Goal: Task Accomplishment & Management: Manage account settings

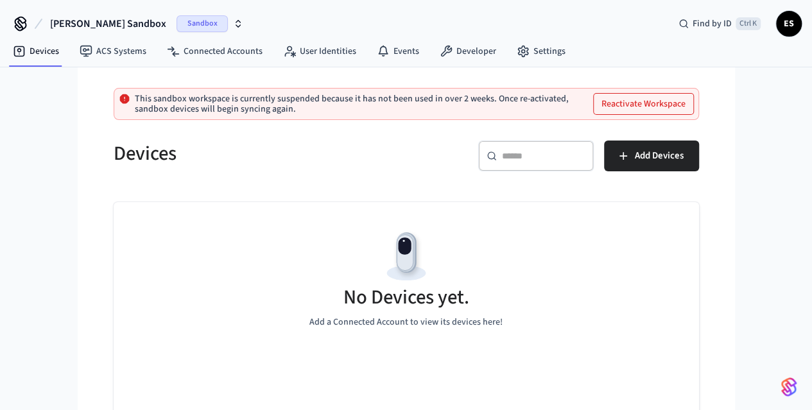
click at [177, 28] on span "Sandbox" at bounding box center [202, 23] width 51 height 17
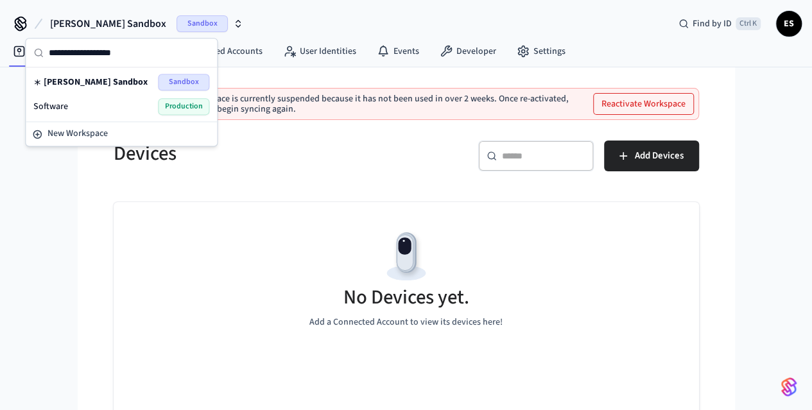
click at [107, 102] on div "Software Production" at bounding box center [121, 106] width 176 height 17
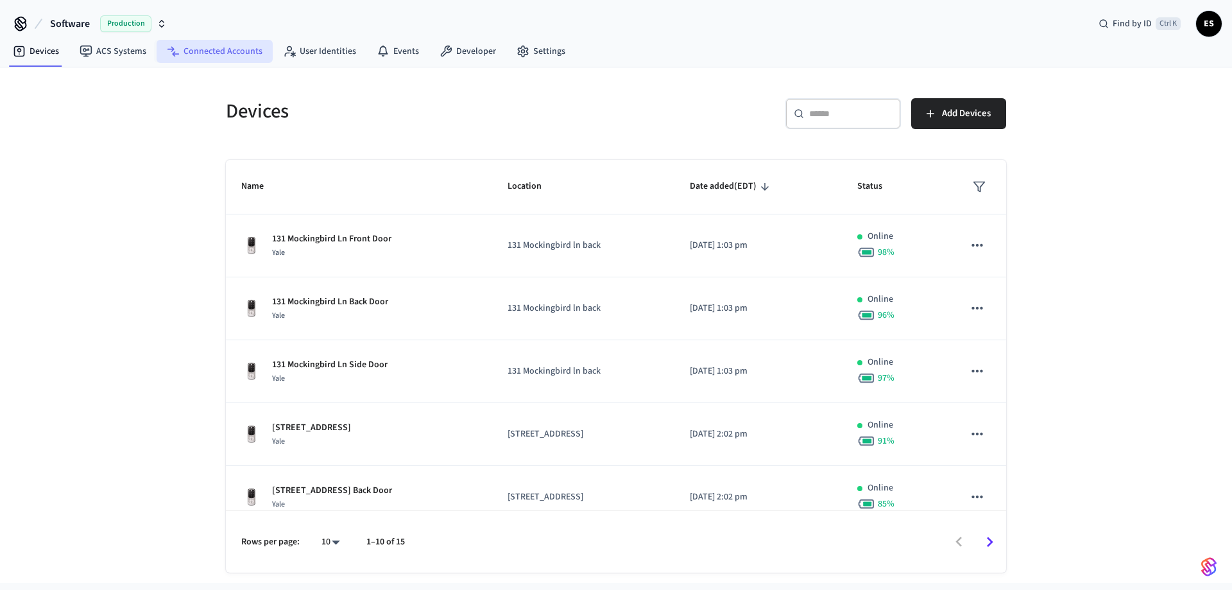
click at [220, 56] on link "Connected Accounts" at bounding box center [215, 51] width 116 height 23
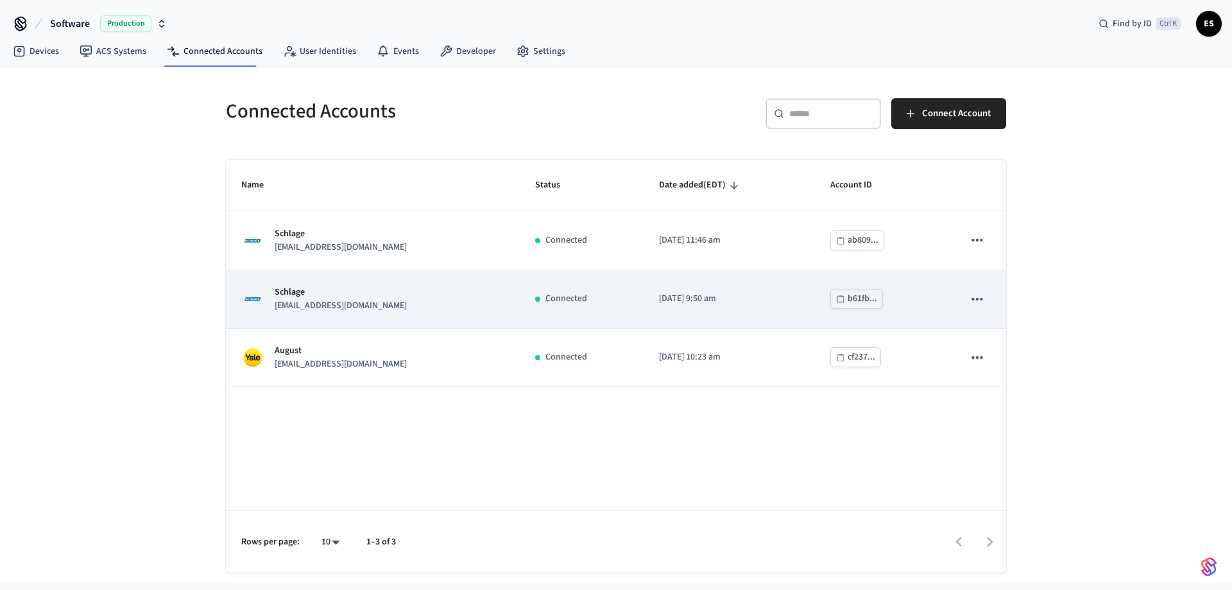
click at [356, 299] on p "[EMAIL_ADDRESS][DOMAIN_NAME]" at bounding box center [341, 305] width 132 height 13
click at [372, 313] on td "Schlage langegangbnb@gmail.com" at bounding box center [373, 299] width 294 height 58
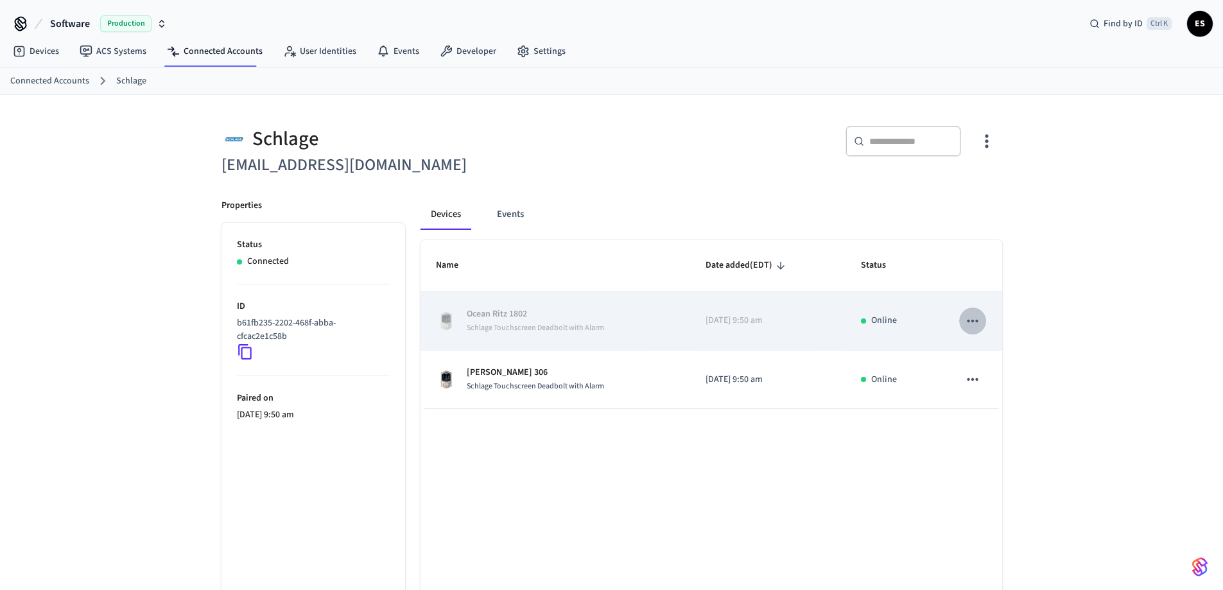
click at [821, 320] on icon "sticky table" at bounding box center [972, 321] width 17 height 17
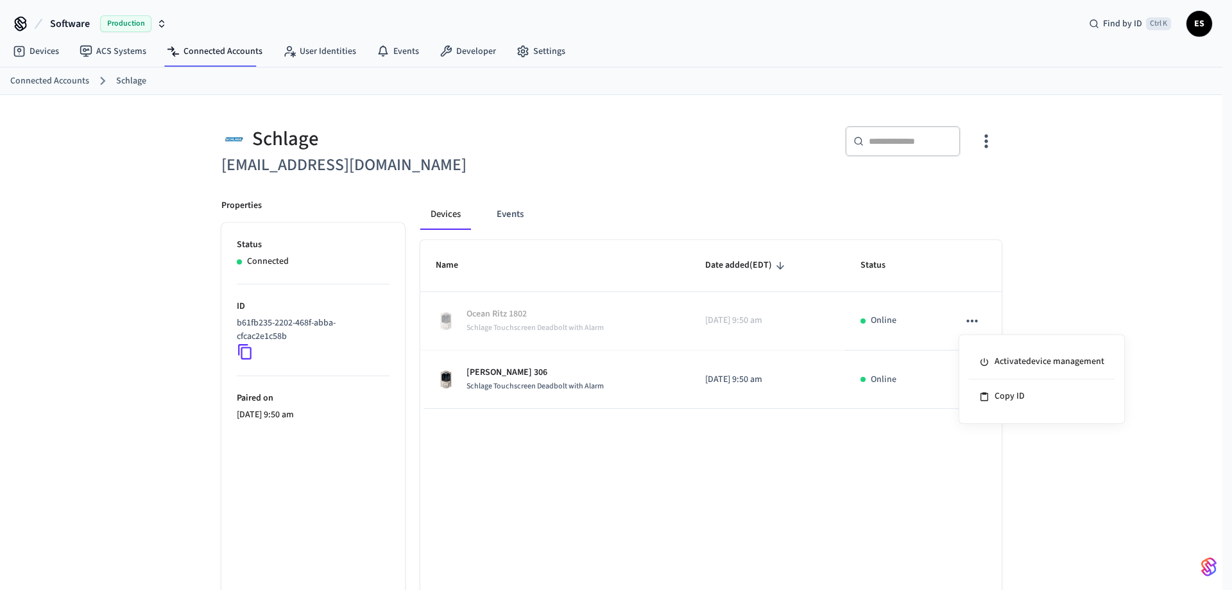
click at [736, 410] on div at bounding box center [616, 295] width 1232 height 590
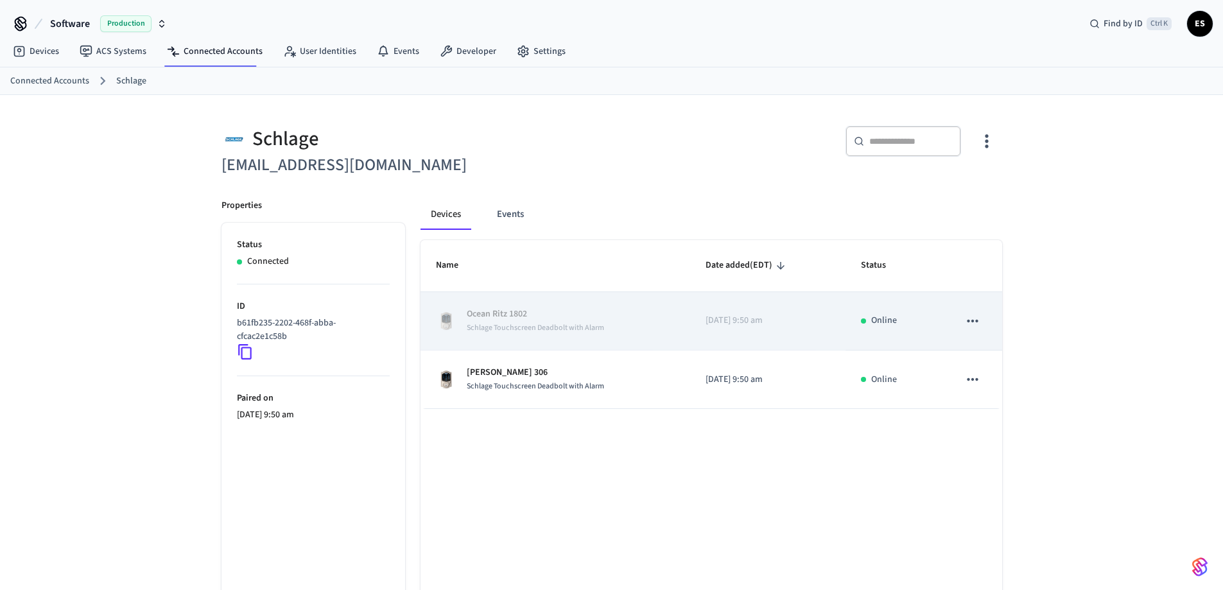
click at [821, 318] on icon "sticky table" at bounding box center [972, 321] width 17 height 17
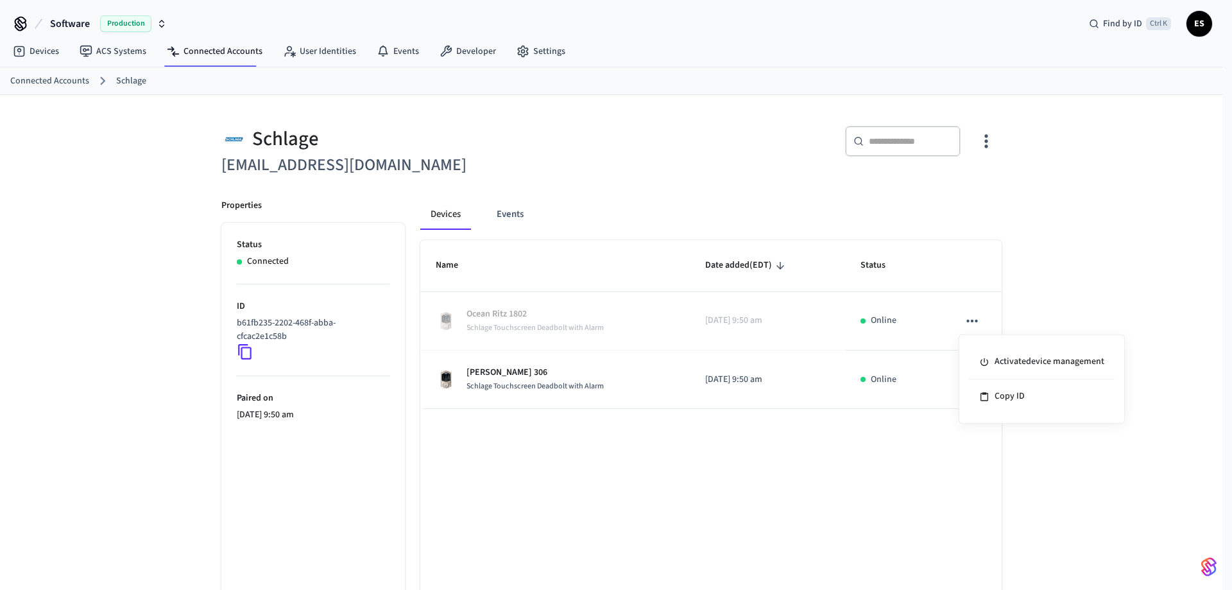
click at [804, 410] on div at bounding box center [616, 295] width 1232 height 590
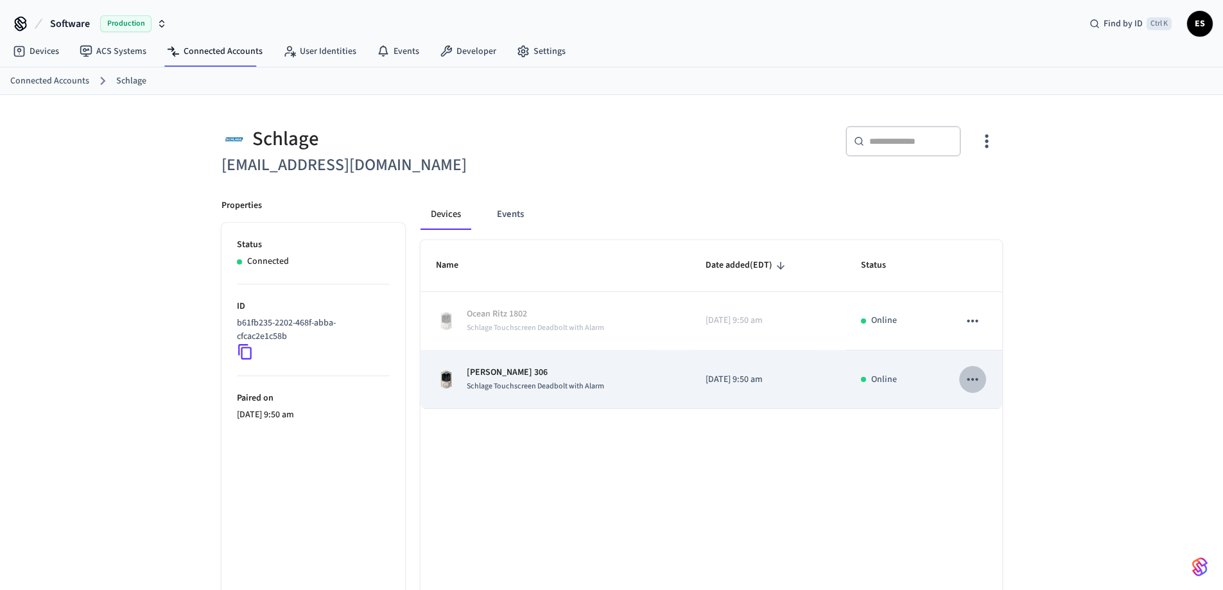
click at [821, 376] on icon "sticky table" at bounding box center [972, 379] width 17 height 17
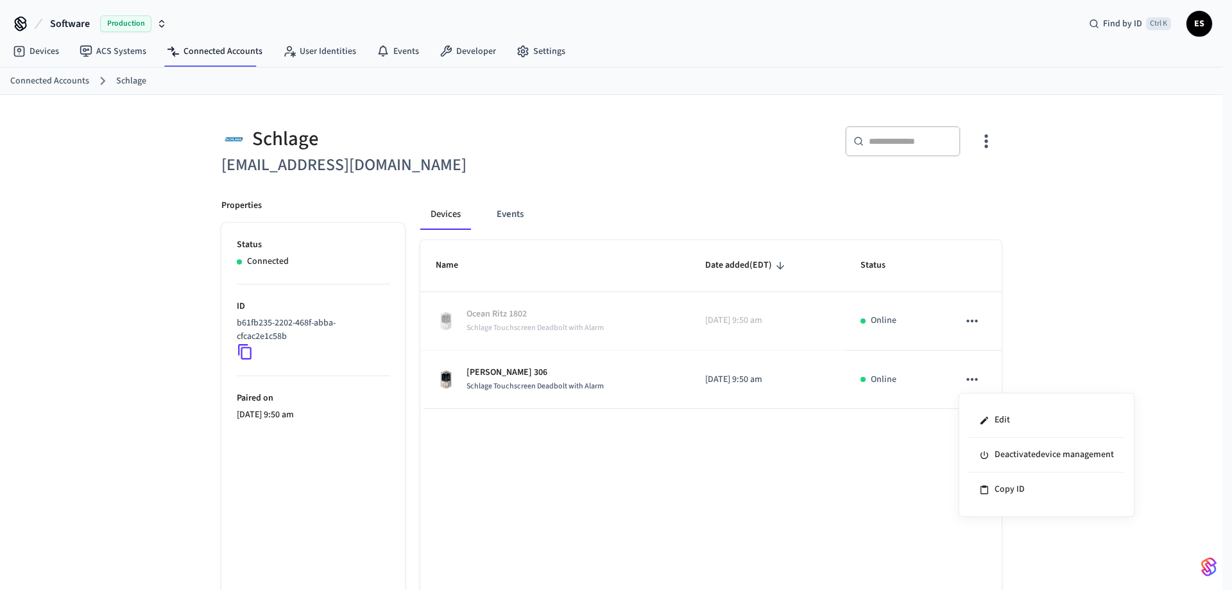
click at [700, 410] on div at bounding box center [616, 295] width 1232 height 590
click at [54, 51] on link "Devices" at bounding box center [36, 51] width 67 height 23
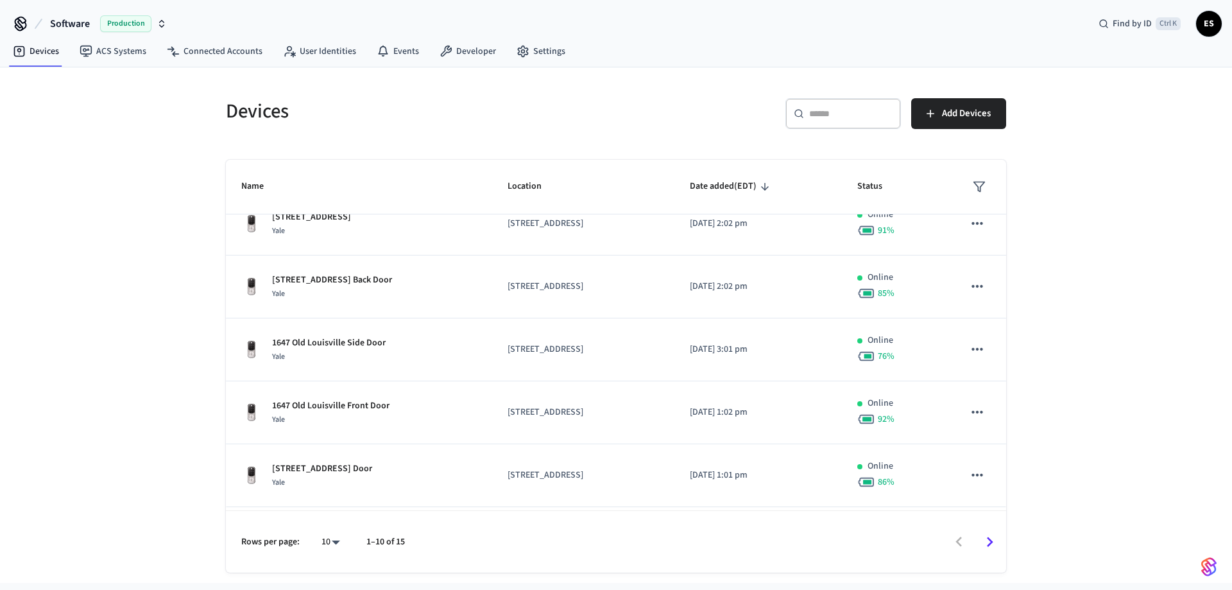
scroll to position [329, 0]
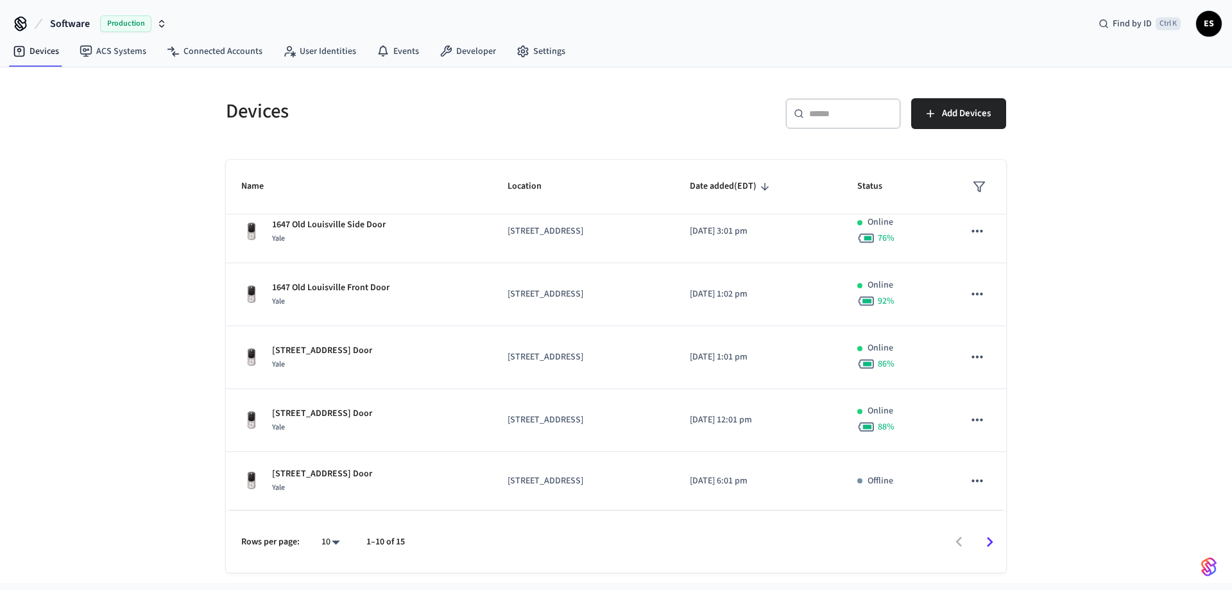
click at [821, 410] on icon "Go to next page" at bounding box center [990, 542] width 20 height 20
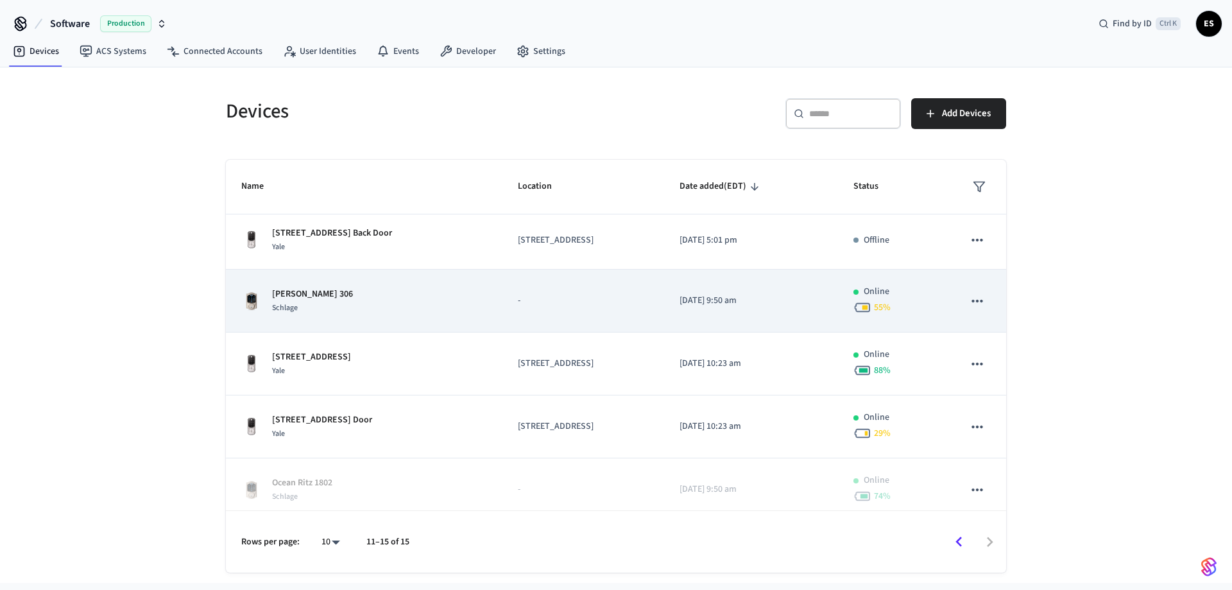
scroll to position [0, 0]
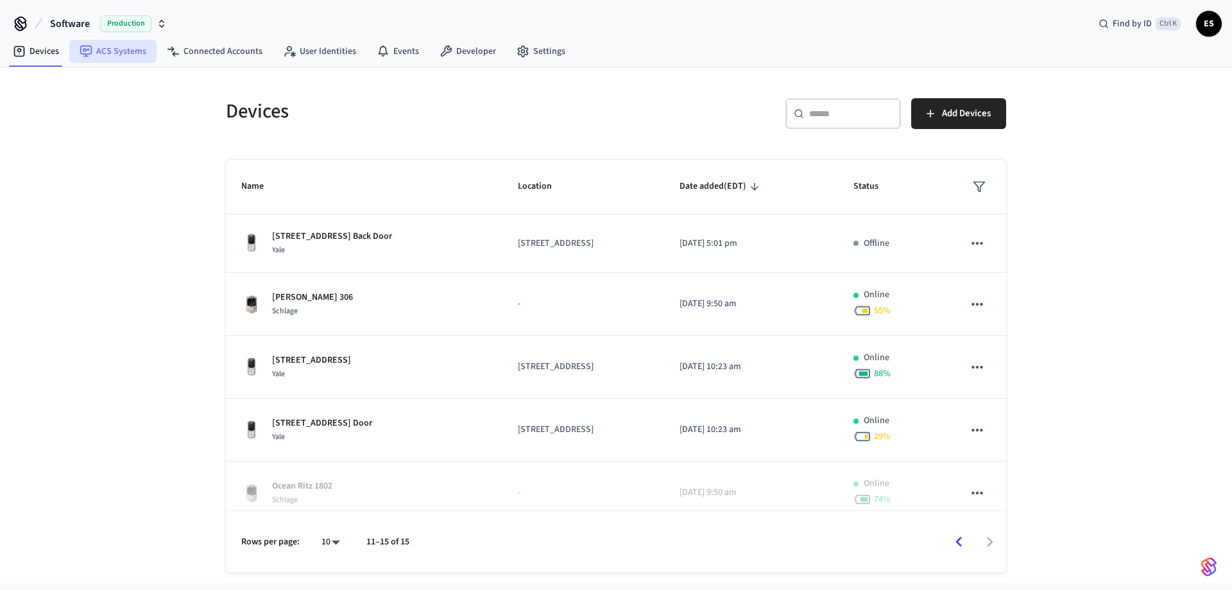
click at [124, 55] on link "ACS Systems" at bounding box center [112, 51] width 87 height 23
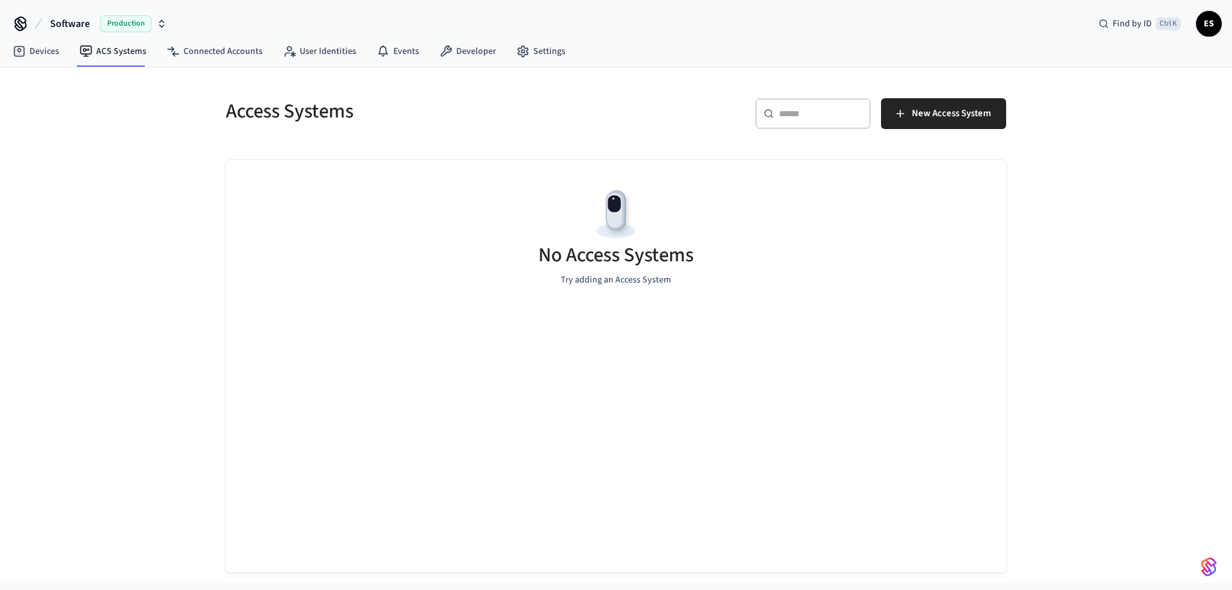
click at [821, 21] on span "ES" at bounding box center [1209, 23] width 23 height 23
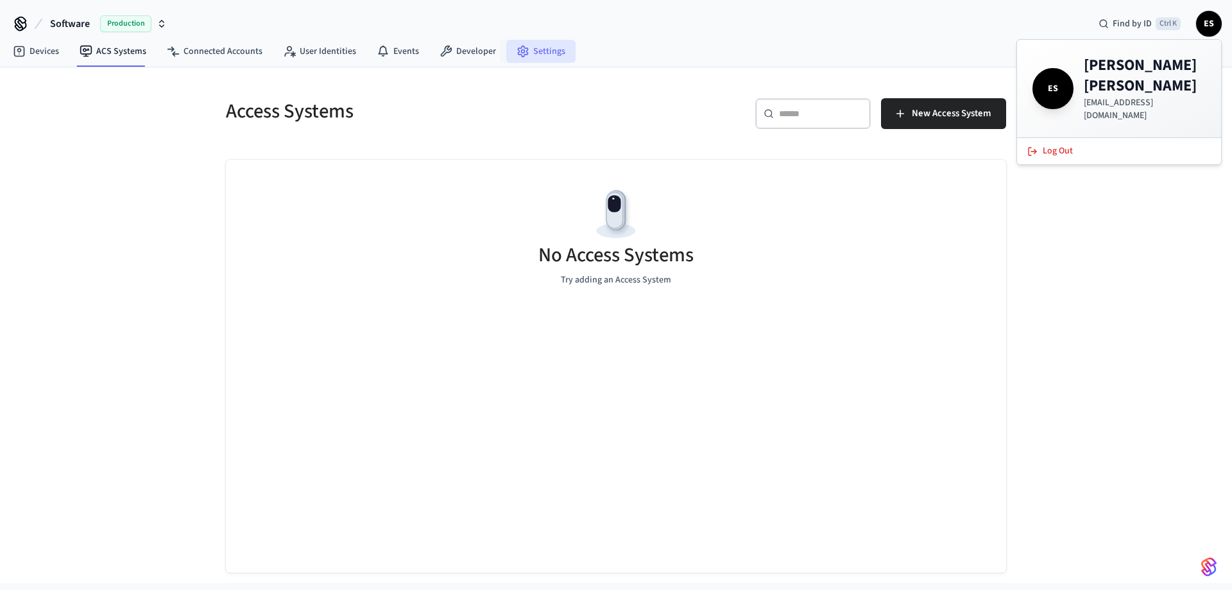
click at [533, 48] on link "Settings" at bounding box center [540, 51] width 69 height 23
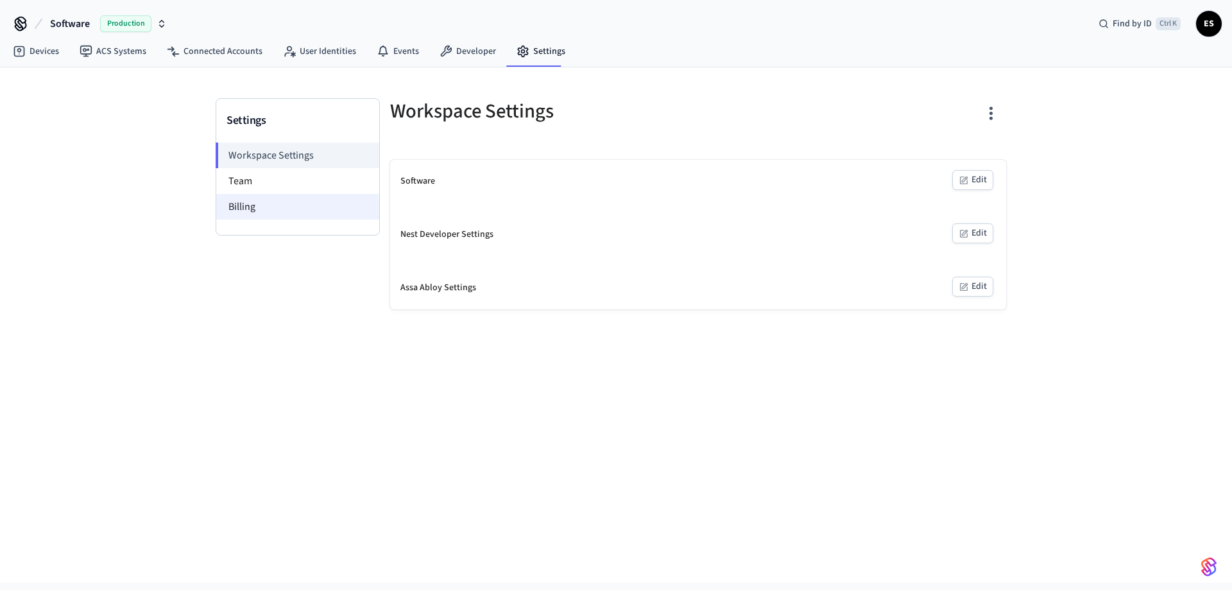
click at [267, 202] on li "Billing" at bounding box center [297, 207] width 163 height 26
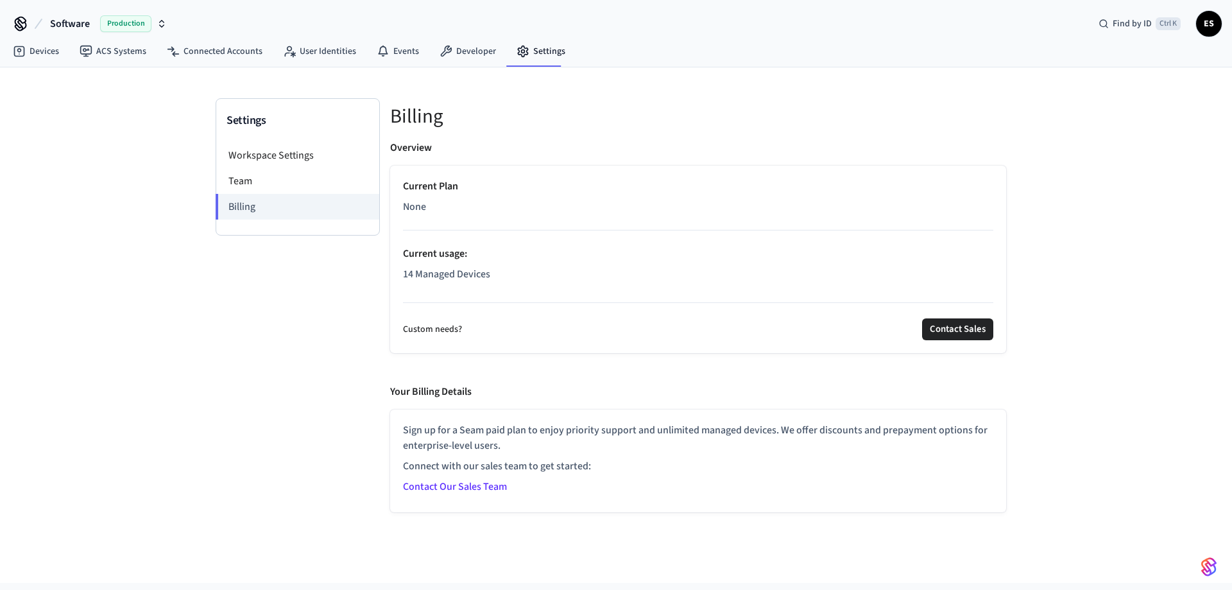
click at [821, 410] on img "button" at bounding box center [1209, 567] width 15 height 21
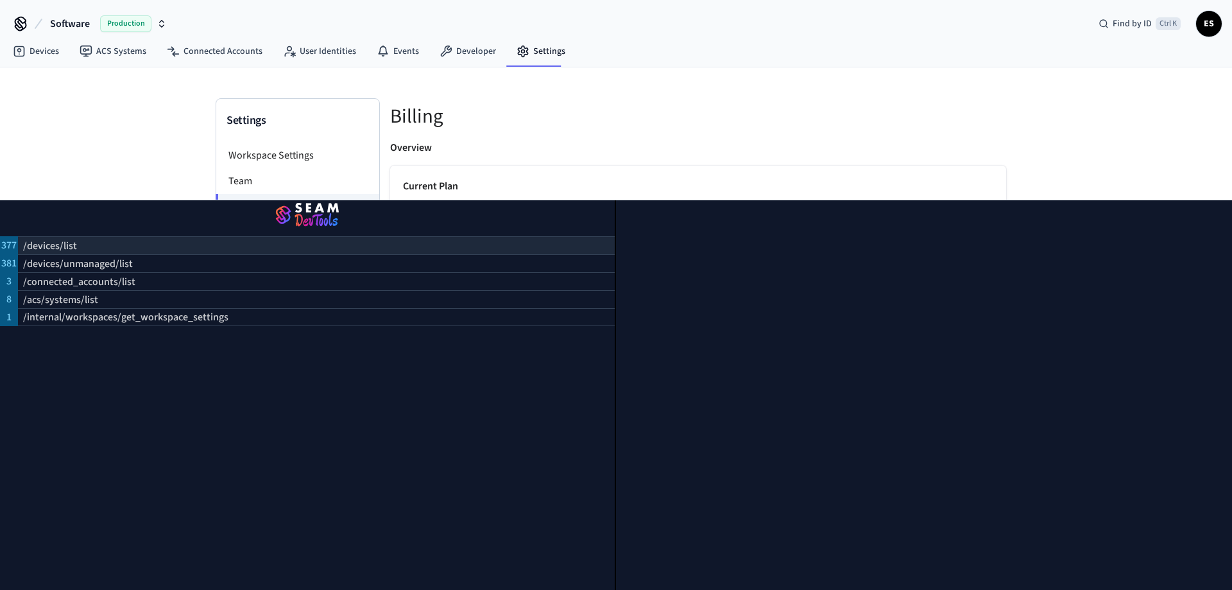
click at [152, 248] on div "/devices/list" at bounding box center [316, 245] width 597 height 18
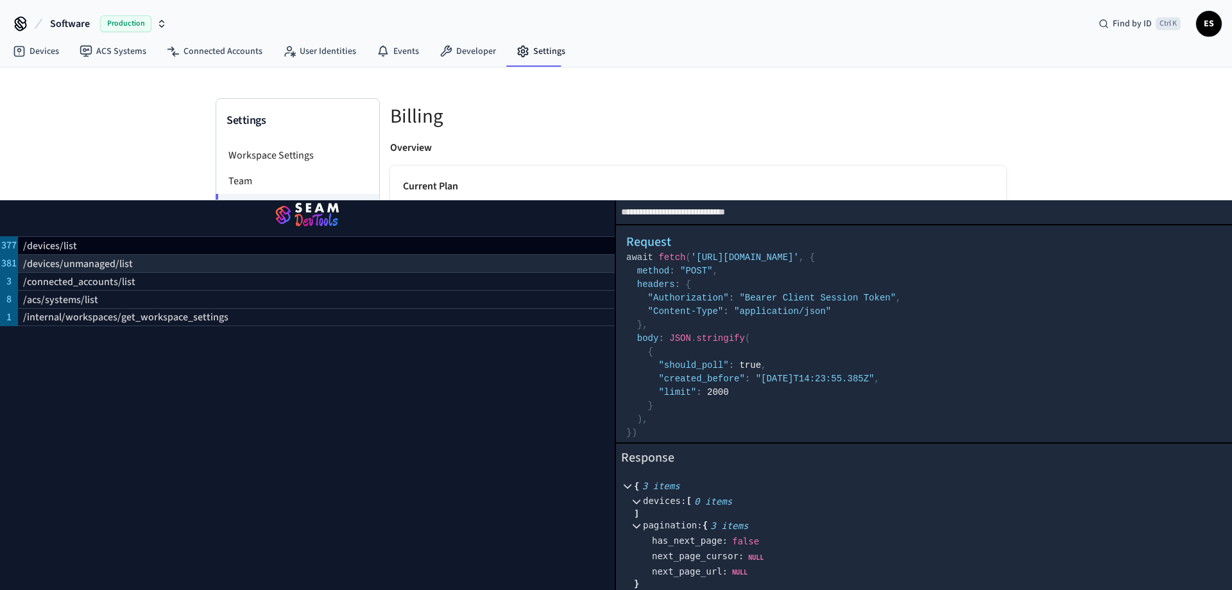
click at [99, 257] on p "/devices/unmanaged/list" at bounding box center [78, 263] width 110 height 15
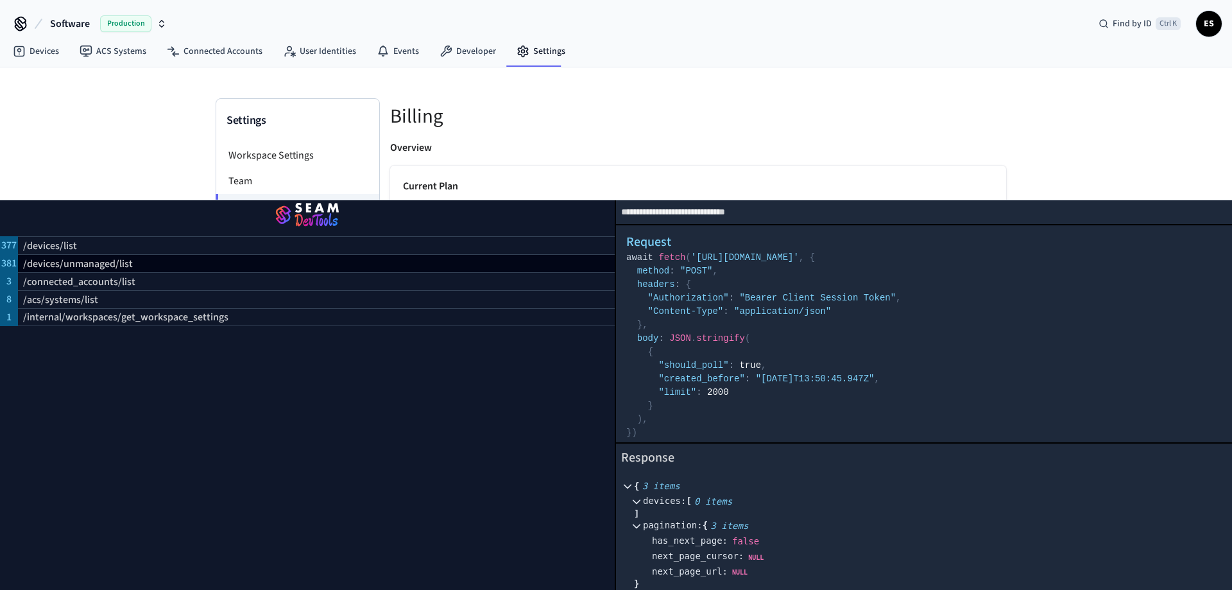
click at [821, 110] on h5 "Billing" at bounding box center [698, 116] width 616 height 26
click at [821, 171] on div "Current Plan None Current usage : 14 Managed Devices Custom needs? Contact Sales" at bounding box center [698, 259] width 616 height 187
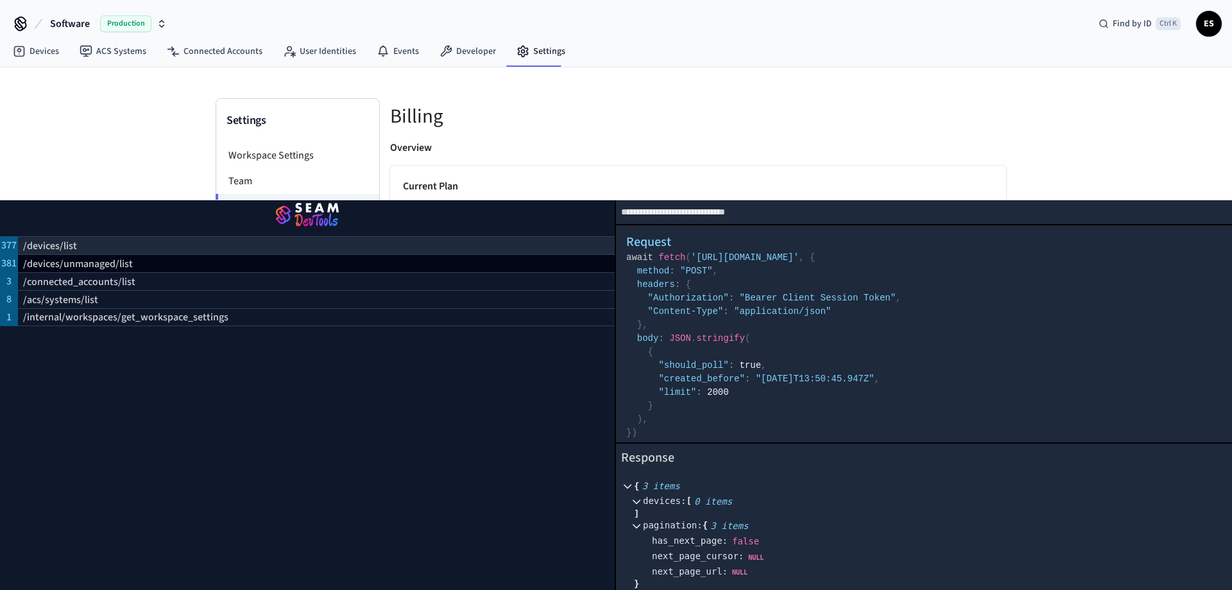
click at [55, 246] on p "/devices/list" at bounding box center [50, 245] width 54 height 15
select select "**********"
click at [50, 253] on p "/devices/list" at bounding box center [50, 245] width 54 height 15
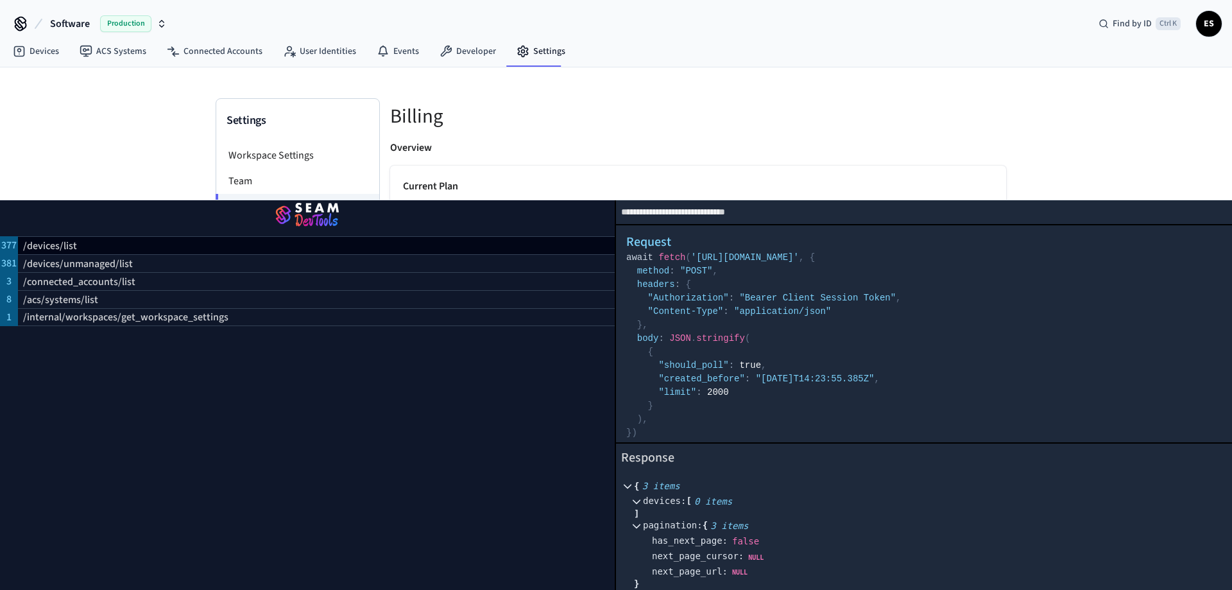
click at [821, 134] on div "Settings Workspace Settings Team Billing Billing Overview Current Plan None Cur…" at bounding box center [616, 324] width 1232 height 515
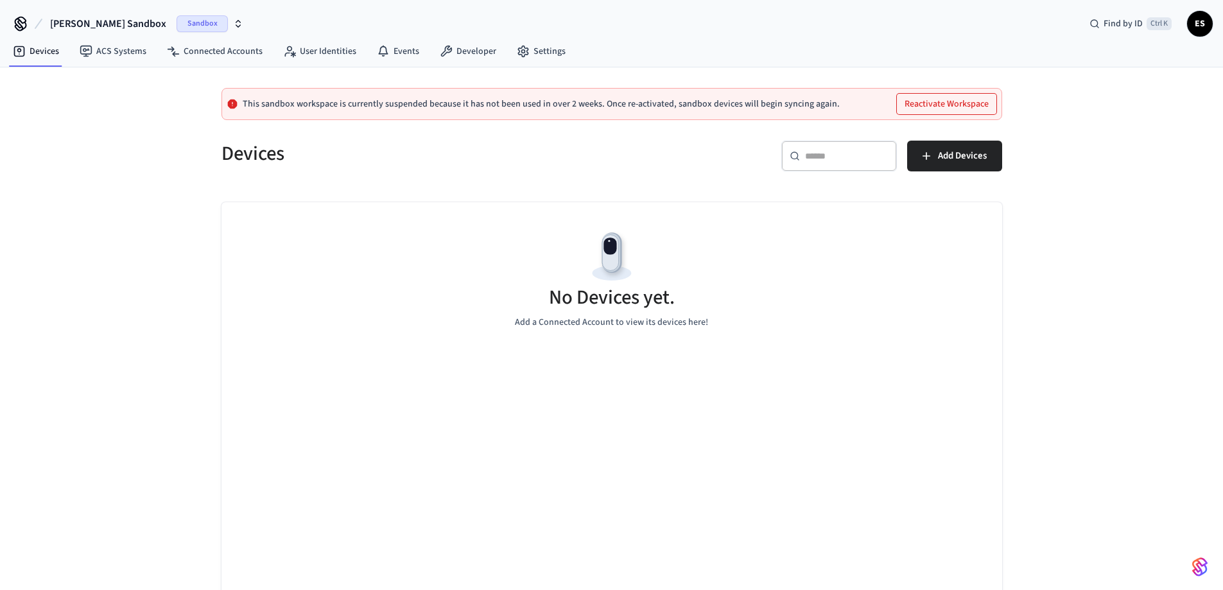
click at [189, 24] on span "Sandbox" at bounding box center [202, 23] width 51 height 17
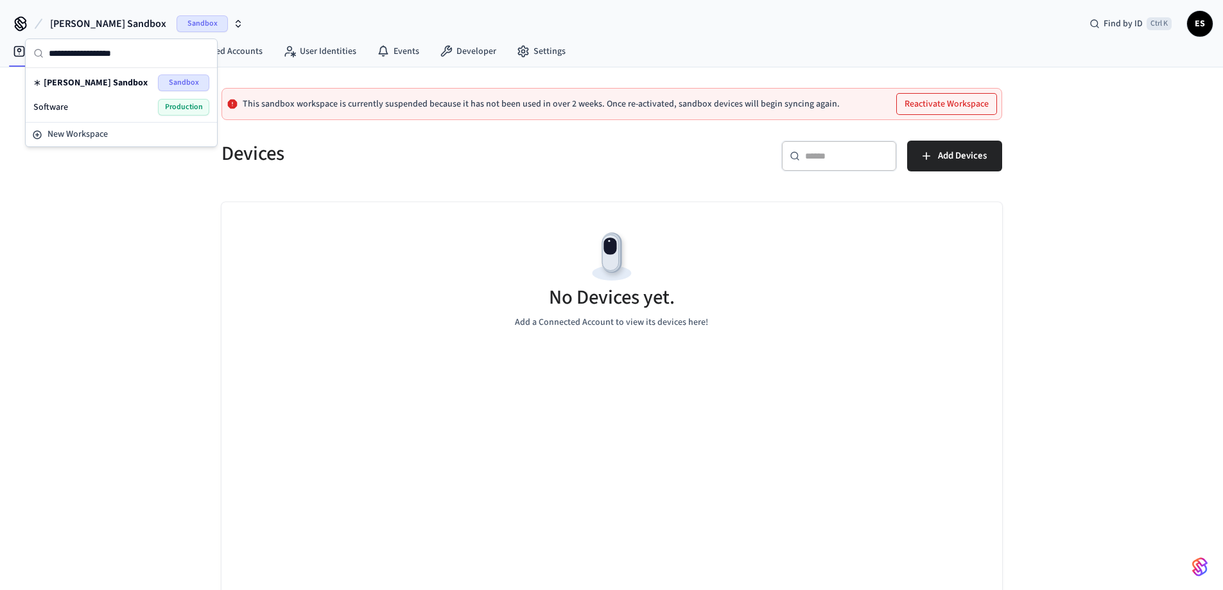
click at [79, 110] on div "Software Production" at bounding box center [121, 107] width 176 height 17
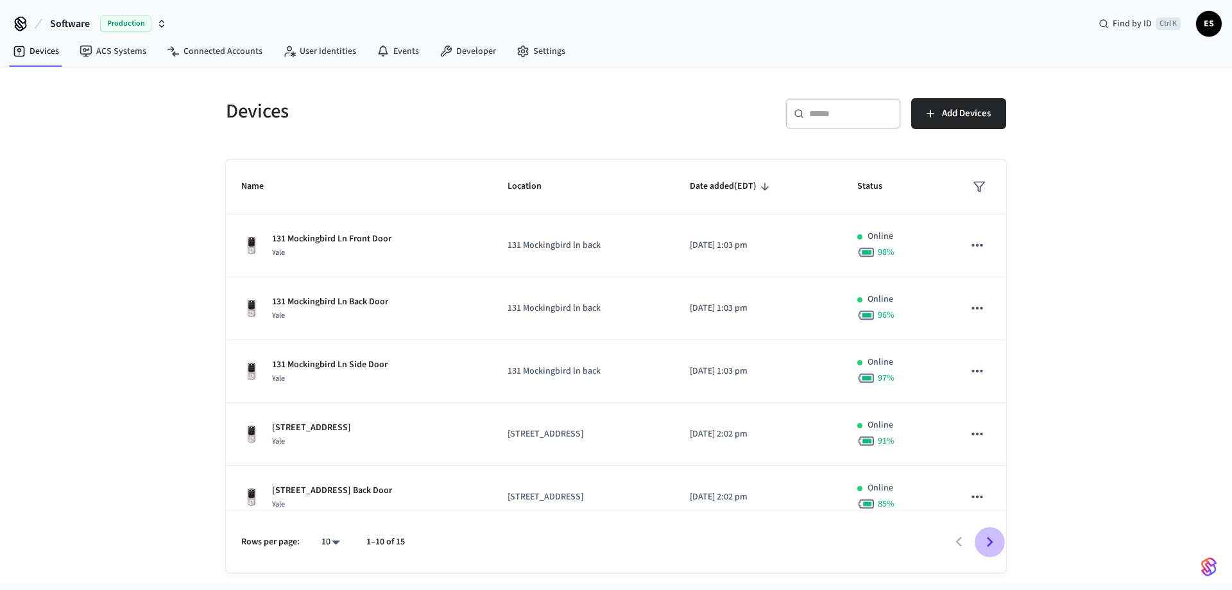
click at [998, 542] on icon "Go to next page" at bounding box center [990, 542] width 20 height 20
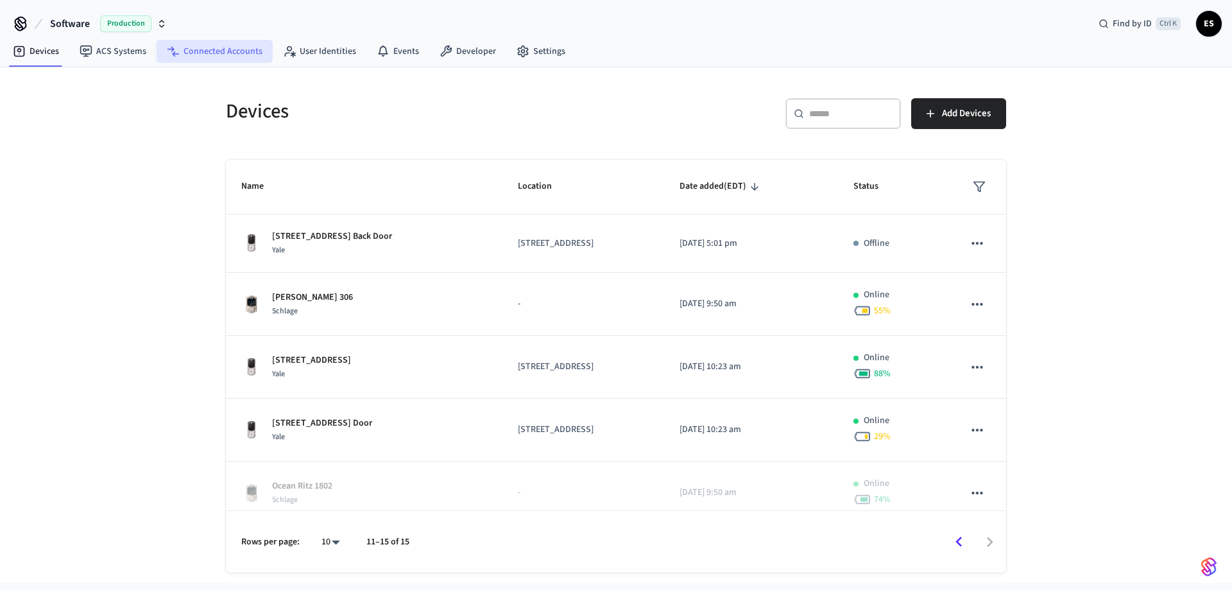
click at [198, 55] on link "Connected Accounts" at bounding box center [215, 51] width 116 height 23
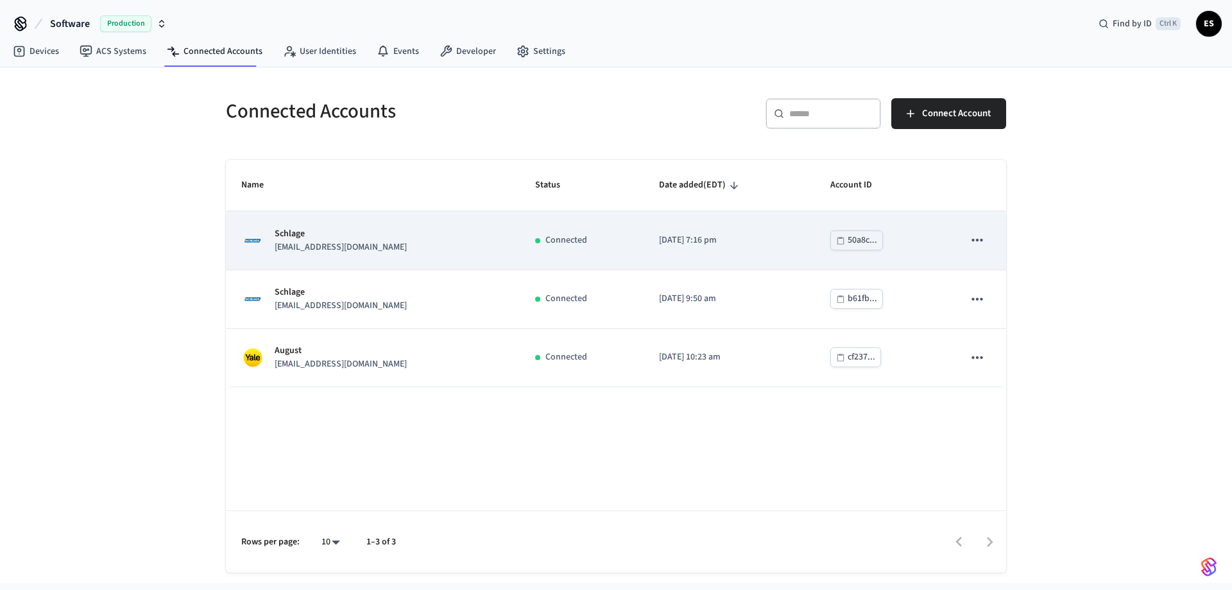
click at [976, 241] on icon "sticky table" at bounding box center [977, 240] width 17 height 17
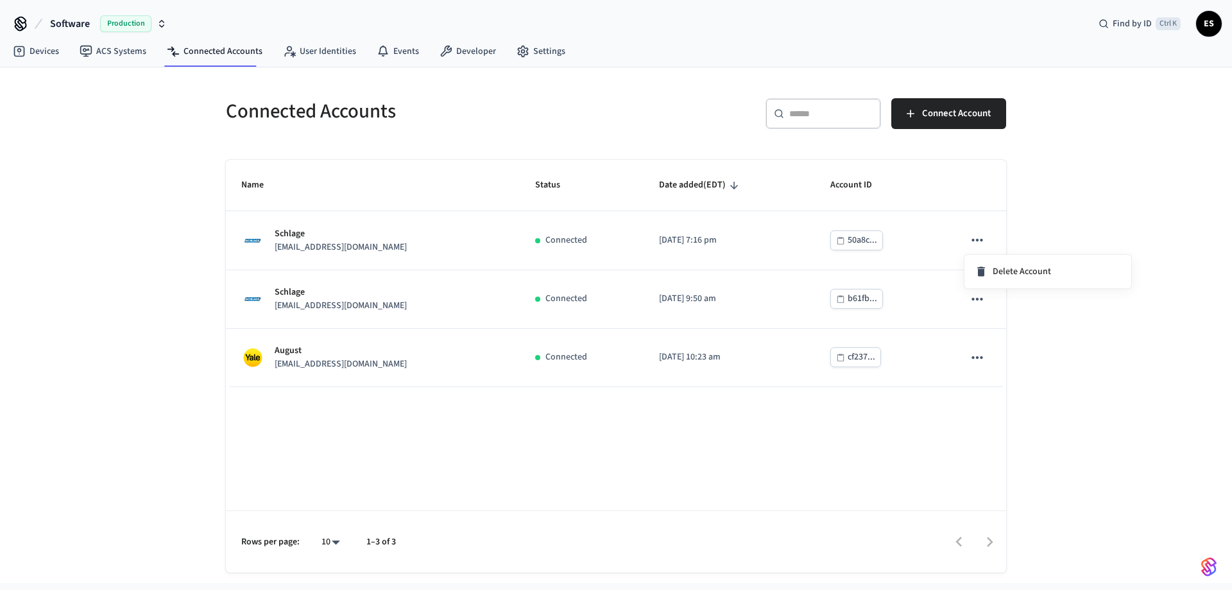
click at [1059, 210] on div at bounding box center [616, 295] width 1232 height 590
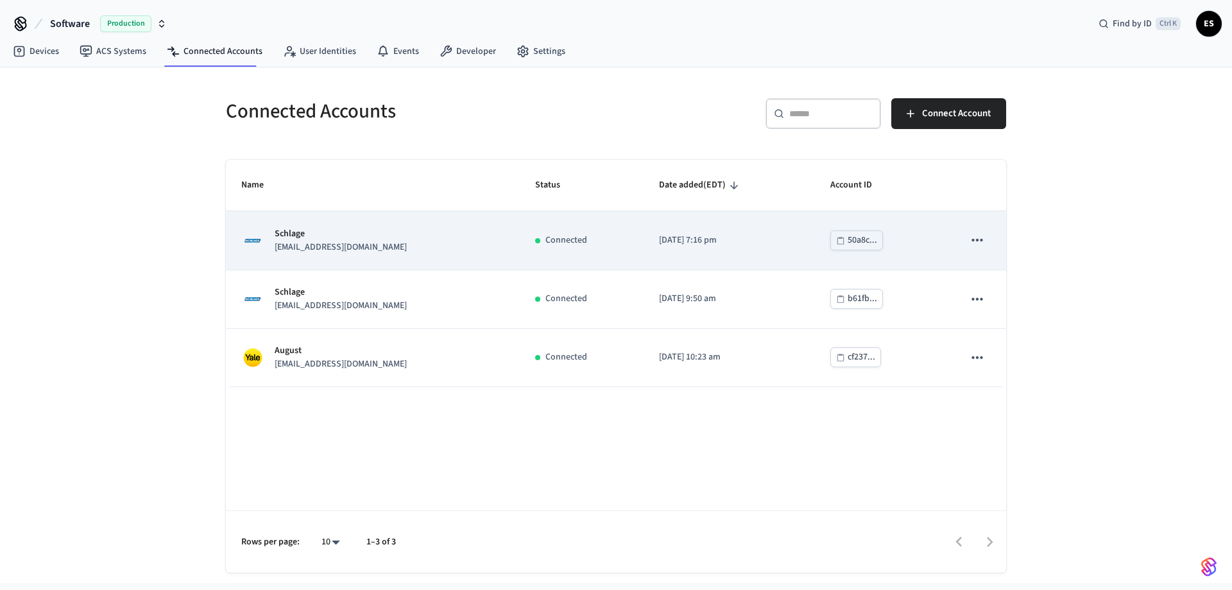
click at [970, 236] on icon "sticky table" at bounding box center [977, 240] width 17 height 17
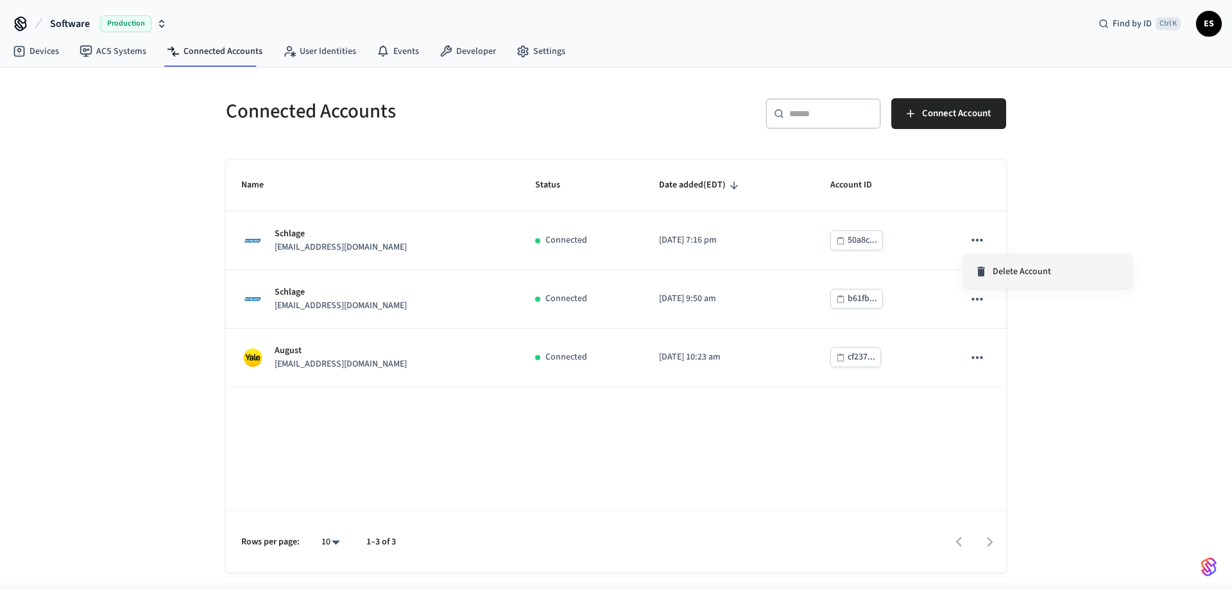
click at [999, 268] on span "Delete Account" at bounding box center [1022, 271] width 58 height 13
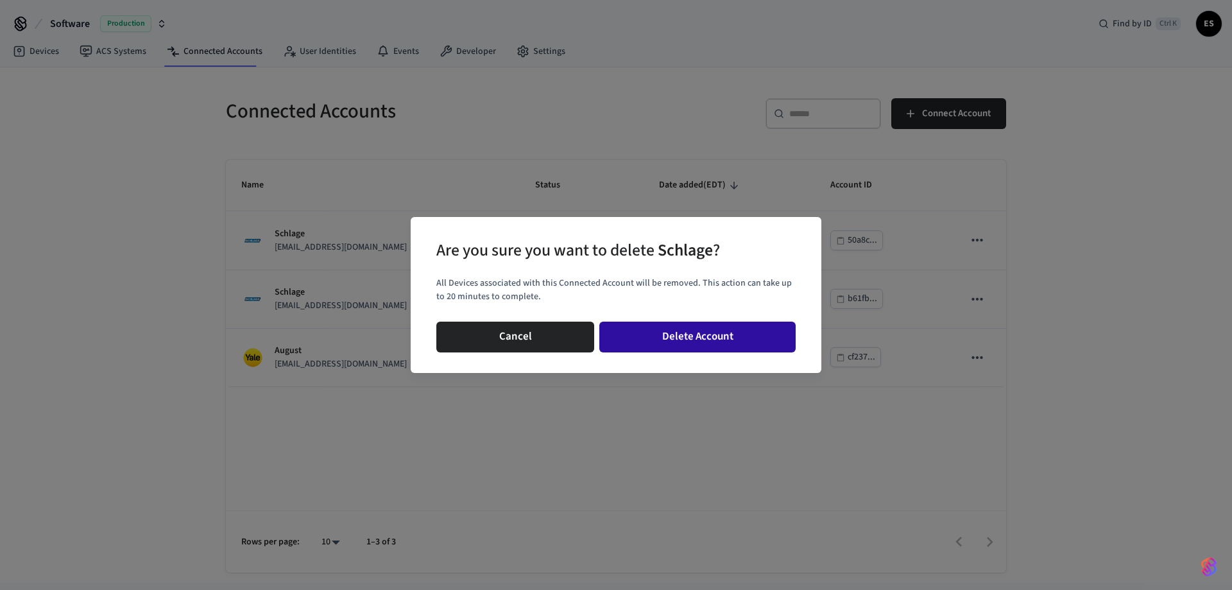
click at [693, 341] on button "Delete Account" at bounding box center [698, 337] width 196 height 31
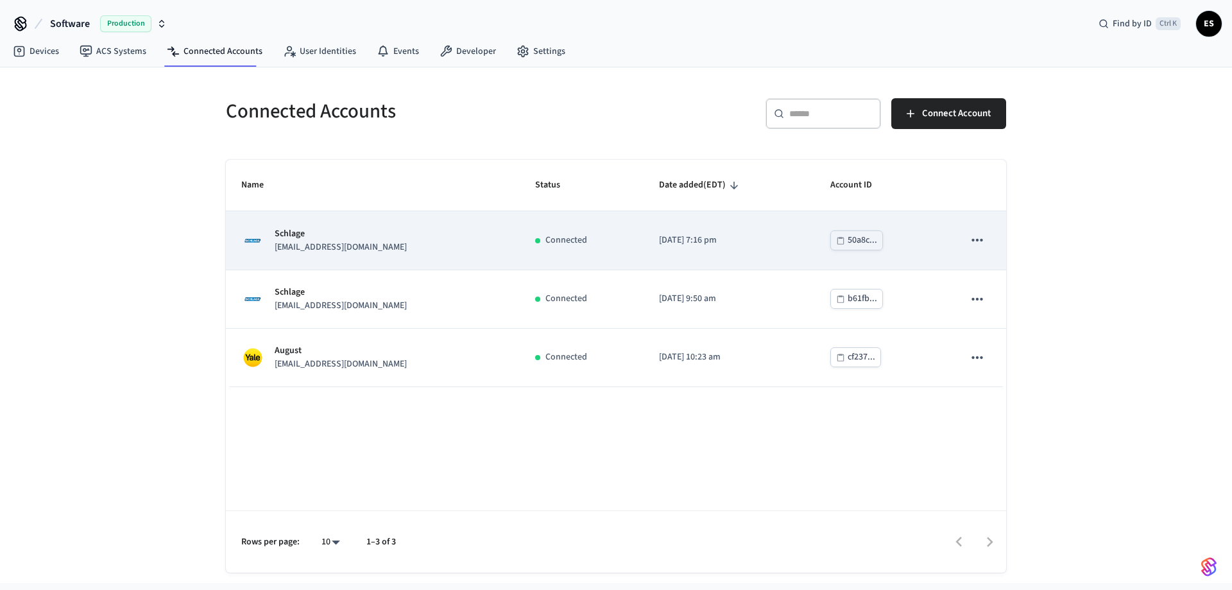
click at [975, 243] on icon "sticky table" at bounding box center [977, 240] width 17 height 17
click at [596, 238] on div "Connected" at bounding box center [581, 240] width 93 height 13
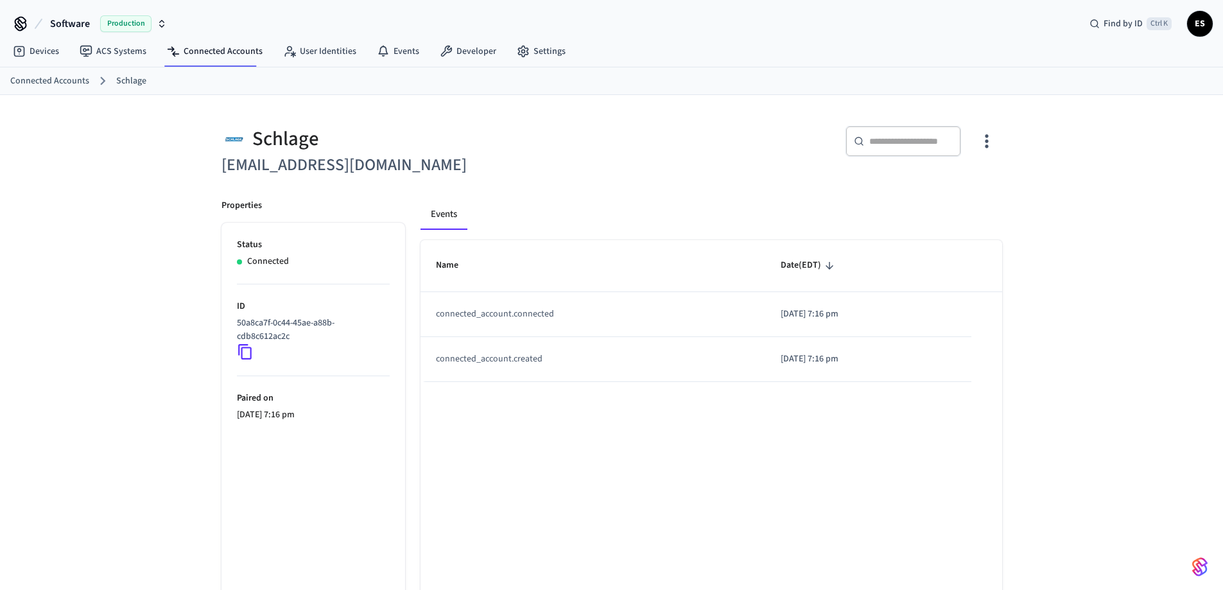
click at [984, 141] on icon "button" at bounding box center [986, 141] width 20 height 20
click at [964, 184] on li "Sync Account" at bounding box center [944, 194] width 97 height 34
click at [123, 48] on link "ACS Systems" at bounding box center [112, 51] width 87 height 23
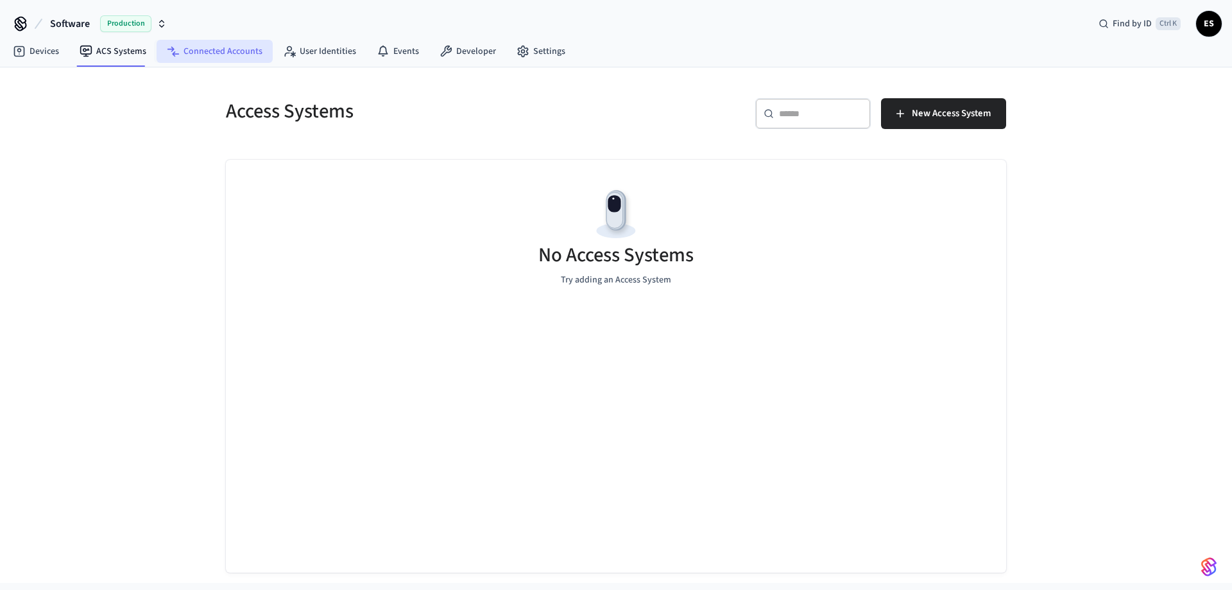
click at [192, 55] on link "Connected Accounts" at bounding box center [215, 51] width 116 height 23
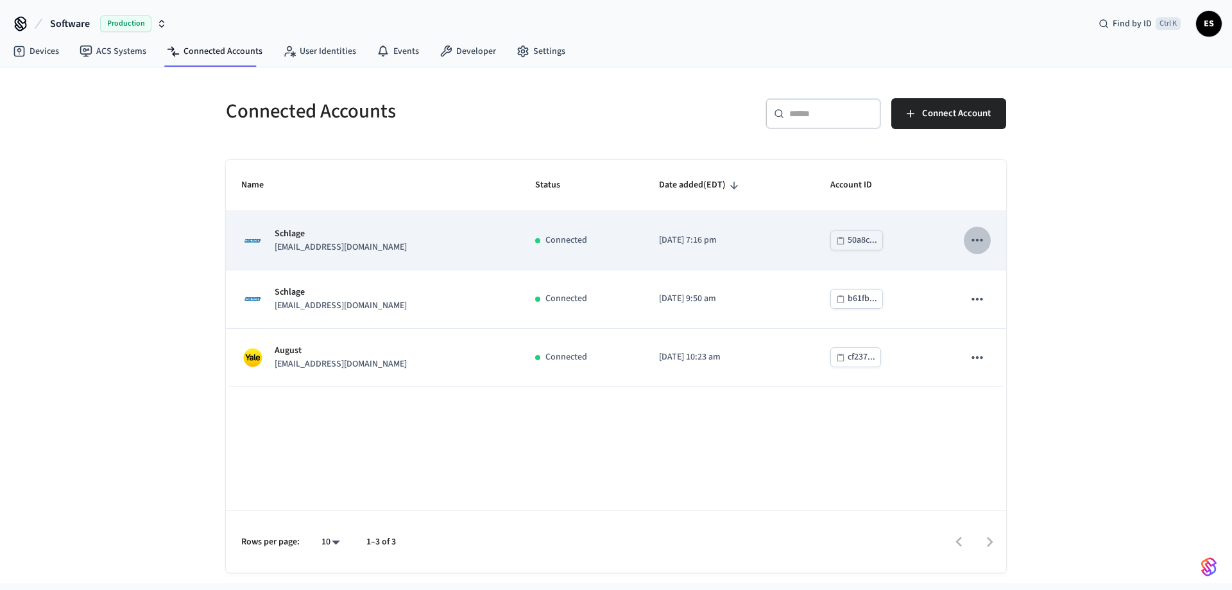
click at [983, 236] on icon "sticky table" at bounding box center [977, 240] width 17 height 17
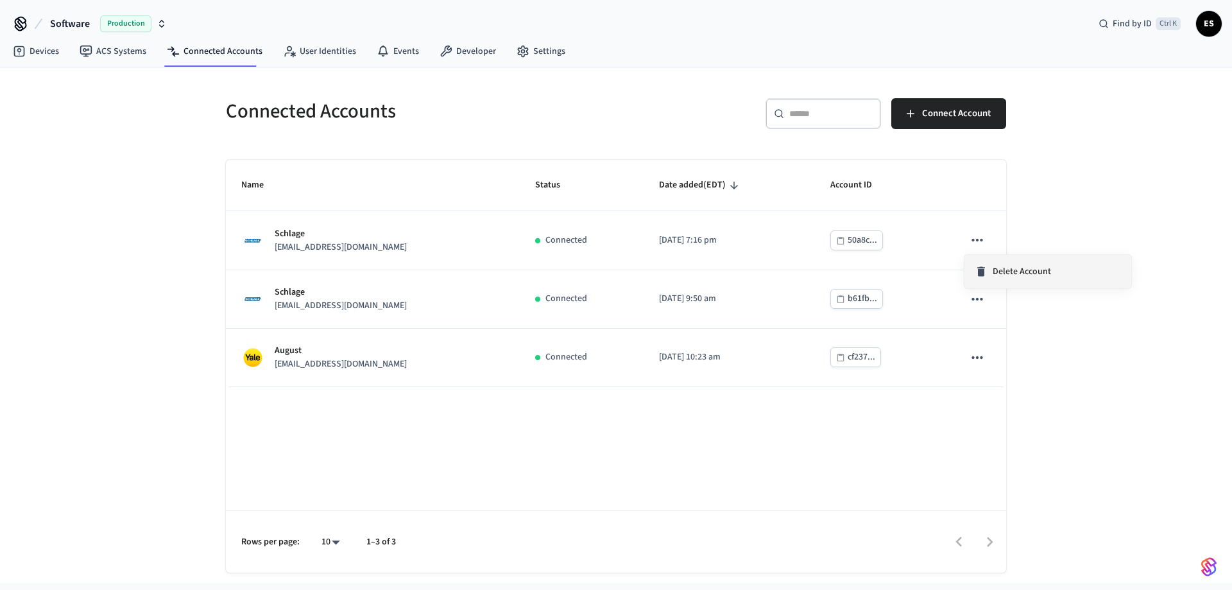
click at [1001, 270] on span "Delete Account" at bounding box center [1022, 271] width 58 height 13
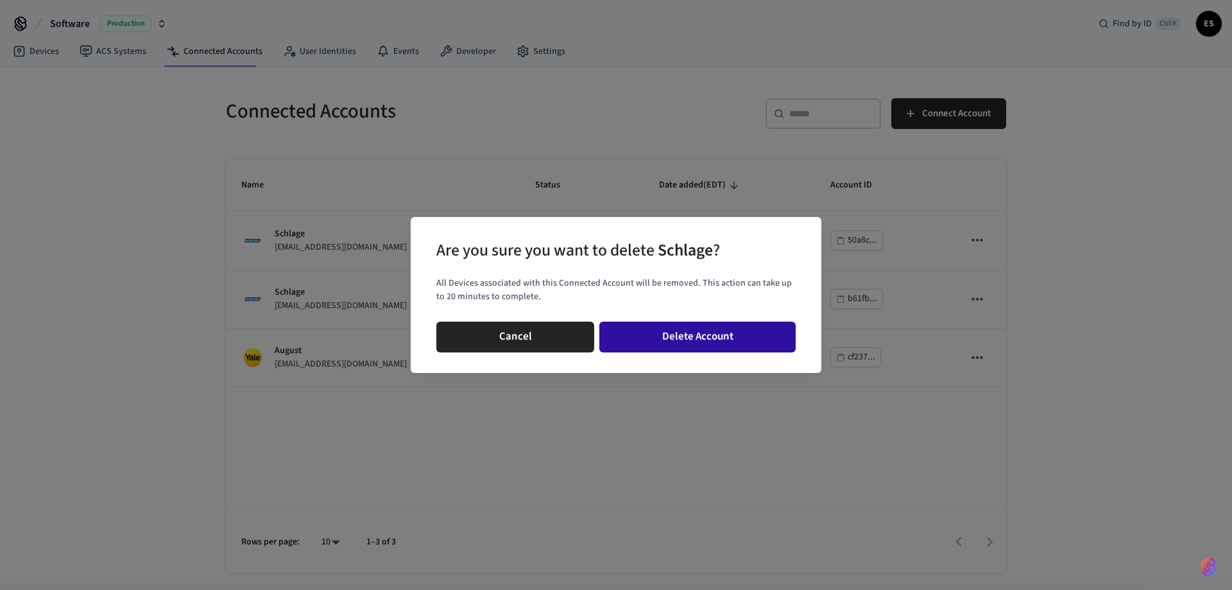
click at [691, 338] on button "Delete Account" at bounding box center [698, 337] width 196 height 31
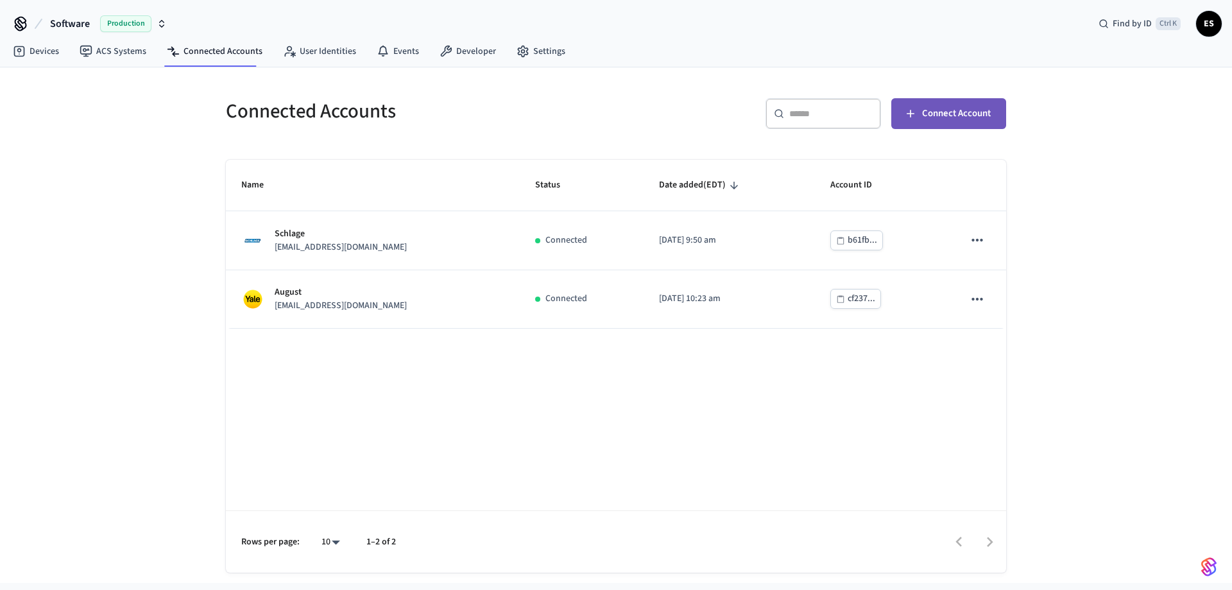
click at [951, 116] on span "Connect Account" at bounding box center [956, 113] width 69 height 17
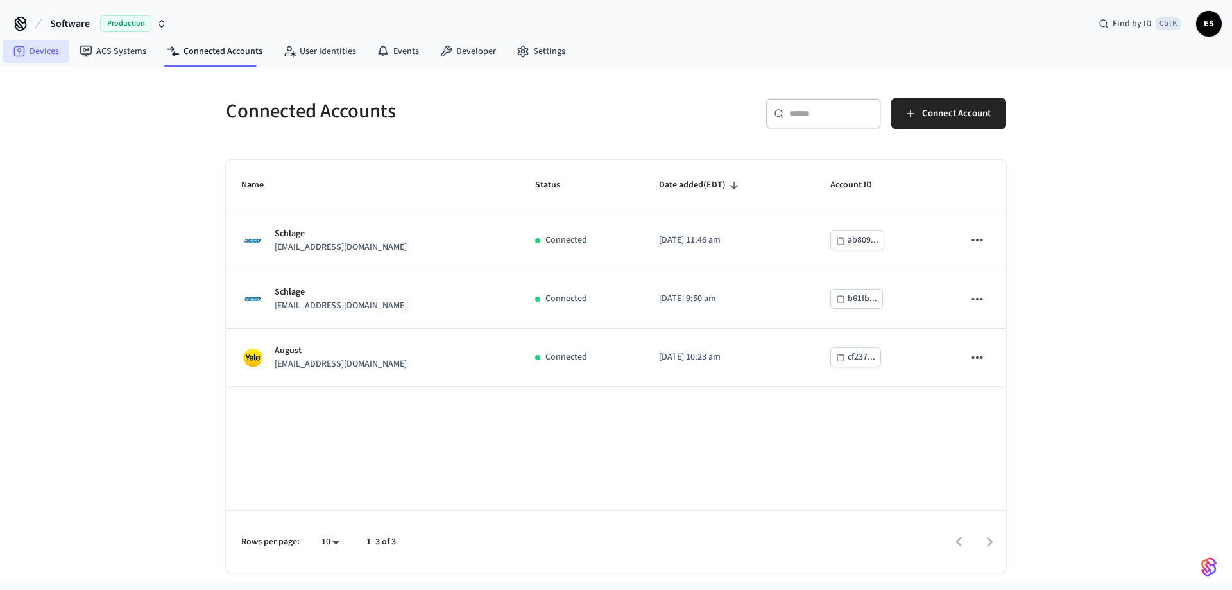
click at [54, 54] on link "Devices" at bounding box center [36, 51] width 67 height 23
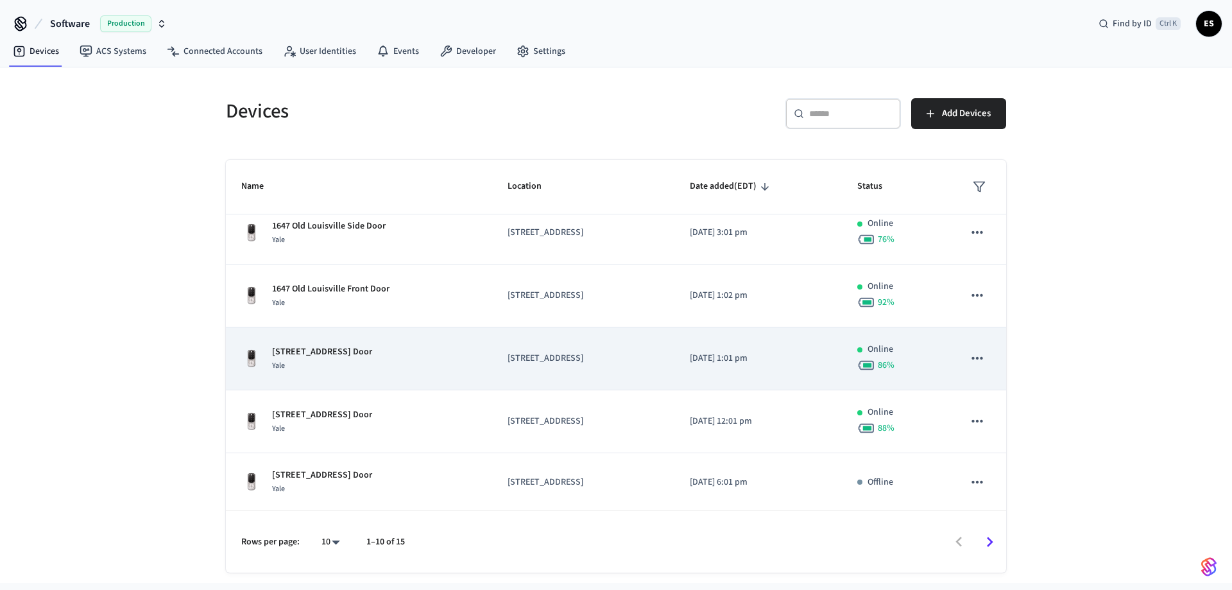
scroll to position [329, 0]
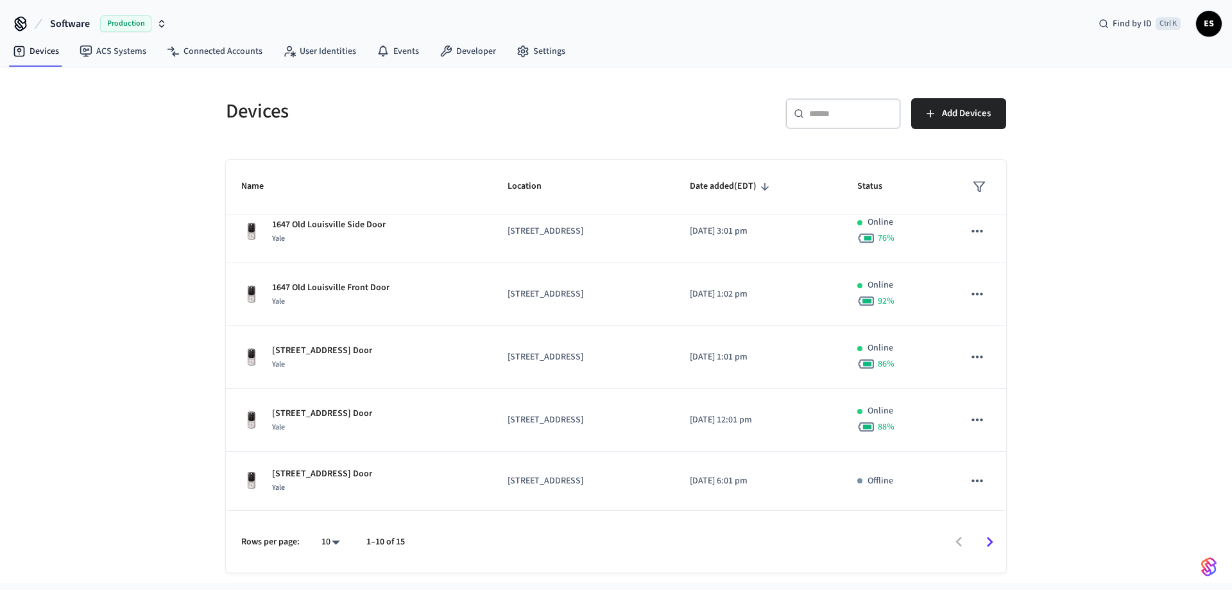
click at [993, 540] on icon "Go to next page" at bounding box center [990, 542] width 20 height 20
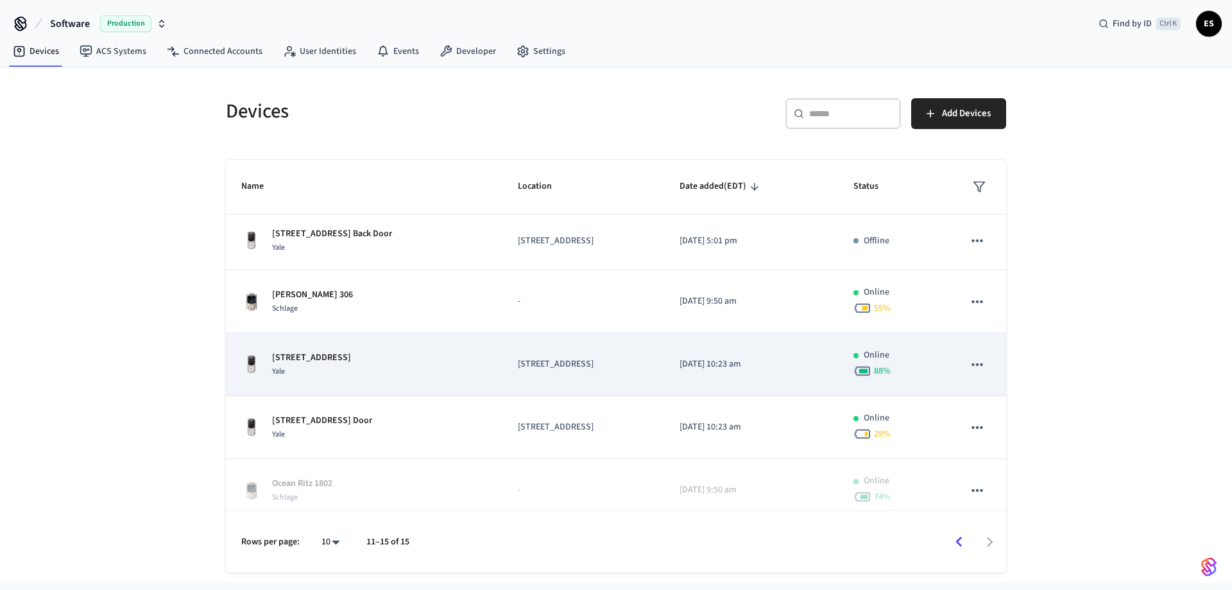
scroll to position [0, 0]
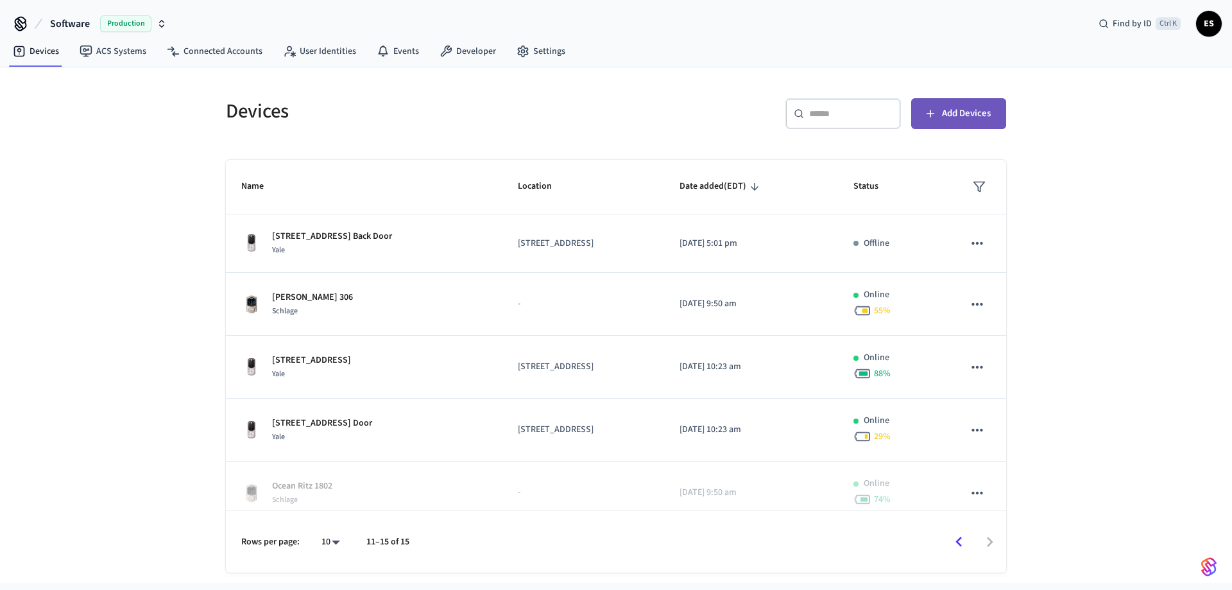
click at [957, 118] on span "Add Devices" at bounding box center [966, 113] width 49 height 17
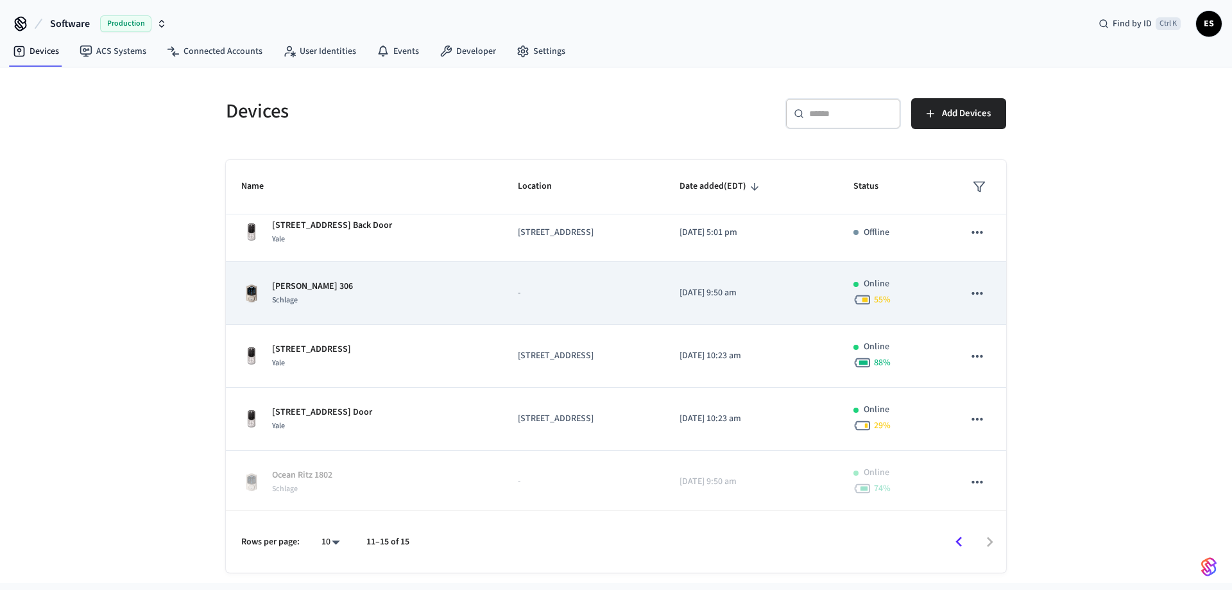
scroll to position [14, 0]
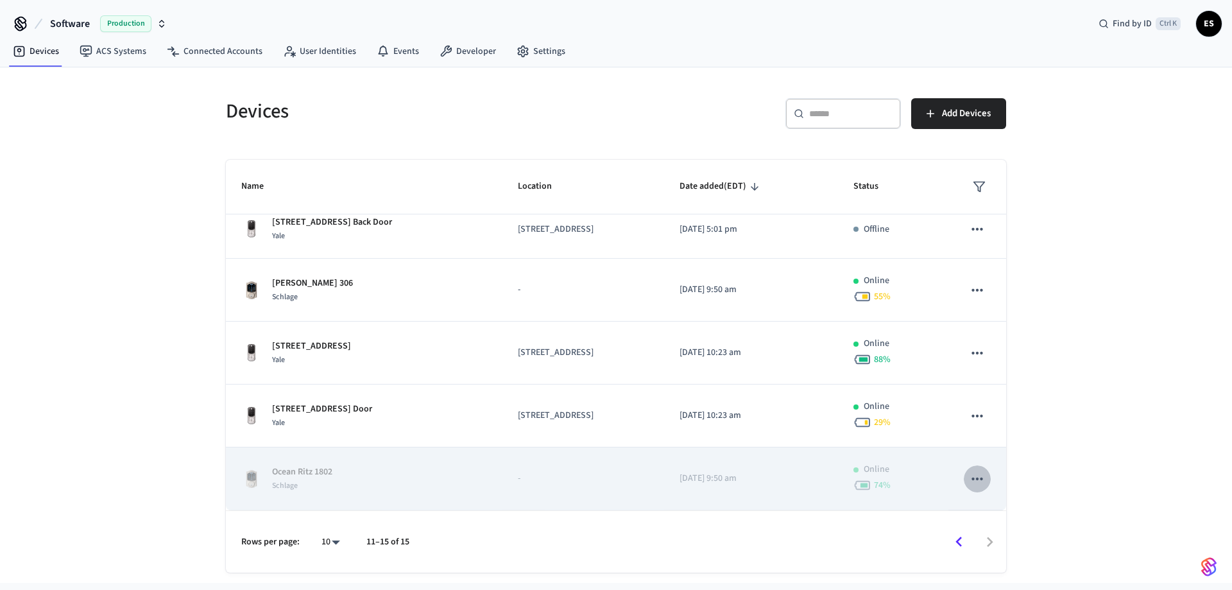
click at [972, 476] on icon "sticky table" at bounding box center [977, 479] width 17 height 17
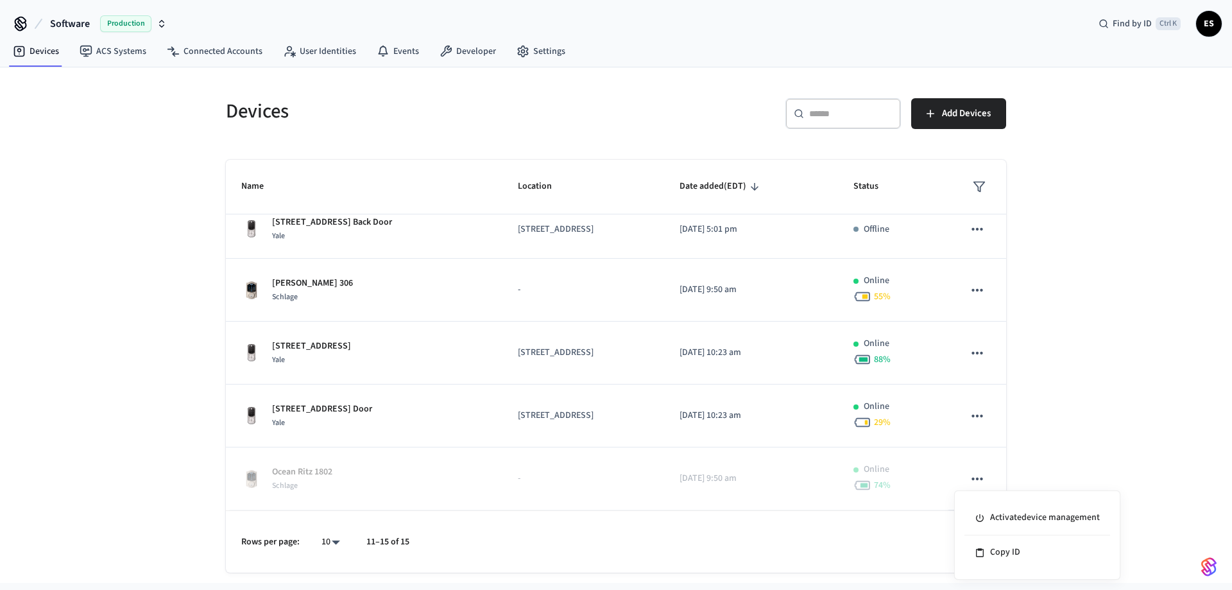
click at [413, 483] on div at bounding box center [616, 295] width 1232 height 590
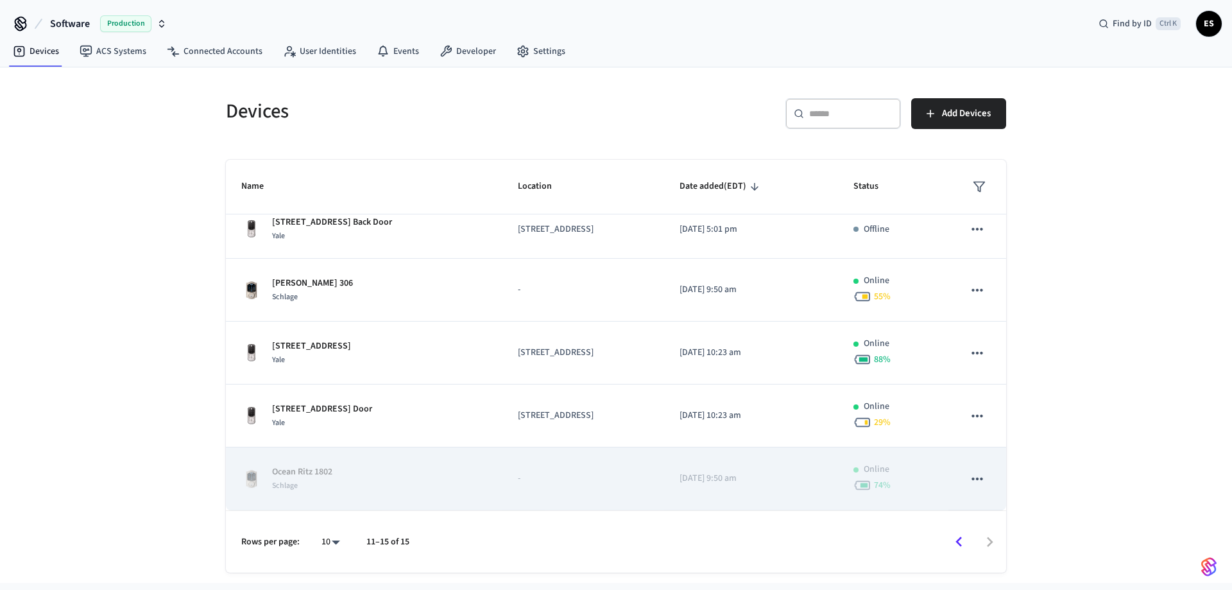
click at [309, 476] on p "Ocean Ritz 1802" at bounding box center [302, 471] width 60 height 13
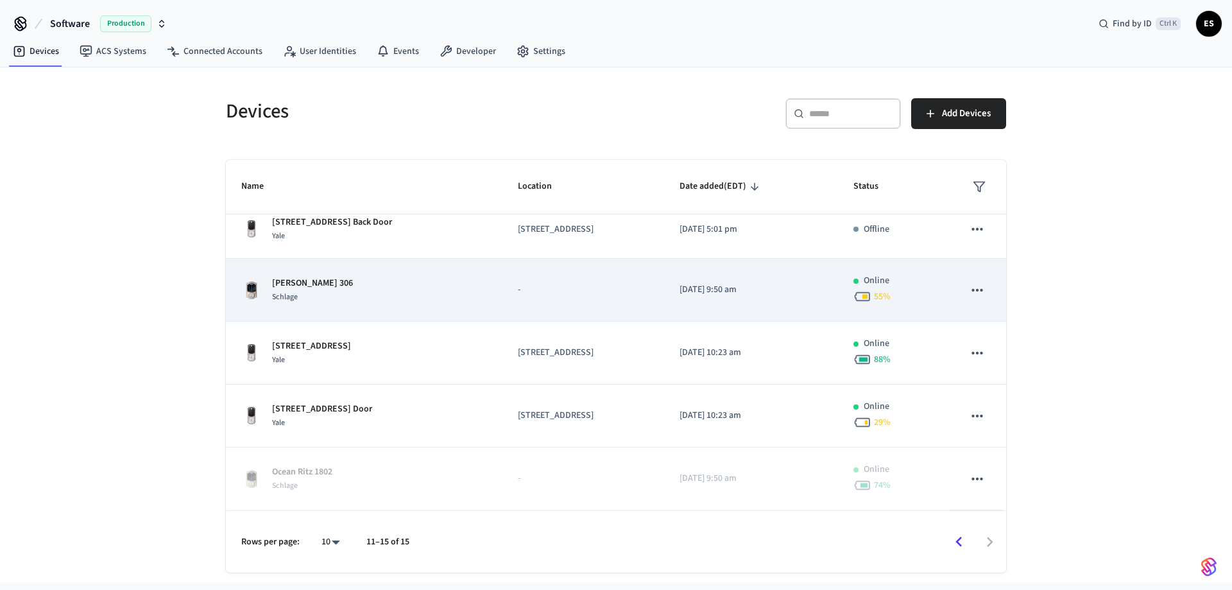
scroll to position [0, 0]
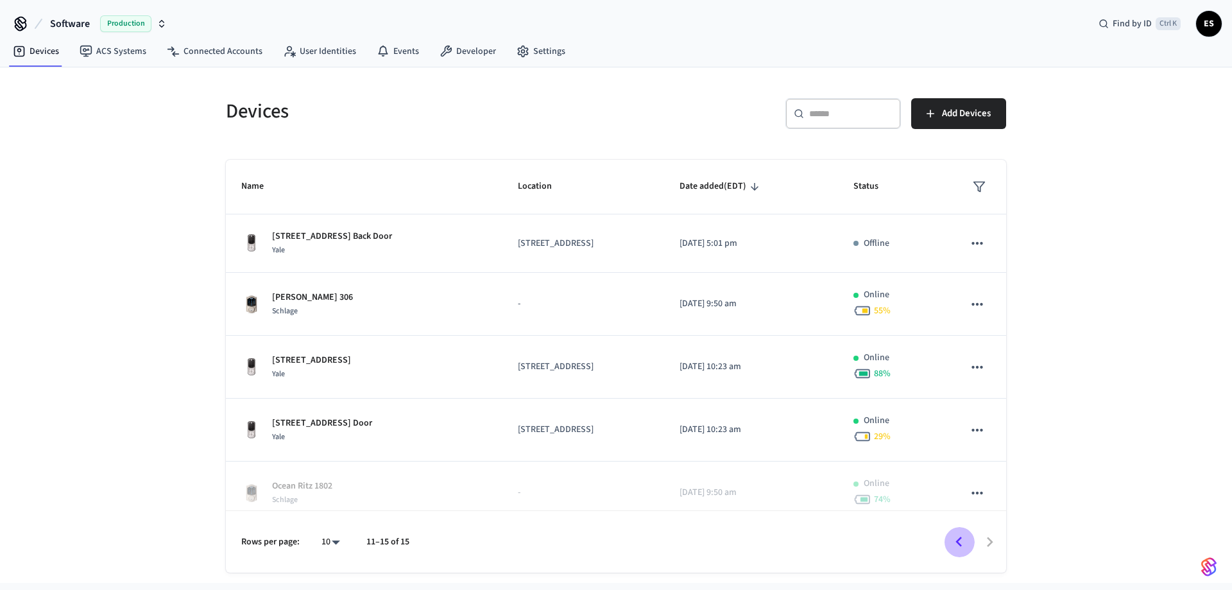
click at [958, 539] on icon "Go to previous page" at bounding box center [959, 542] width 20 height 20
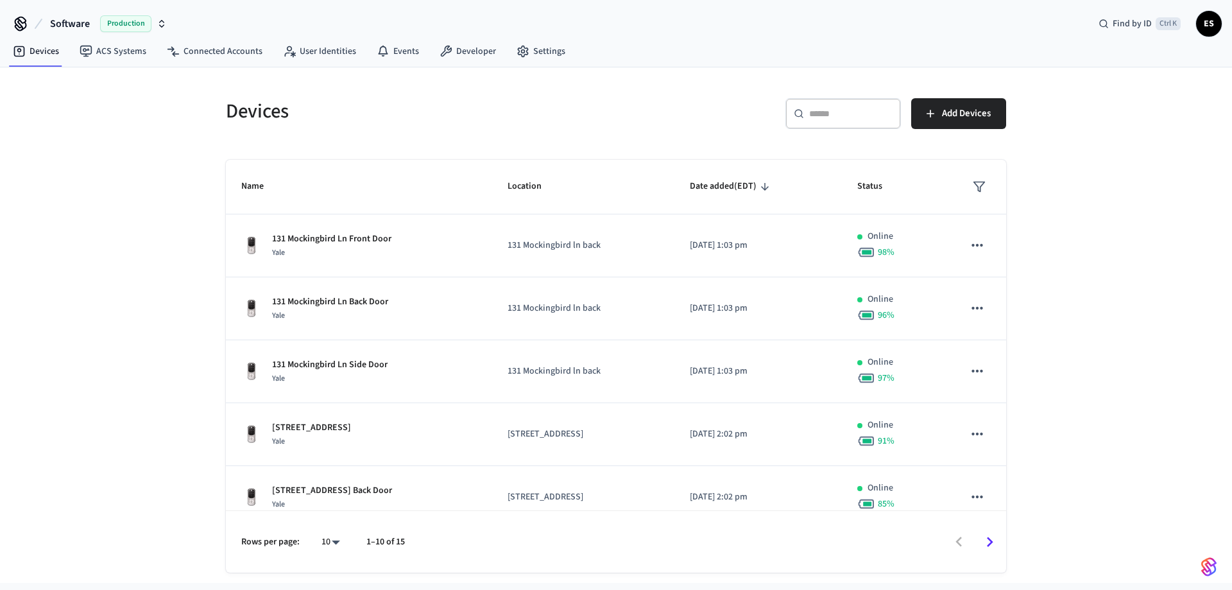
click at [122, 287] on div "Devices ​ ​ Add Devices Name Location Date added (EDT) Status 131 Mockingbird L…" at bounding box center [616, 324] width 1232 height 515
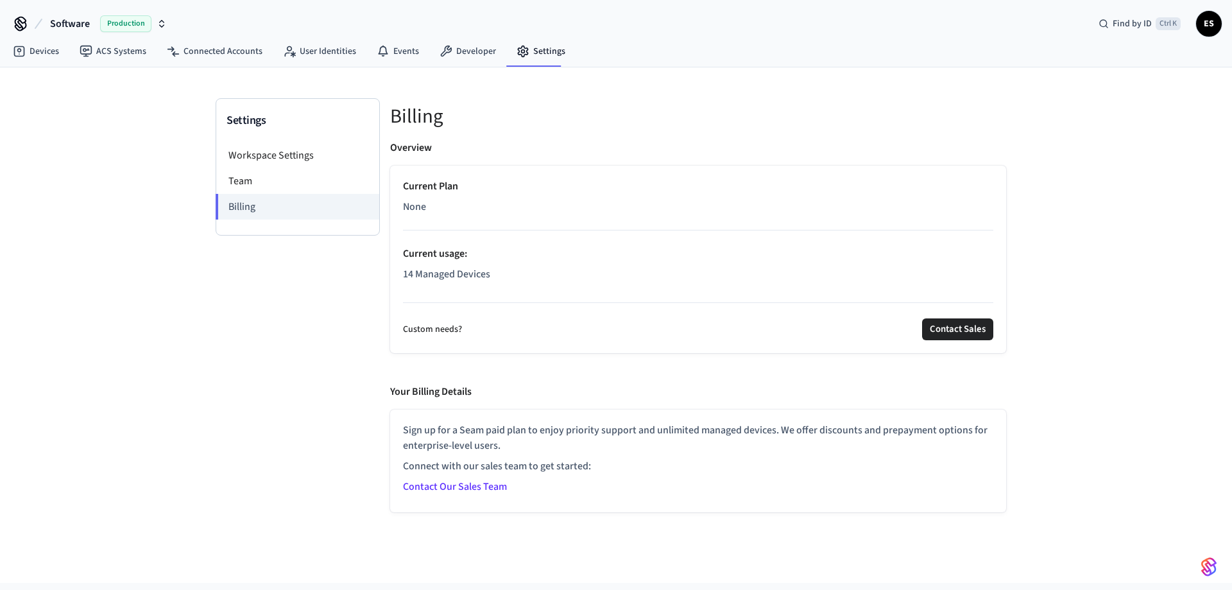
click at [1125, 135] on div "Settings Workspace Settings Team Billing Billing Overview Current Plan None Cur…" at bounding box center [616, 324] width 1232 height 515
click at [218, 50] on link "Connected Accounts" at bounding box center [215, 51] width 116 height 23
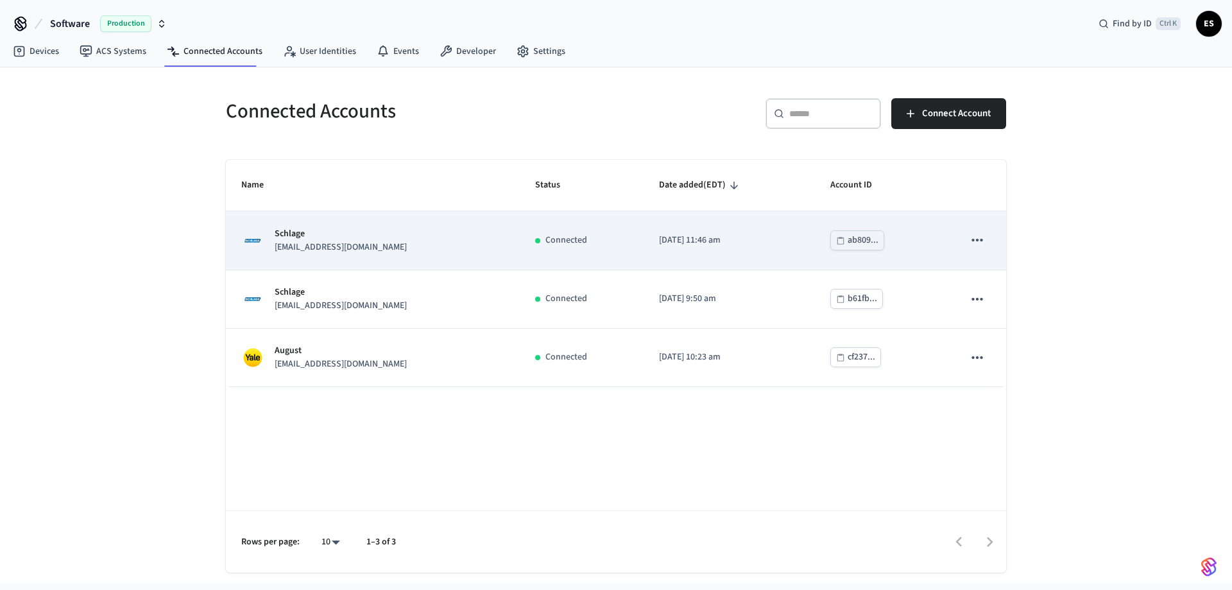
click at [347, 248] on p "[EMAIL_ADDRESS][DOMAIN_NAME]" at bounding box center [341, 247] width 132 height 13
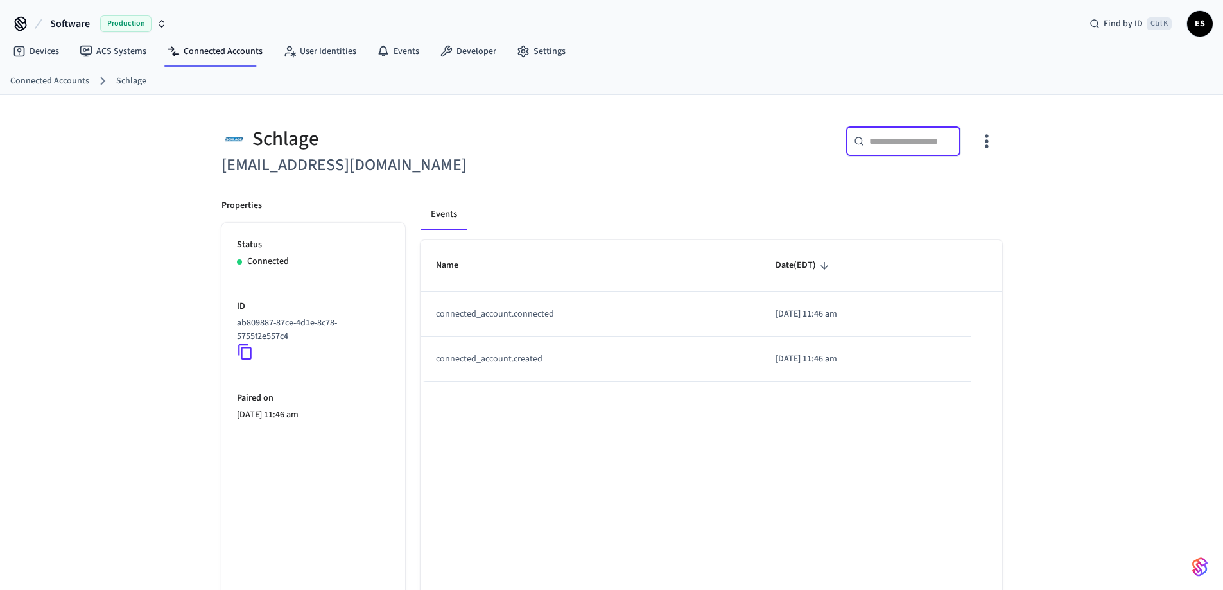
click at [906, 141] on input "text" at bounding box center [910, 141] width 83 height 13
click at [982, 138] on icon "button" at bounding box center [986, 141] width 20 height 20
click at [948, 192] on span "Sync Account" at bounding box center [950, 193] width 52 height 13
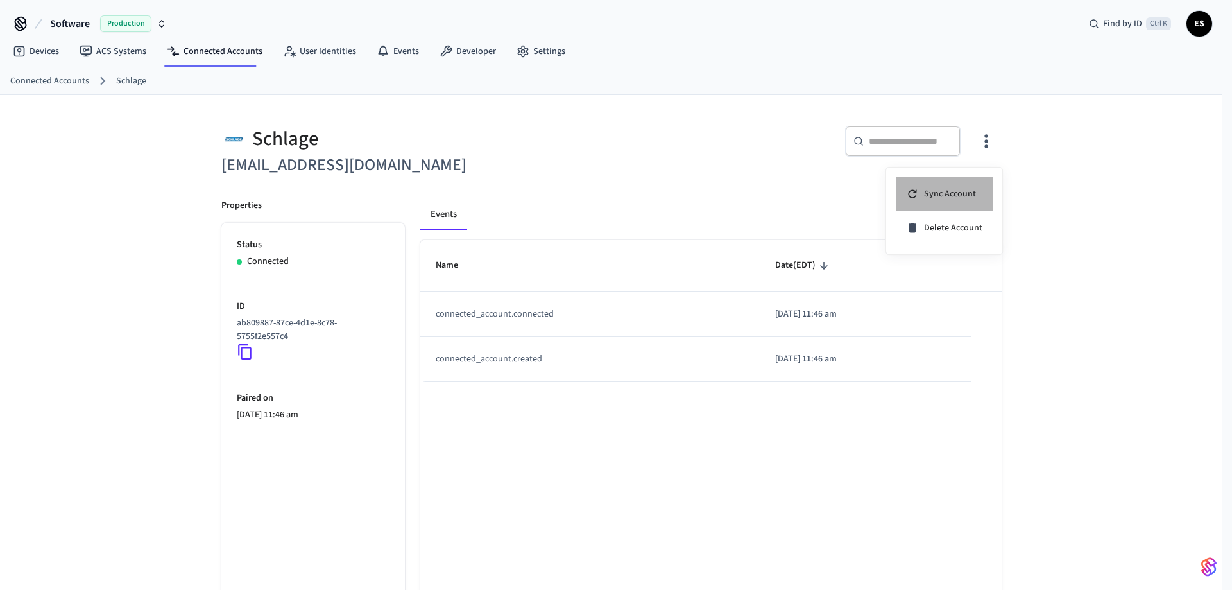
click at [949, 184] on li "Sync Account" at bounding box center [944, 194] width 97 height 34
click at [191, 48] on div at bounding box center [616, 295] width 1232 height 590
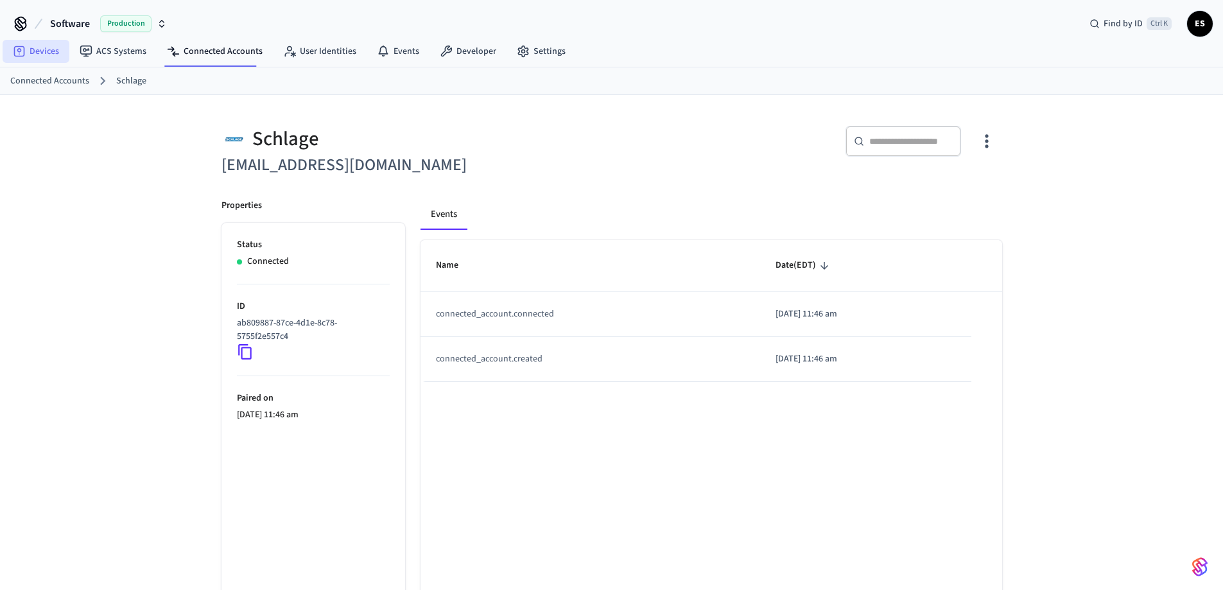
click at [55, 45] on link "Devices" at bounding box center [36, 51] width 67 height 23
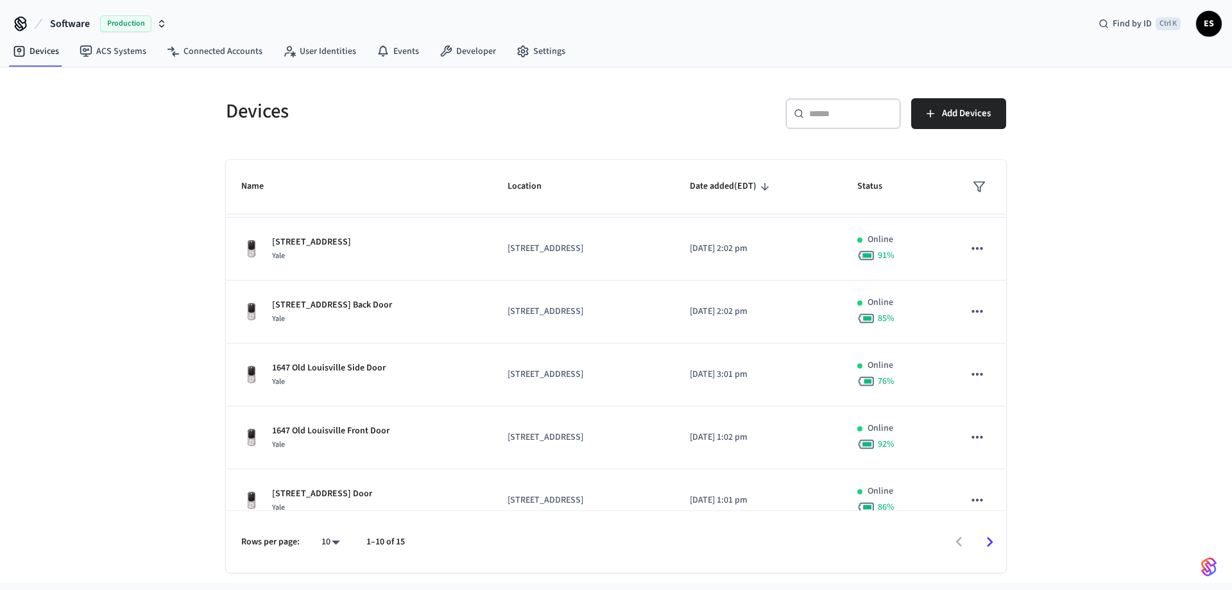
scroll to position [329, 0]
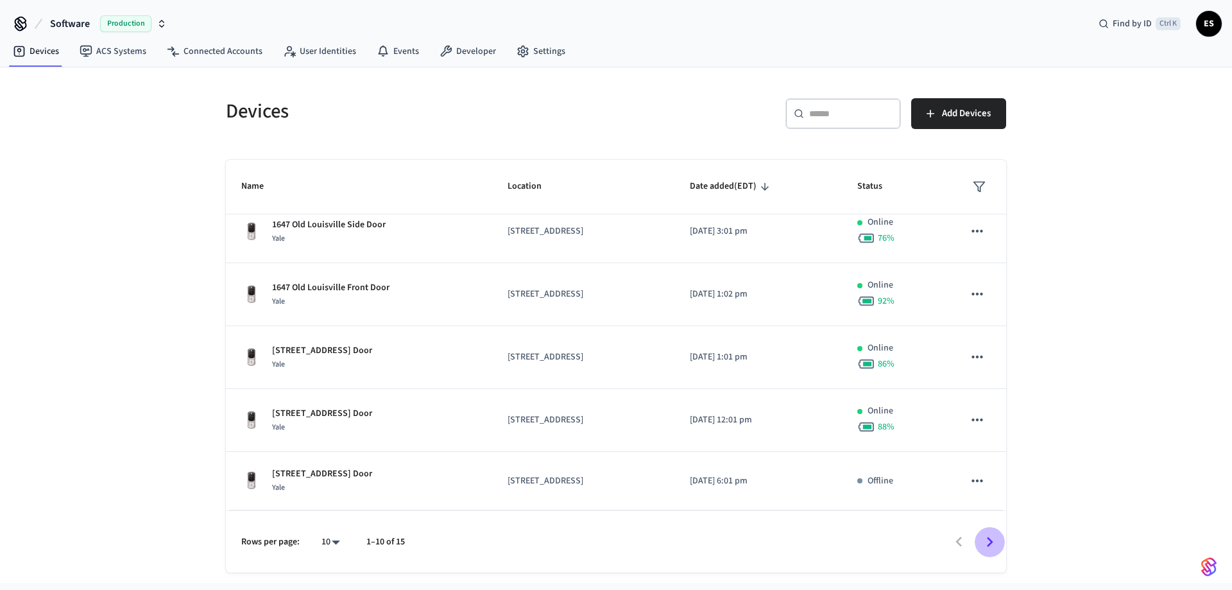
click at [990, 543] on icon "Go to next page" at bounding box center [990, 542] width 6 height 10
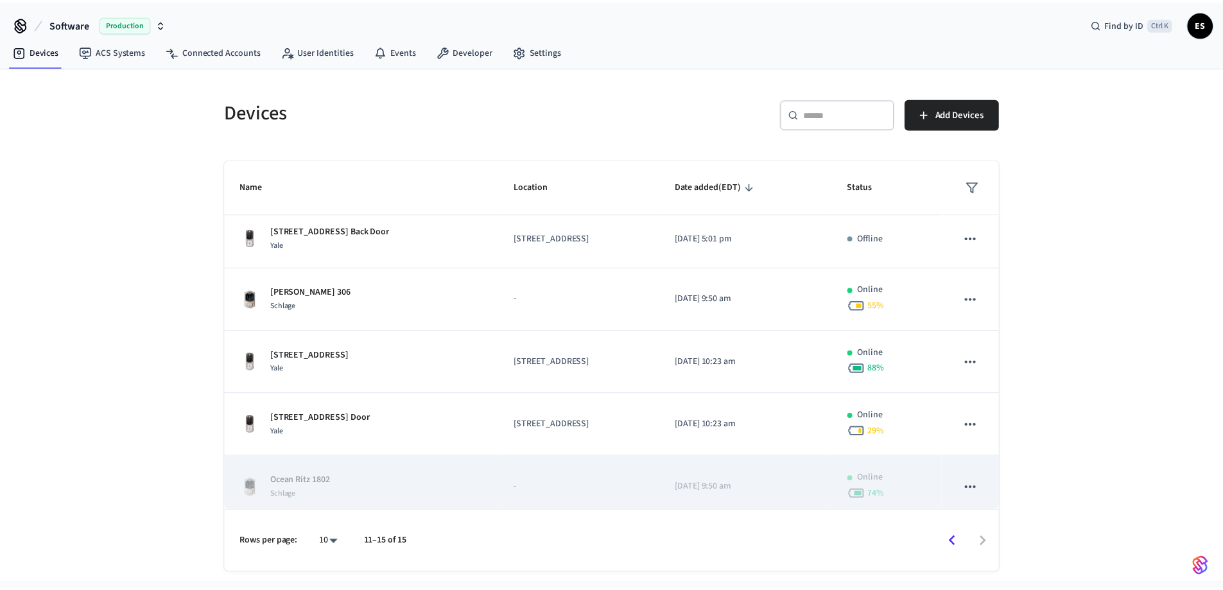
scroll to position [0, 0]
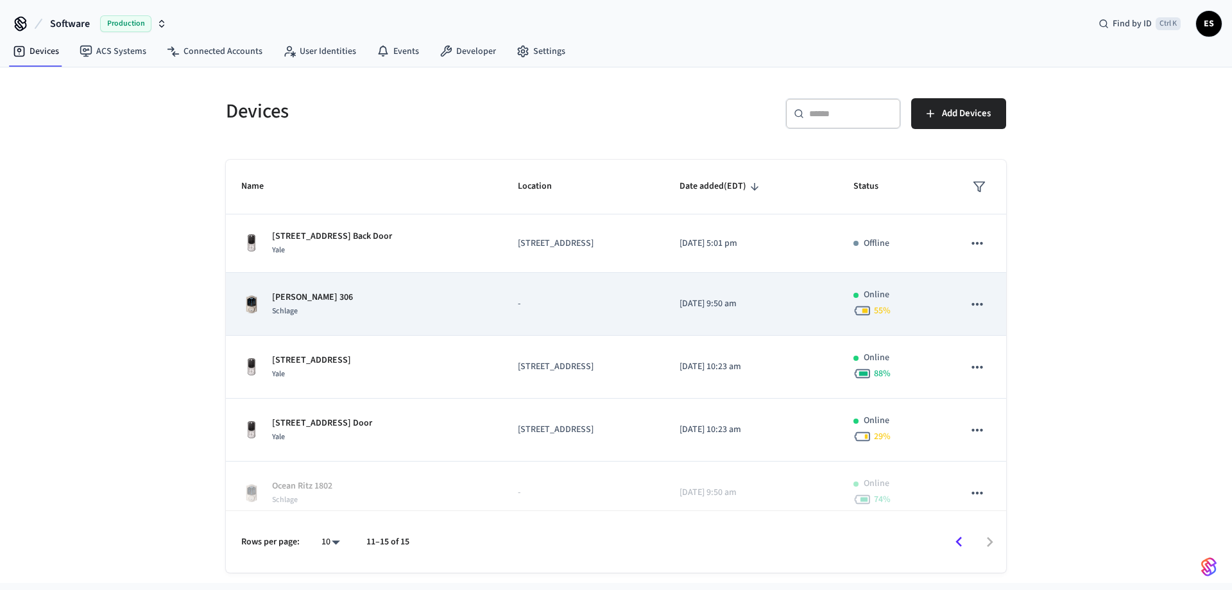
click at [392, 302] on div "Jolene 306 Schlage" at bounding box center [364, 304] width 246 height 27
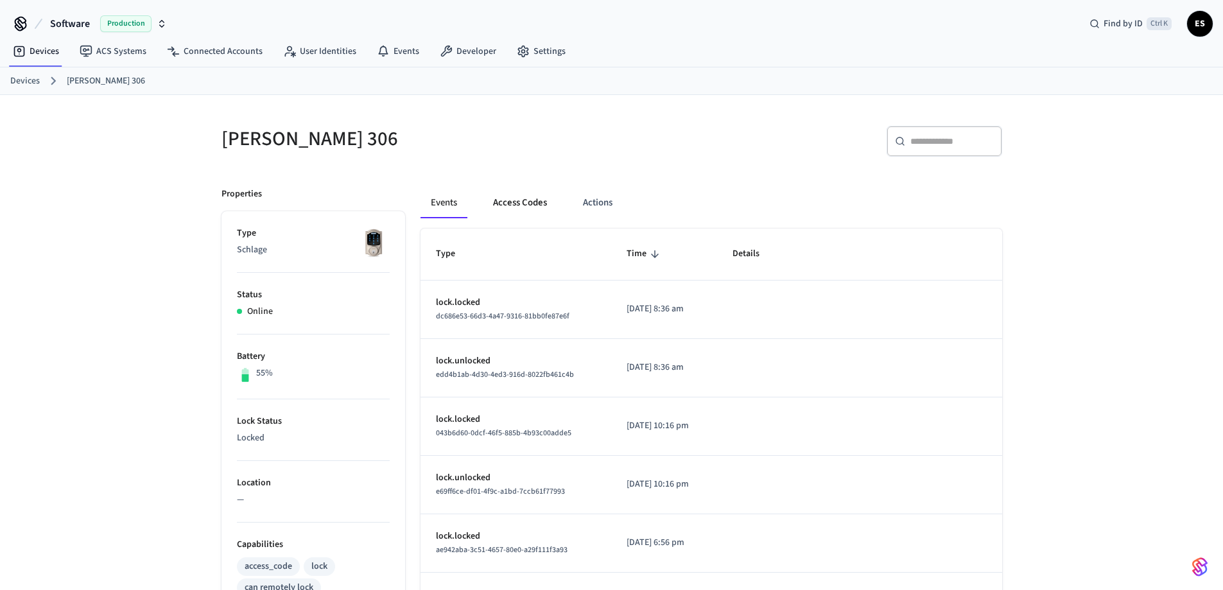
click at [533, 208] on button "Access Codes" at bounding box center [520, 202] width 74 height 31
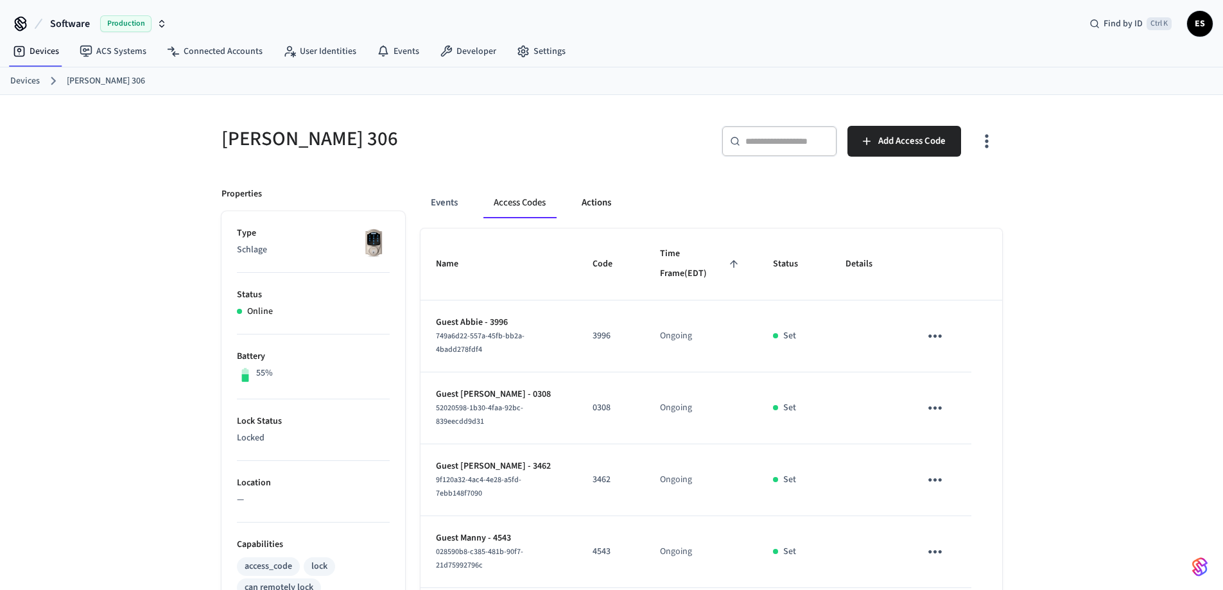
click at [600, 201] on button "Actions" at bounding box center [596, 202] width 50 height 31
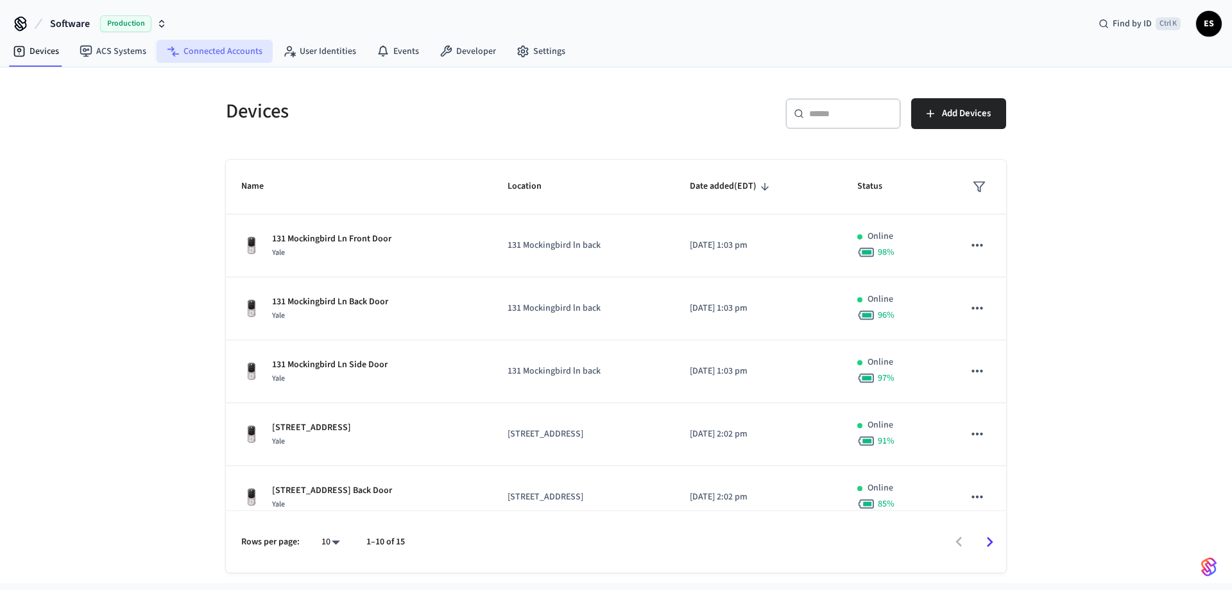
click at [230, 53] on link "Connected Accounts" at bounding box center [215, 51] width 116 height 23
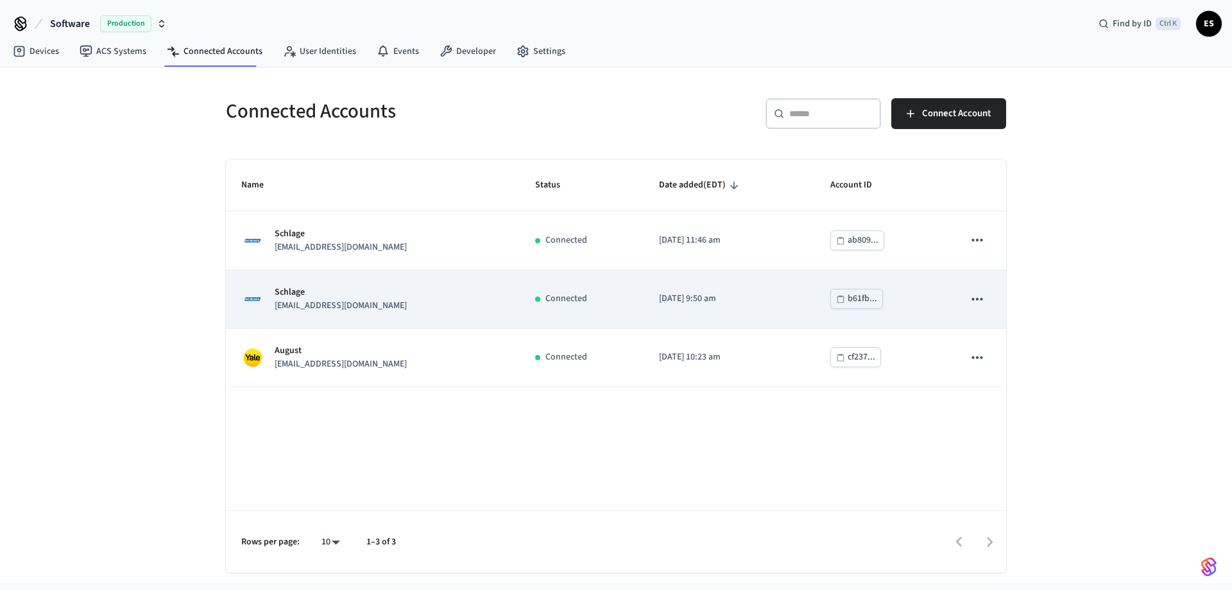
click at [359, 299] on p "[EMAIL_ADDRESS][DOMAIN_NAME]" at bounding box center [341, 305] width 132 height 13
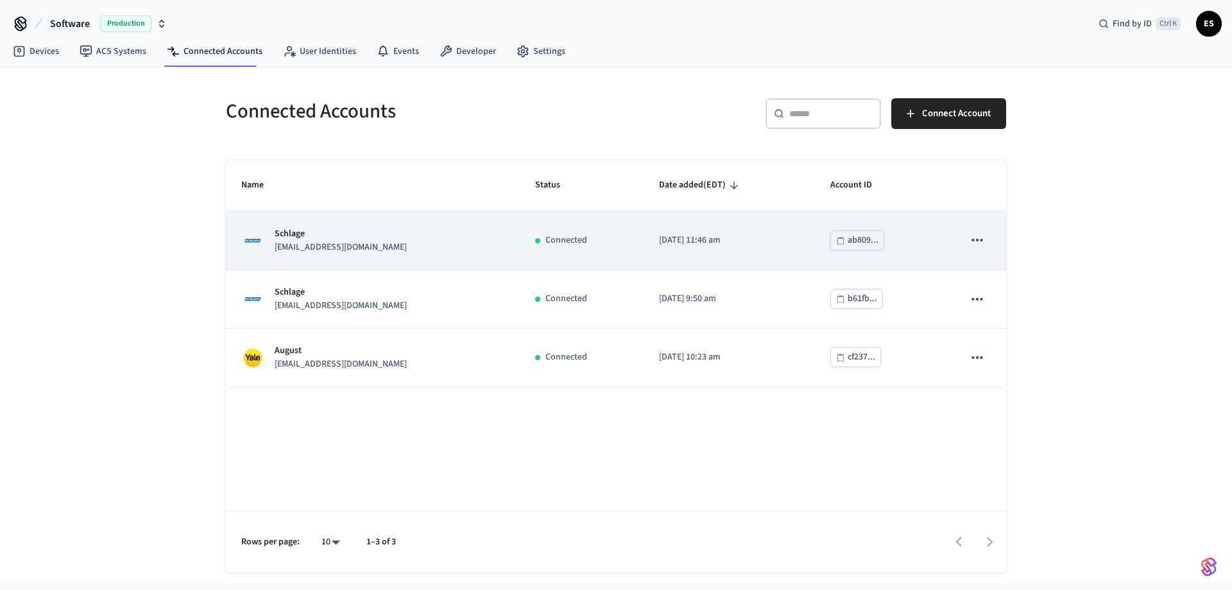
click at [352, 253] on p "[EMAIL_ADDRESS][DOMAIN_NAME]" at bounding box center [341, 247] width 132 height 13
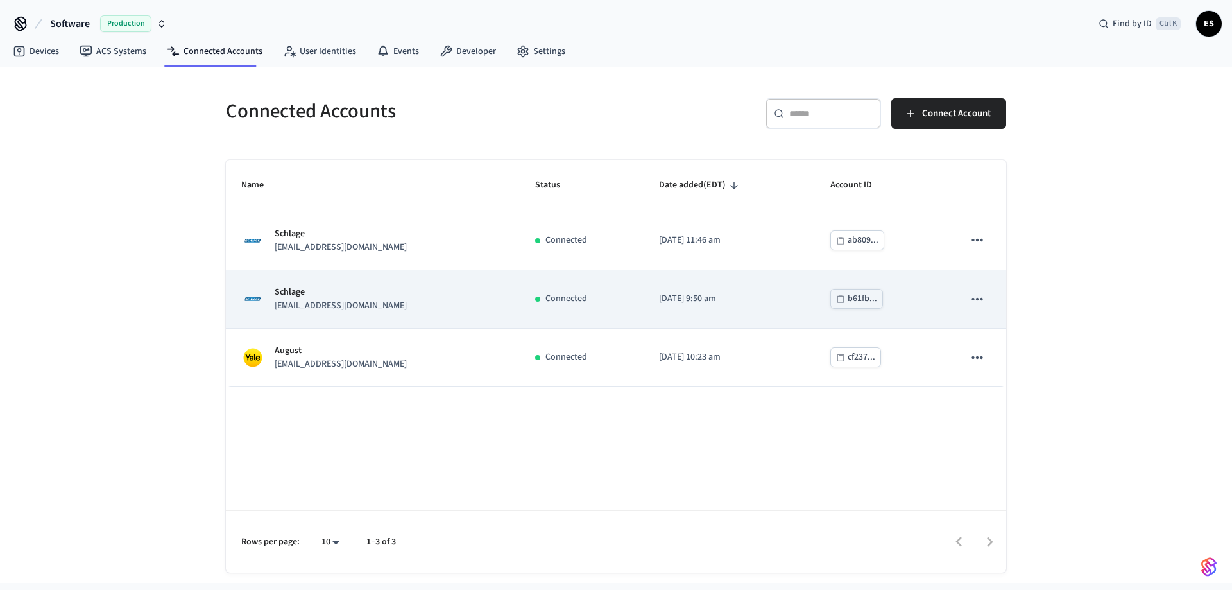
click at [466, 297] on div "Schlage langegangbnb@gmail.com" at bounding box center [372, 299] width 263 height 27
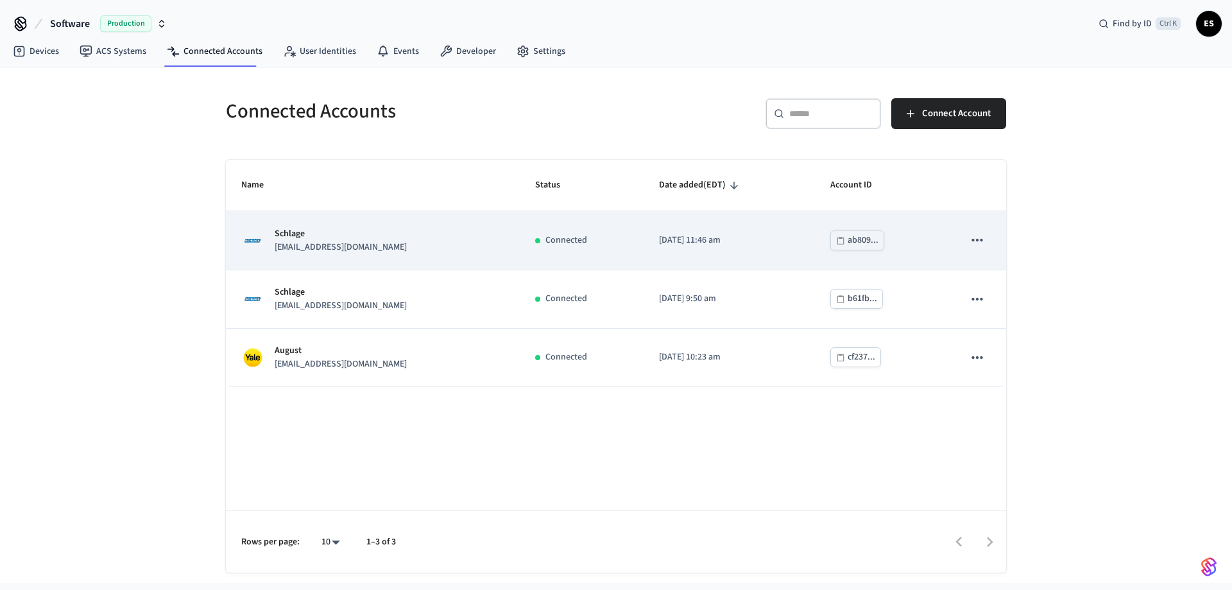
click at [290, 228] on p "Schlage" at bounding box center [341, 233] width 132 height 13
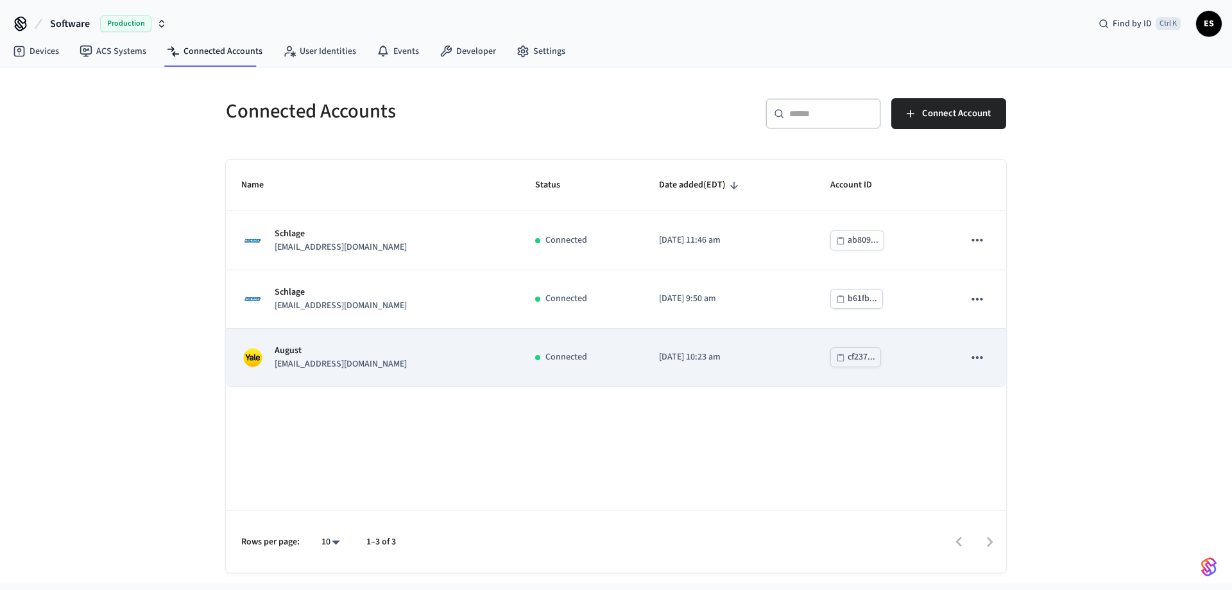
click at [497, 371] on td "August qualityassurance@venturebnb.io" at bounding box center [373, 358] width 294 height 58
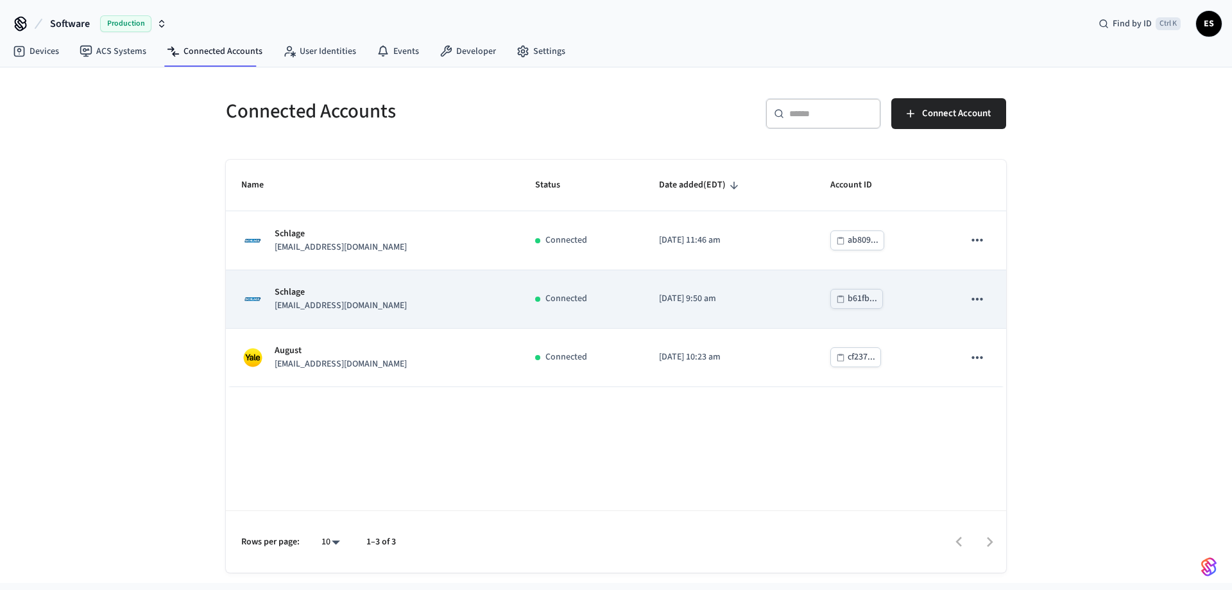
click at [437, 287] on div "Schlage [EMAIL_ADDRESS][DOMAIN_NAME]" at bounding box center [372, 299] width 263 height 27
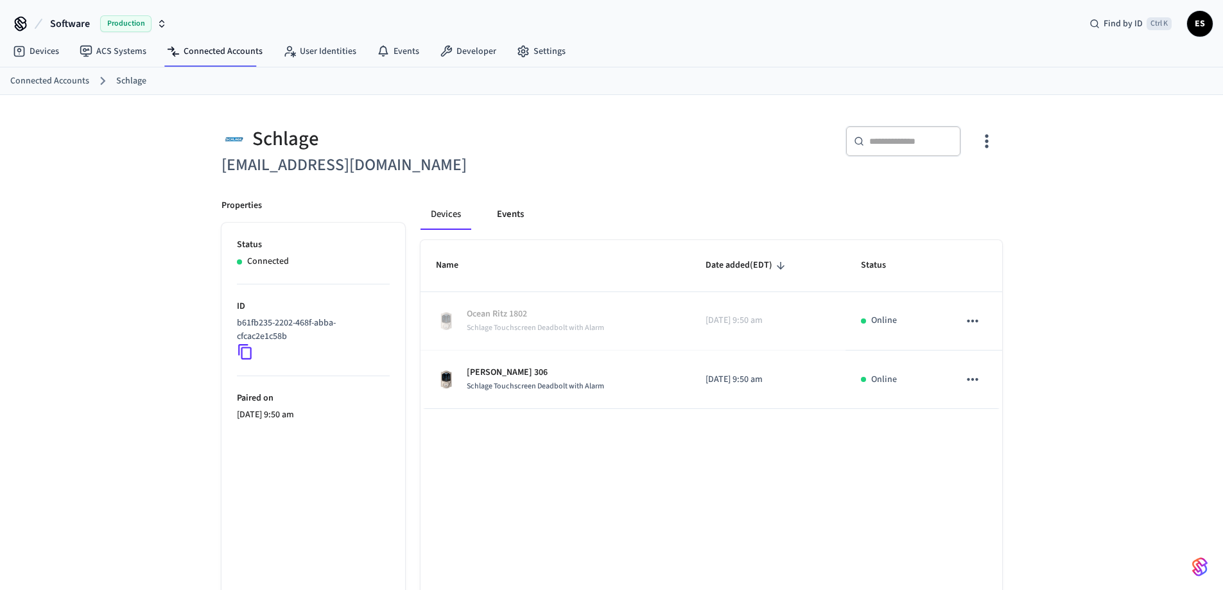
click at [507, 216] on button "Events" at bounding box center [511, 214] width 48 height 31
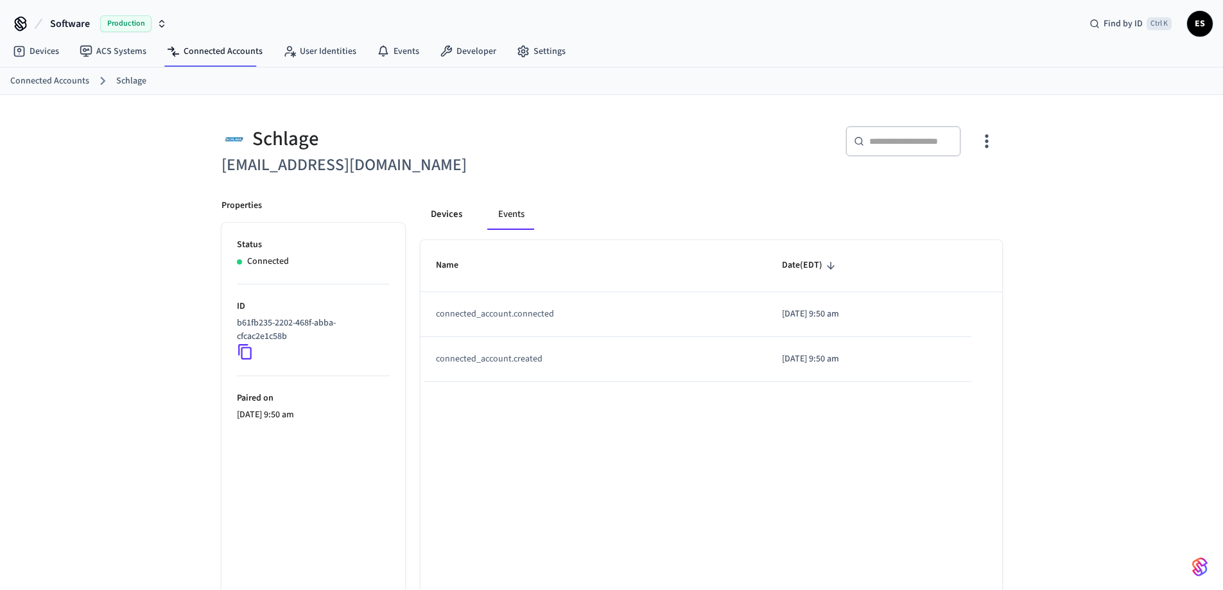
click at [453, 214] on button "Devices" at bounding box center [446, 214] width 52 height 31
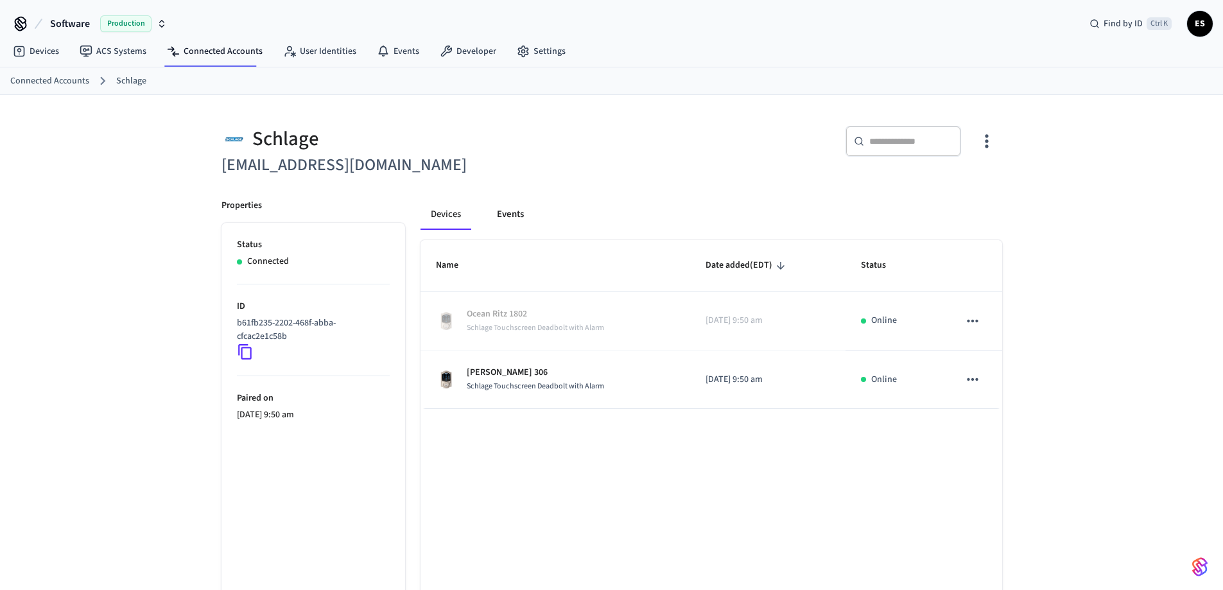
click at [512, 216] on button "Events" at bounding box center [511, 214] width 48 height 31
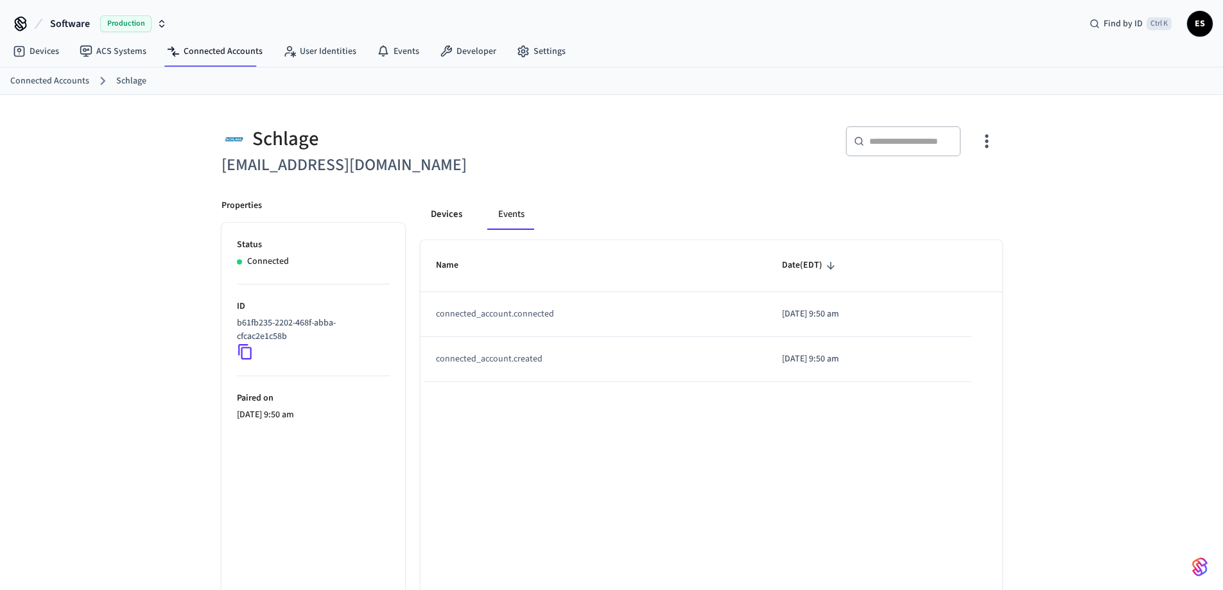
click at [465, 210] on button "Devices" at bounding box center [446, 214] width 52 height 31
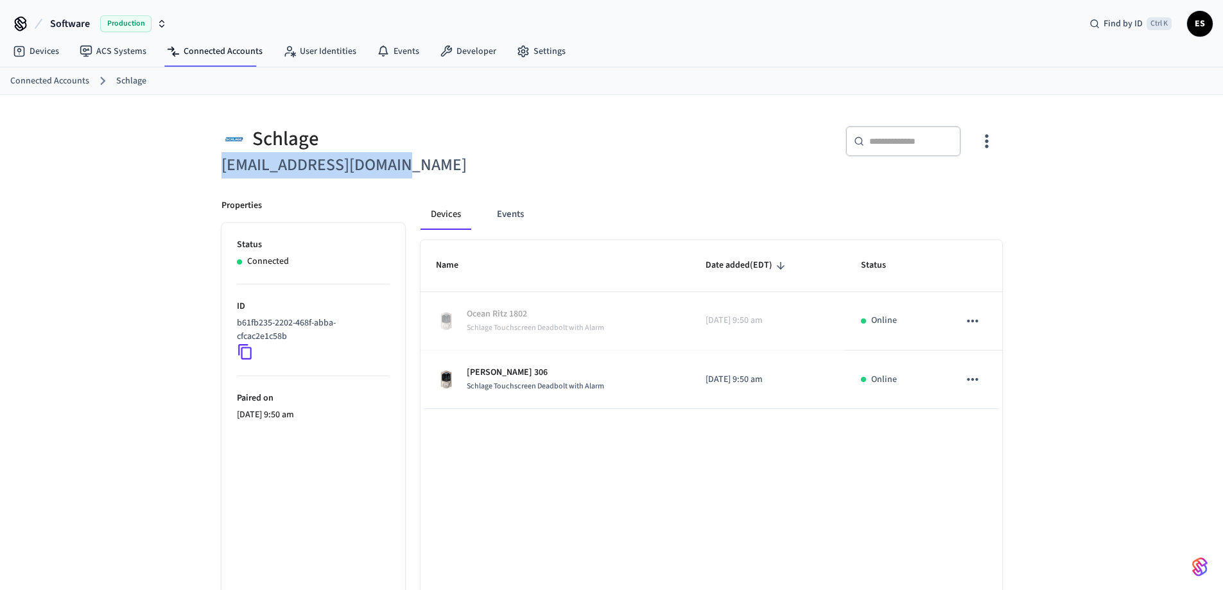
drag, startPoint x: 227, startPoint y: 167, endPoint x: 415, endPoint y: 169, distance: 187.5
click at [415, 169] on div "Schlage [EMAIL_ADDRESS][DOMAIN_NAME]" at bounding box center [405, 144] width 398 height 68
copy h6 "[EMAIL_ADDRESS][DOMAIN_NAME]"
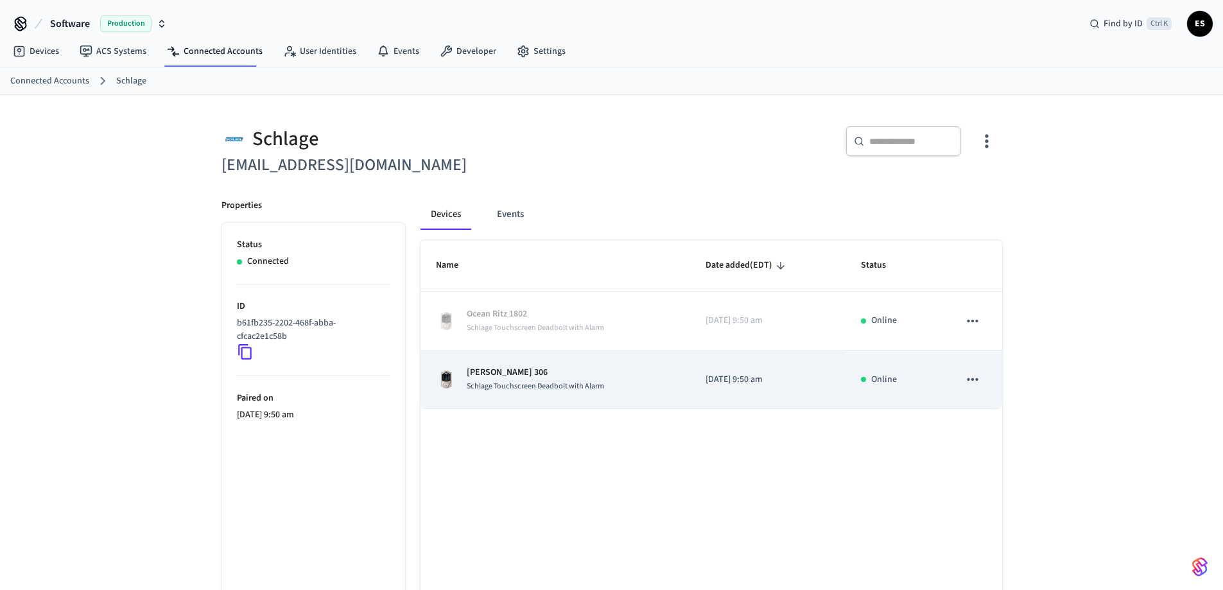
click at [539, 379] on p "Jolene 306" at bounding box center [535, 372] width 137 height 13
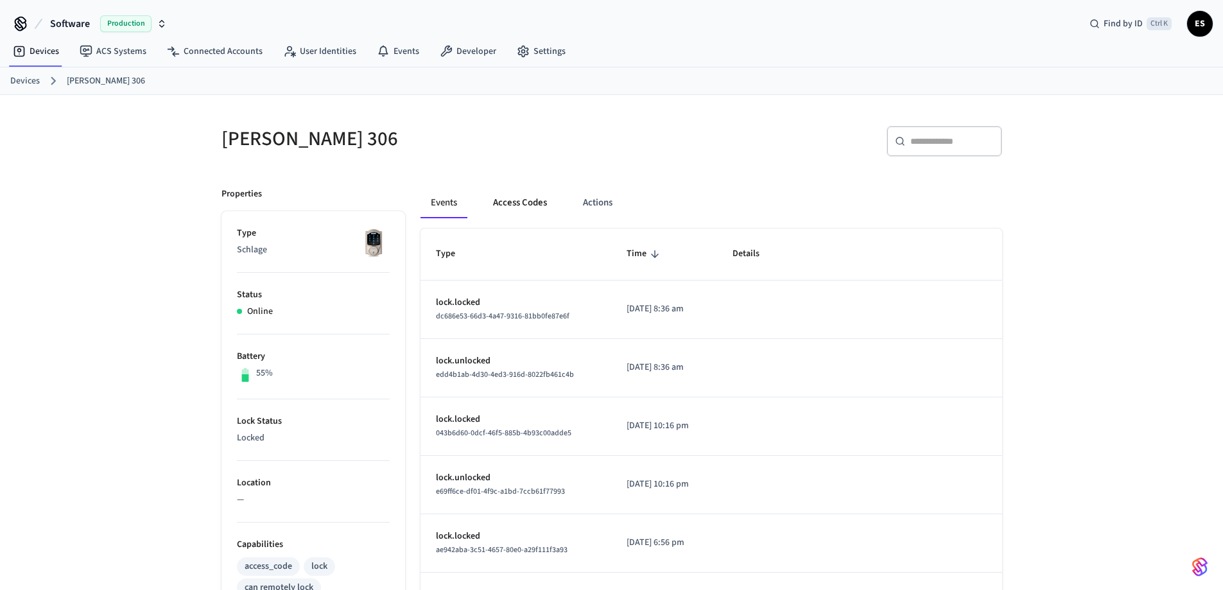
click at [527, 206] on button "Access Codes" at bounding box center [520, 202] width 74 height 31
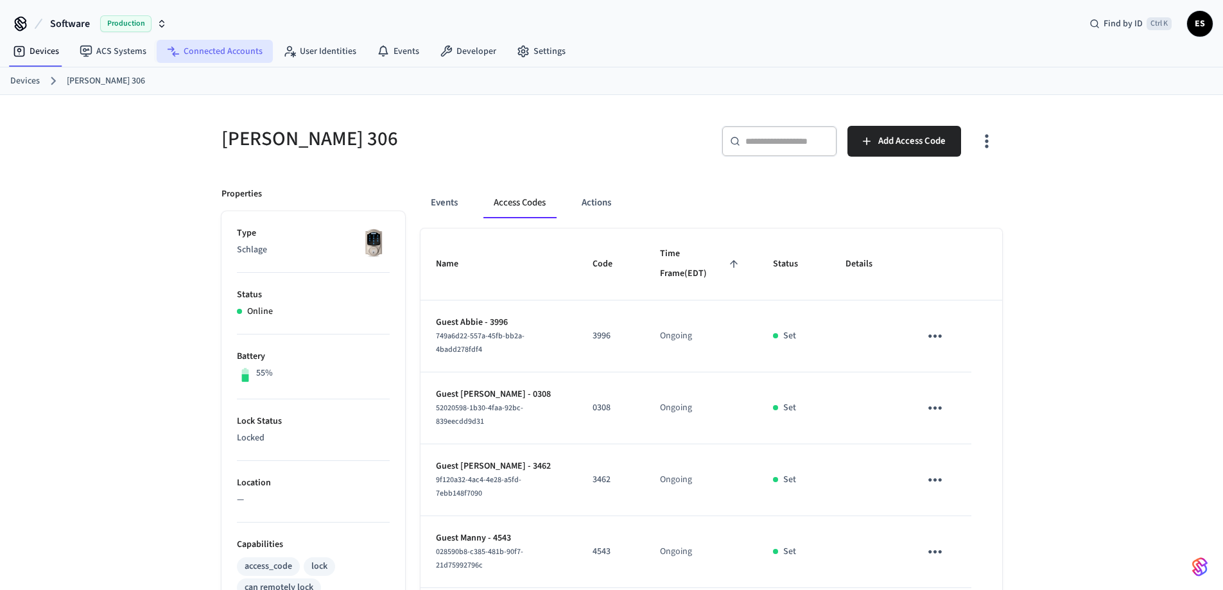
click at [198, 49] on link "Connected Accounts" at bounding box center [215, 51] width 116 height 23
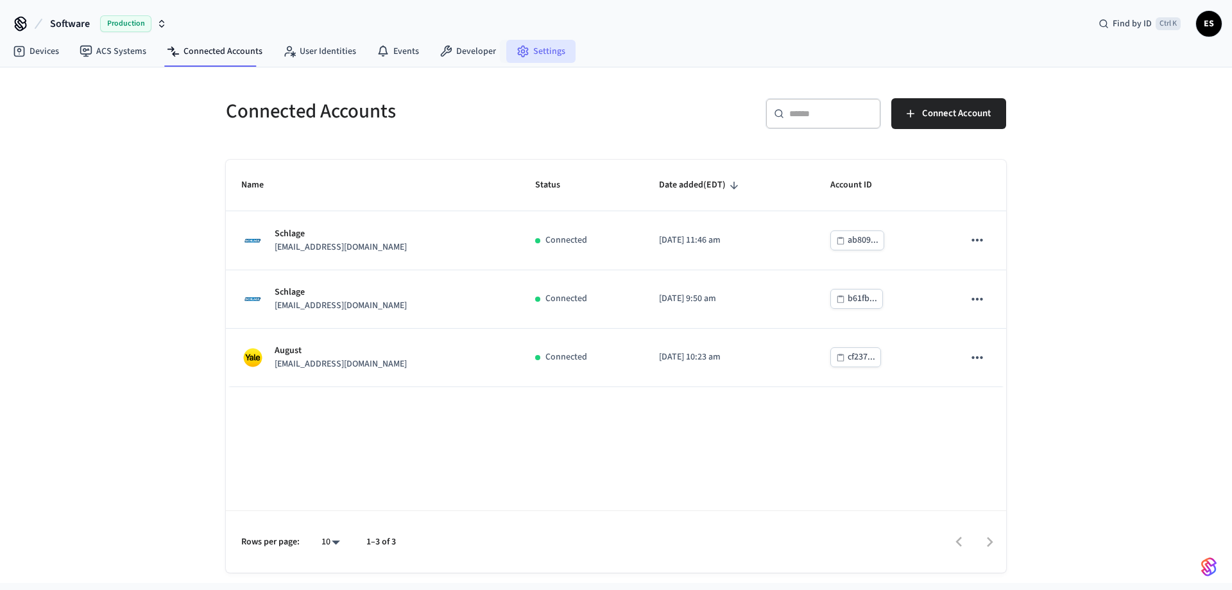
click at [539, 51] on link "Settings" at bounding box center [540, 51] width 69 height 23
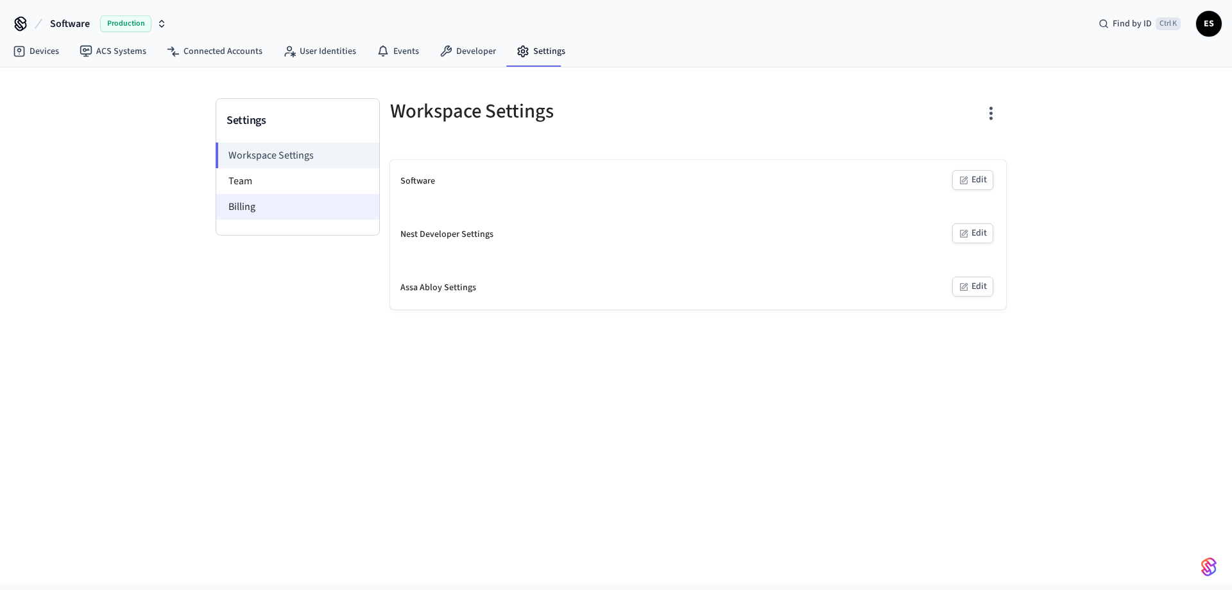
click at [248, 209] on li "Billing" at bounding box center [297, 207] width 163 height 26
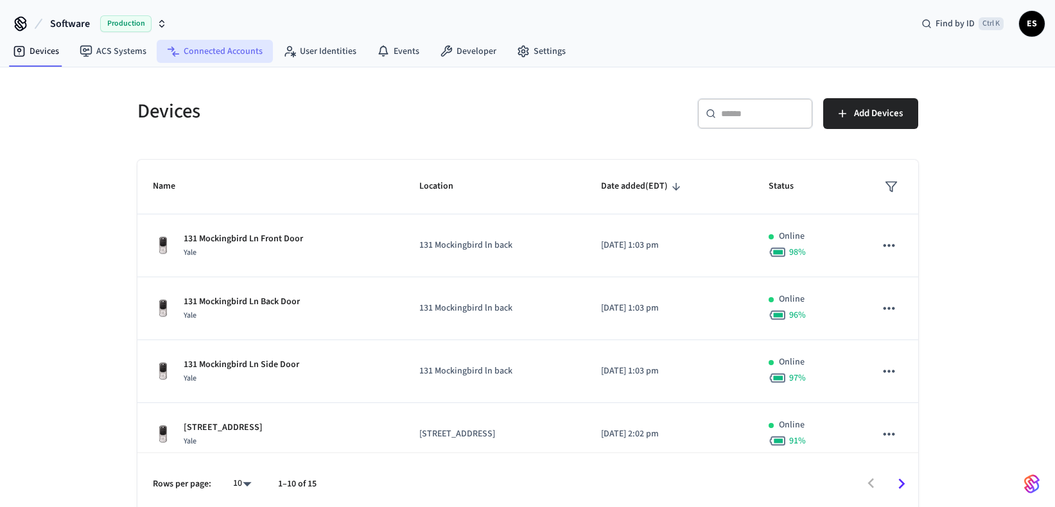
click at [216, 51] on link "Connected Accounts" at bounding box center [215, 51] width 116 height 23
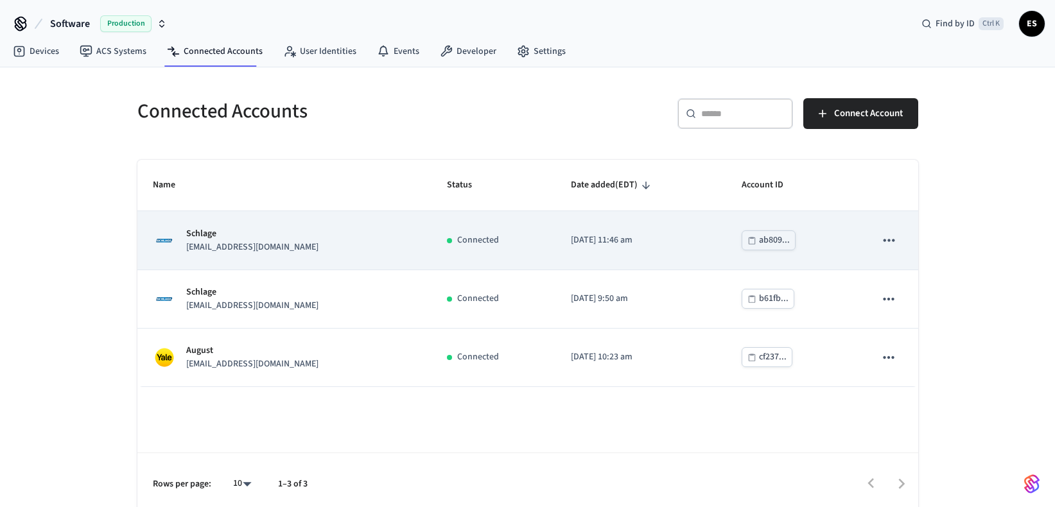
click at [297, 248] on div "Schlage [EMAIL_ADDRESS][DOMAIN_NAME]" at bounding box center [284, 240] width 263 height 27
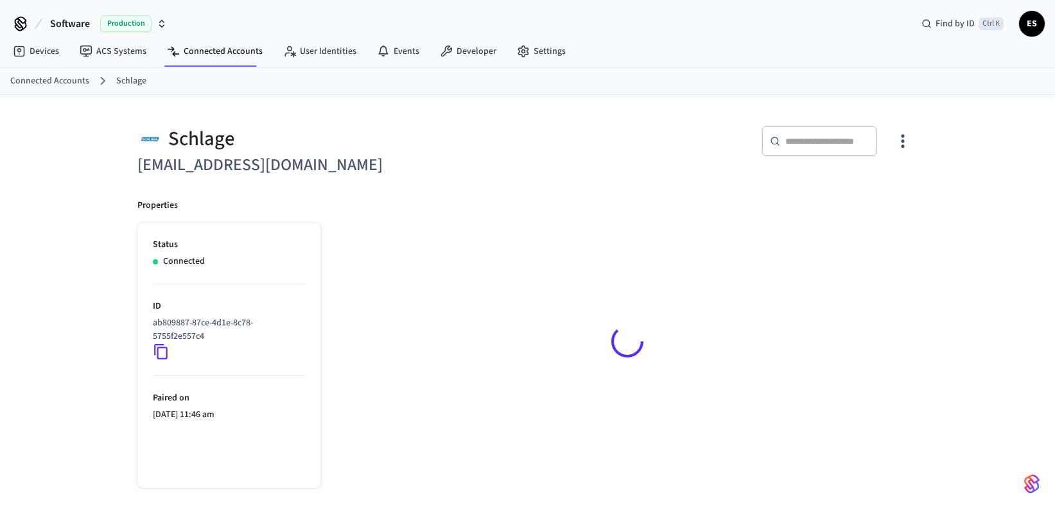
scroll to position [21, 0]
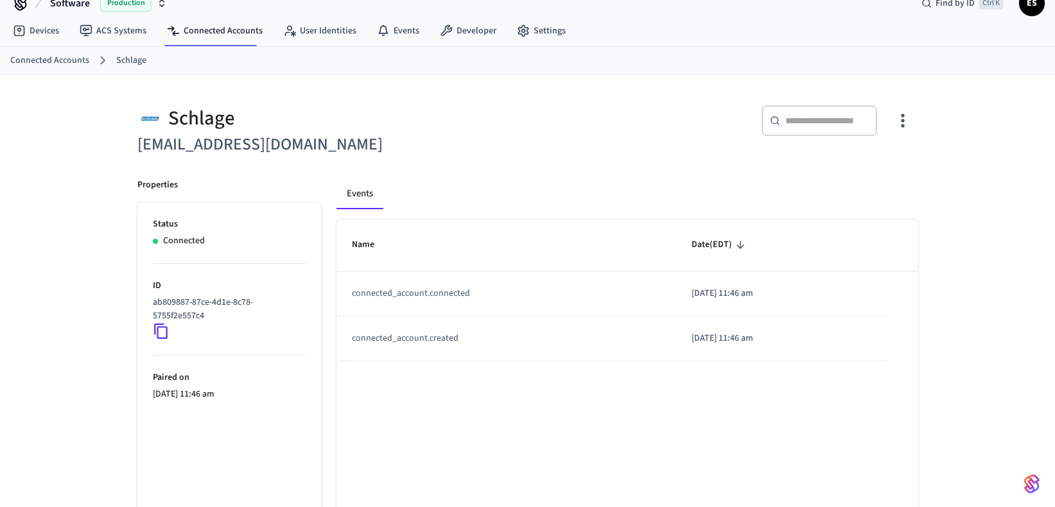
click at [159, 331] on icon at bounding box center [161, 331] width 17 height 17
click at [160, 329] on icon at bounding box center [161, 331] width 17 height 17
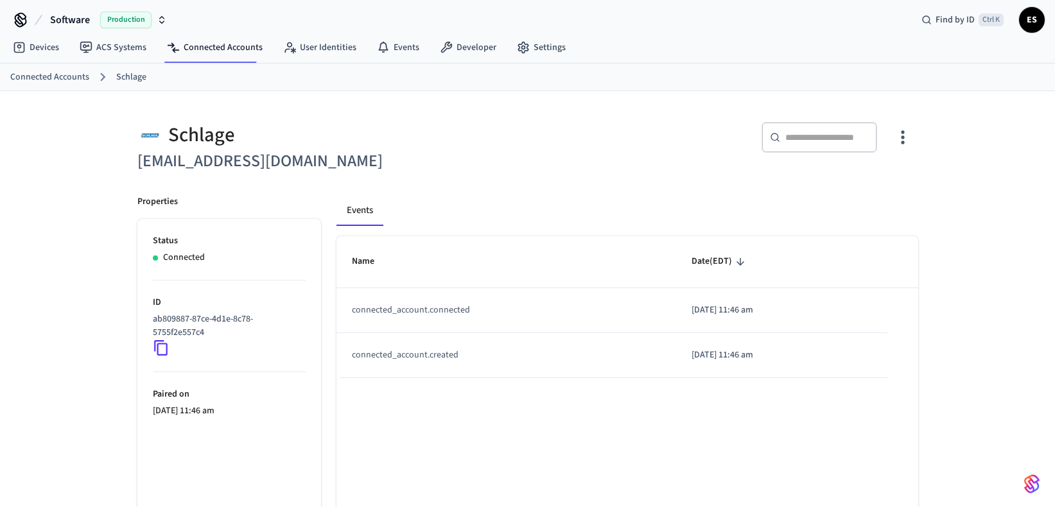
scroll to position [0, 0]
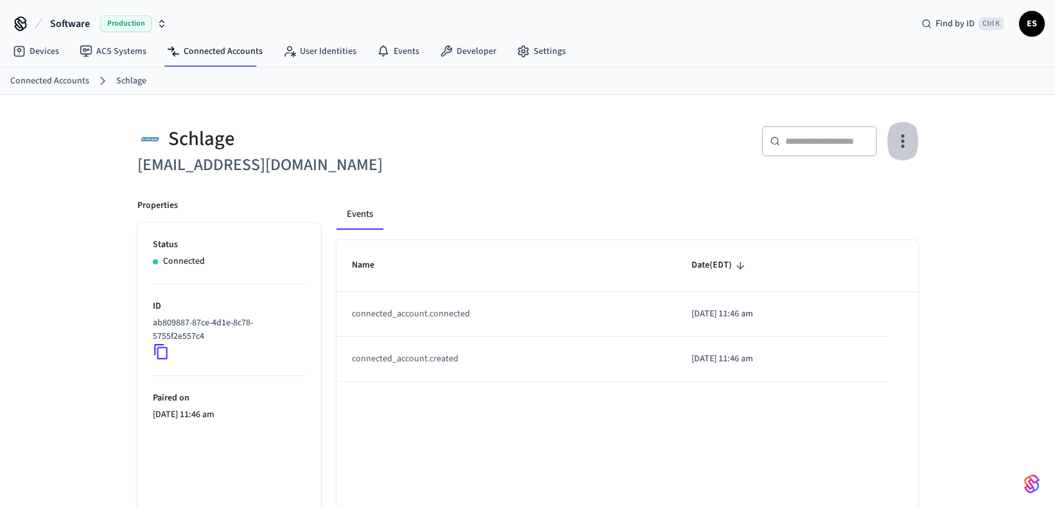
click at [901, 138] on icon "button" at bounding box center [902, 141] width 20 height 20
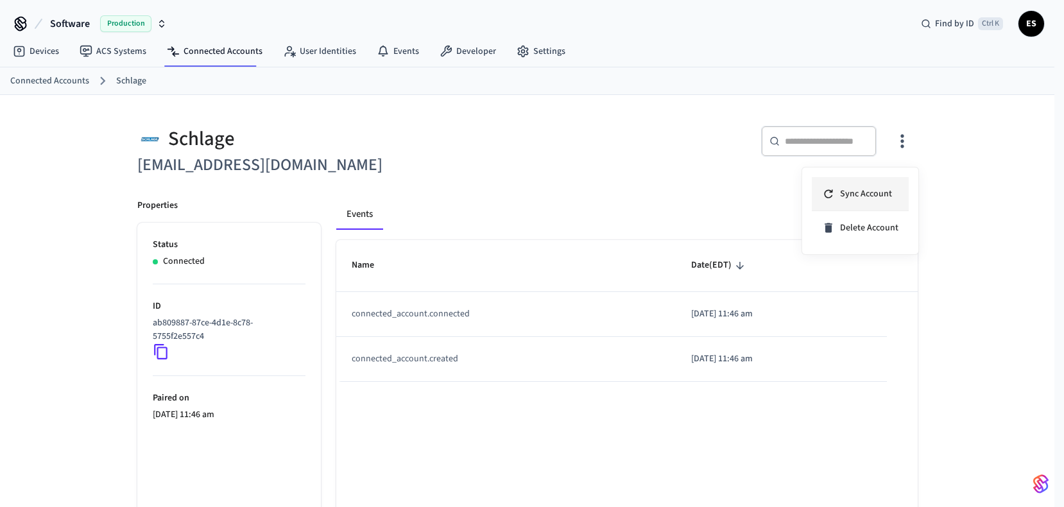
click at [883, 191] on span "Sync Account" at bounding box center [866, 193] width 52 height 13
click at [48, 51] on div at bounding box center [532, 253] width 1064 height 507
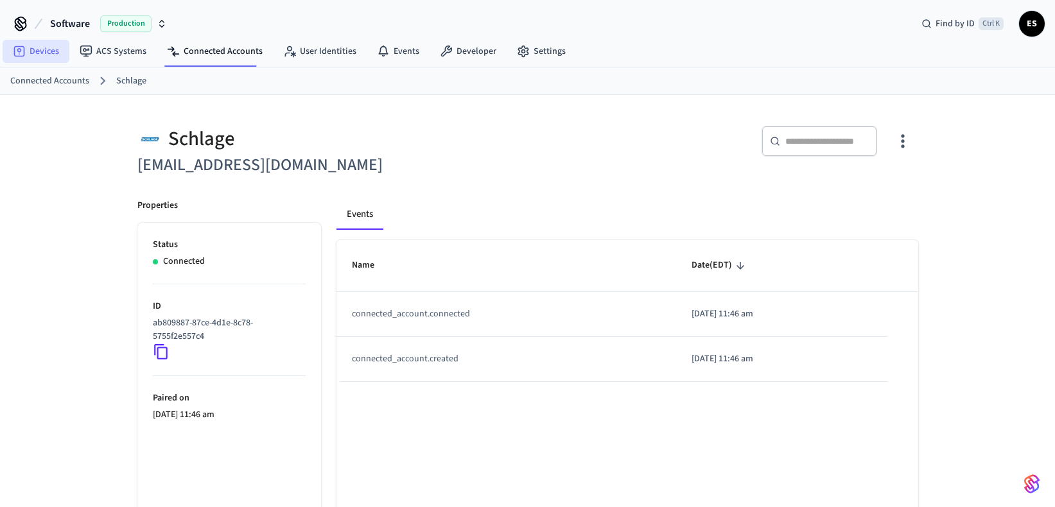
click at [53, 50] on link "Devices" at bounding box center [36, 51] width 67 height 23
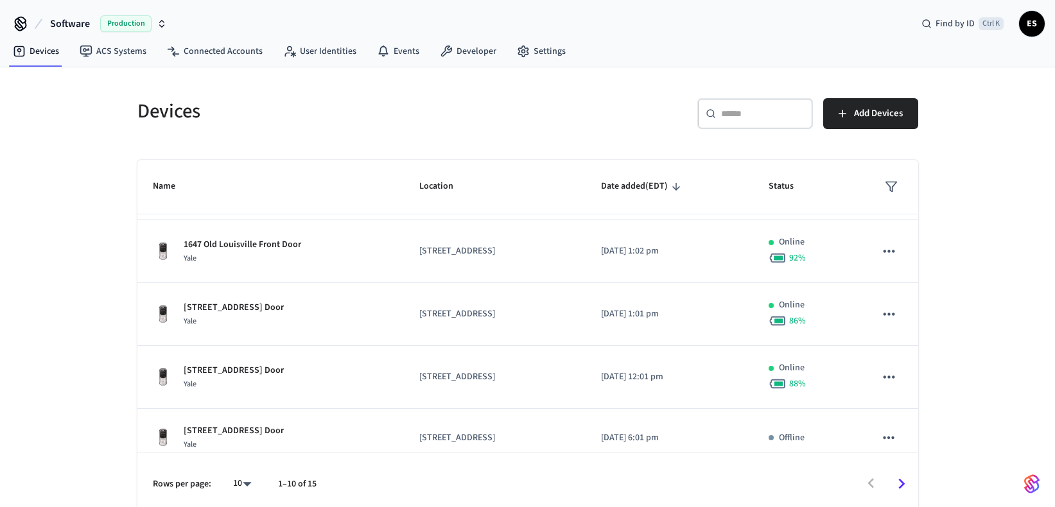
scroll to position [386, 0]
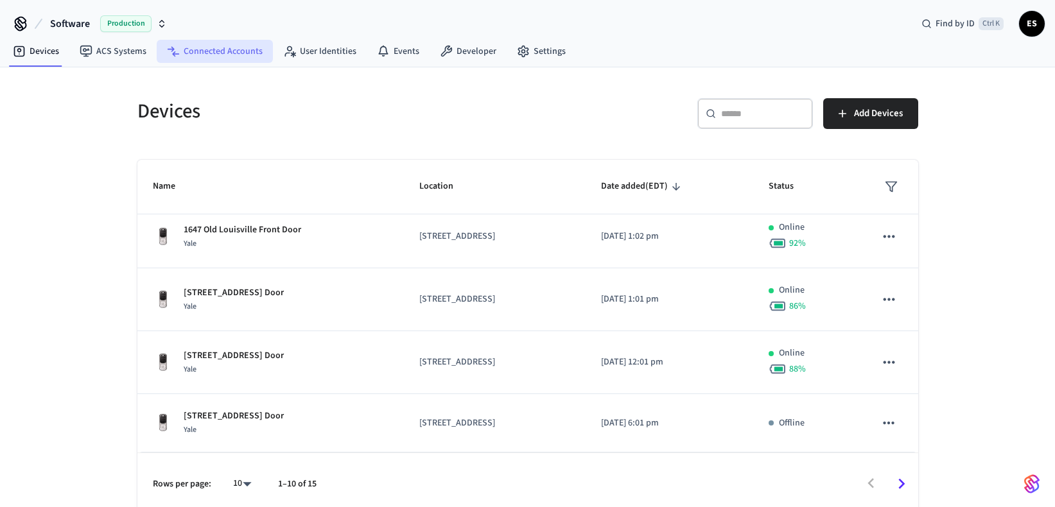
click at [224, 55] on link "Connected Accounts" at bounding box center [215, 51] width 116 height 23
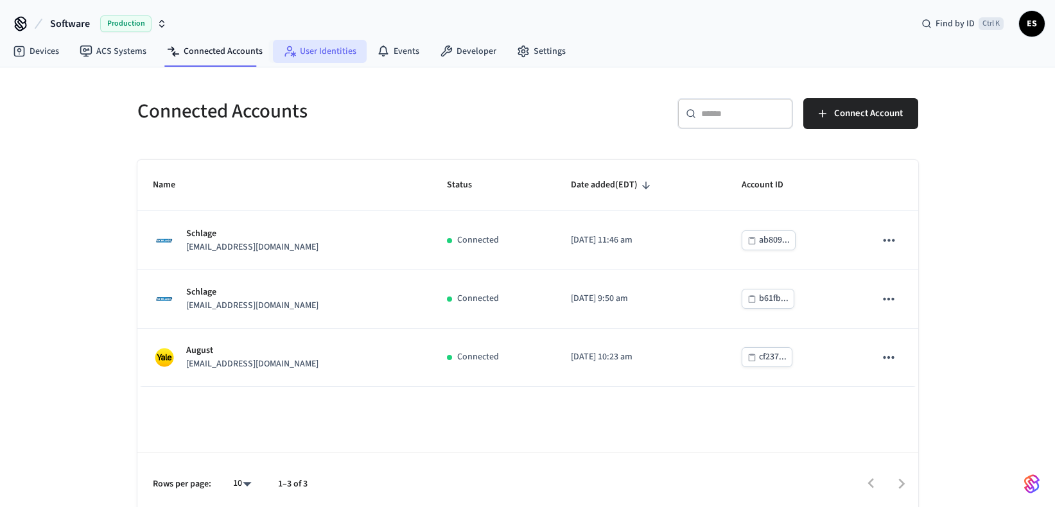
click at [334, 54] on link "User Identities" at bounding box center [320, 51] width 94 height 23
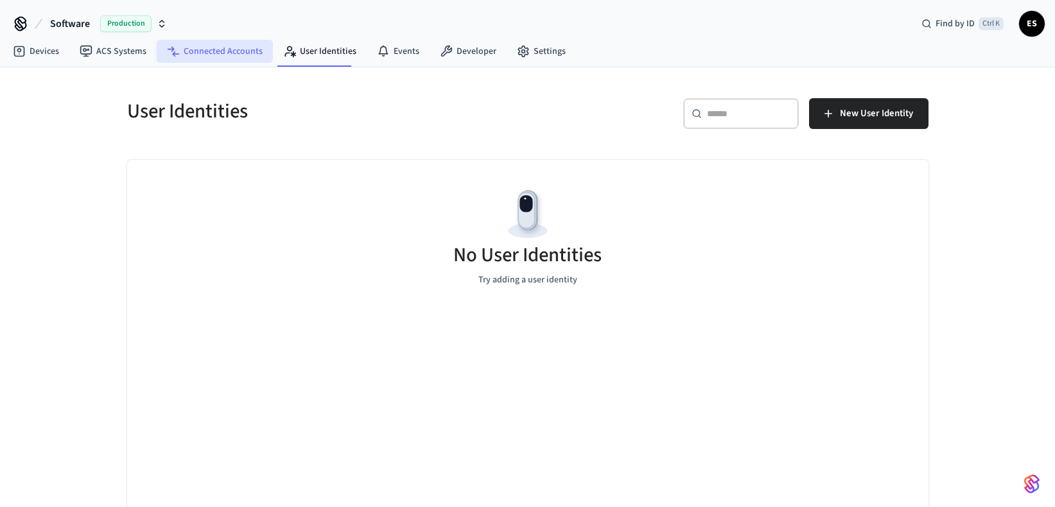
click at [248, 53] on link "Connected Accounts" at bounding box center [215, 51] width 116 height 23
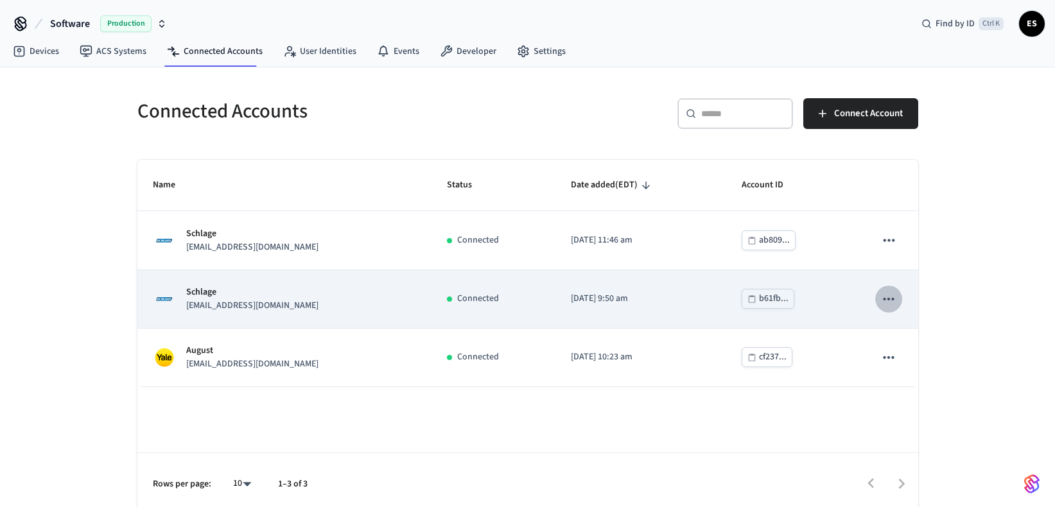
click at [892, 304] on icon "sticky table" at bounding box center [888, 299] width 17 height 17
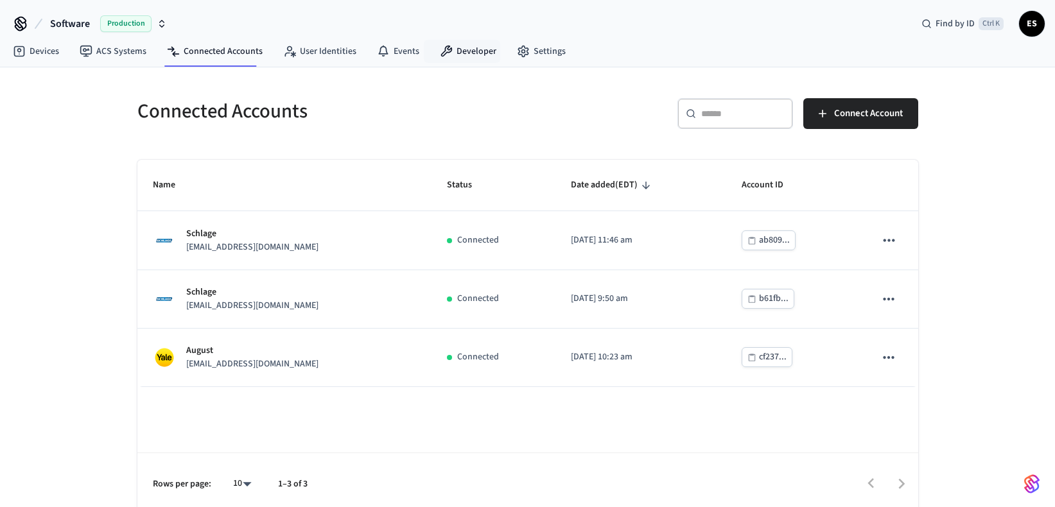
click at [466, 38] on nav "Devices ACS Systems Connected Accounts User Identities Events Developer Settings" at bounding box center [289, 52] width 573 height 30
click at [462, 49] on link "Developer" at bounding box center [467, 51] width 77 height 23
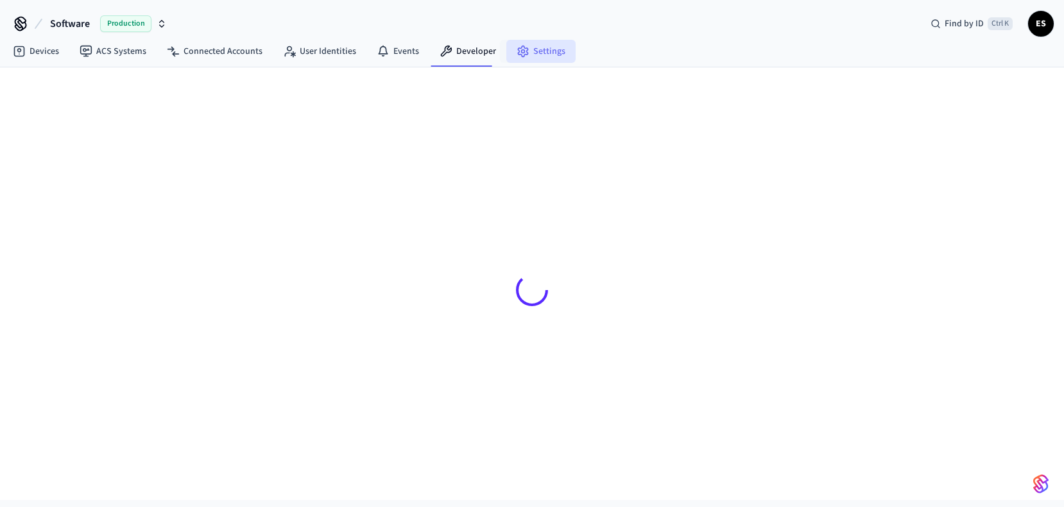
click at [553, 56] on link "Settings" at bounding box center [540, 51] width 69 height 23
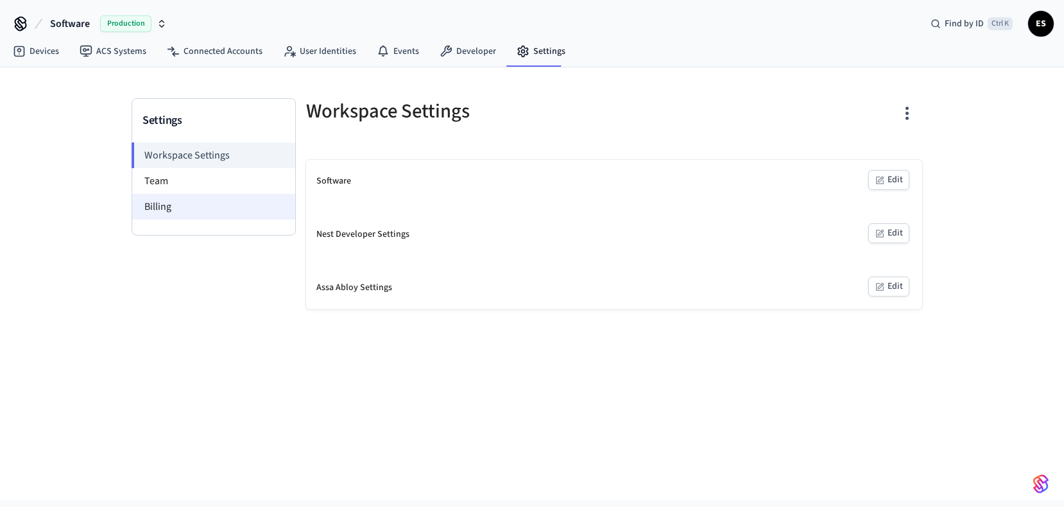
click at [189, 205] on li "Billing" at bounding box center [213, 207] width 163 height 26
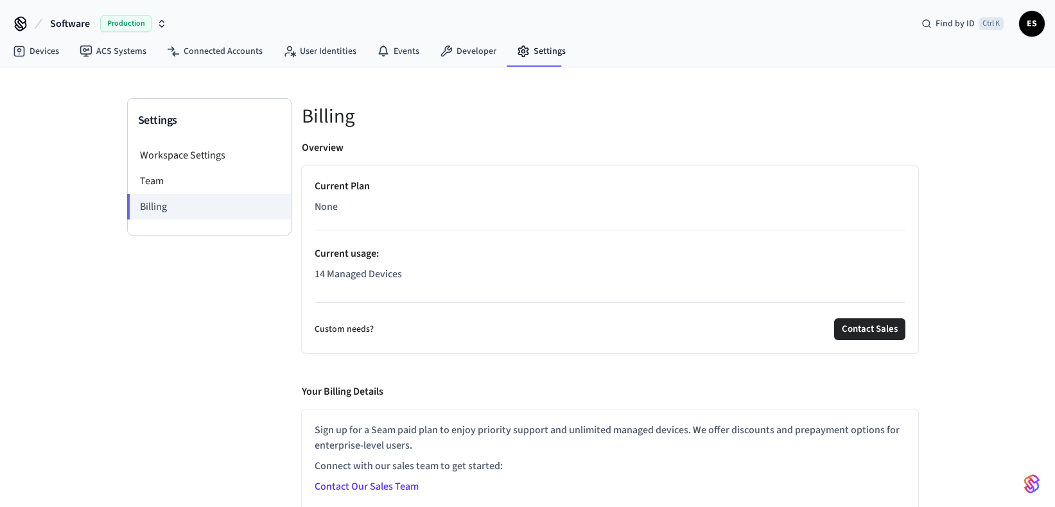
scroll to position [5, 0]
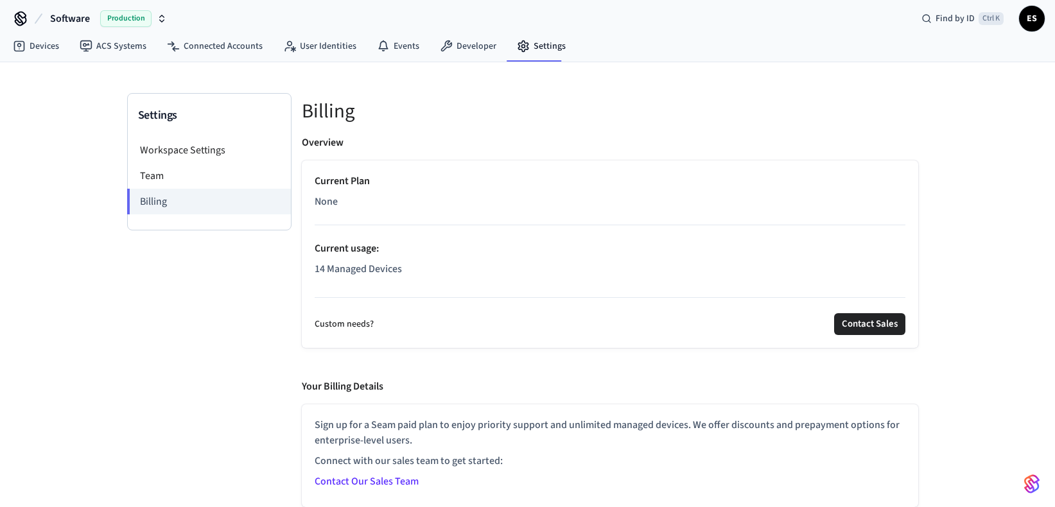
click at [379, 478] on link "Contact Our Sales Team" at bounding box center [367, 481] width 104 height 14
click at [48, 52] on link "Devices" at bounding box center [36, 46] width 67 height 23
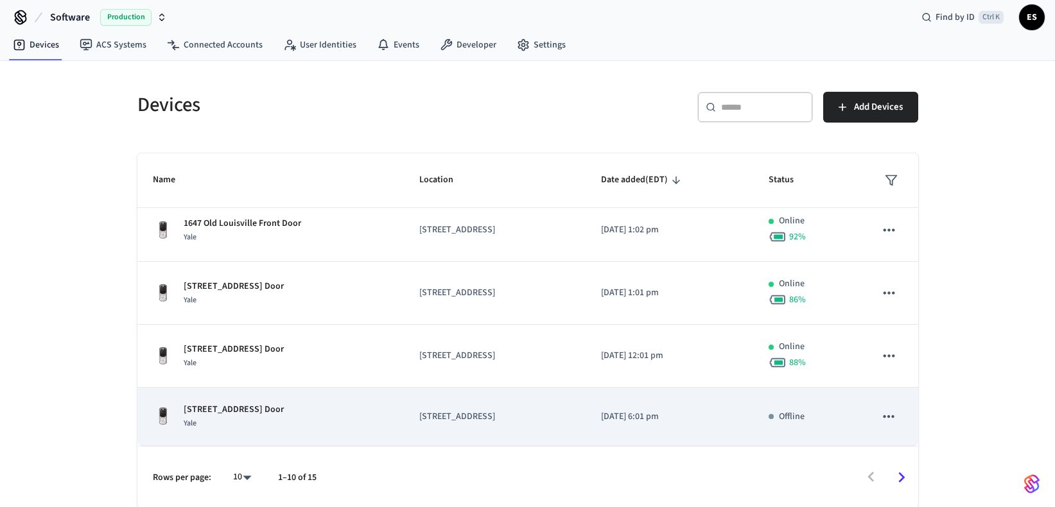
scroll to position [8, 0]
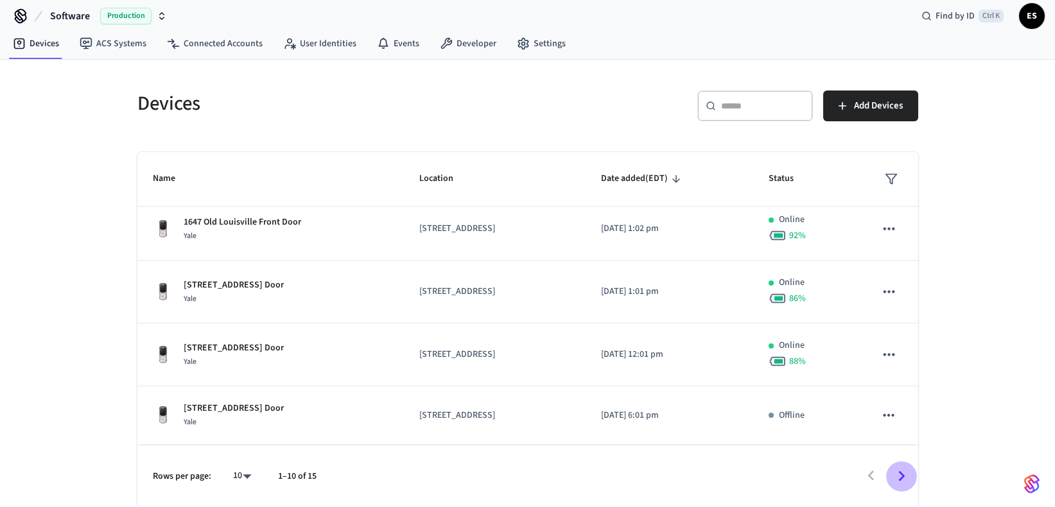
click at [901, 478] on icon "Go to next page" at bounding box center [901, 476] width 20 height 20
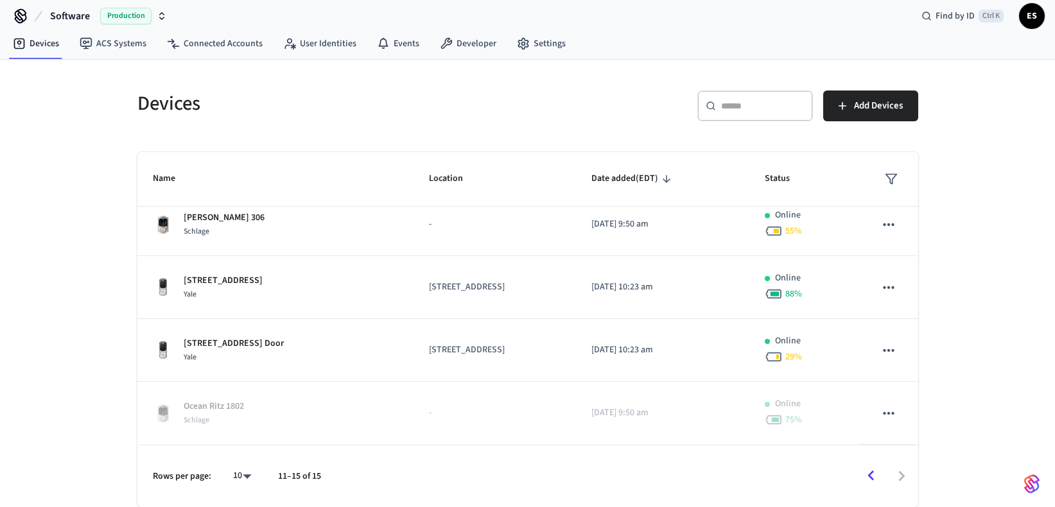
scroll to position [72, 0]
click at [901, 478] on div at bounding box center [625, 476] width 583 height 30
click at [876, 469] on icon "Go to previous page" at bounding box center [871, 476] width 20 height 20
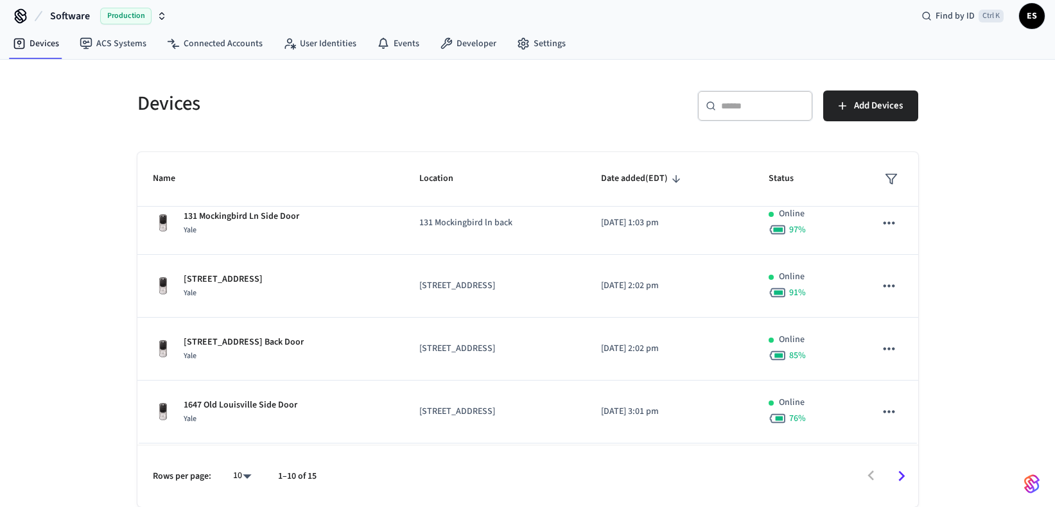
scroll to position [0, 0]
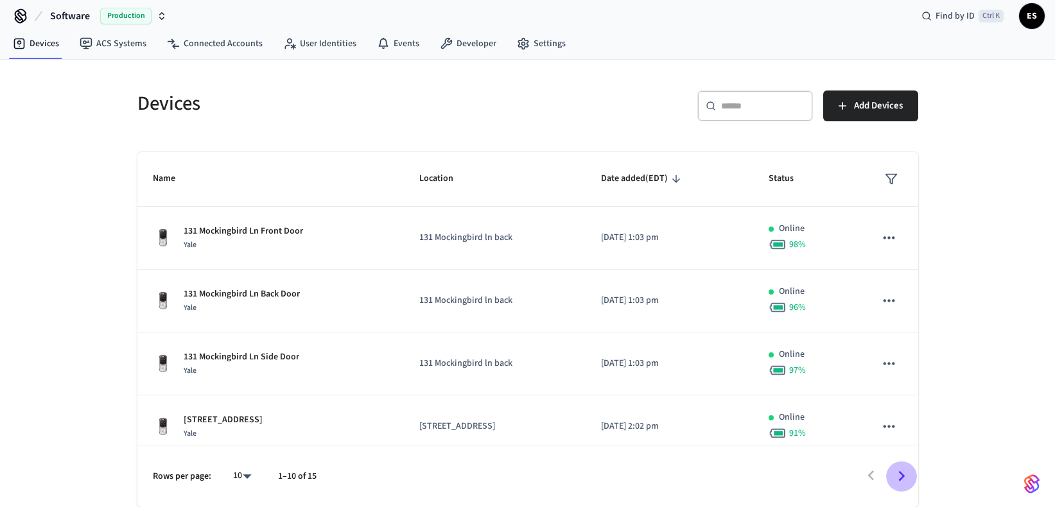
click at [901, 472] on icon "Go to next page" at bounding box center [901, 476] width 20 height 20
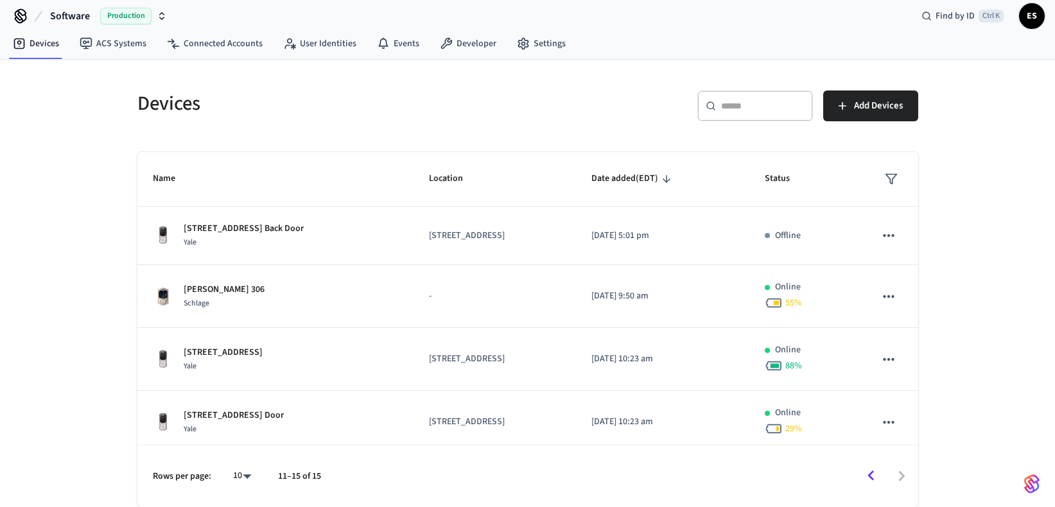
click at [840, 474] on div at bounding box center [625, 476] width 583 height 30
click at [865, 474] on icon "Go to previous page" at bounding box center [871, 476] width 20 height 20
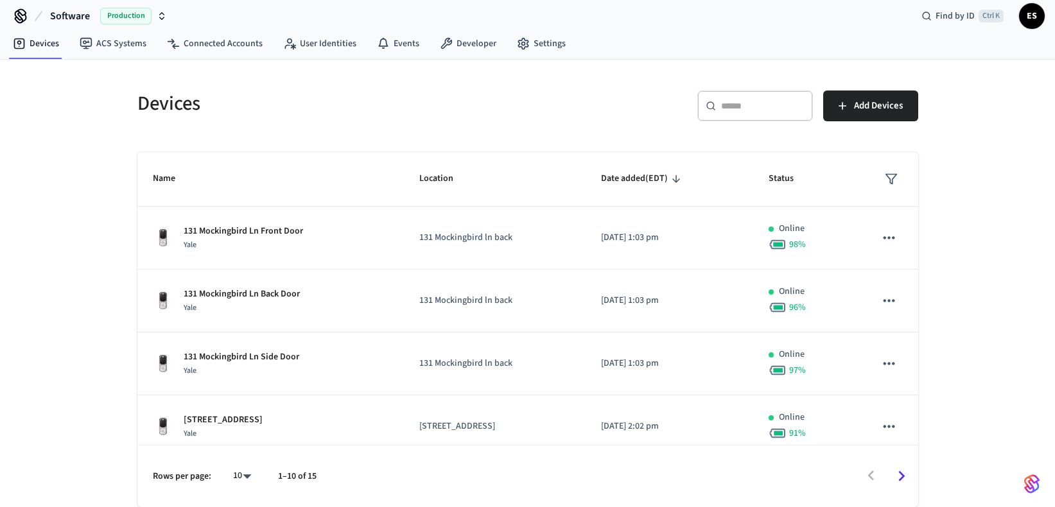
click at [900, 473] on icon "Go to next page" at bounding box center [901, 476] width 6 height 10
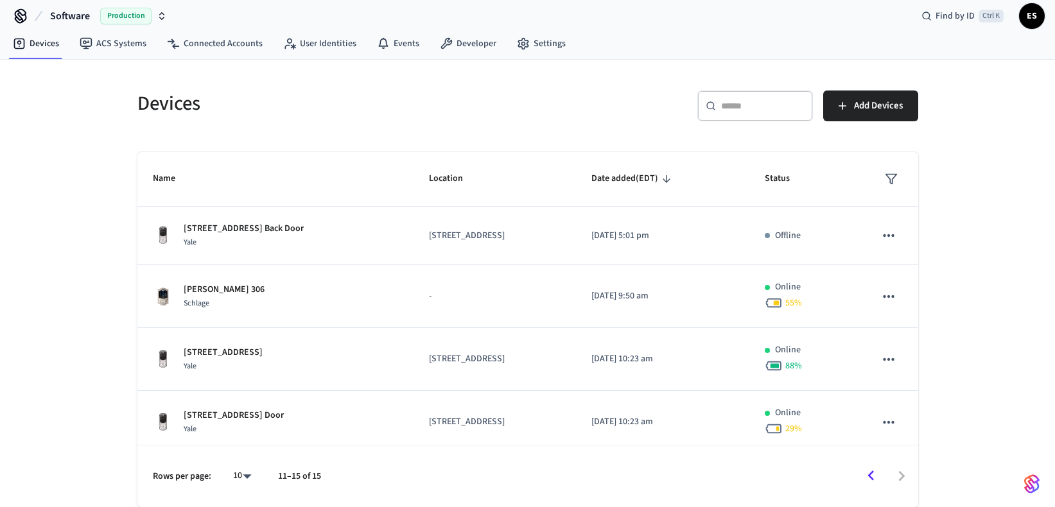
click at [900, 473] on div at bounding box center [625, 476] width 583 height 30
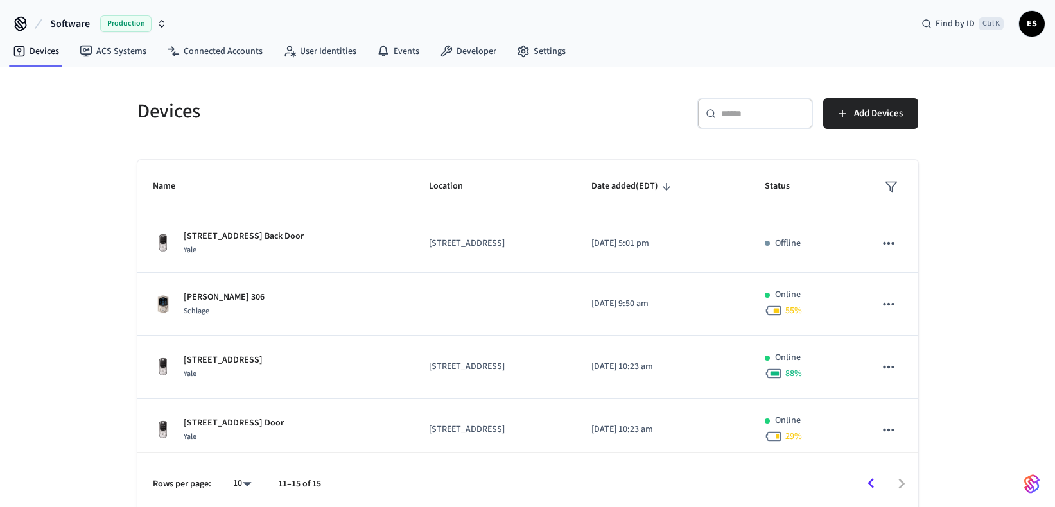
click at [867, 478] on icon "Go to previous page" at bounding box center [871, 484] width 20 height 20
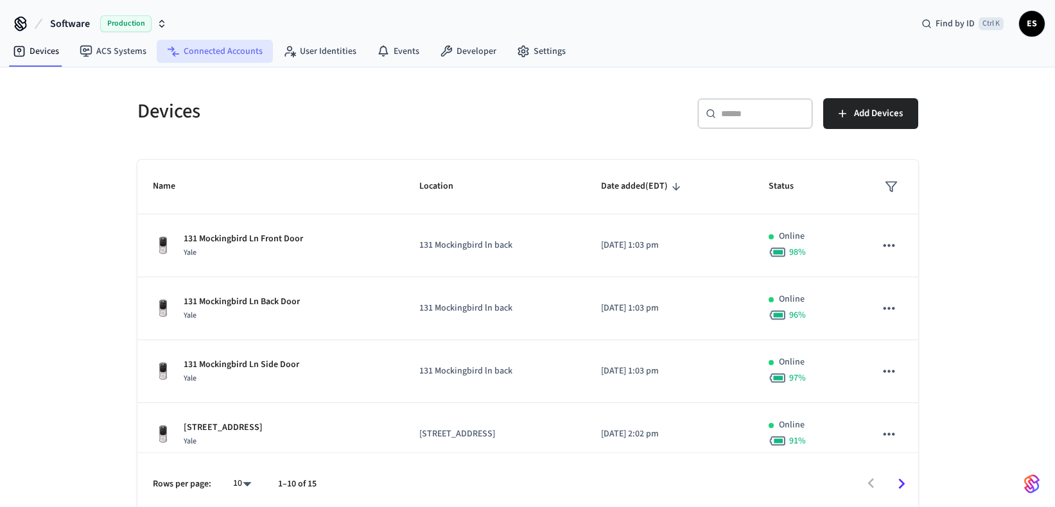
click at [220, 56] on link "Connected Accounts" at bounding box center [215, 51] width 116 height 23
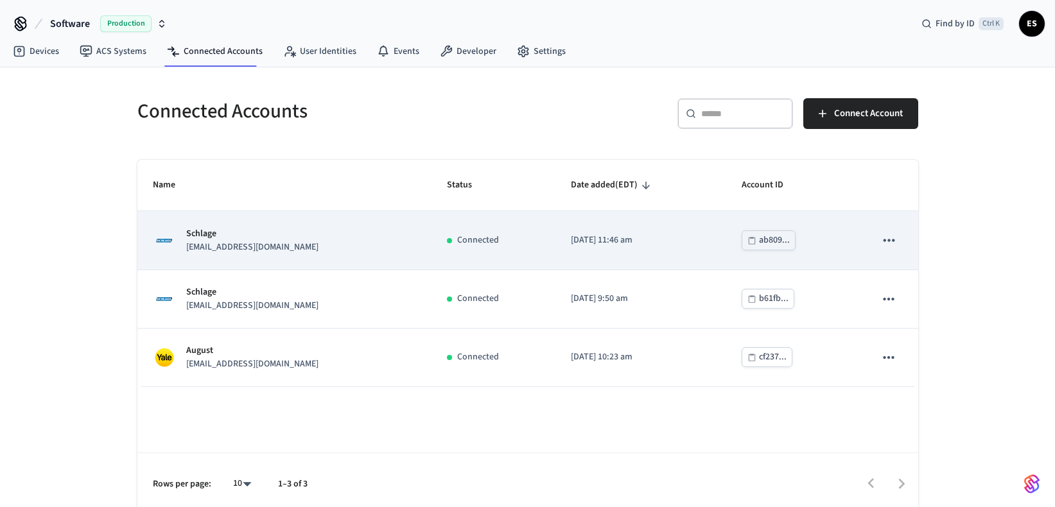
click at [290, 262] on td "Schlage help@venturebnb.io" at bounding box center [284, 240] width 294 height 58
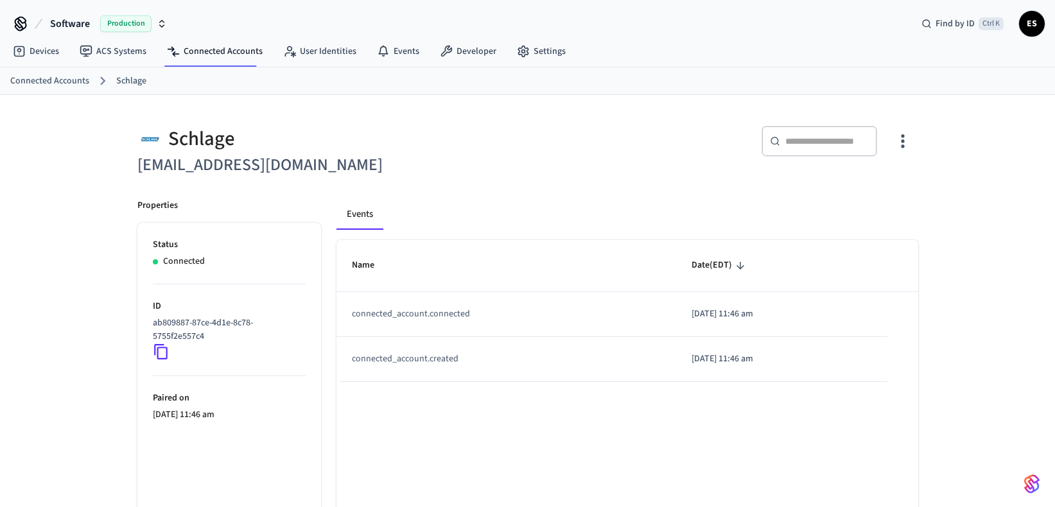
click at [368, 216] on button "Events" at bounding box center [359, 214] width 47 height 31
click at [899, 141] on icon "button" at bounding box center [902, 141] width 20 height 20
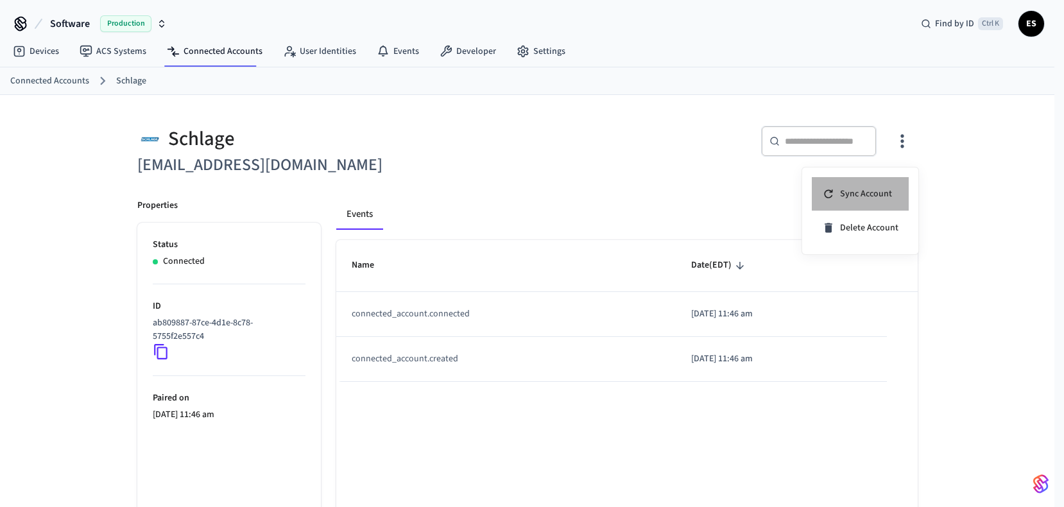
click at [871, 185] on li "Sync Account" at bounding box center [860, 194] width 97 height 34
click at [314, 83] on div at bounding box center [532, 253] width 1064 height 507
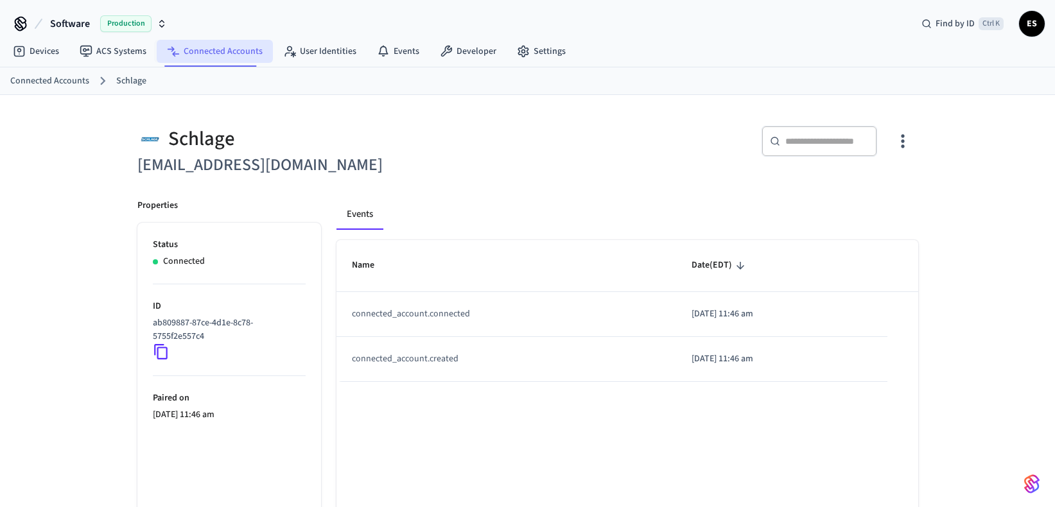
click at [219, 50] on link "Connected Accounts" at bounding box center [215, 51] width 116 height 23
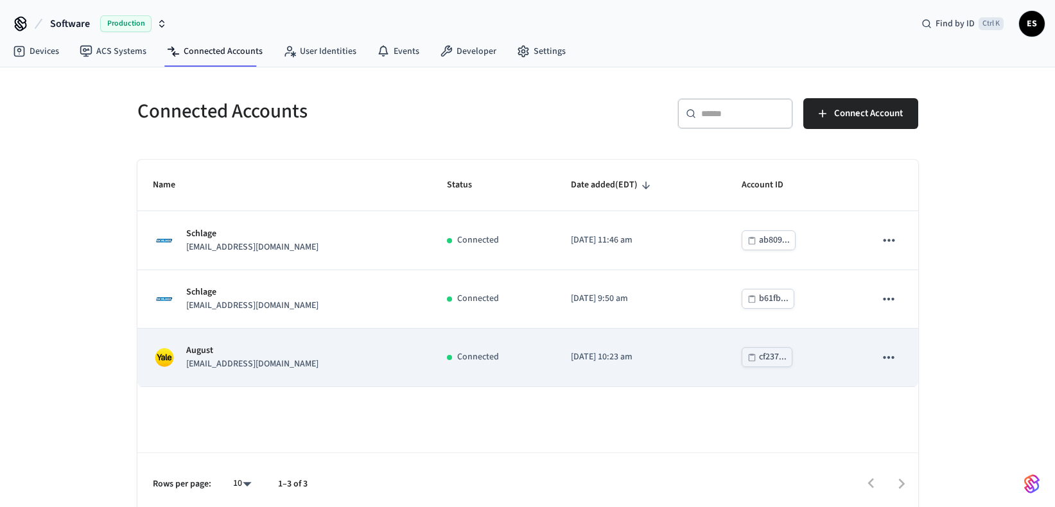
click at [311, 367] on p "[EMAIL_ADDRESS][DOMAIN_NAME]" at bounding box center [252, 364] width 132 height 13
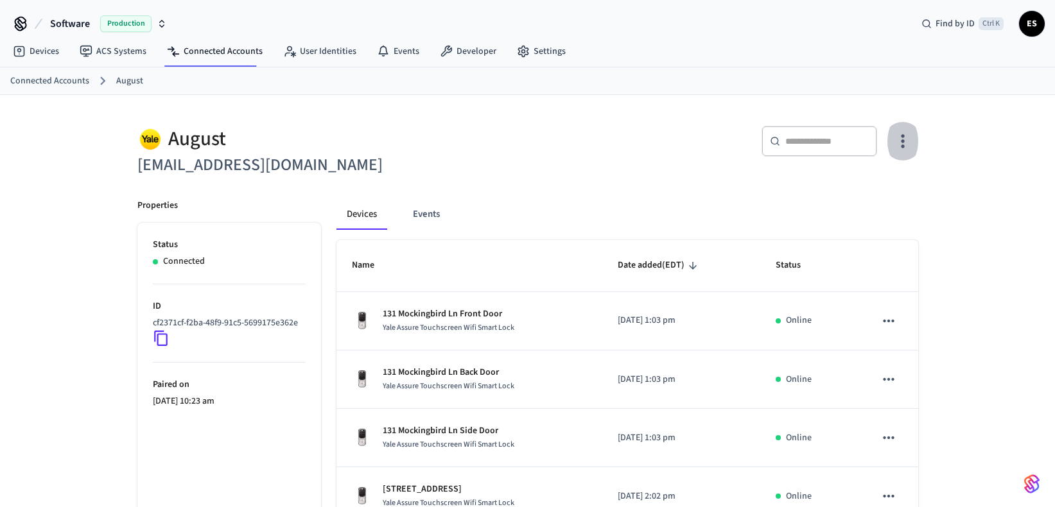
click at [901, 140] on icon "button" at bounding box center [902, 141] width 20 height 20
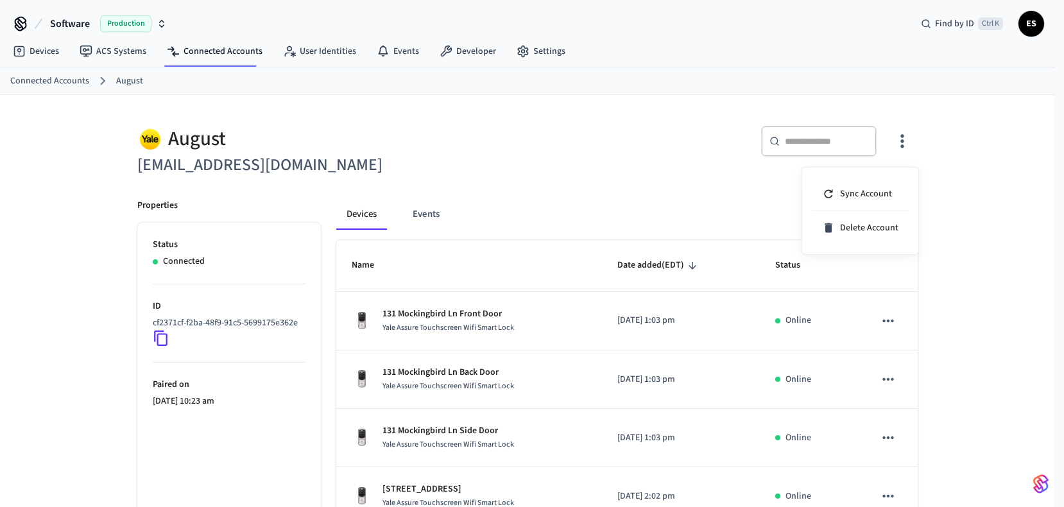
click at [626, 123] on div at bounding box center [532, 253] width 1064 height 507
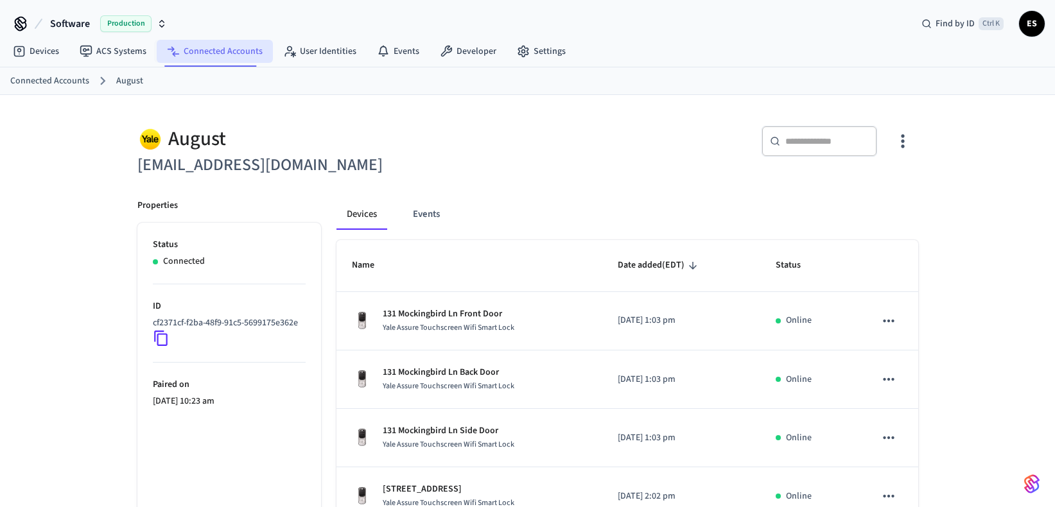
click at [189, 52] on link "Connected Accounts" at bounding box center [215, 51] width 116 height 23
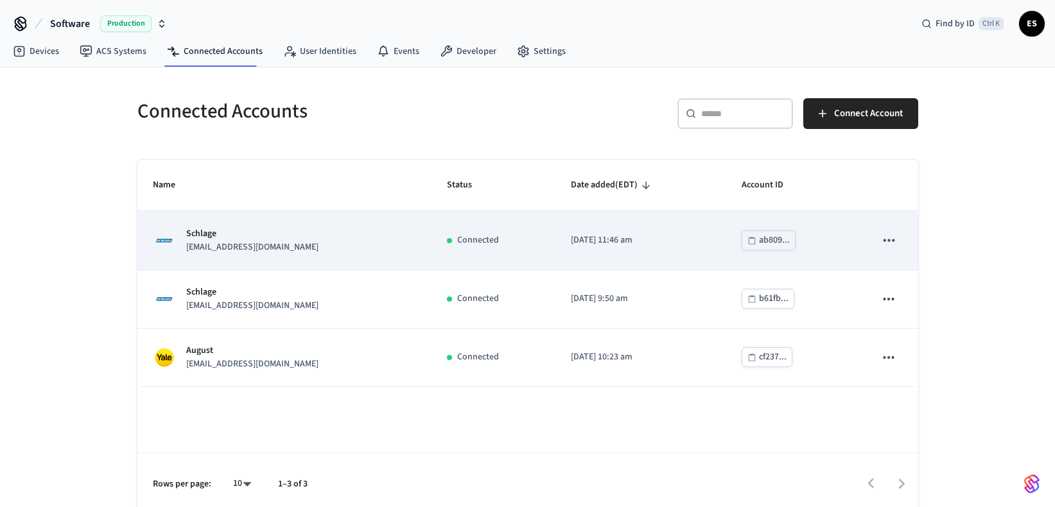
click at [271, 243] on div "Schlage help@venturebnb.io" at bounding box center [284, 240] width 263 height 27
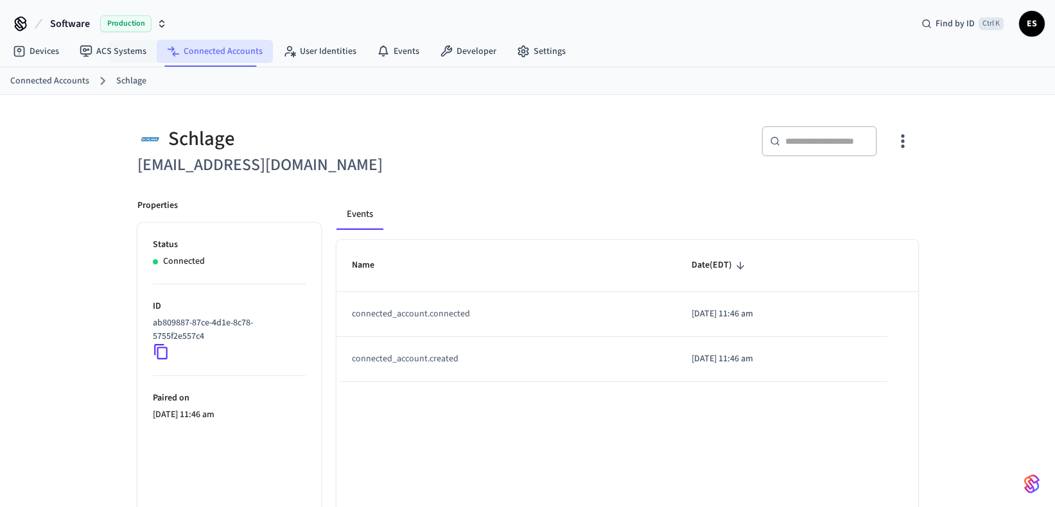
click at [200, 50] on link "Connected Accounts" at bounding box center [215, 51] width 116 height 23
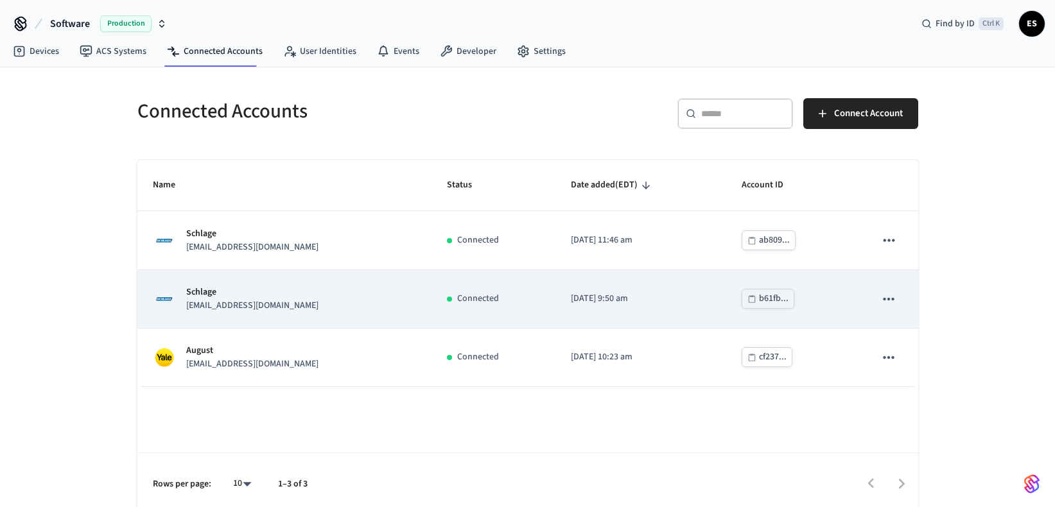
click at [272, 304] on p "langegangbnb@gmail.com" at bounding box center [252, 305] width 132 height 13
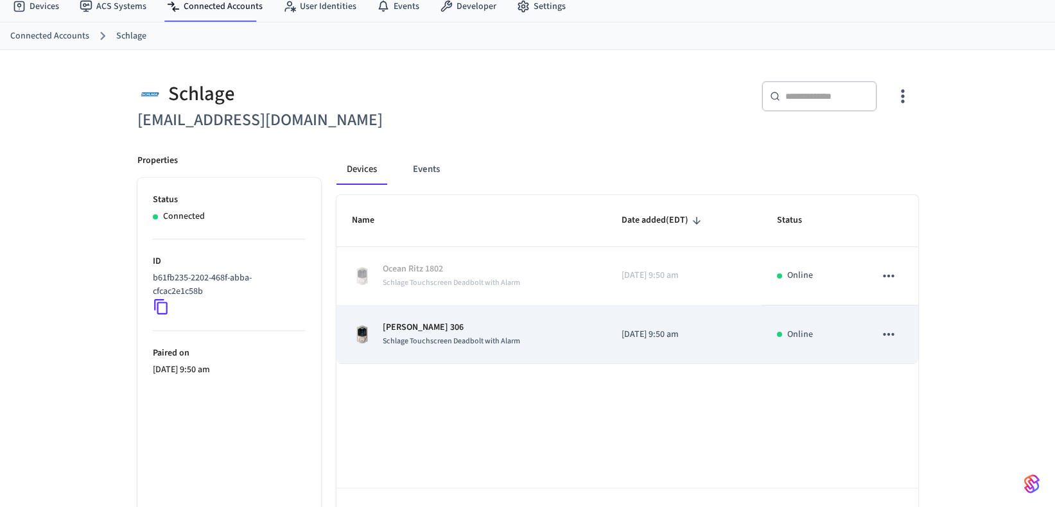
scroll to position [64, 0]
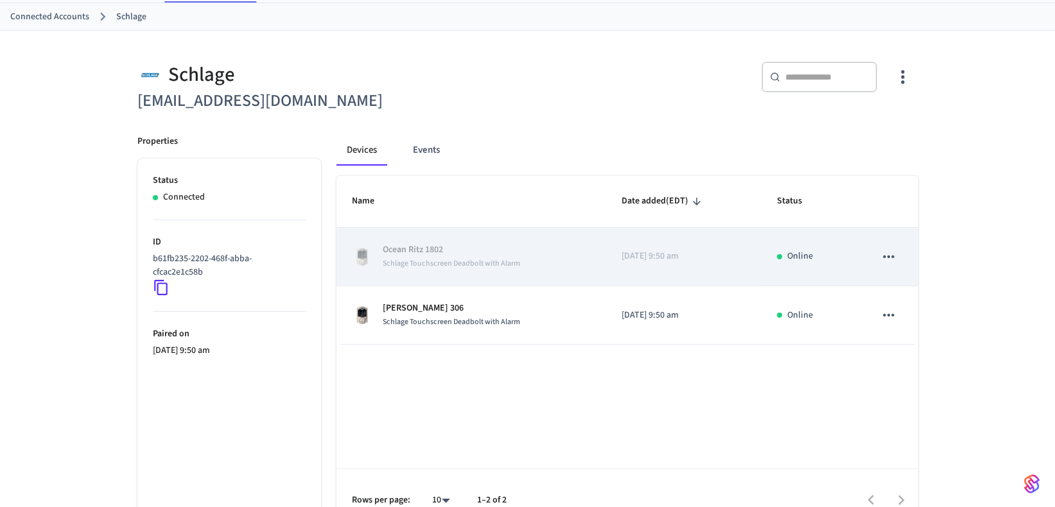
click at [453, 260] on span "Schlage Touchscreen Deadbolt with Alarm" at bounding box center [451, 263] width 137 height 11
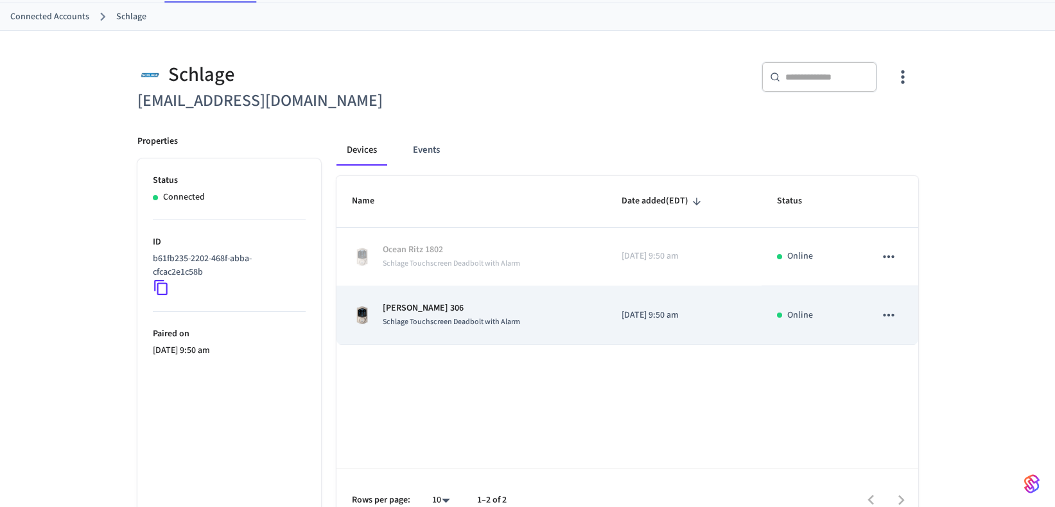
click at [462, 314] on p "Jolene 306" at bounding box center [451, 308] width 137 height 13
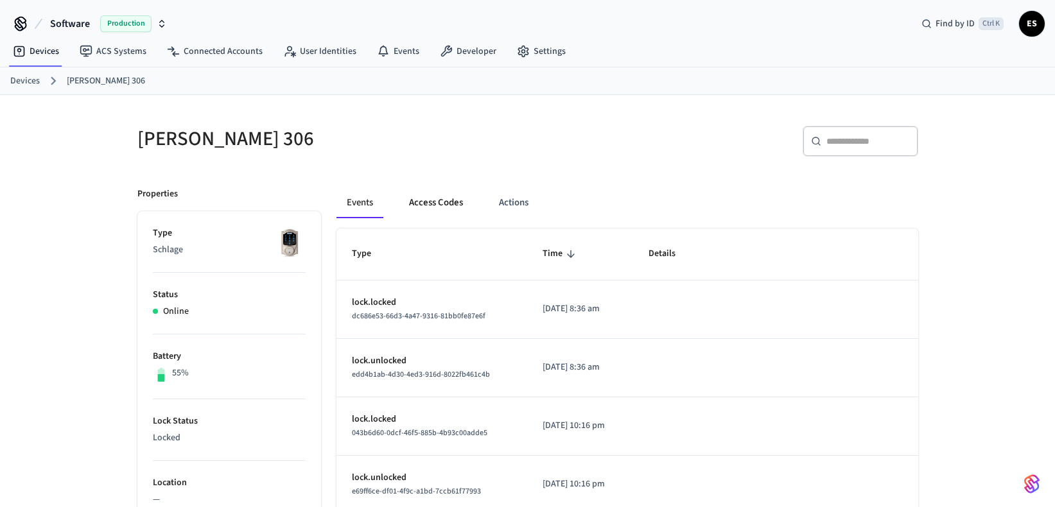
click at [442, 205] on button "Access Codes" at bounding box center [436, 202] width 74 height 31
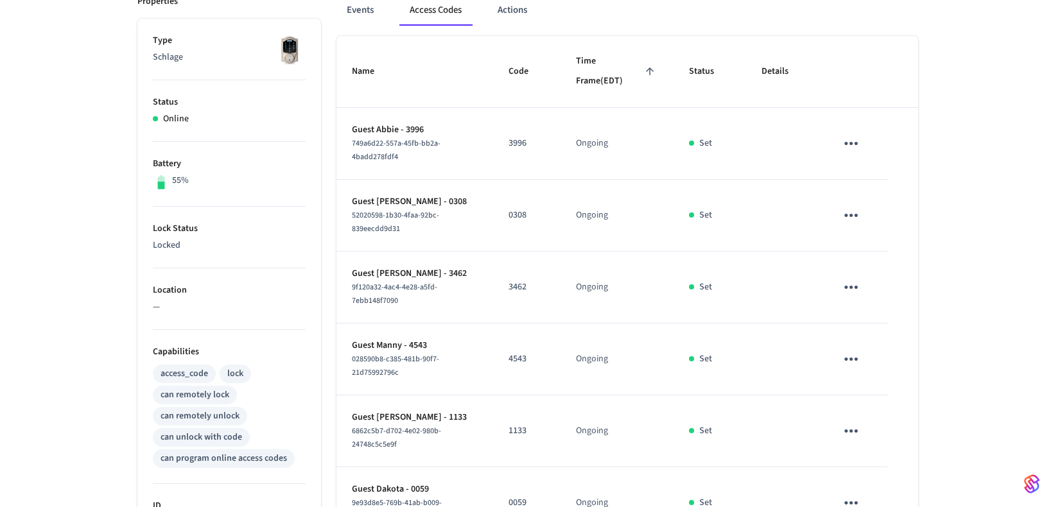
scroll to position [64, 0]
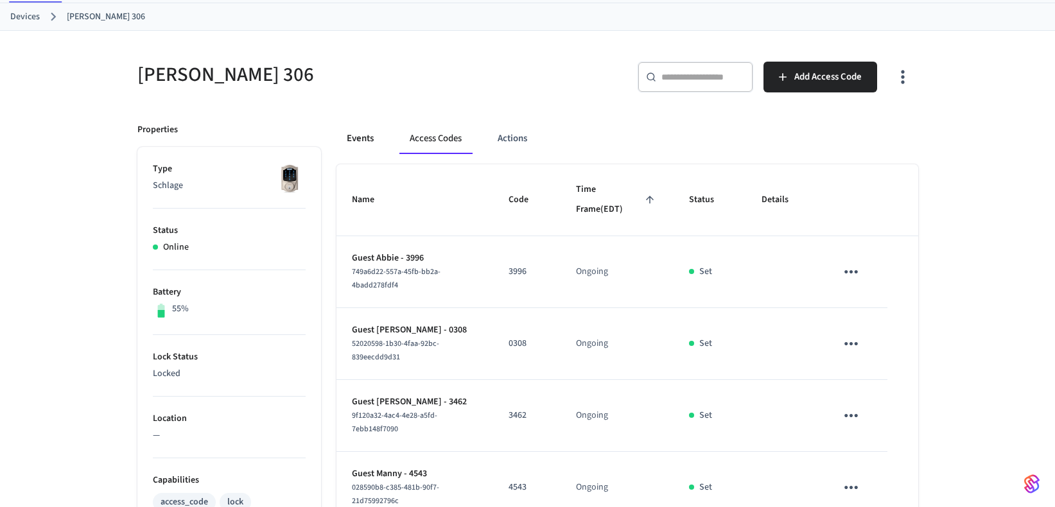
click at [356, 150] on button "Events" at bounding box center [360, 138] width 48 height 31
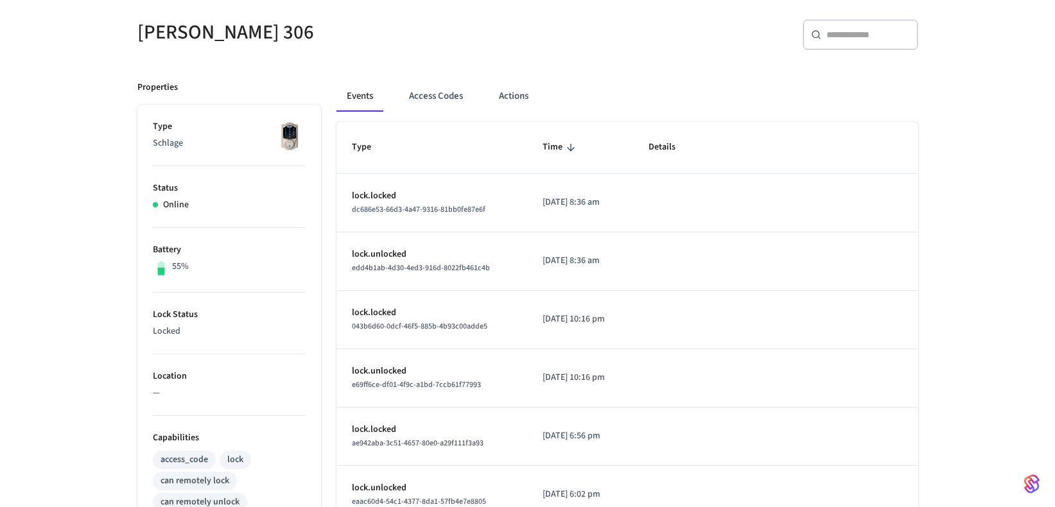
scroll to position [128, 0]
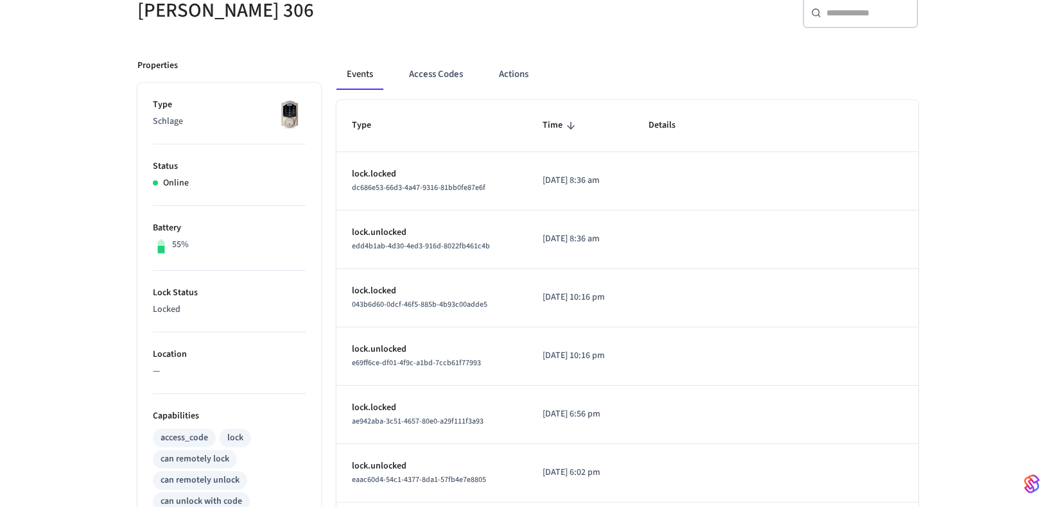
click at [400, 180] on p "lock.locked" at bounding box center [432, 174] width 160 height 13
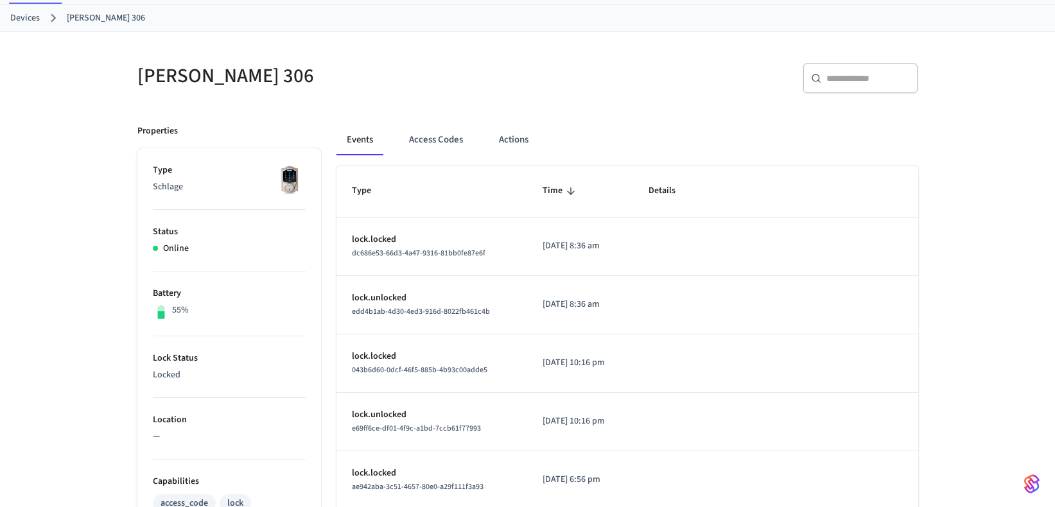
scroll to position [46, 0]
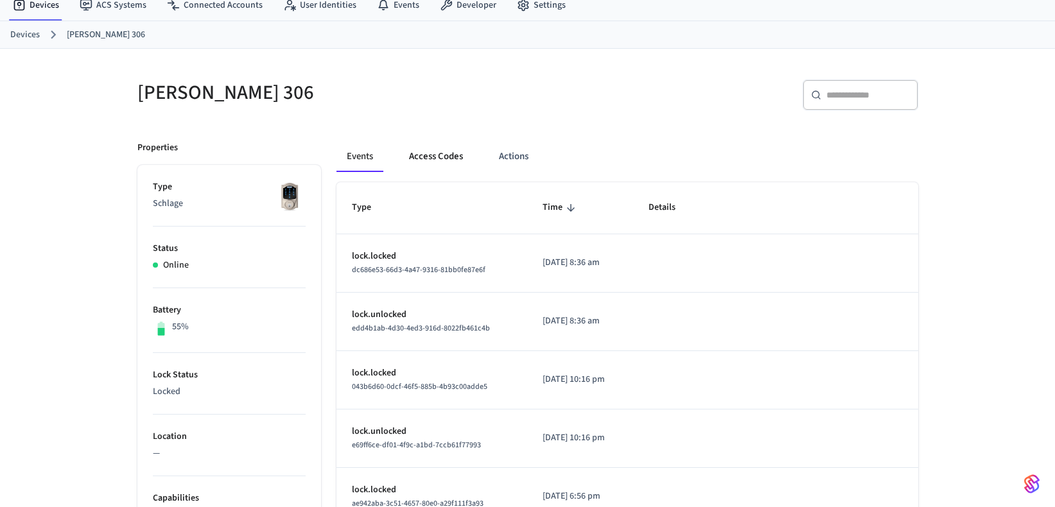
click at [442, 153] on button "Access Codes" at bounding box center [436, 156] width 74 height 31
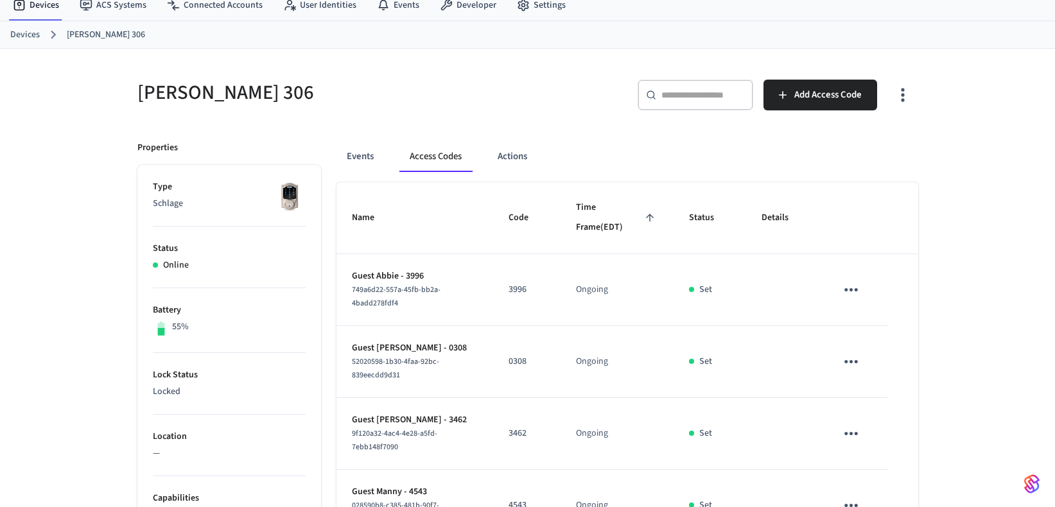
click at [548, 163] on div "Events Access Codes Actions" at bounding box center [627, 156] width 582 height 31
click at [519, 159] on button "Actions" at bounding box center [512, 156] width 50 height 31
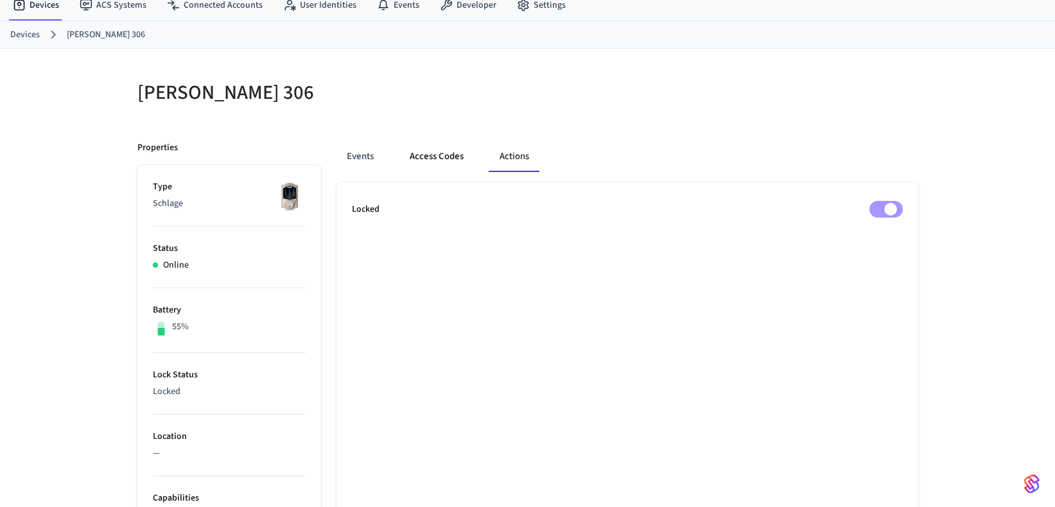
click at [442, 166] on button "Access Codes" at bounding box center [436, 156] width 74 height 31
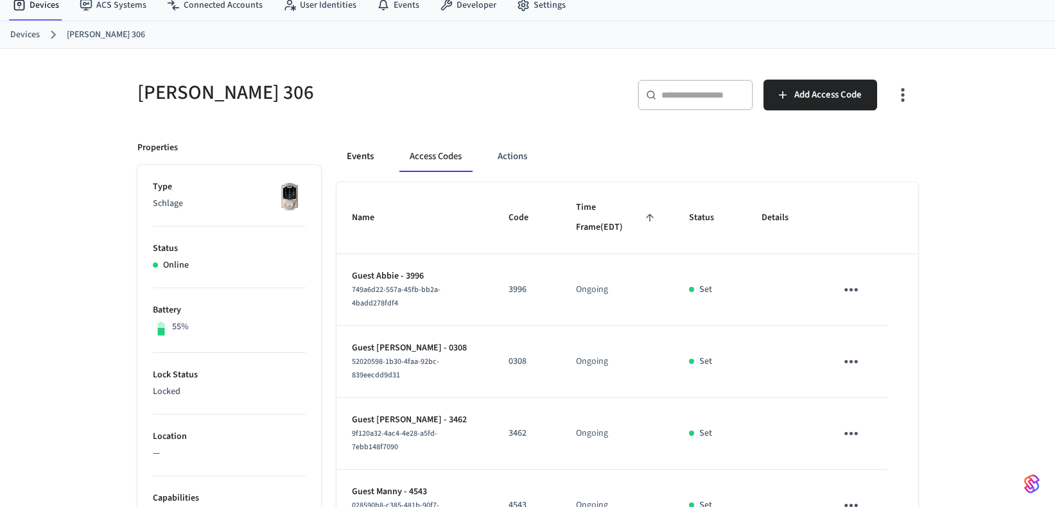
click at [363, 153] on button "Events" at bounding box center [360, 156] width 48 height 31
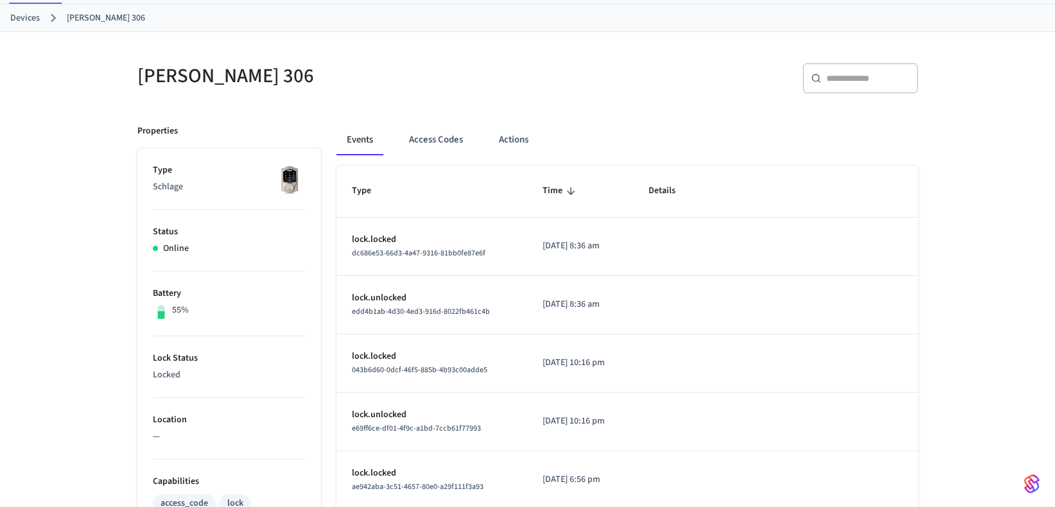
scroll to position [0, 0]
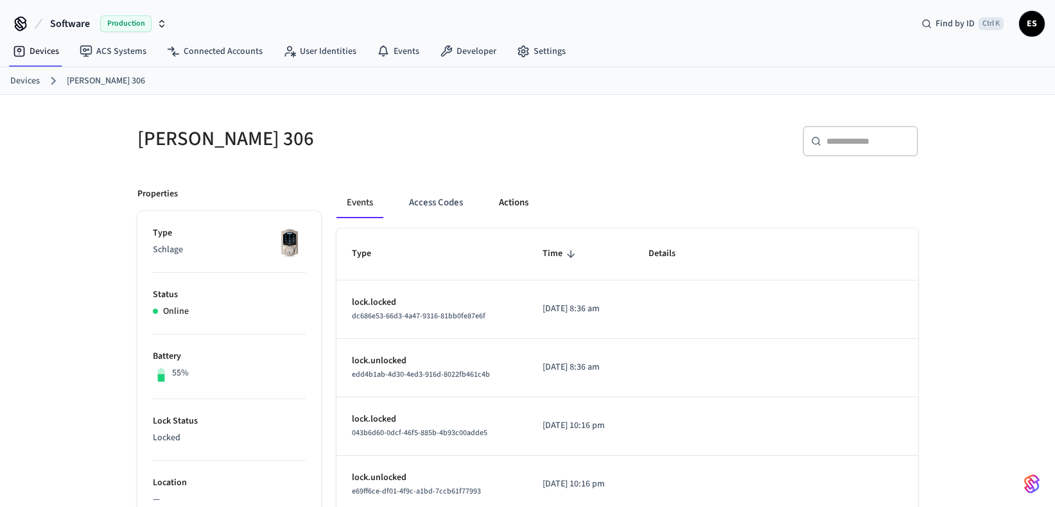
click at [522, 206] on button "Actions" at bounding box center [514, 202] width 50 height 31
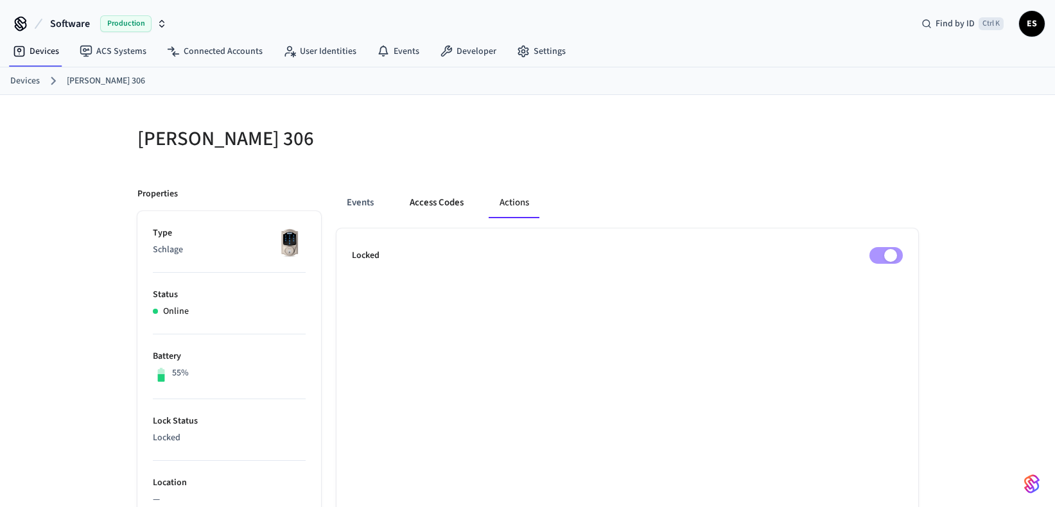
click at [417, 200] on button "Access Codes" at bounding box center [436, 202] width 74 height 31
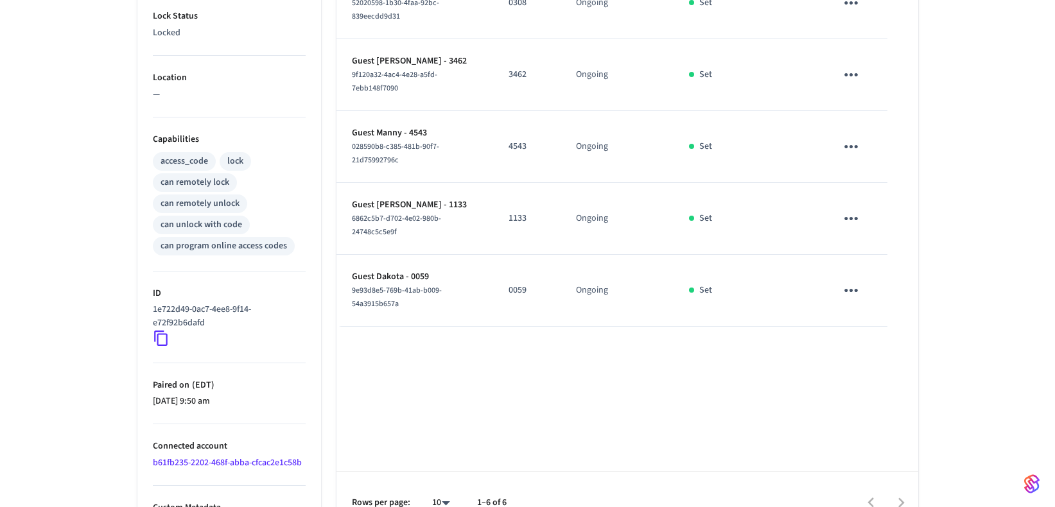
scroll to position [431, 0]
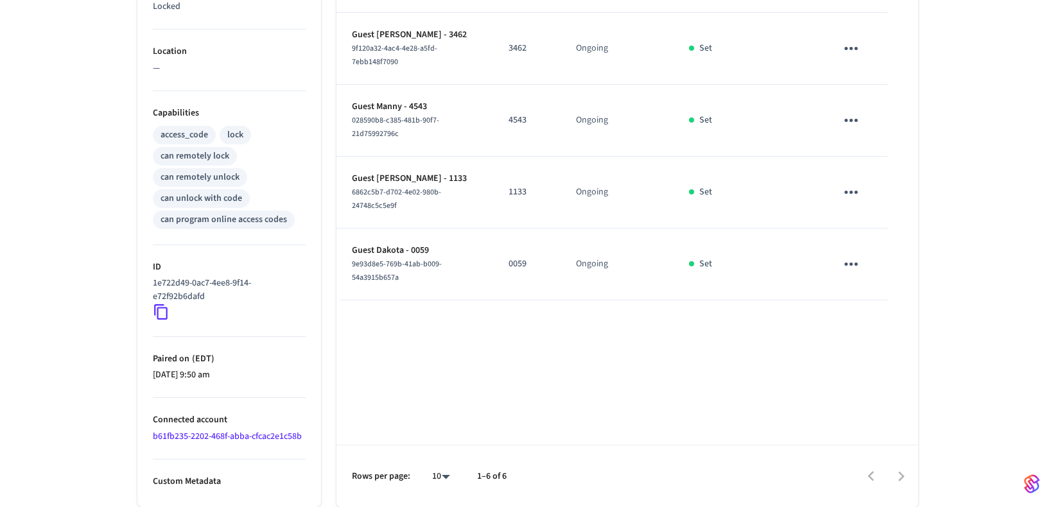
click at [162, 312] on icon at bounding box center [161, 312] width 17 height 17
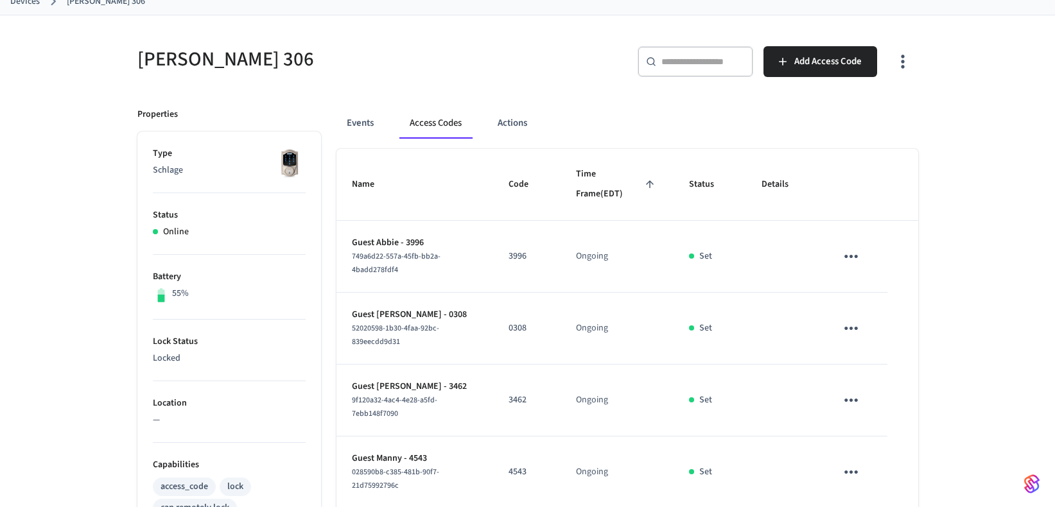
scroll to position [46, 0]
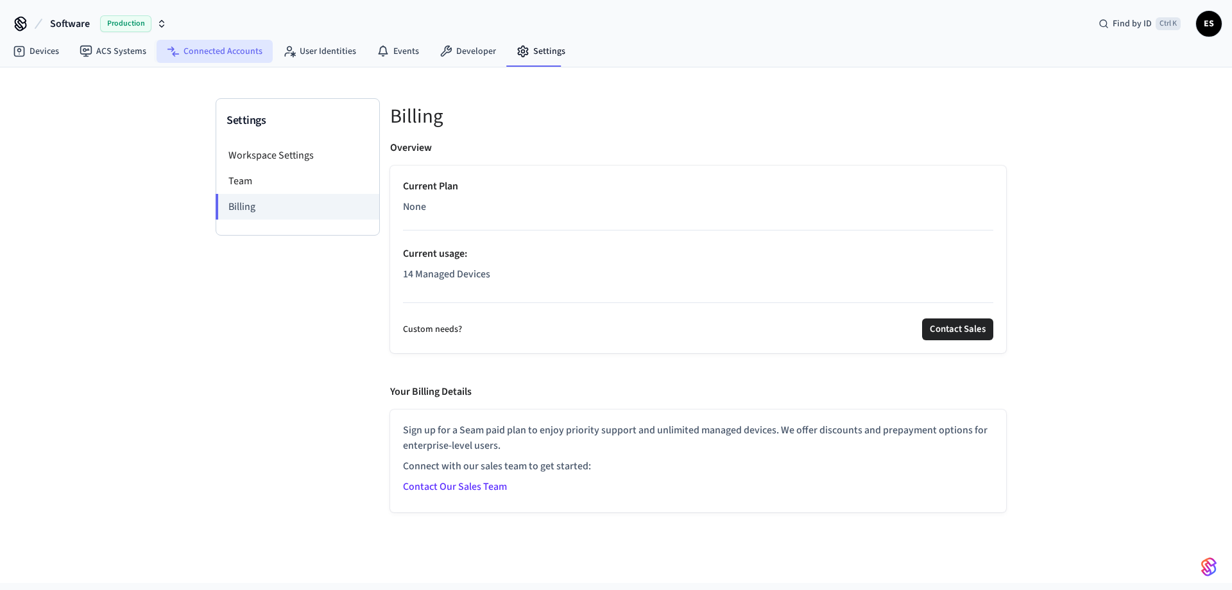
click at [209, 51] on link "Connected Accounts" at bounding box center [215, 51] width 116 height 23
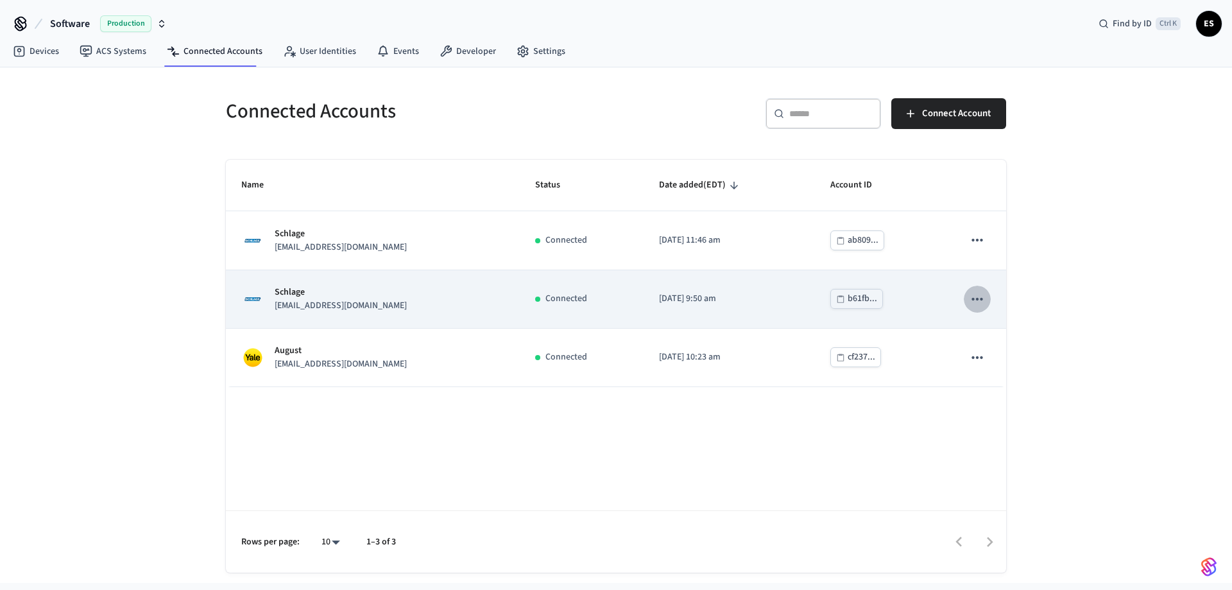
click at [988, 302] on button "sticky table" at bounding box center [977, 299] width 27 height 27
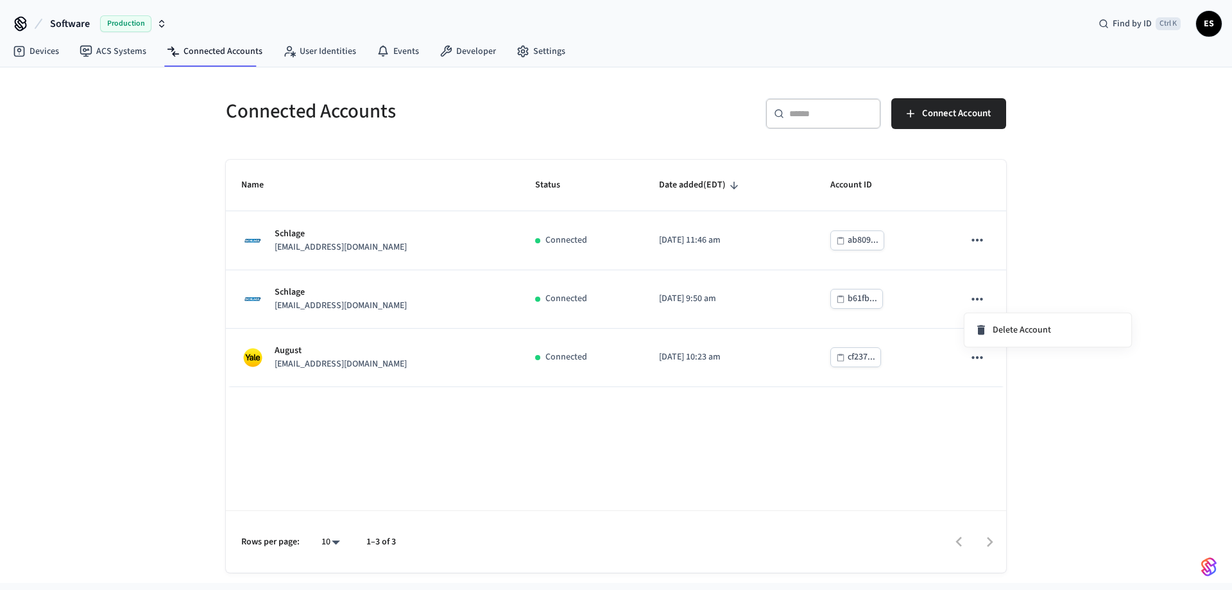
click at [1072, 278] on div at bounding box center [616, 295] width 1232 height 590
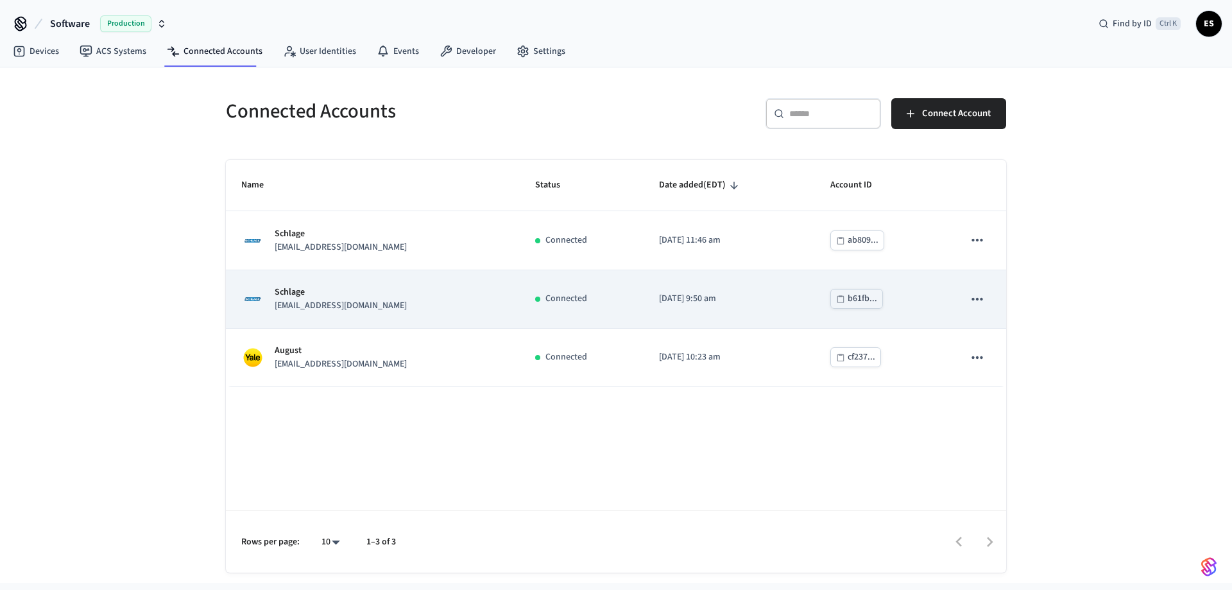
click at [974, 293] on icon "sticky table" at bounding box center [977, 299] width 17 height 17
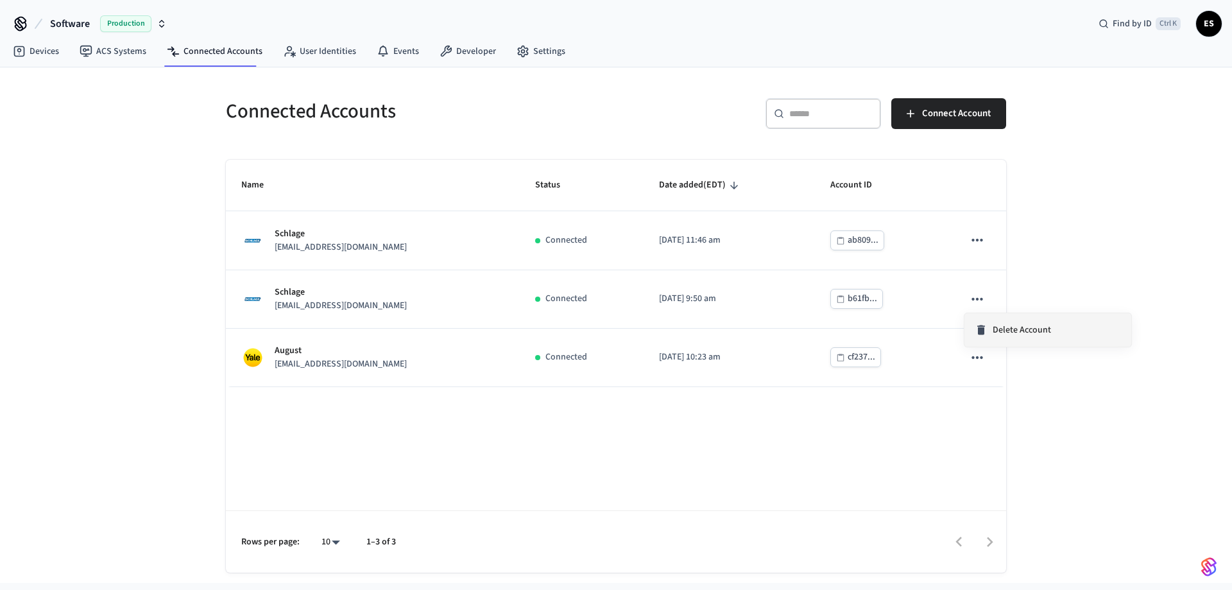
click at [992, 334] on div "Delete Account" at bounding box center [1013, 330] width 76 height 13
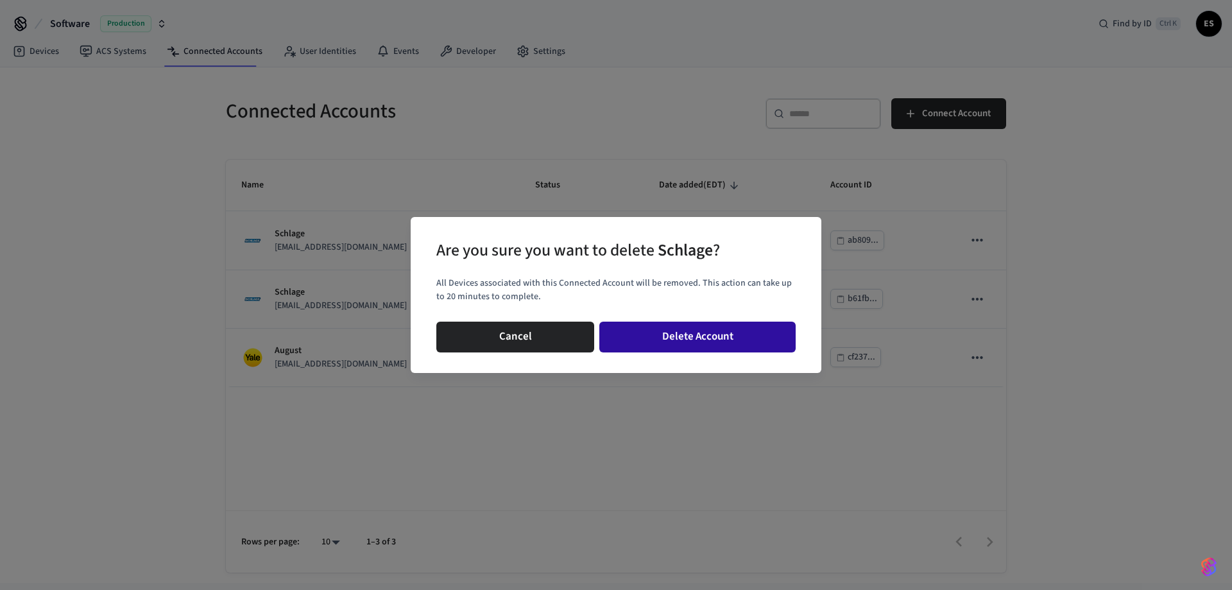
click at [741, 334] on button "Delete Account" at bounding box center [698, 337] width 196 height 31
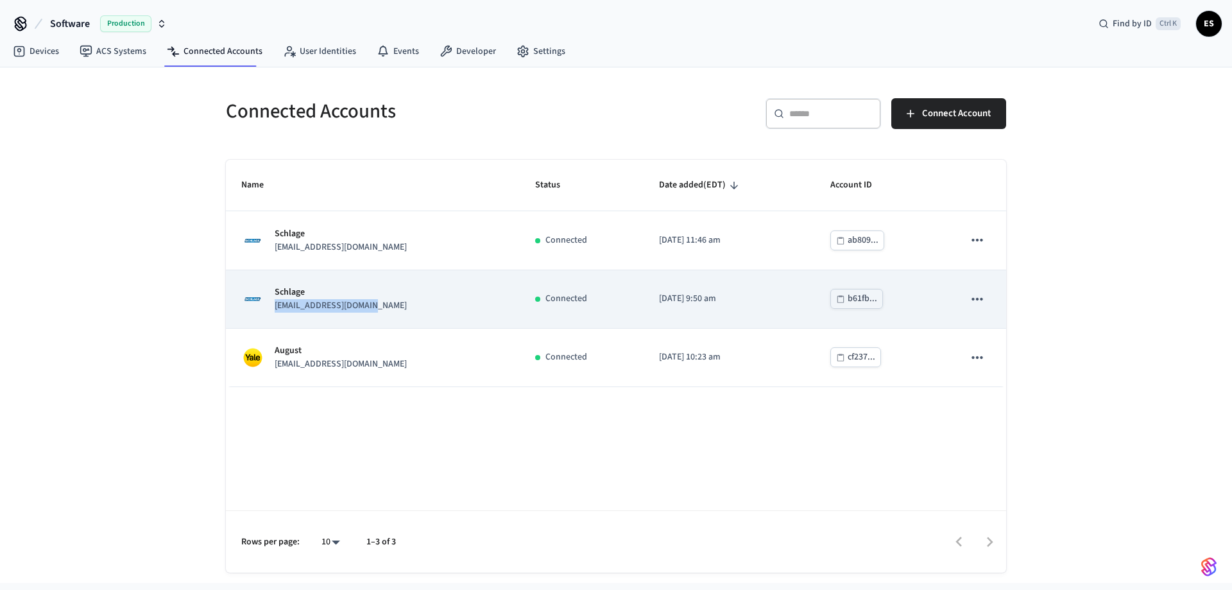
drag, startPoint x: 407, startPoint y: 304, endPoint x: 274, endPoint y: 306, distance: 132.9
click at [274, 306] on div "Schlage langegangbnb@gmail.com" at bounding box center [372, 299] width 263 height 27
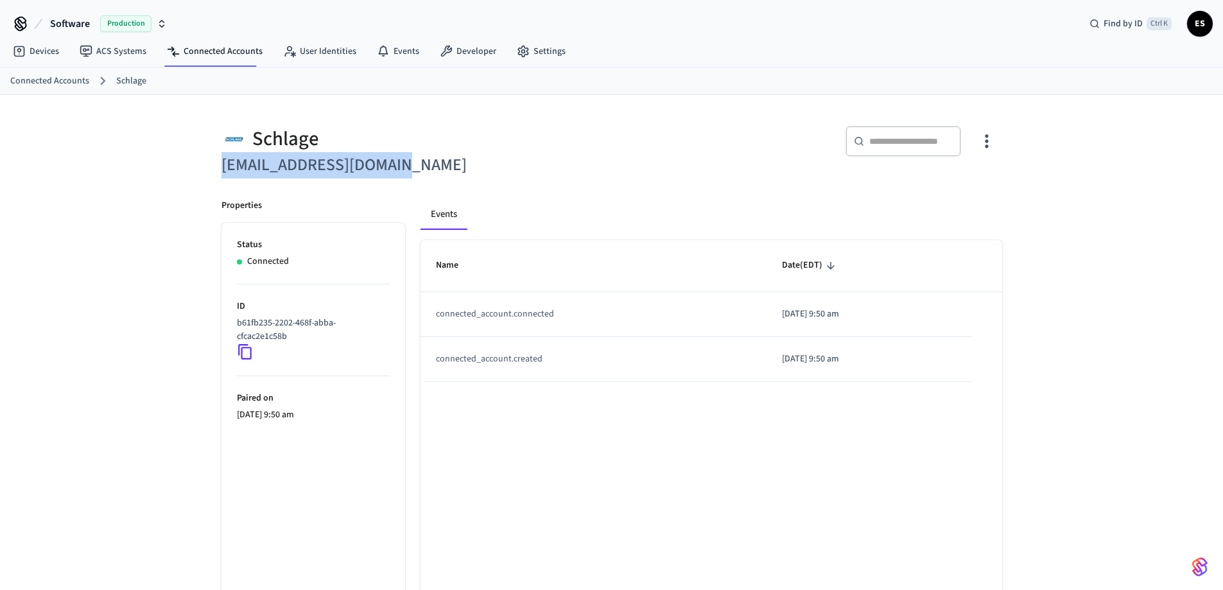
drag, startPoint x: 422, startPoint y: 171, endPoint x: 220, endPoint y: 169, distance: 202.2
click at [220, 169] on div "Schlage langegangbnb@gmail.com" at bounding box center [405, 144] width 398 height 68
copy h6 "[EMAIL_ADDRESS][DOMAIN_NAME]"
click at [126, 52] on link "ACS Systems" at bounding box center [112, 51] width 87 height 23
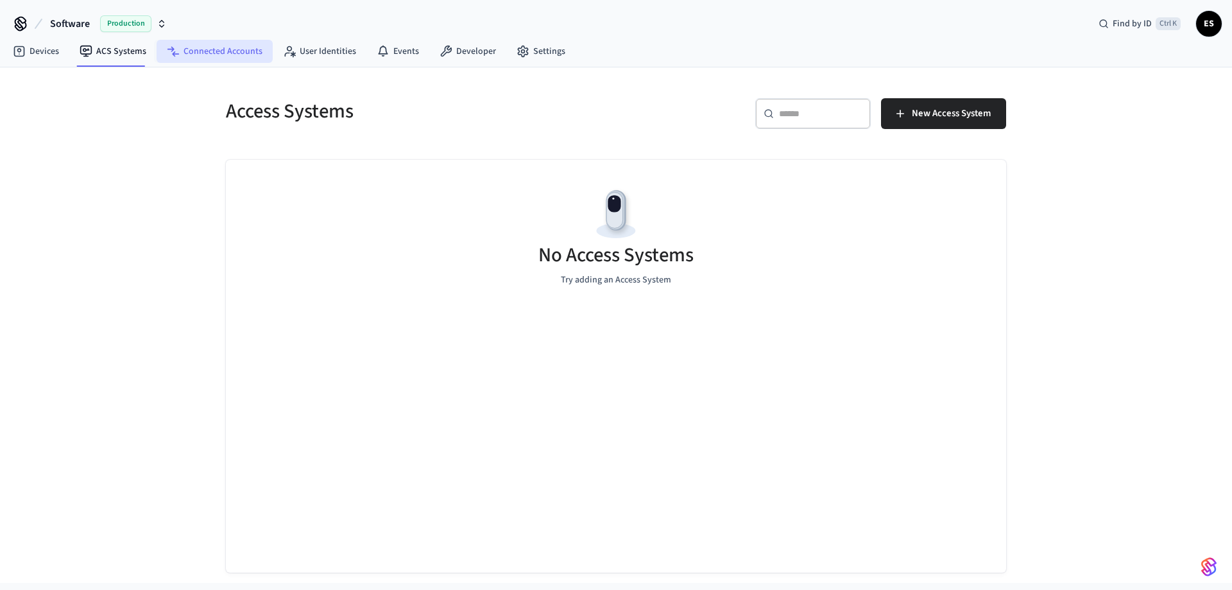
click at [208, 53] on link "Connected Accounts" at bounding box center [215, 51] width 116 height 23
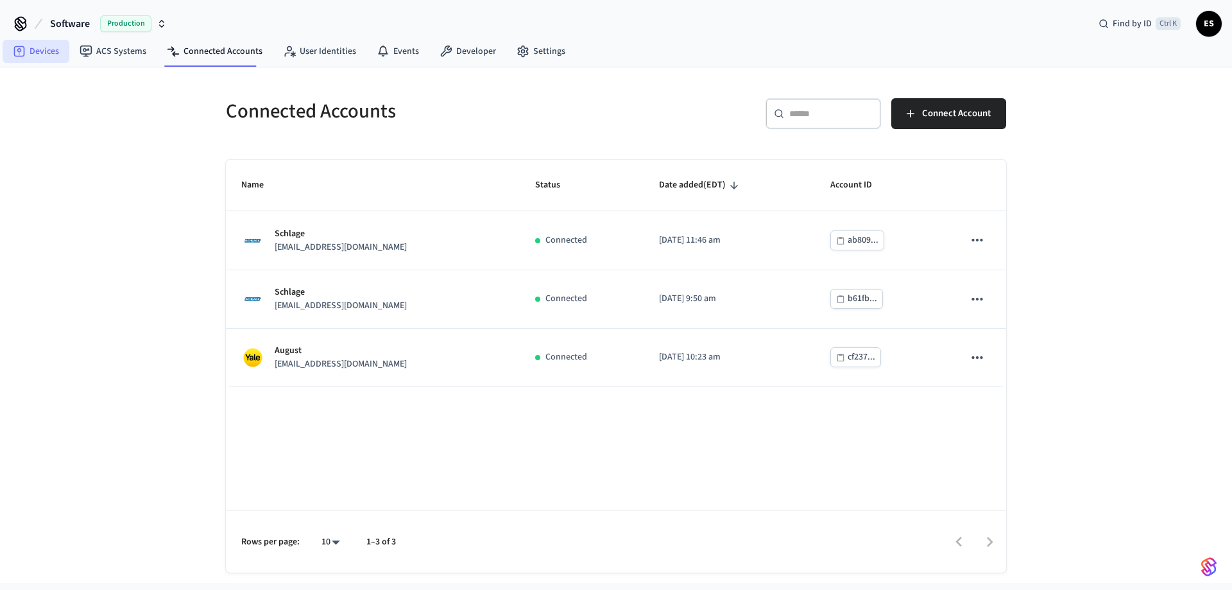
click at [62, 53] on link "Devices" at bounding box center [36, 51] width 67 height 23
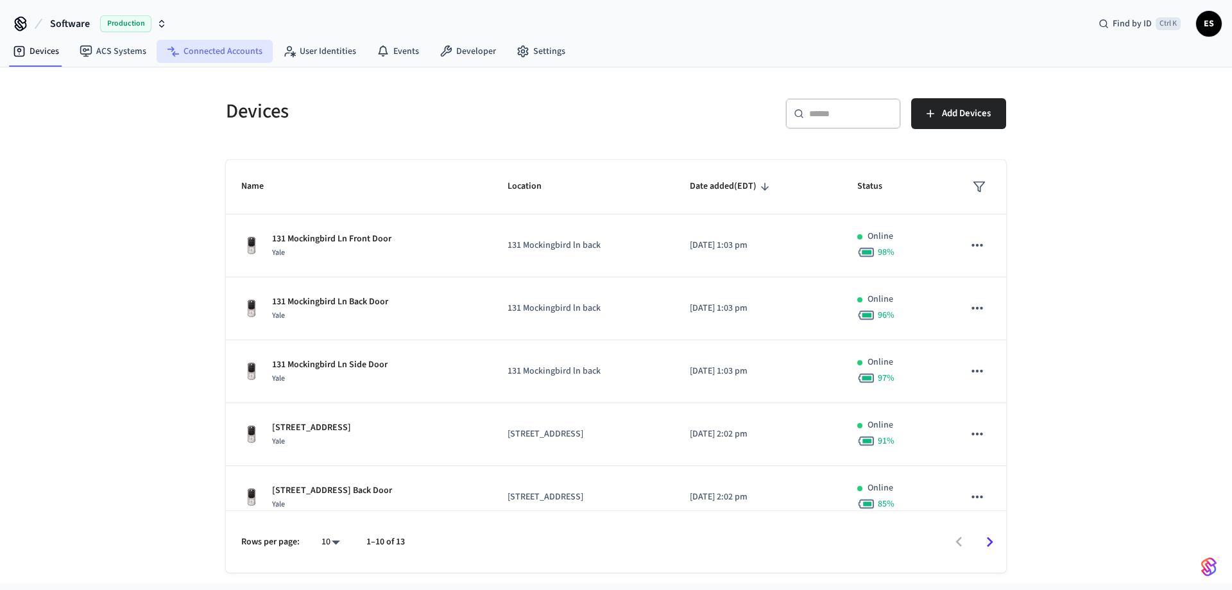
click at [223, 53] on link "Connected Accounts" at bounding box center [215, 51] width 116 height 23
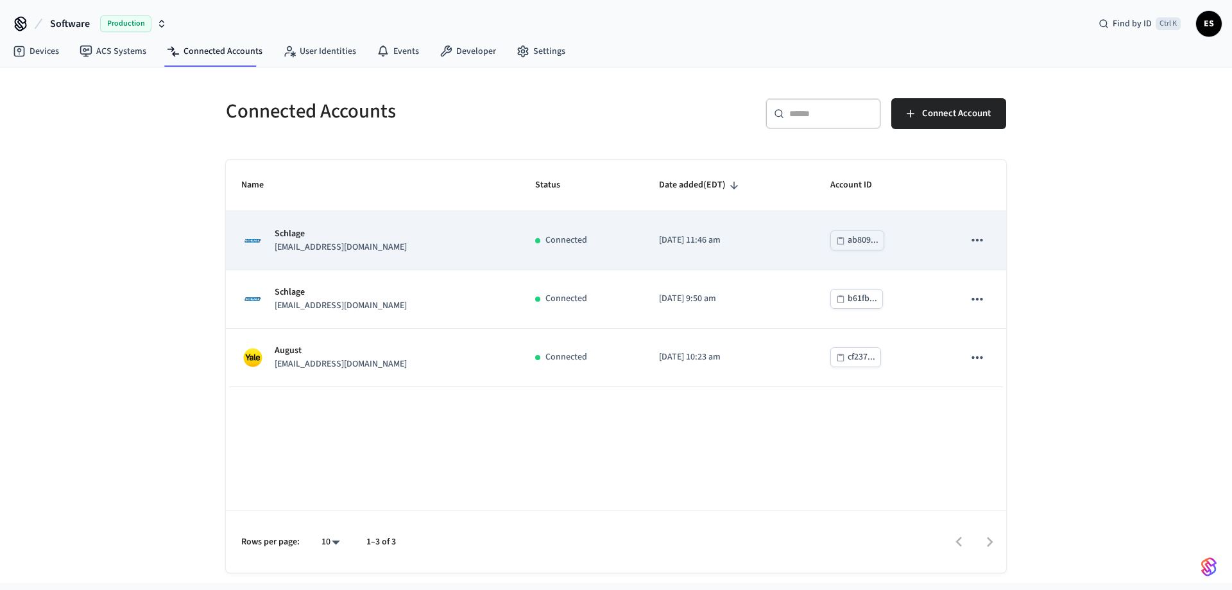
click at [313, 239] on p "Schlage" at bounding box center [341, 233] width 132 height 13
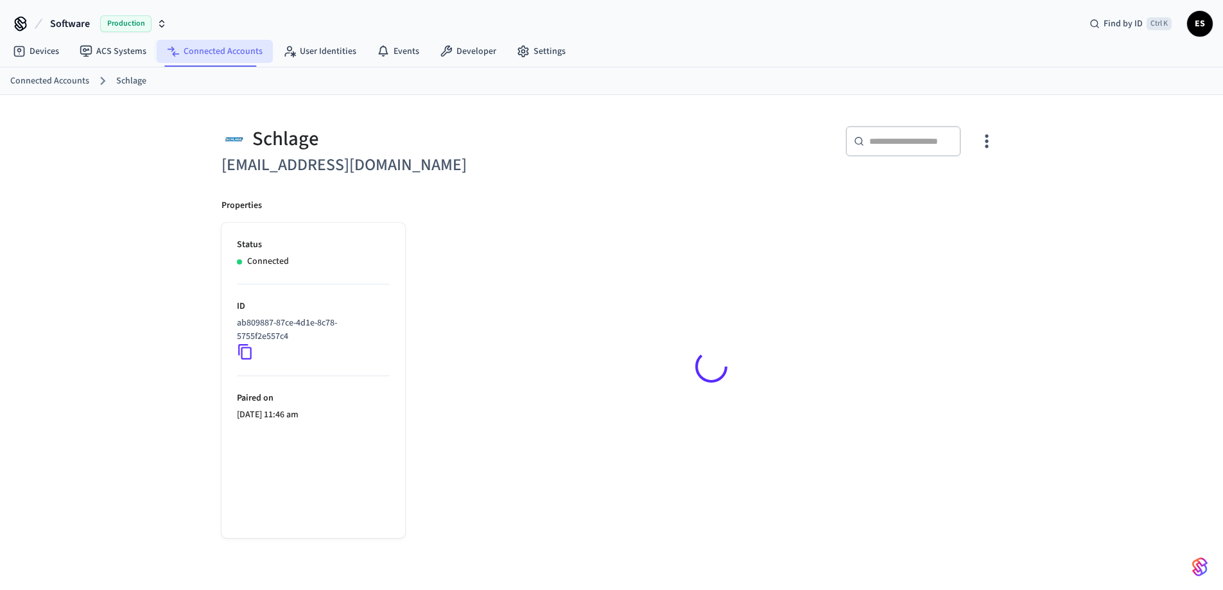
click at [200, 51] on link "Connected Accounts" at bounding box center [215, 51] width 116 height 23
click at [56, 83] on link "Connected Accounts" at bounding box center [49, 80] width 79 height 13
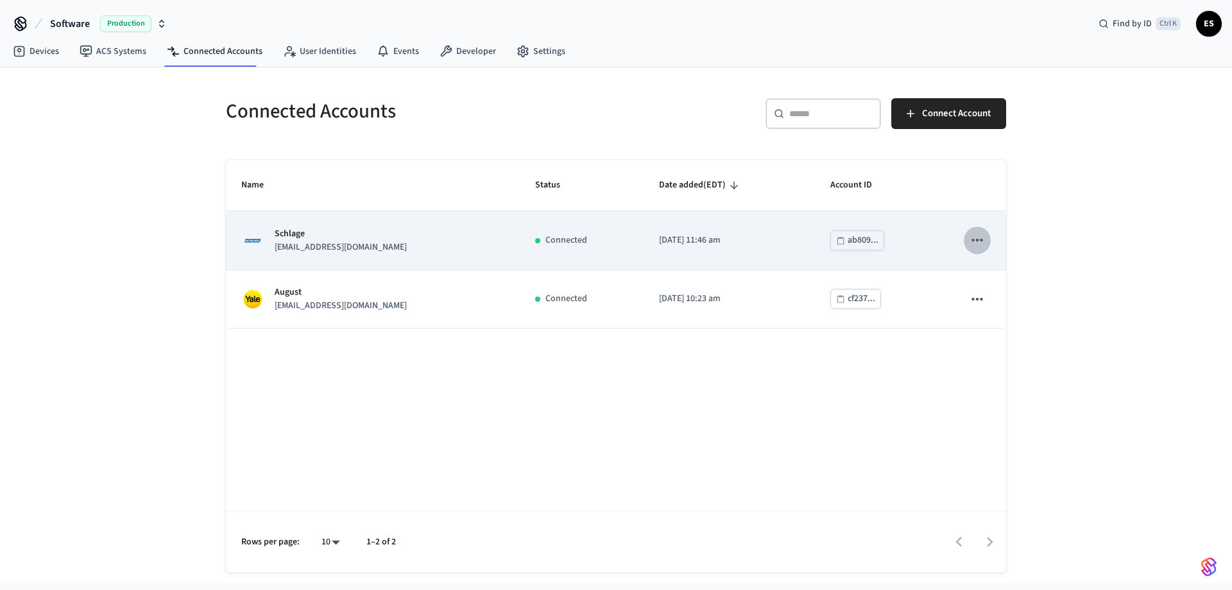
click at [983, 239] on icon "sticky table" at bounding box center [977, 240] width 11 height 3
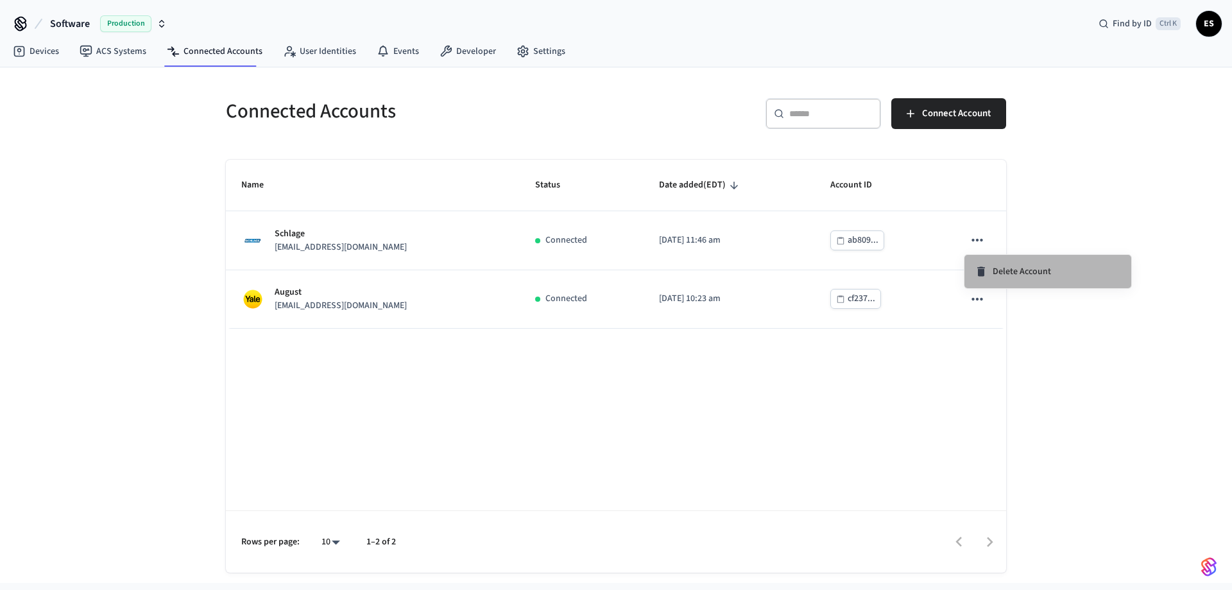
click at [1025, 270] on span "Delete Account" at bounding box center [1022, 271] width 58 height 13
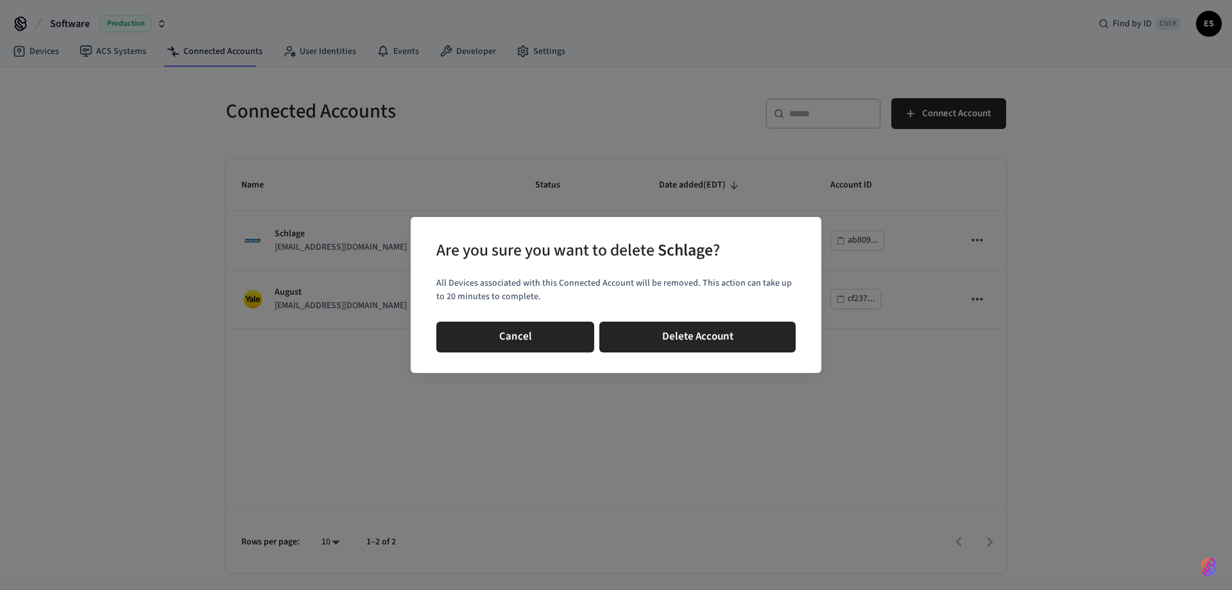
click at [1041, 364] on div "Are you sure you want to delete Schlage ? All Devices associated with this Conn…" at bounding box center [616, 295] width 1232 height 590
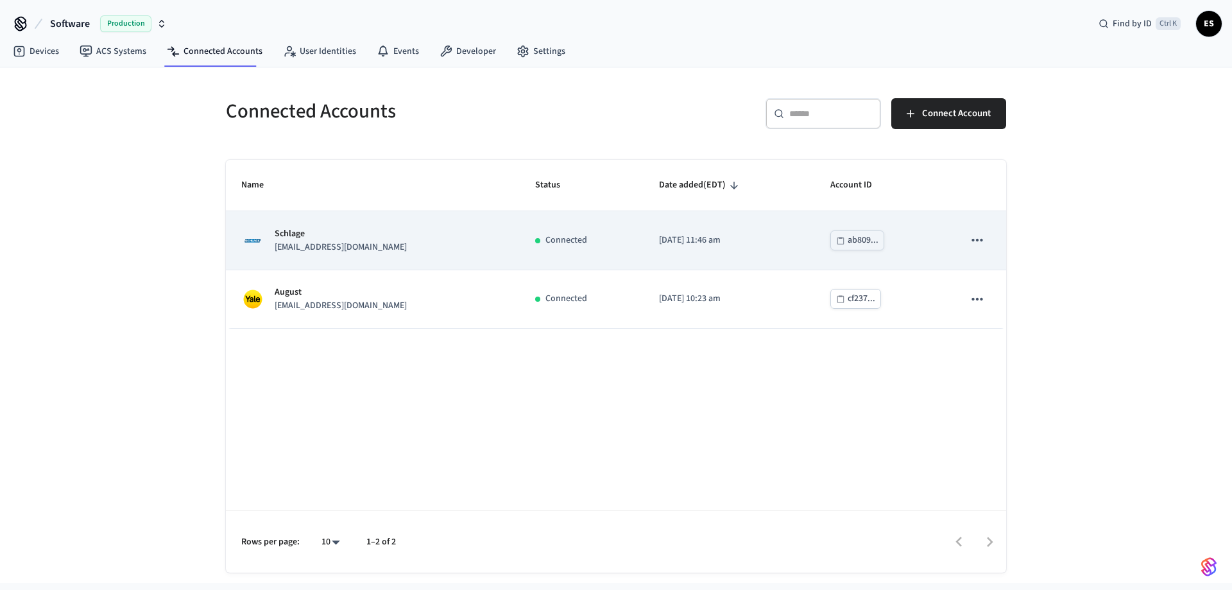
click at [480, 244] on div "Schlage help@venturebnb.io" at bounding box center [372, 240] width 263 height 27
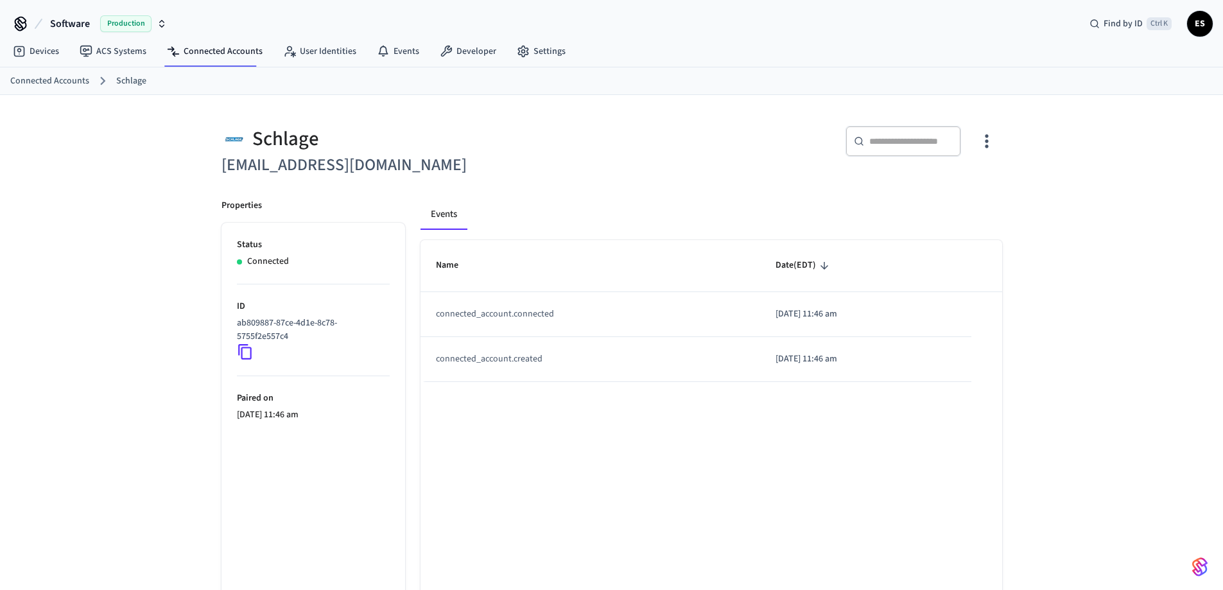
click at [992, 146] on icon "button" at bounding box center [986, 141] width 20 height 20
click at [960, 195] on span "Sync Account" at bounding box center [950, 193] width 52 height 13
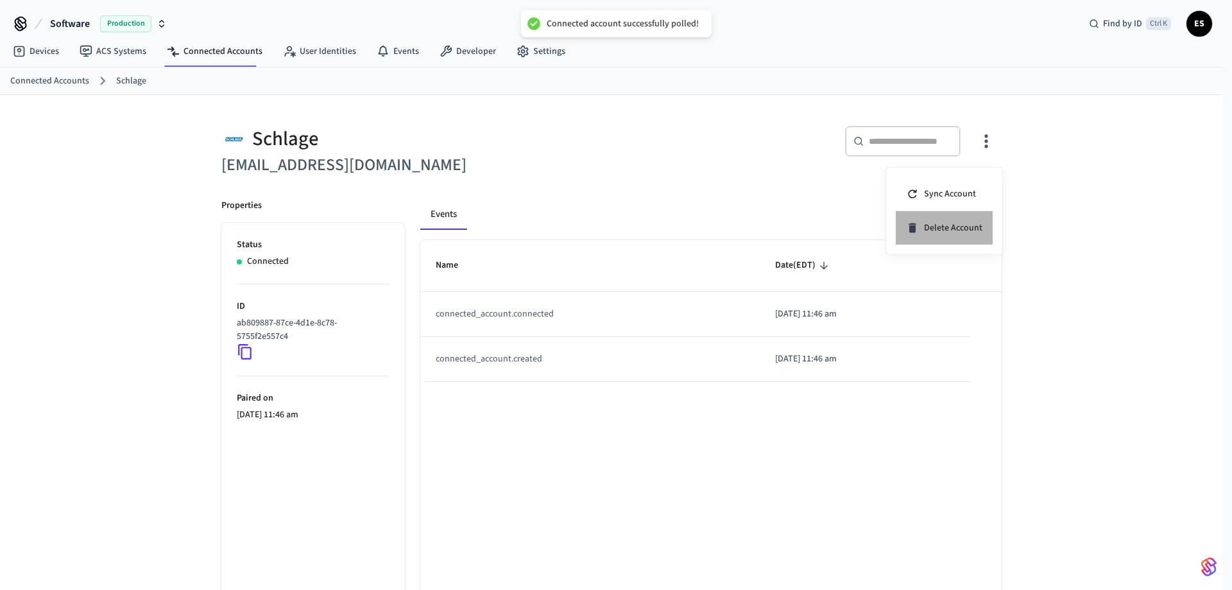
click at [949, 221] on span "Delete Account" at bounding box center [953, 227] width 58 height 13
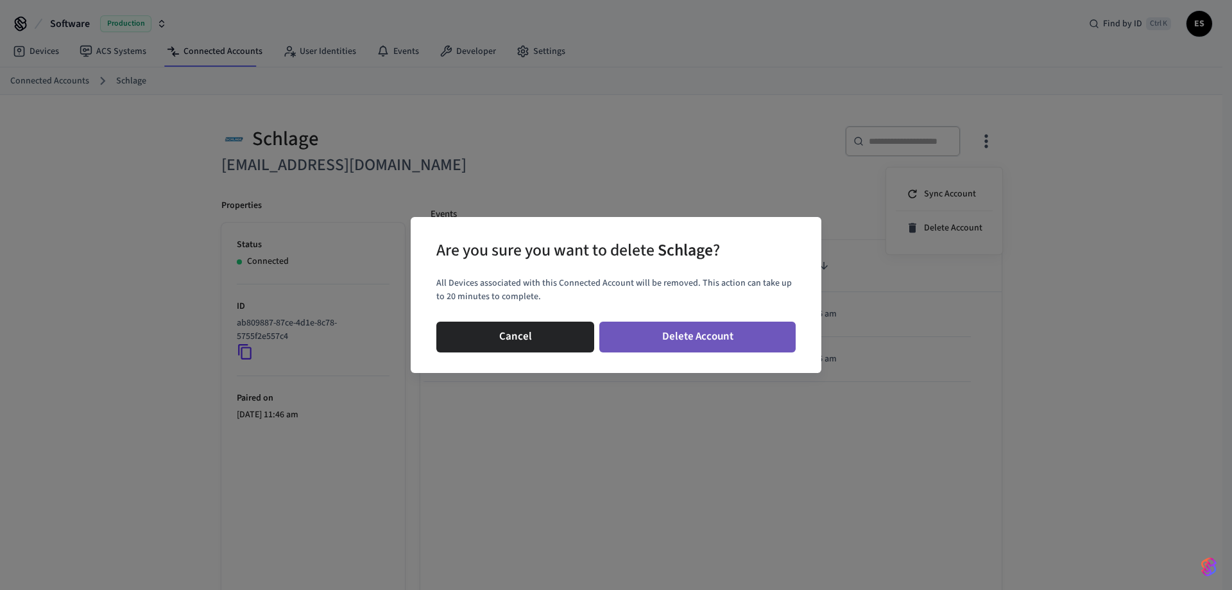
click at [656, 335] on button "Delete Account" at bounding box center [698, 337] width 196 height 31
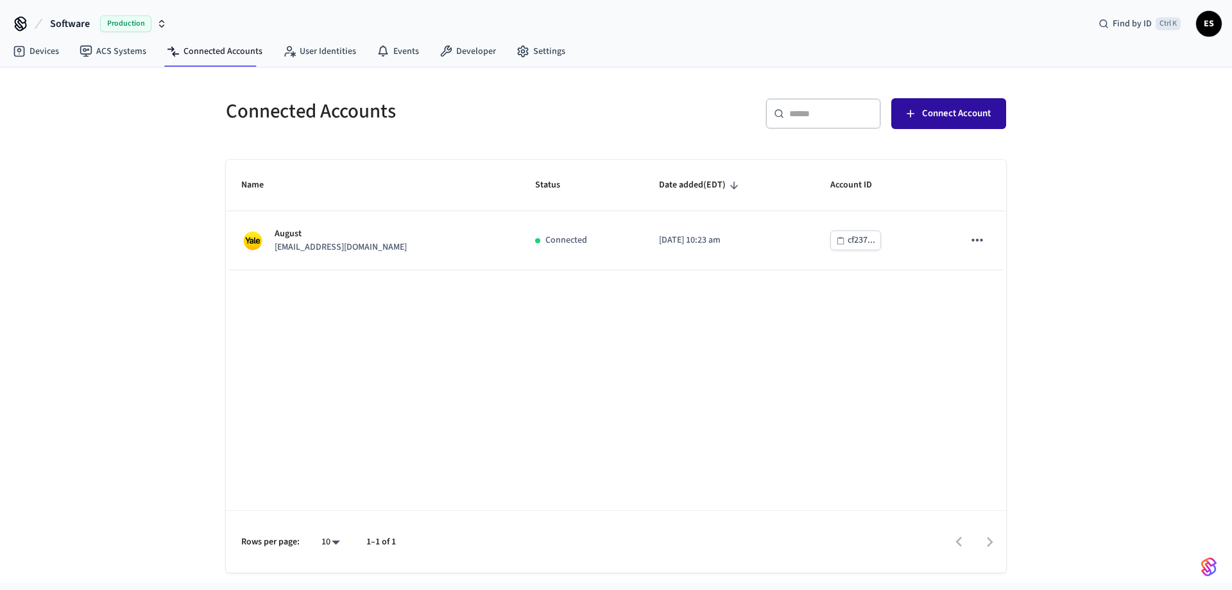
click at [915, 118] on icon "button" at bounding box center [910, 113] width 13 height 13
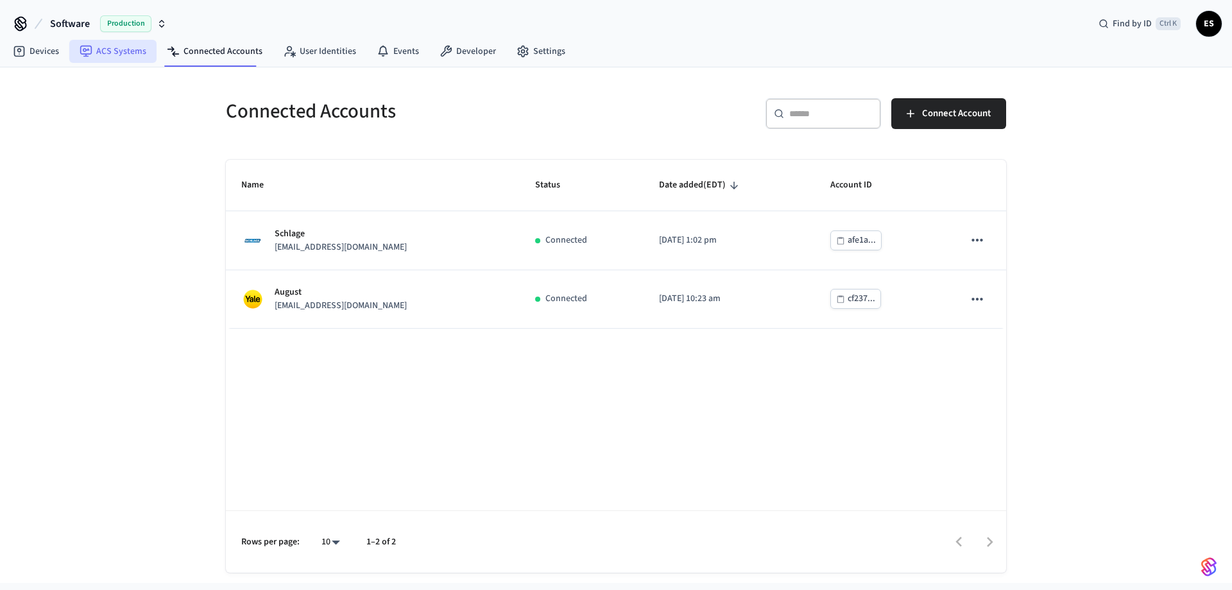
click at [134, 53] on link "ACS Systems" at bounding box center [112, 51] width 87 height 23
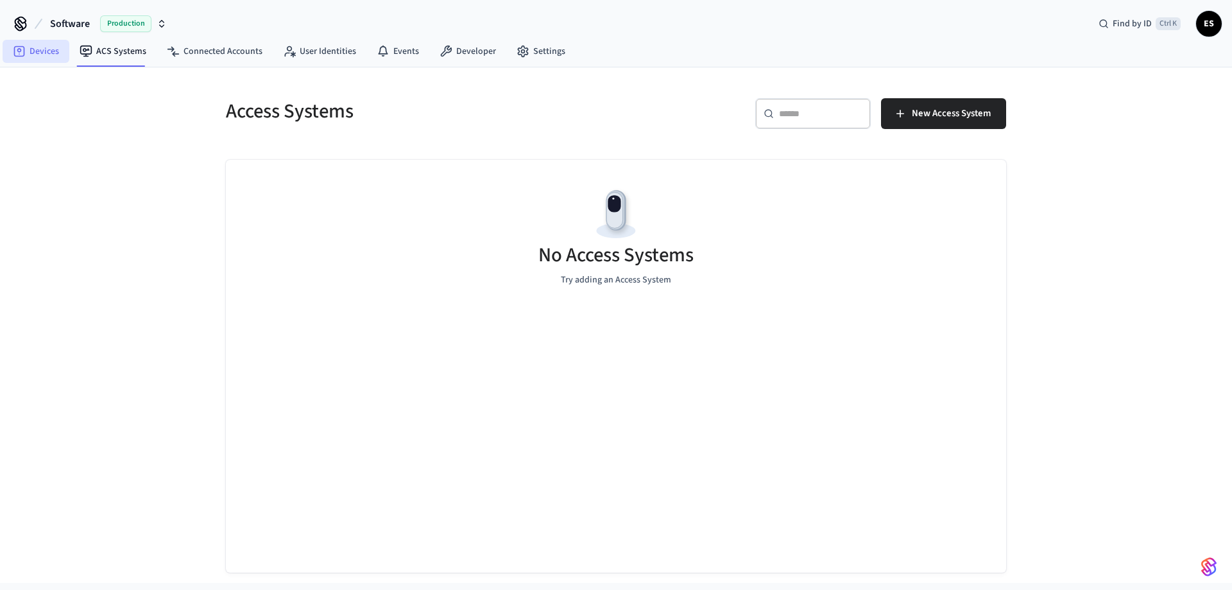
click at [60, 55] on link "Devices" at bounding box center [36, 51] width 67 height 23
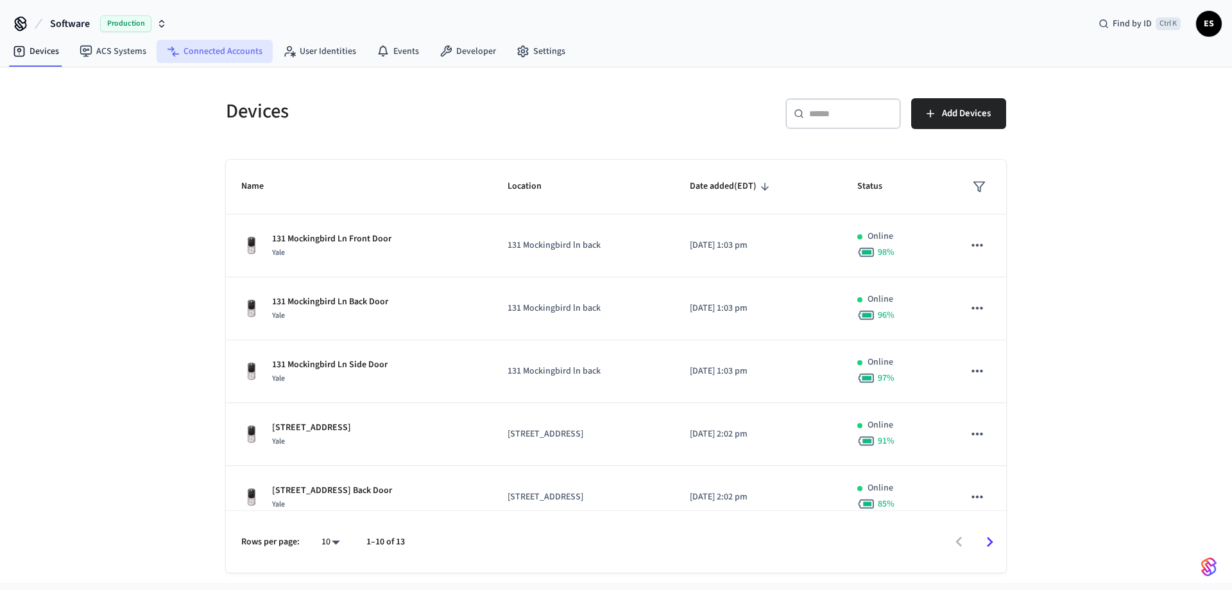
click at [203, 55] on link "Connected Accounts" at bounding box center [215, 51] width 116 height 23
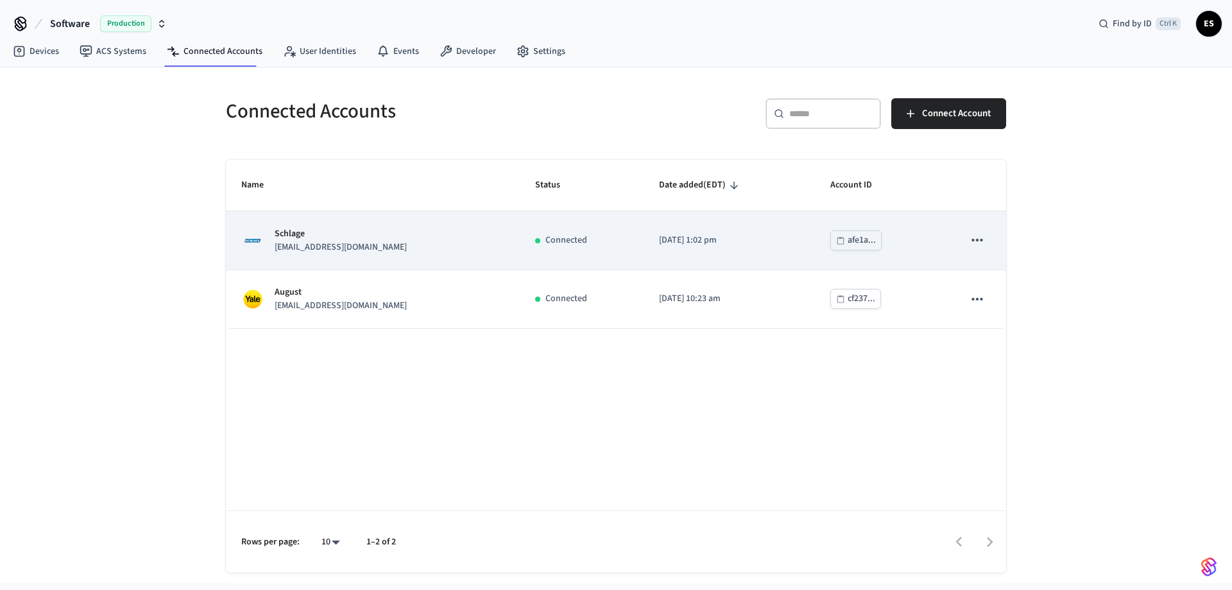
click at [330, 239] on p "Schlage" at bounding box center [341, 233] width 132 height 13
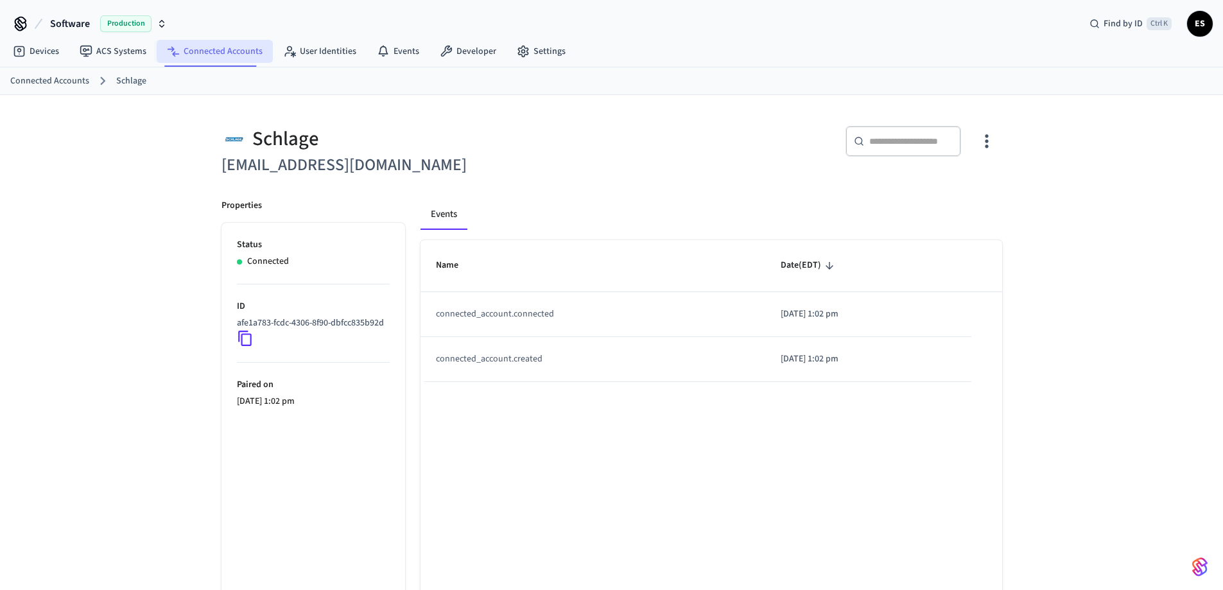
click at [203, 59] on link "Connected Accounts" at bounding box center [215, 51] width 116 height 23
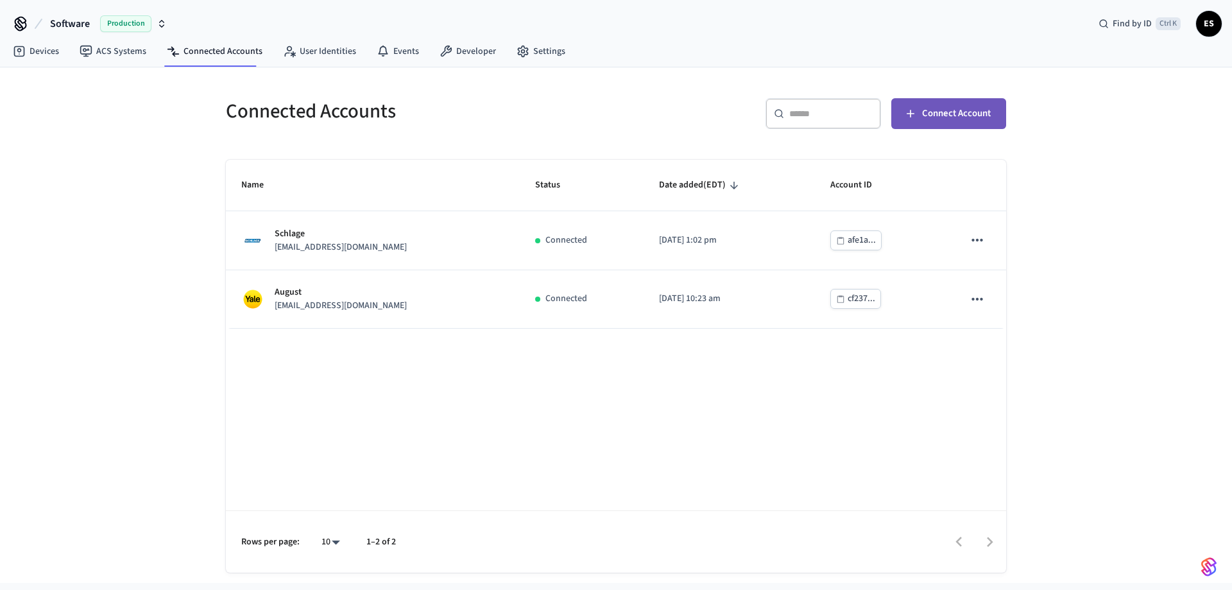
click at [959, 106] on span "Connect Account" at bounding box center [956, 113] width 69 height 17
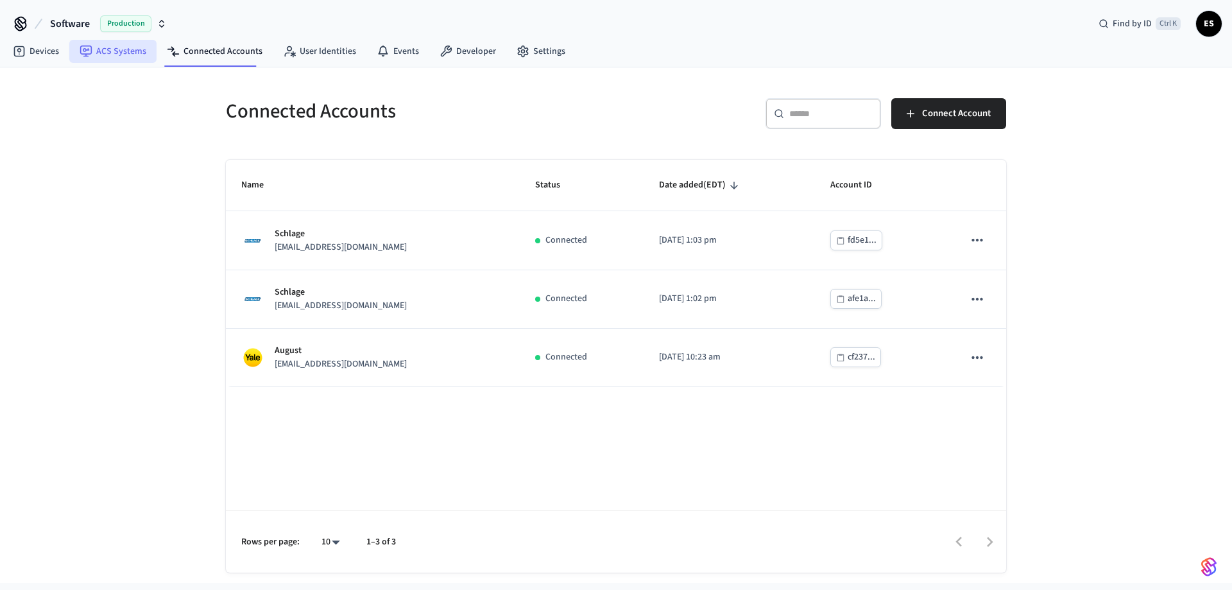
click at [126, 52] on link "ACS Systems" at bounding box center [112, 51] width 87 height 23
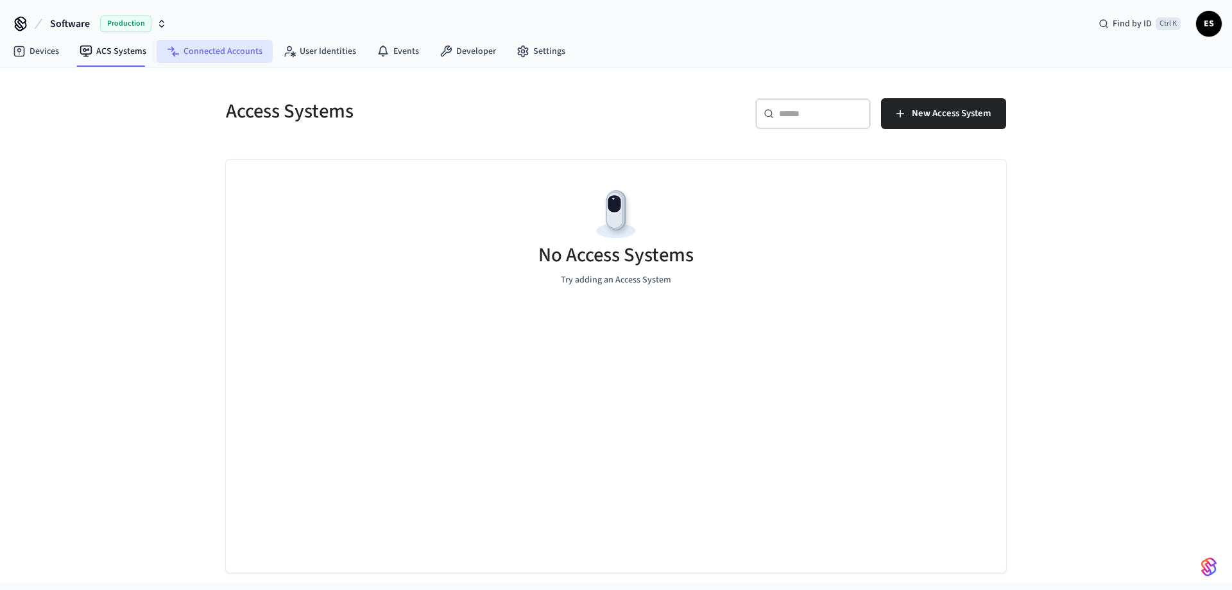
click at [216, 52] on link "Connected Accounts" at bounding box center [215, 51] width 116 height 23
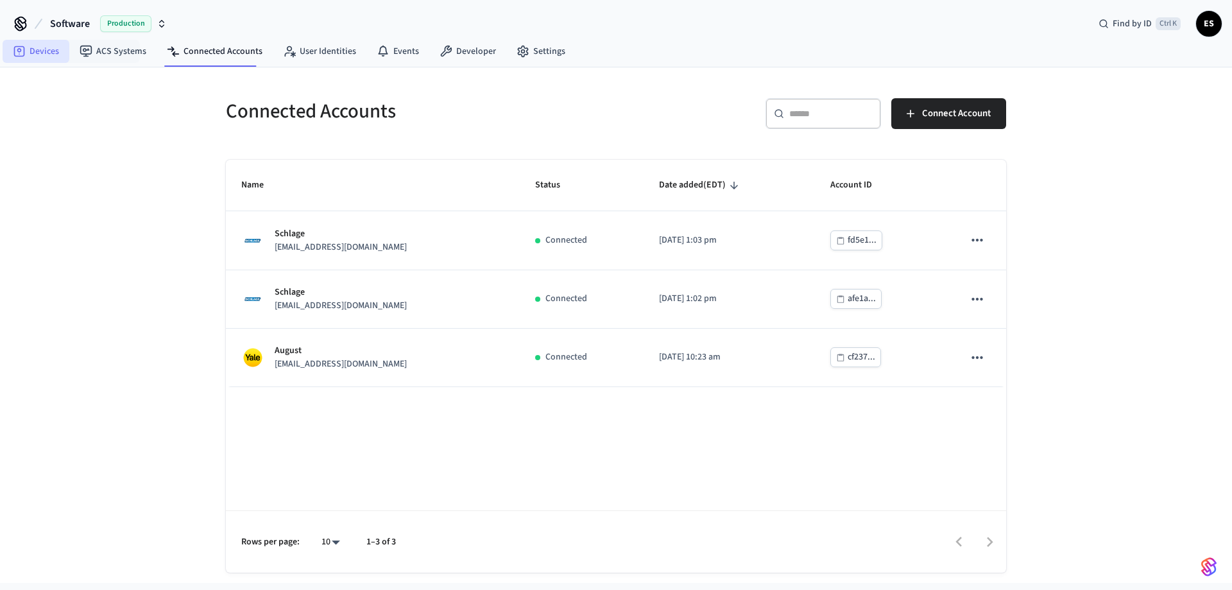
click at [40, 50] on link "Devices" at bounding box center [36, 51] width 67 height 23
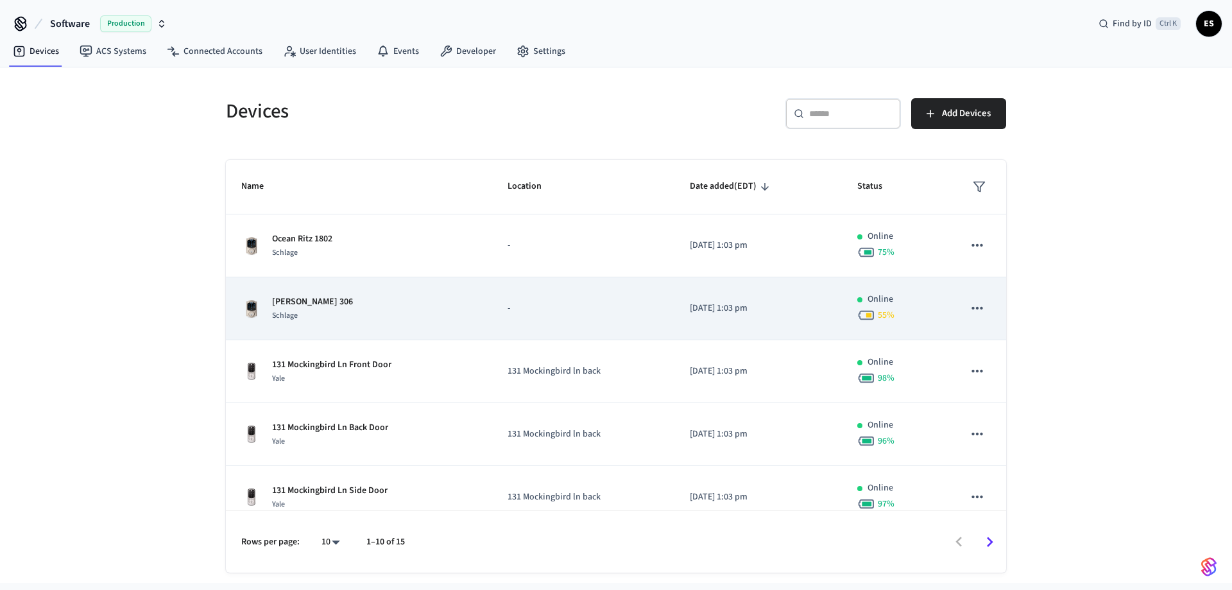
click at [397, 315] on div "Jolene 306 Schlage" at bounding box center [359, 308] width 236 height 27
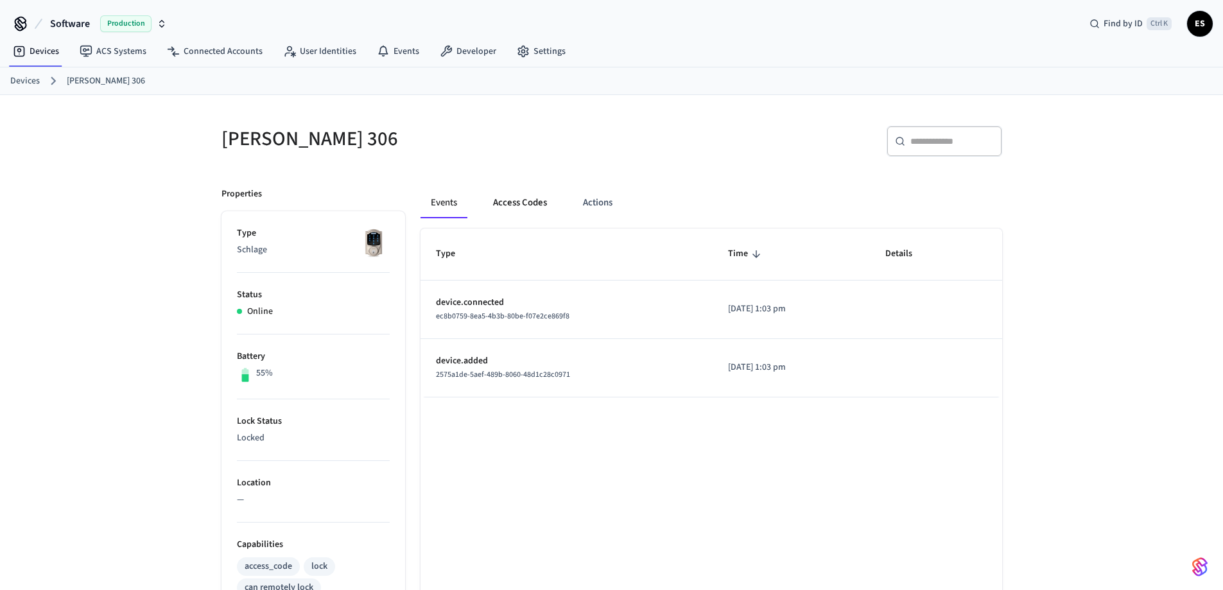
click at [520, 205] on button "Access Codes" at bounding box center [520, 202] width 74 height 31
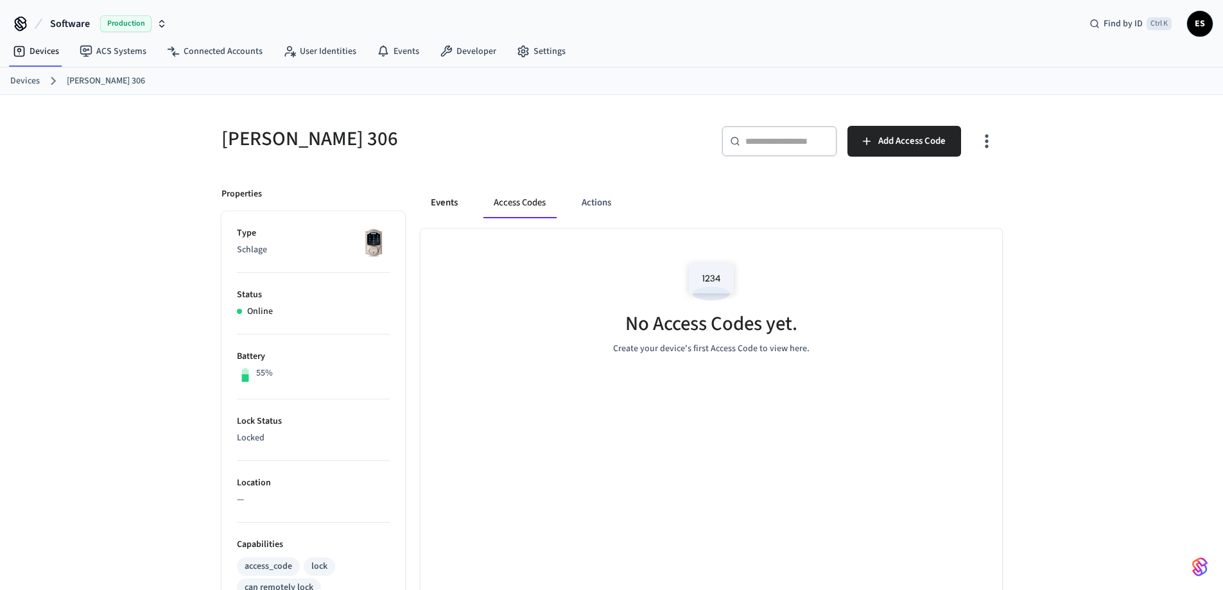
click at [442, 202] on button "Events" at bounding box center [444, 202] width 48 height 31
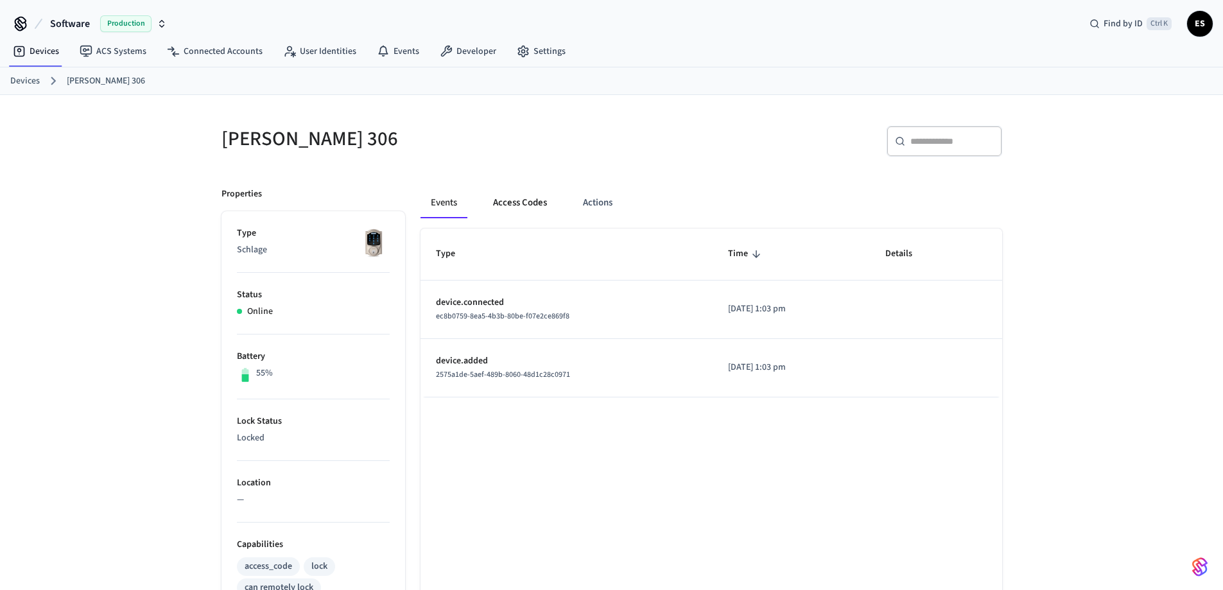
click at [522, 202] on button "Access Codes" at bounding box center [520, 202] width 74 height 31
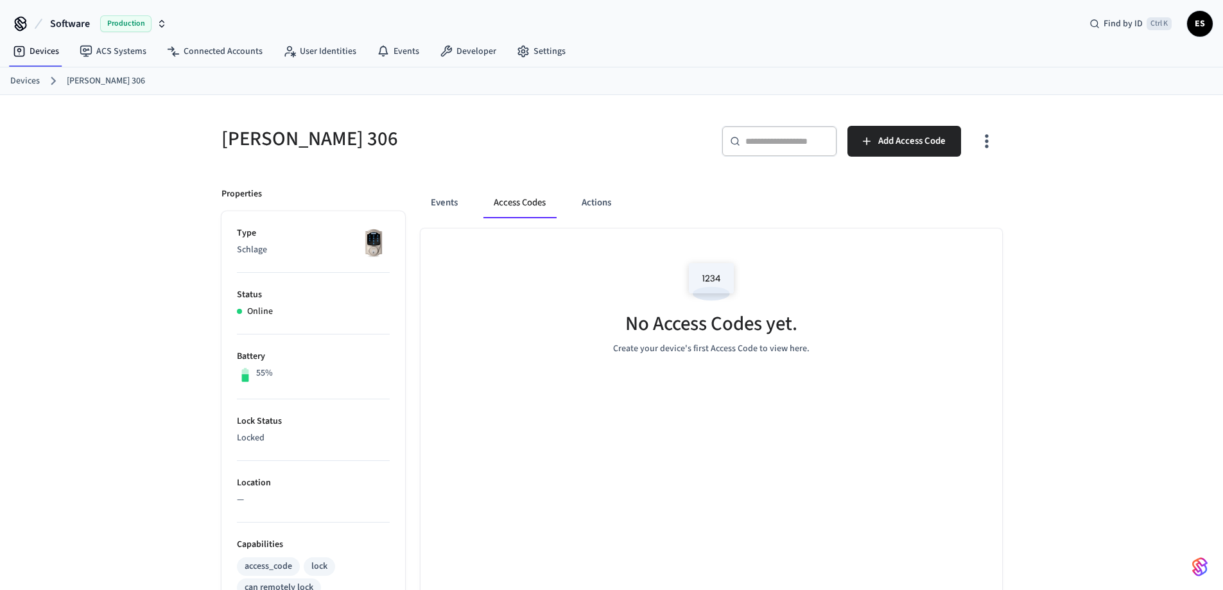
click at [998, 139] on button "button" at bounding box center [986, 141] width 30 height 51
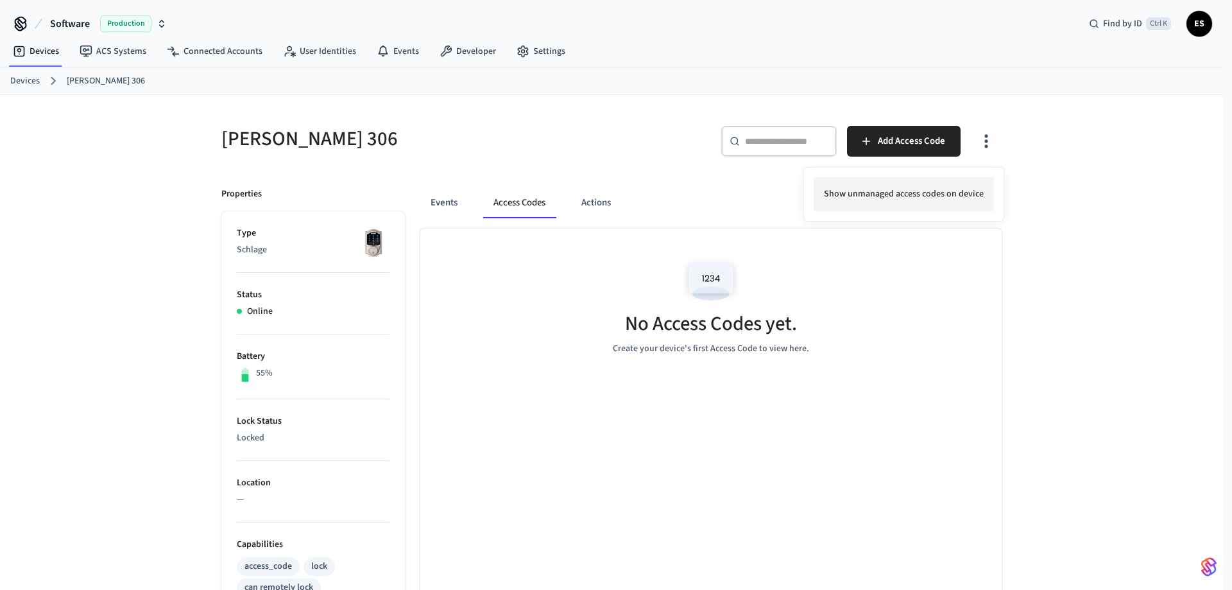
click at [913, 195] on li "Show unmanaged access codes on device" at bounding box center [904, 194] width 180 height 34
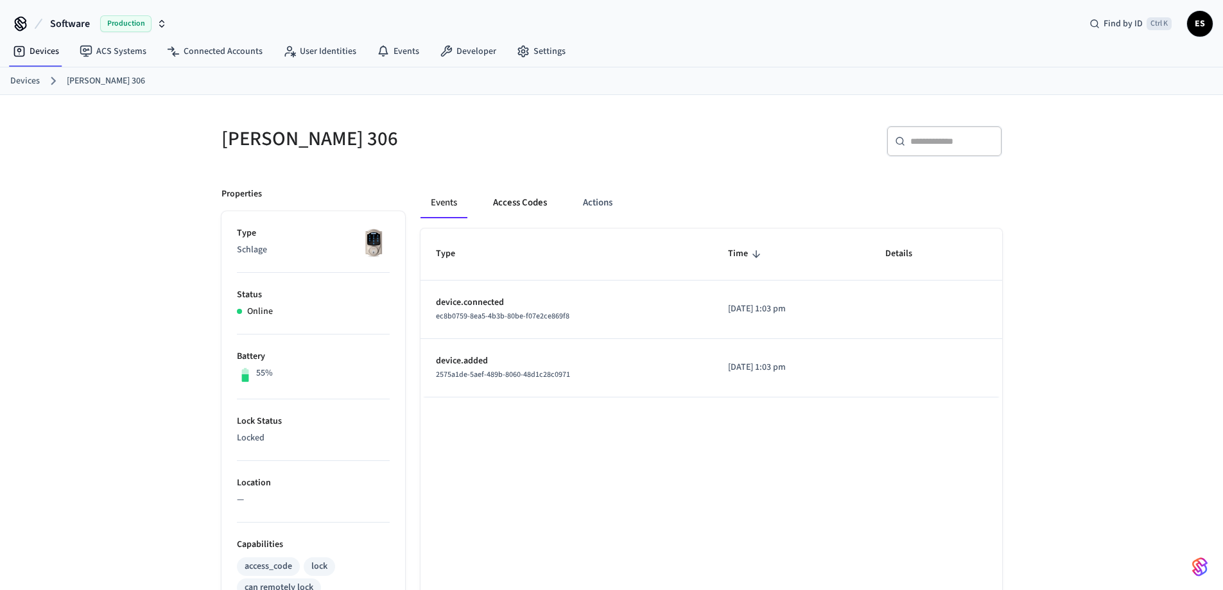
click at [517, 197] on button "Access Codes" at bounding box center [520, 202] width 74 height 31
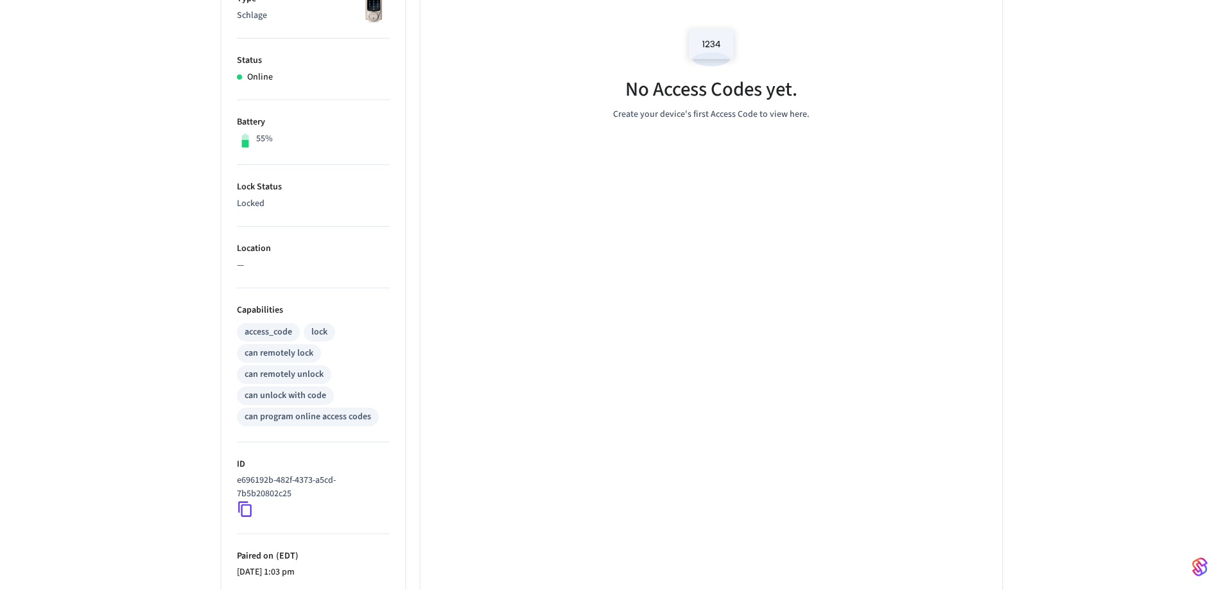
scroll to position [362, 0]
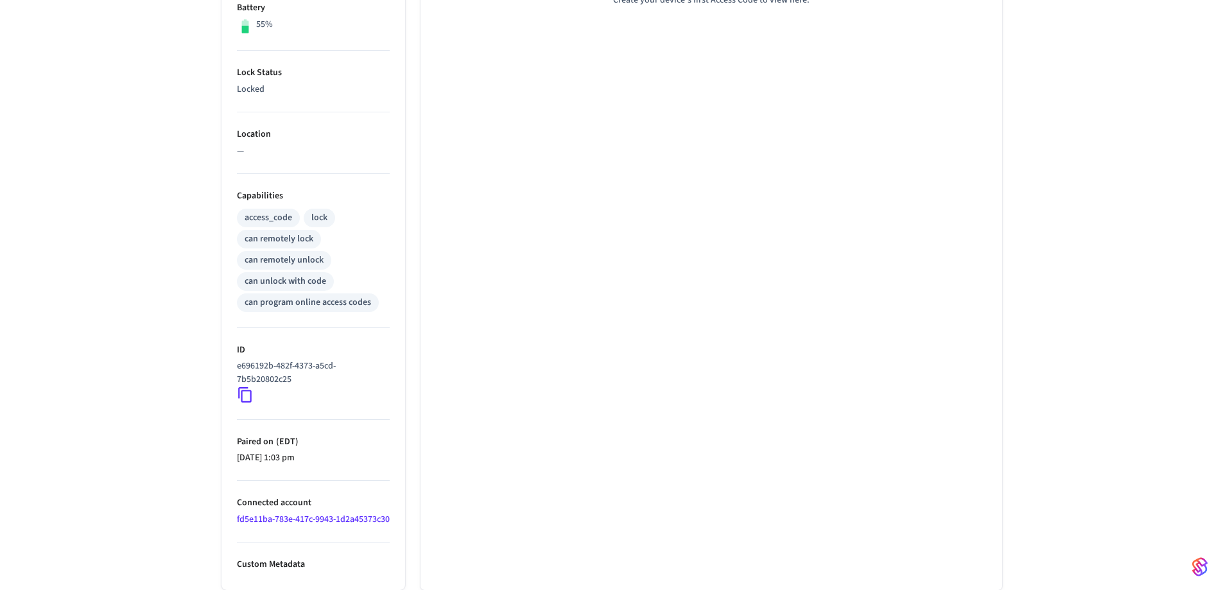
click at [246, 386] on icon at bounding box center [245, 394] width 17 height 17
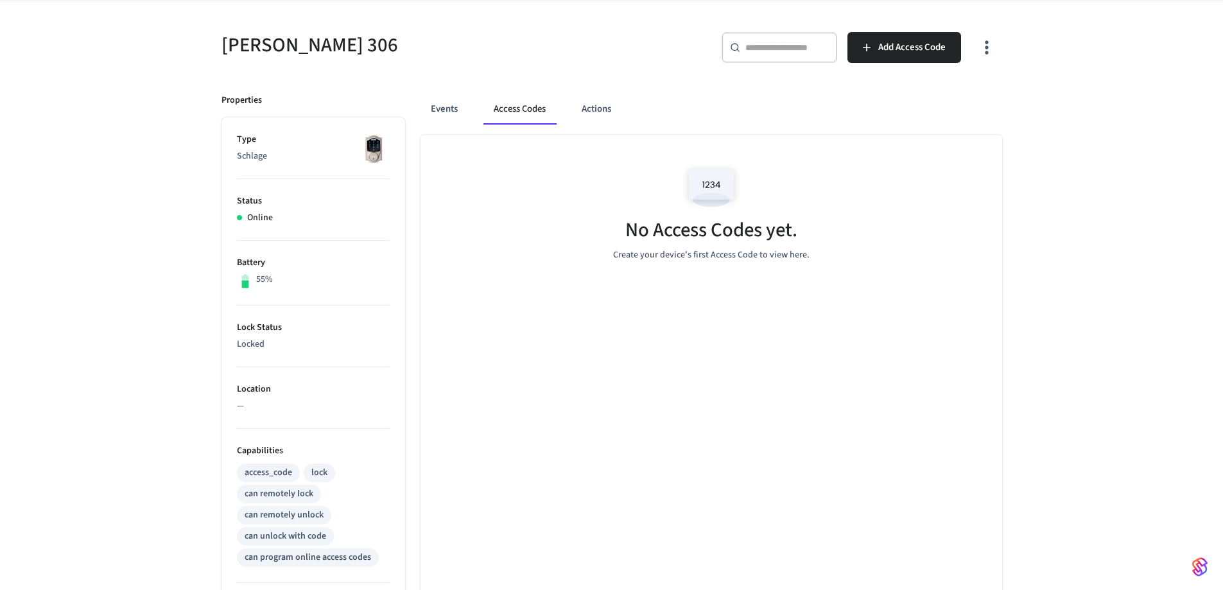
scroll to position [0, 0]
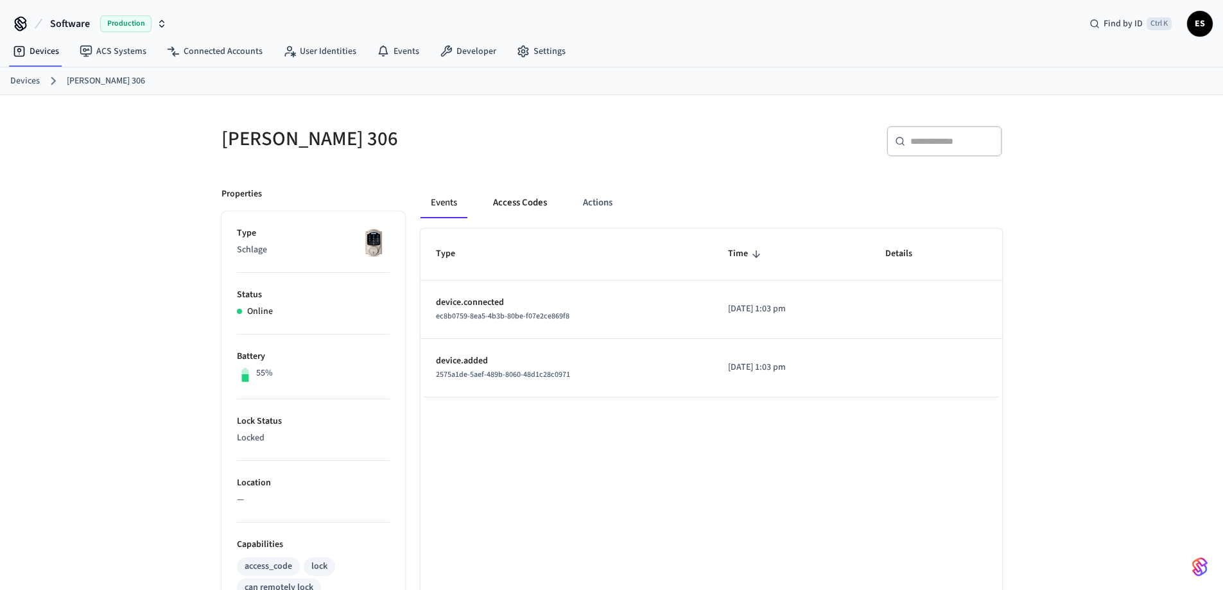
click at [516, 200] on button "Access Codes" at bounding box center [520, 202] width 74 height 31
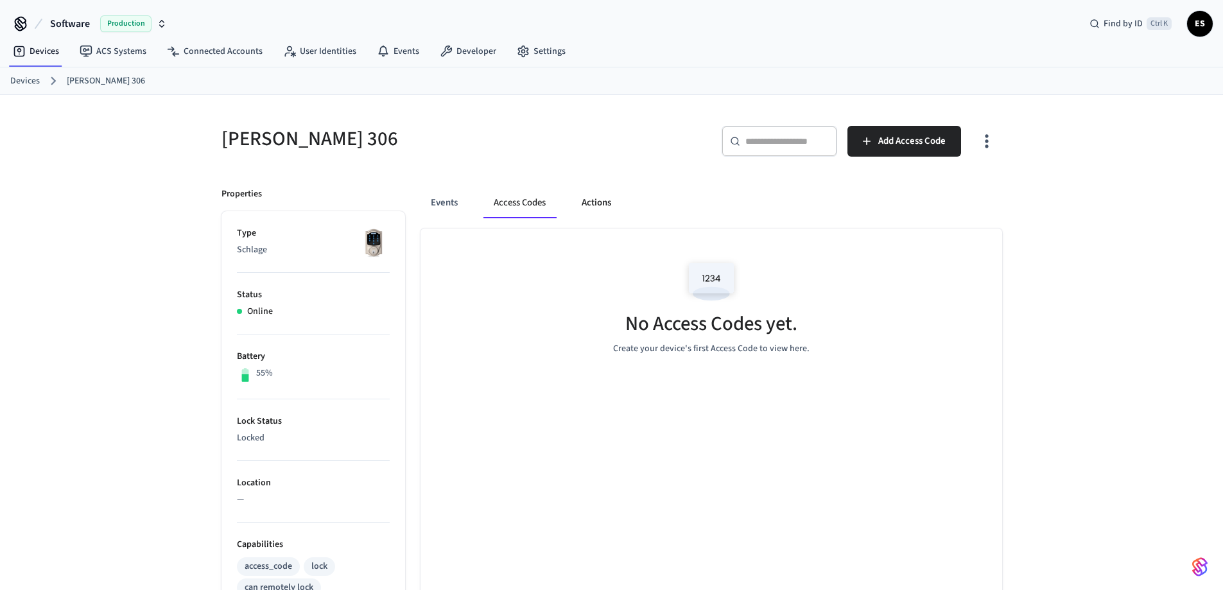
click at [607, 209] on button "Actions" at bounding box center [596, 202] width 50 height 31
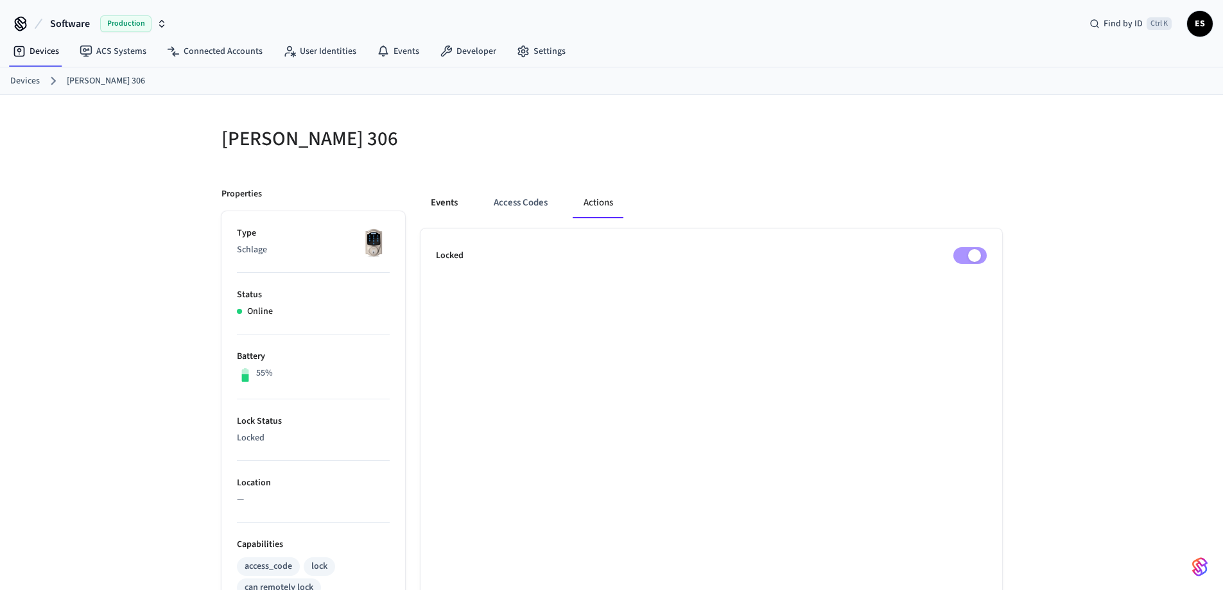
click at [435, 209] on button "Events" at bounding box center [444, 202] width 48 height 31
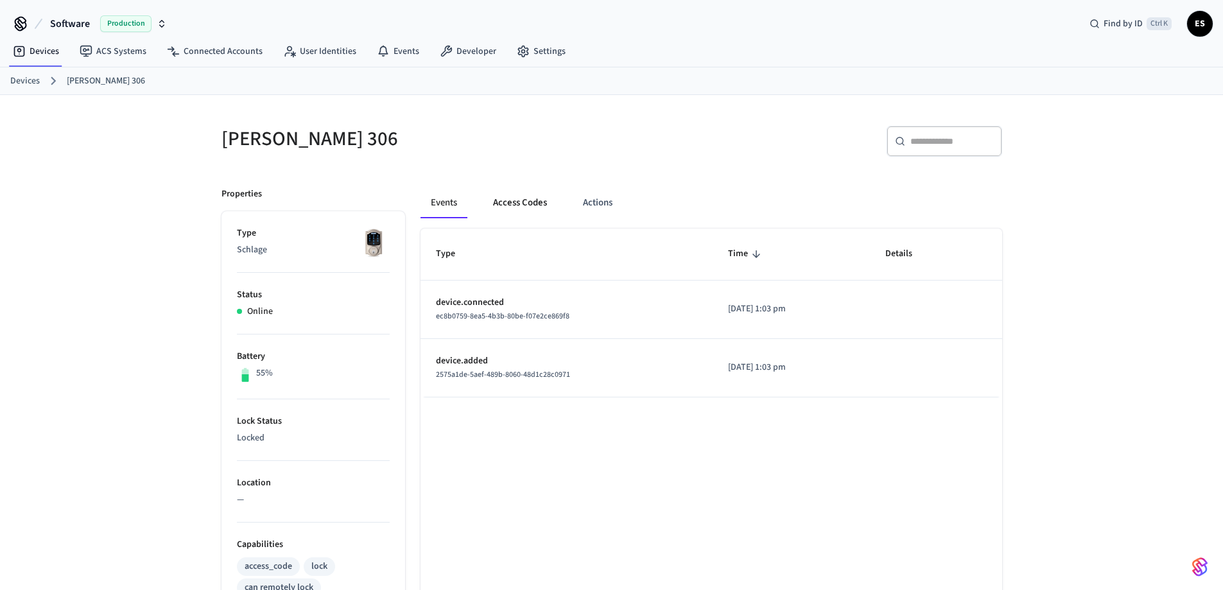
click at [521, 208] on button "Access Codes" at bounding box center [520, 202] width 74 height 31
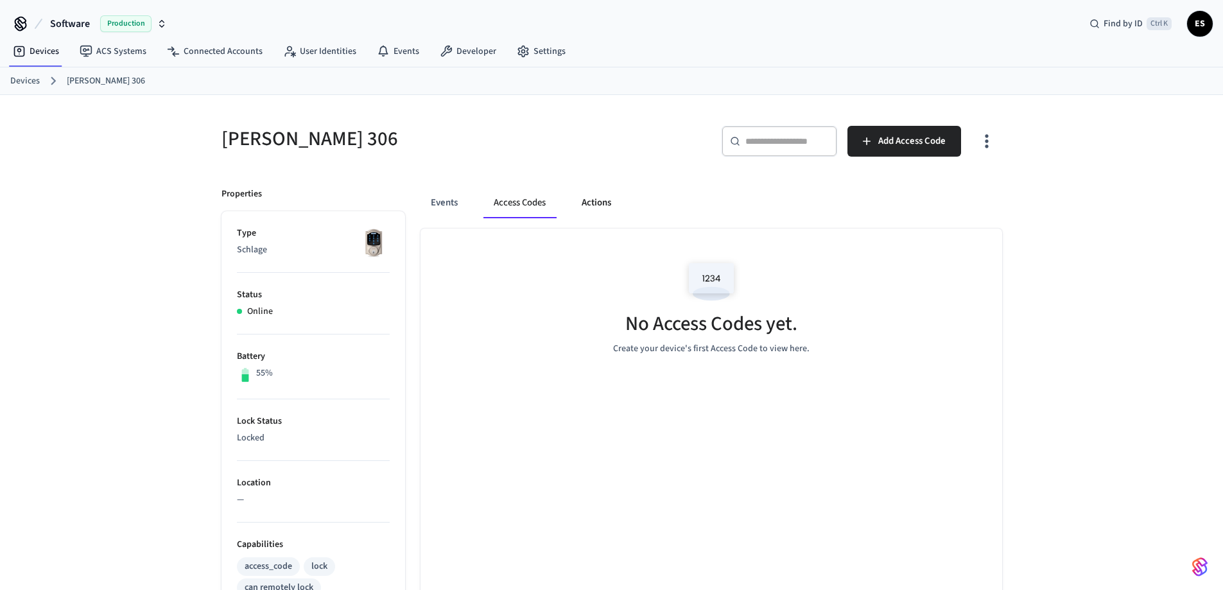
click at [592, 205] on button "Actions" at bounding box center [596, 202] width 50 height 31
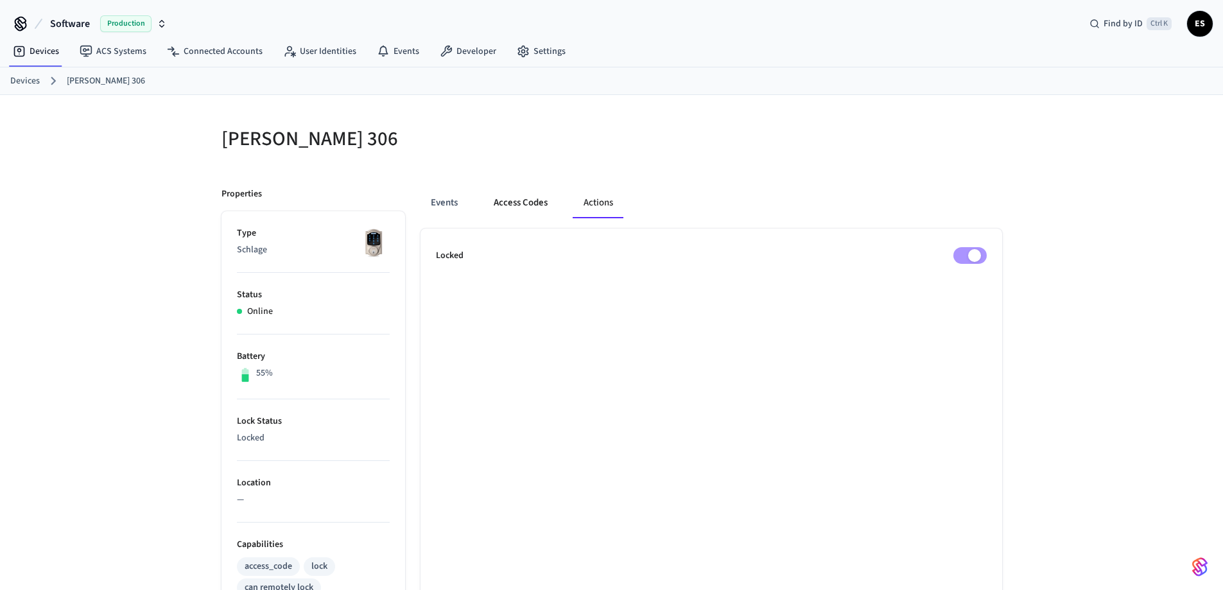
click at [556, 203] on button "Access Codes" at bounding box center [520, 202] width 74 height 31
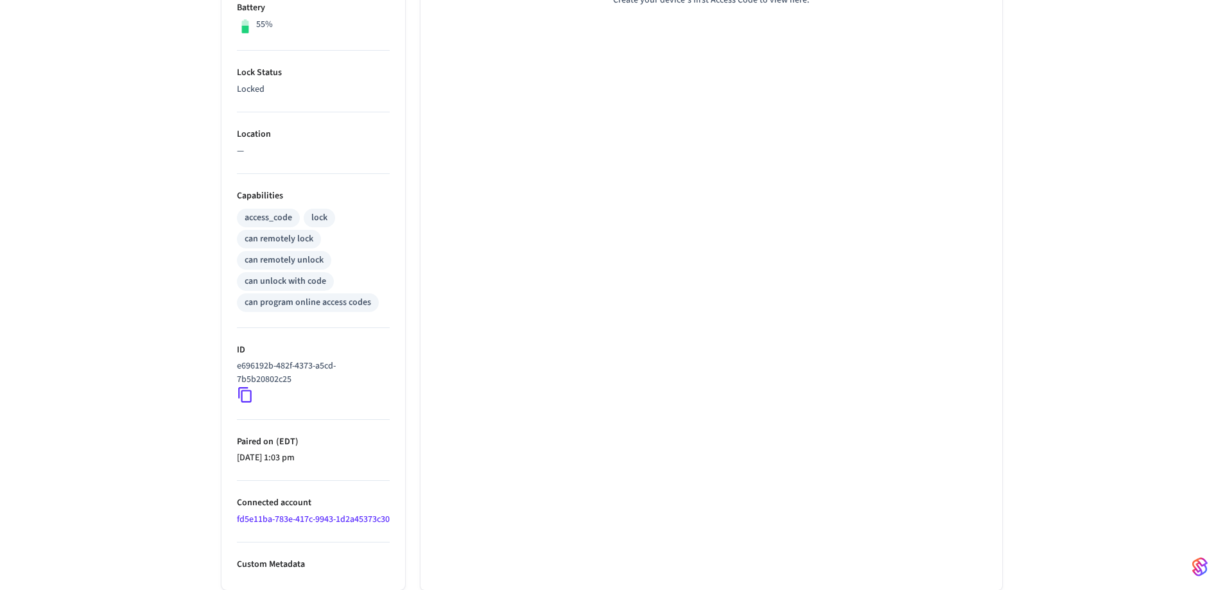
scroll to position [362, 0]
click at [246, 388] on icon at bounding box center [244, 395] width 13 height 15
drag, startPoint x: 246, startPoint y: 376, endPoint x: 297, endPoint y: 370, distance: 51.0
click at [246, 386] on icon at bounding box center [245, 394] width 17 height 17
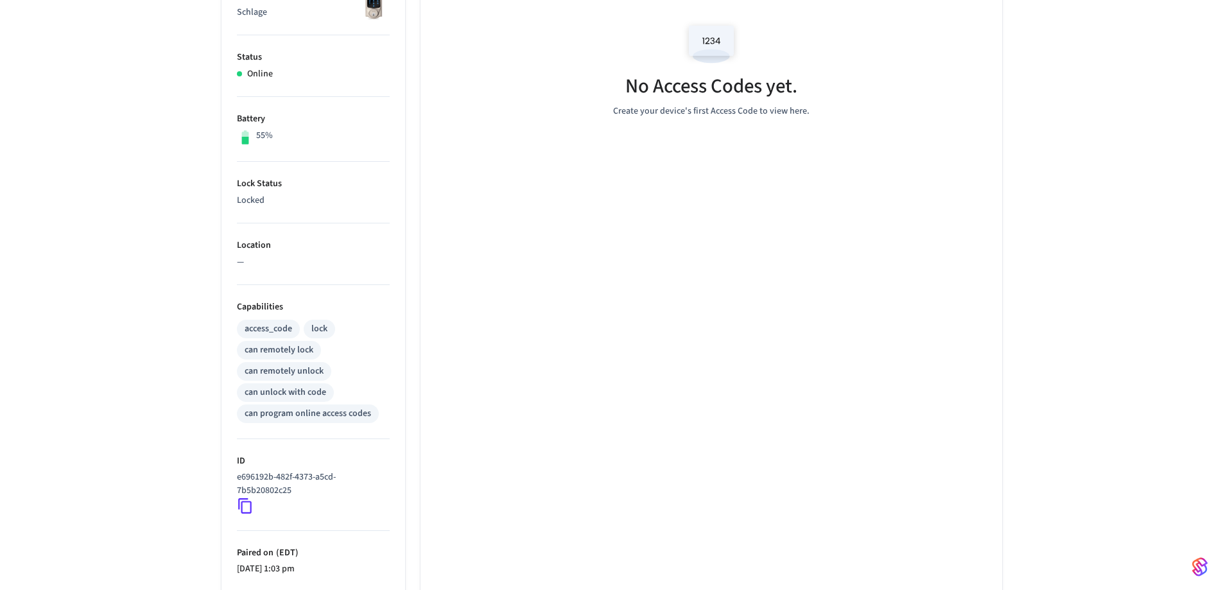
scroll to position [0, 0]
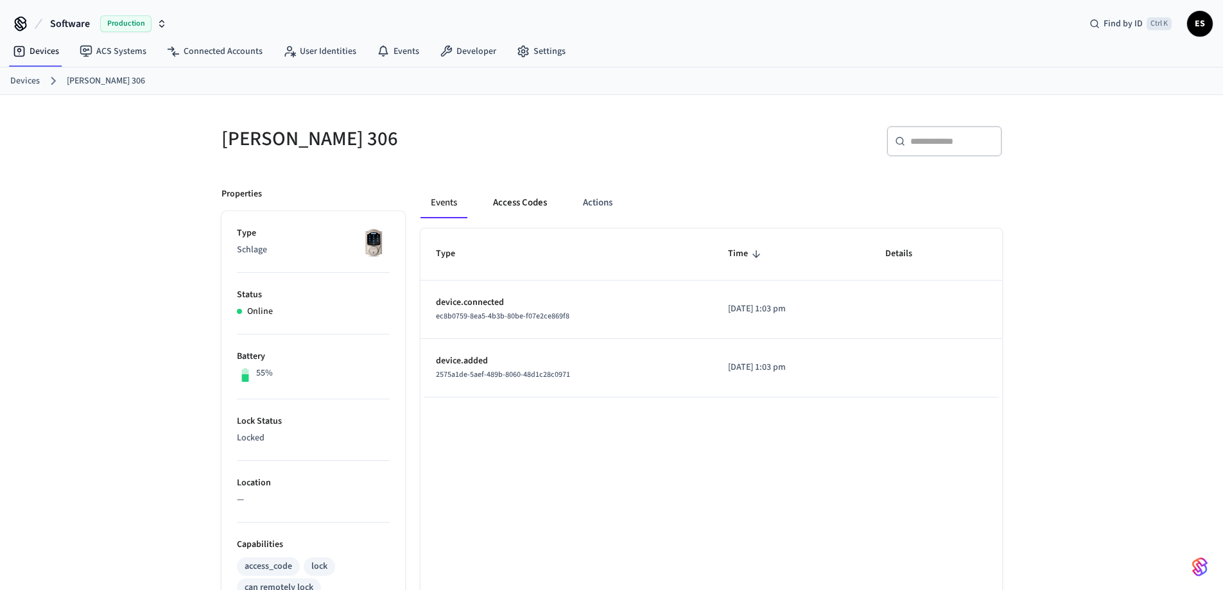
click at [514, 201] on button "Access Codes" at bounding box center [520, 202] width 74 height 31
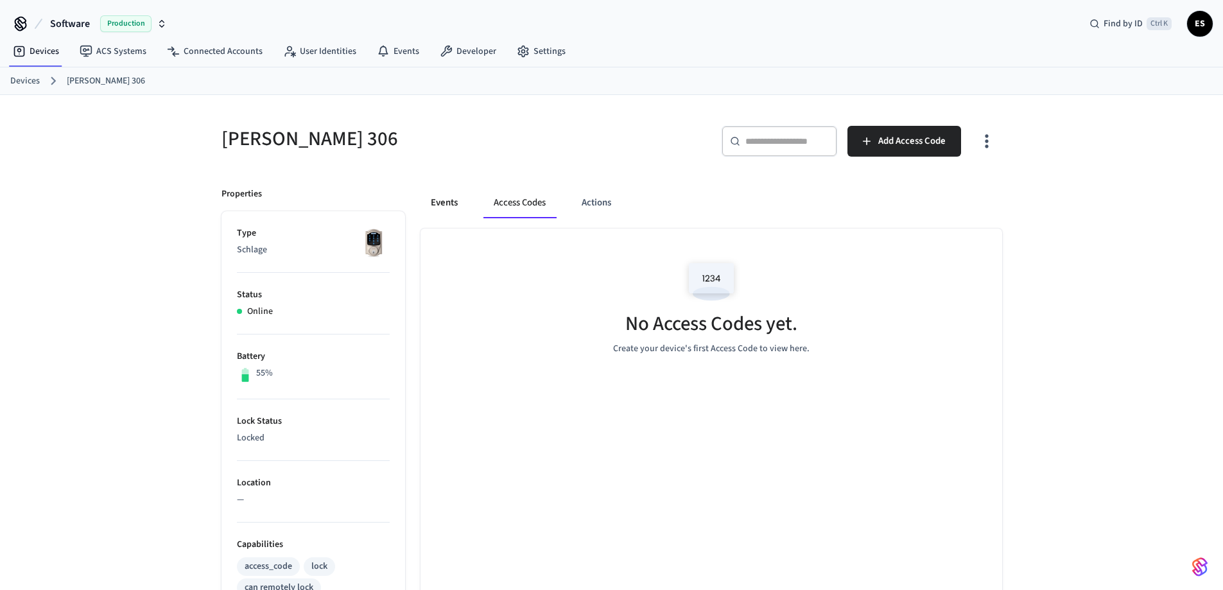
click at [426, 199] on button "Events" at bounding box center [444, 202] width 48 height 31
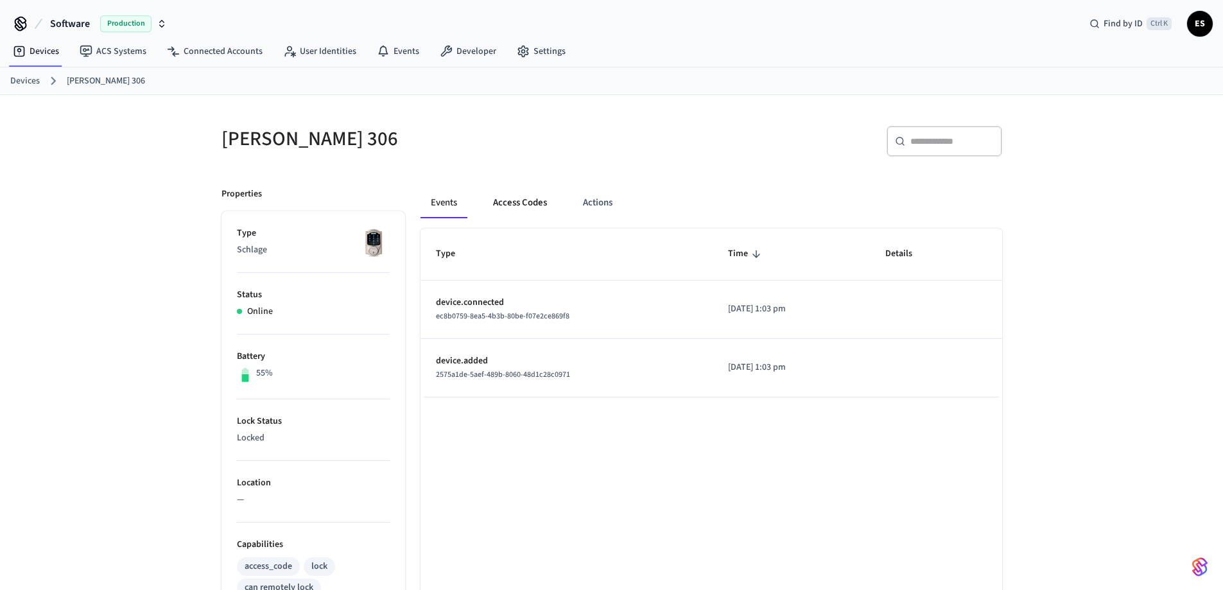
click at [515, 204] on button "Access Codes" at bounding box center [520, 202] width 74 height 31
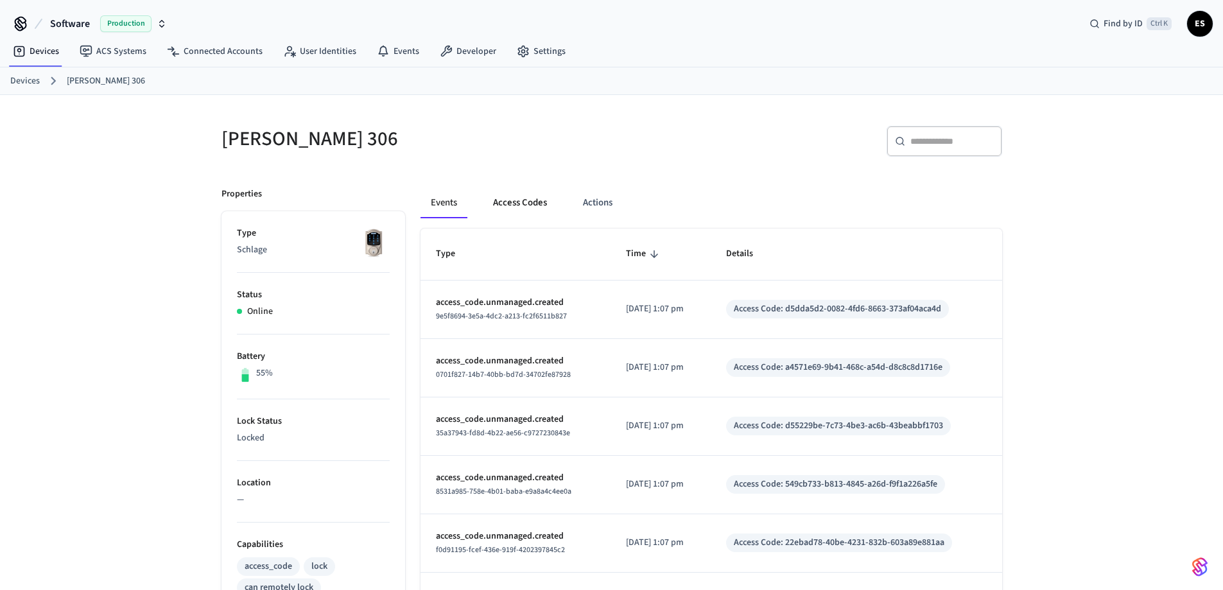
click at [532, 214] on button "Access Codes" at bounding box center [520, 202] width 74 height 31
click at [532, 205] on button "Access Codes" at bounding box center [520, 202] width 74 height 31
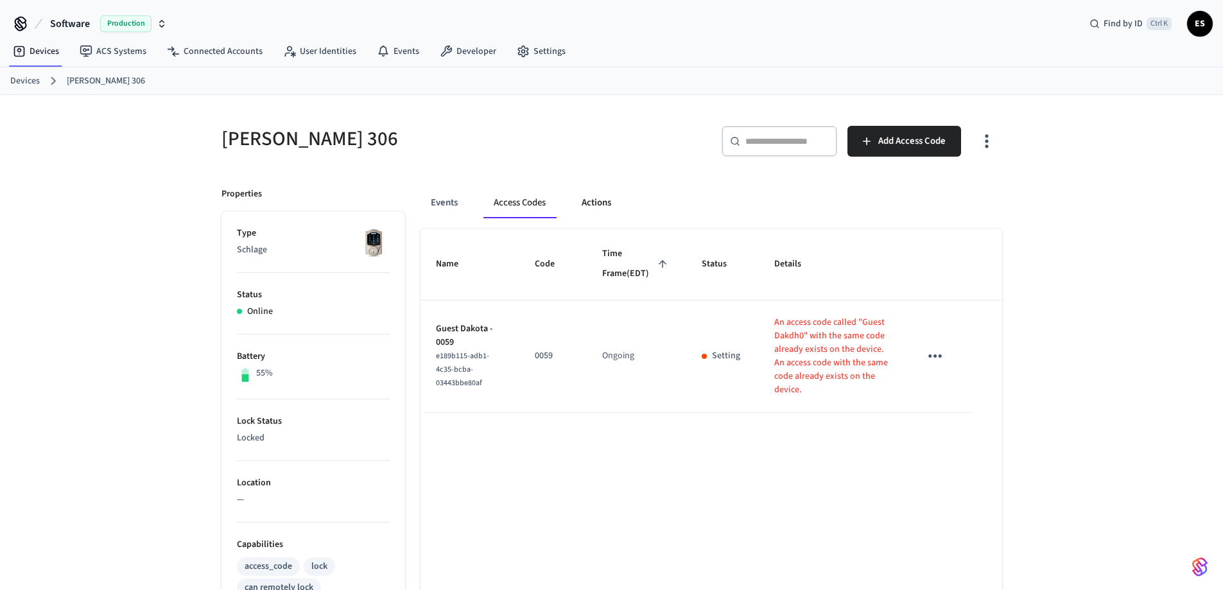
click at [594, 205] on button "Actions" at bounding box center [596, 202] width 50 height 31
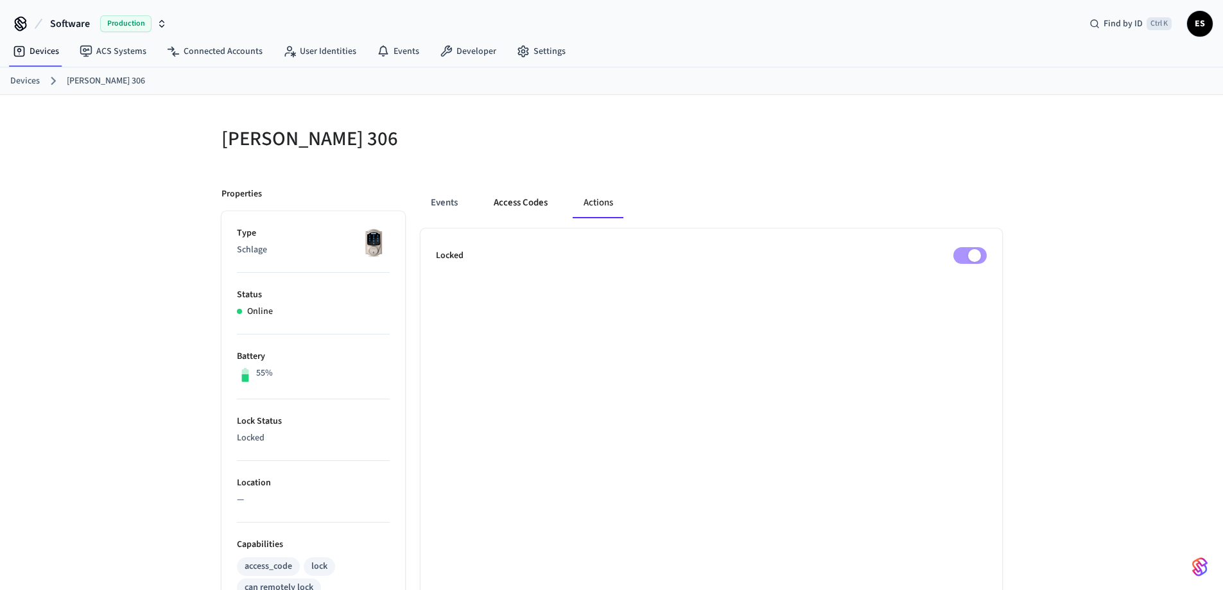
click at [531, 207] on button "Access Codes" at bounding box center [520, 202] width 74 height 31
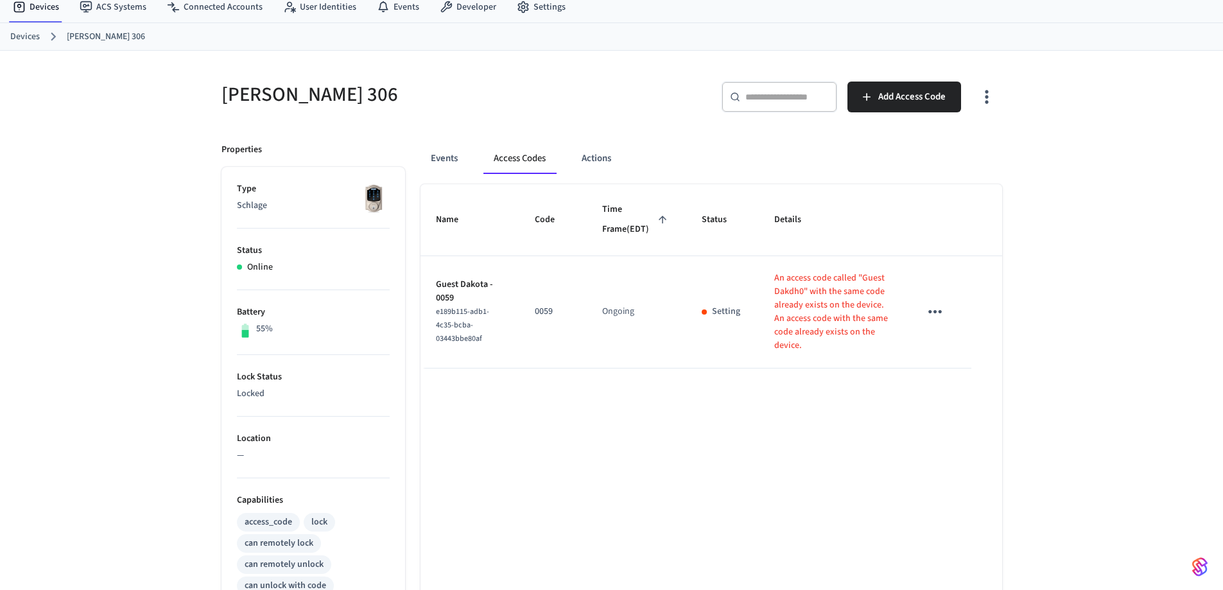
scroll to position [41, 0]
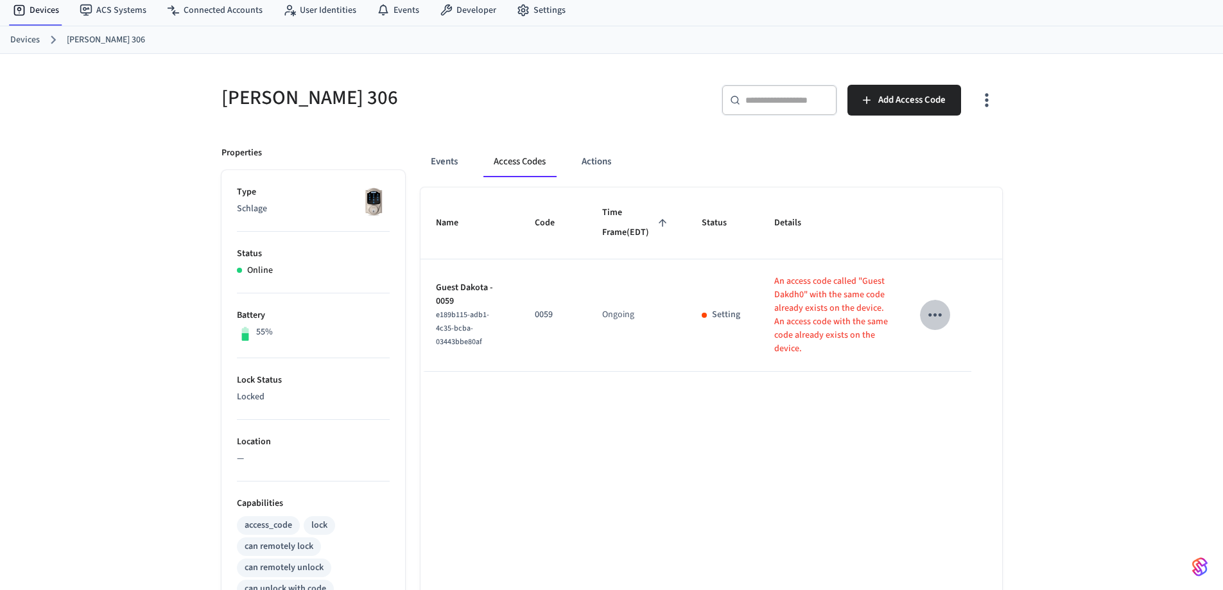
click at [943, 325] on icon "sticky table" at bounding box center [935, 315] width 20 height 20
click at [1069, 295] on div at bounding box center [616, 295] width 1232 height 590
click at [26, 42] on link "Devices" at bounding box center [25, 39] width 30 height 13
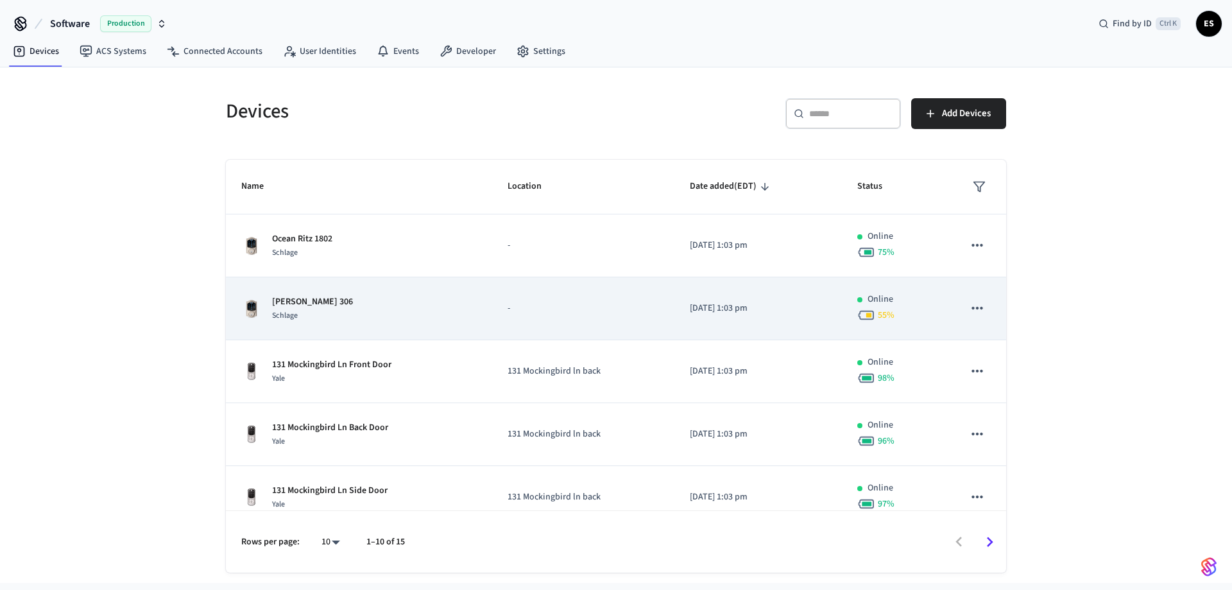
click at [528, 310] on p "-" at bounding box center [583, 308] width 151 height 13
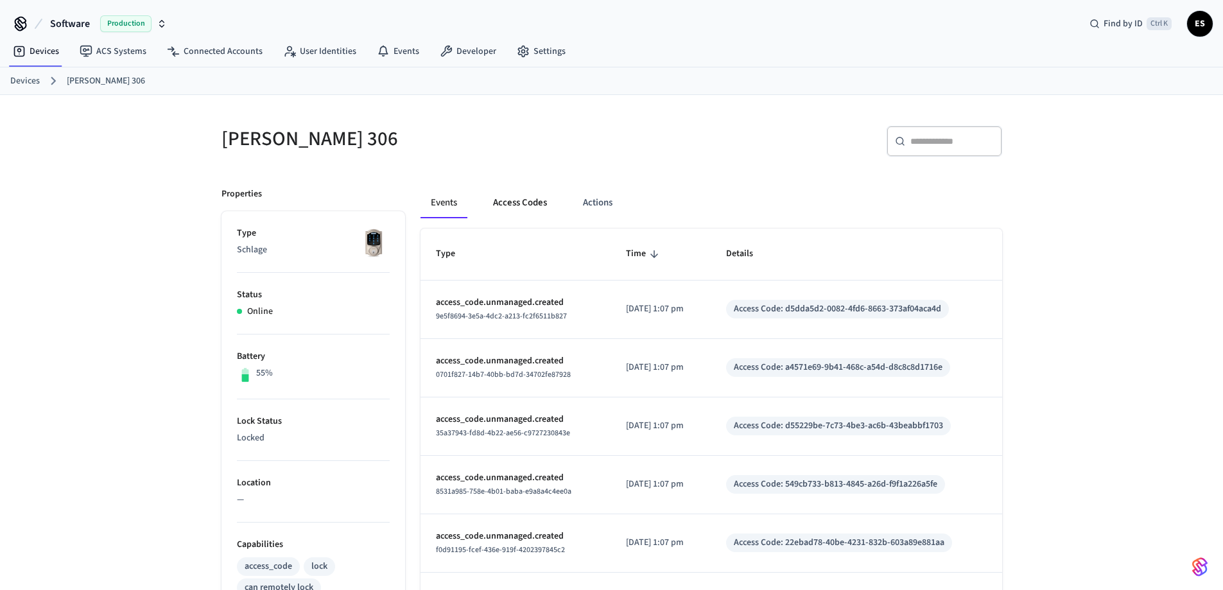
click at [535, 196] on button "Access Codes" at bounding box center [520, 202] width 74 height 31
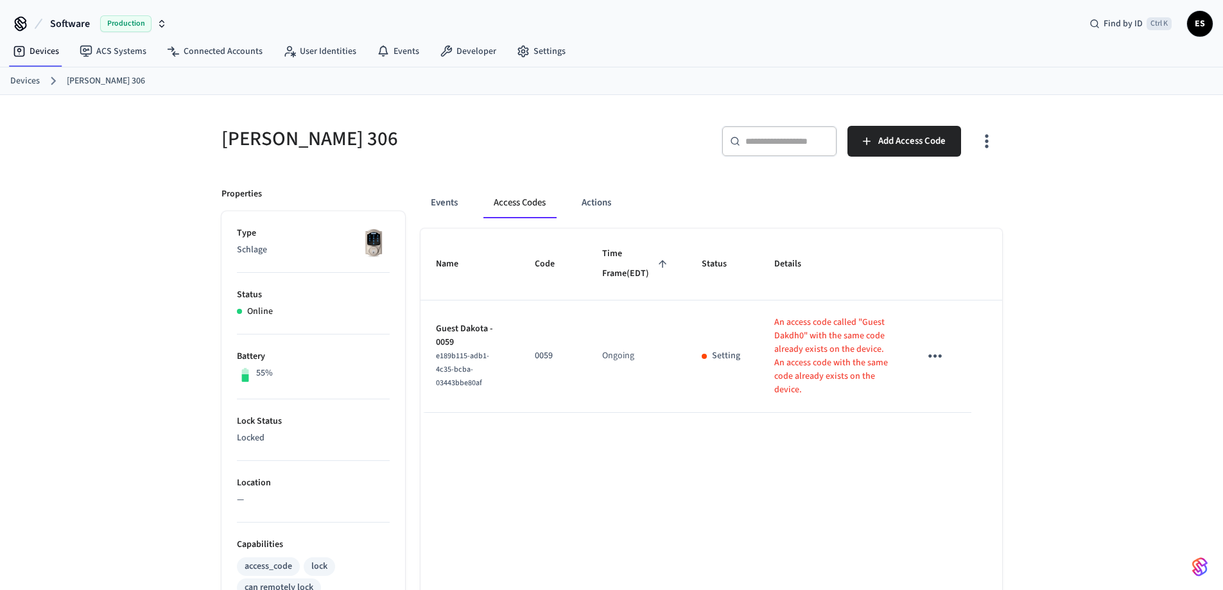
click at [935, 366] on icon "sticky table" at bounding box center [935, 356] width 20 height 20
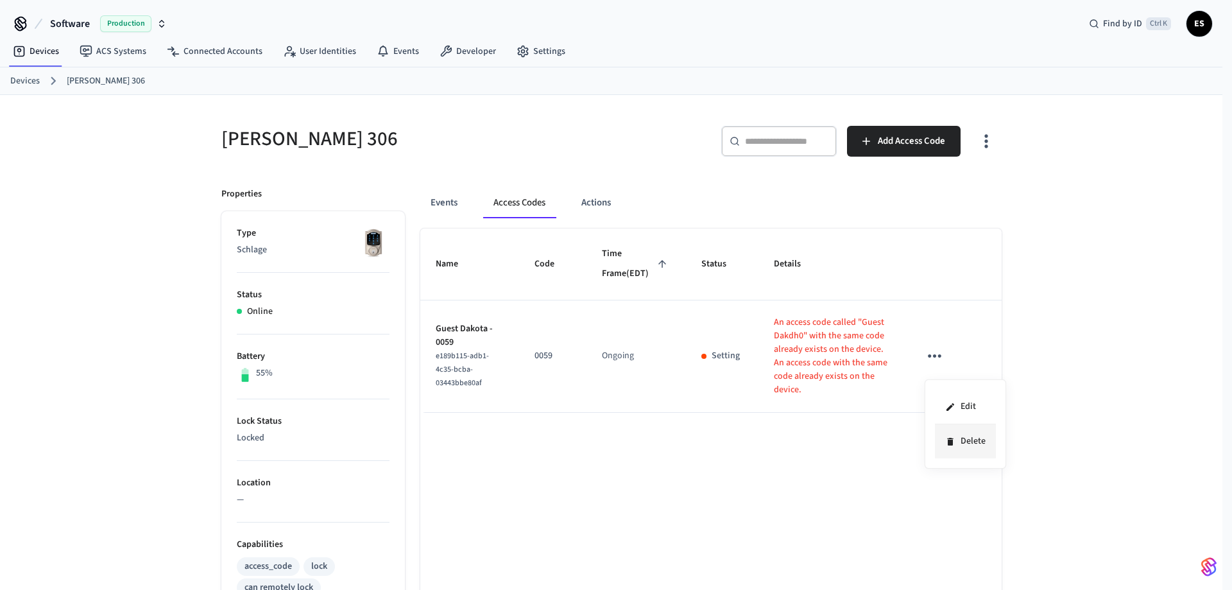
click at [970, 440] on li "Delete" at bounding box center [965, 441] width 61 height 34
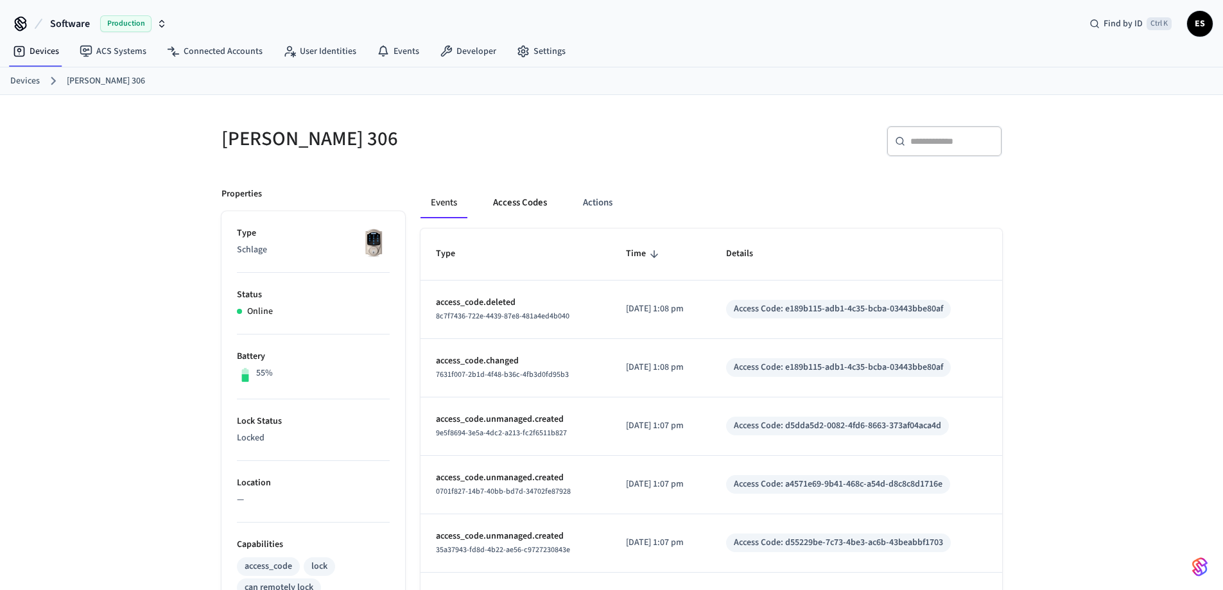
click at [530, 207] on button "Access Codes" at bounding box center [520, 202] width 74 height 31
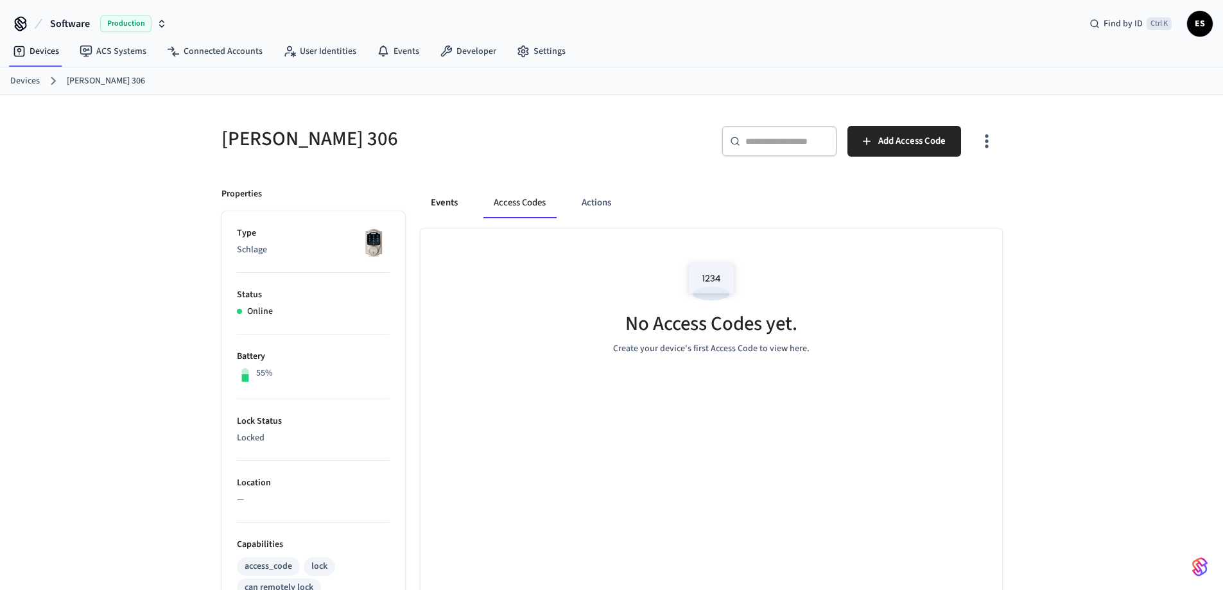
click at [447, 204] on button "Events" at bounding box center [444, 202] width 48 height 31
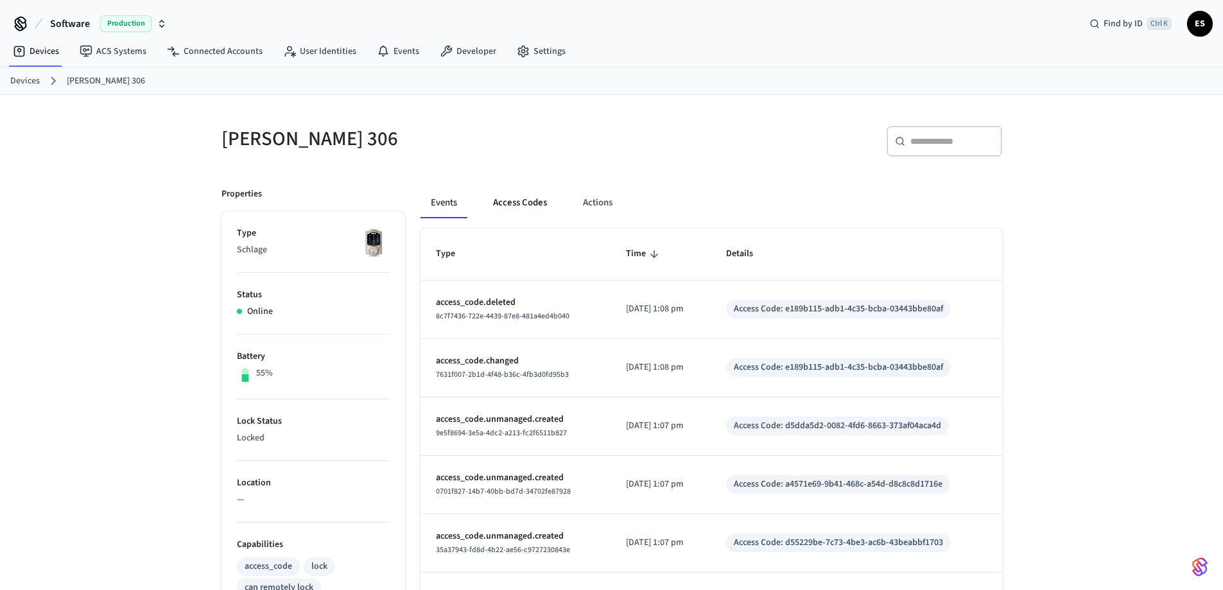
click at [510, 204] on button "Access Codes" at bounding box center [520, 202] width 74 height 31
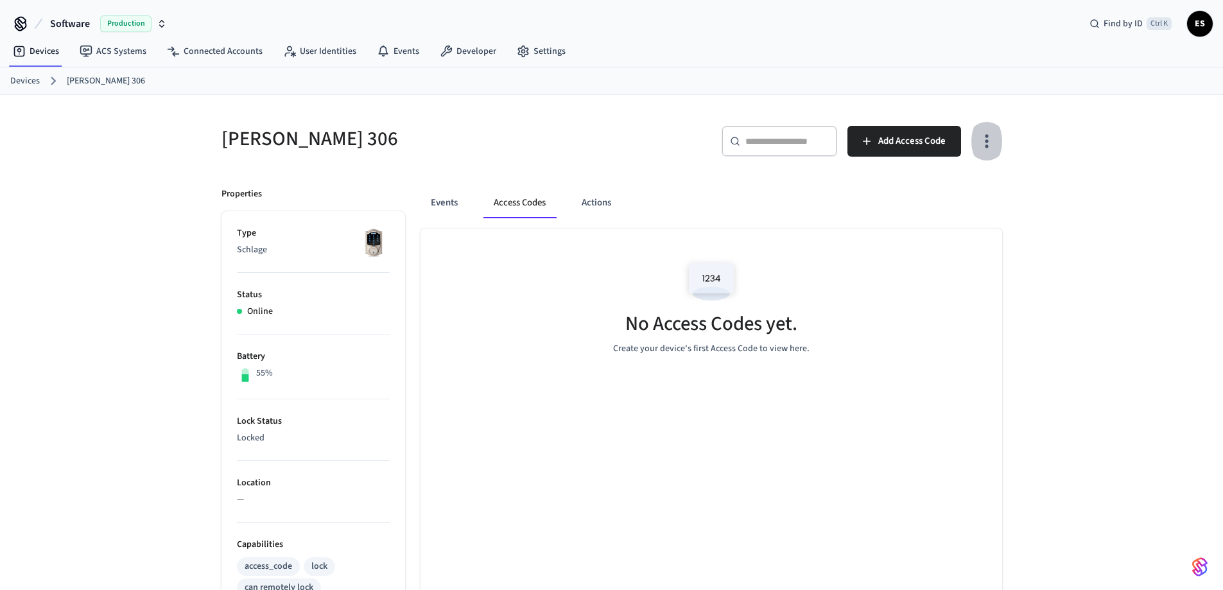
click at [996, 139] on icon "button" at bounding box center [986, 141] width 20 height 20
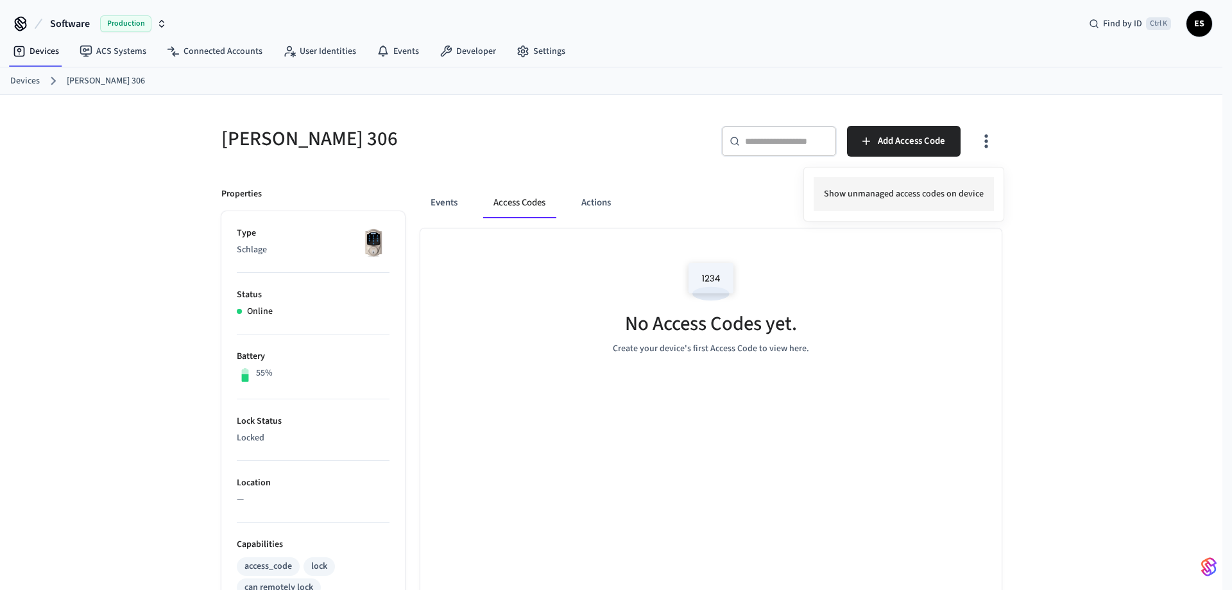
click at [913, 183] on li "Show unmanaged access codes on device" at bounding box center [904, 194] width 180 height 34
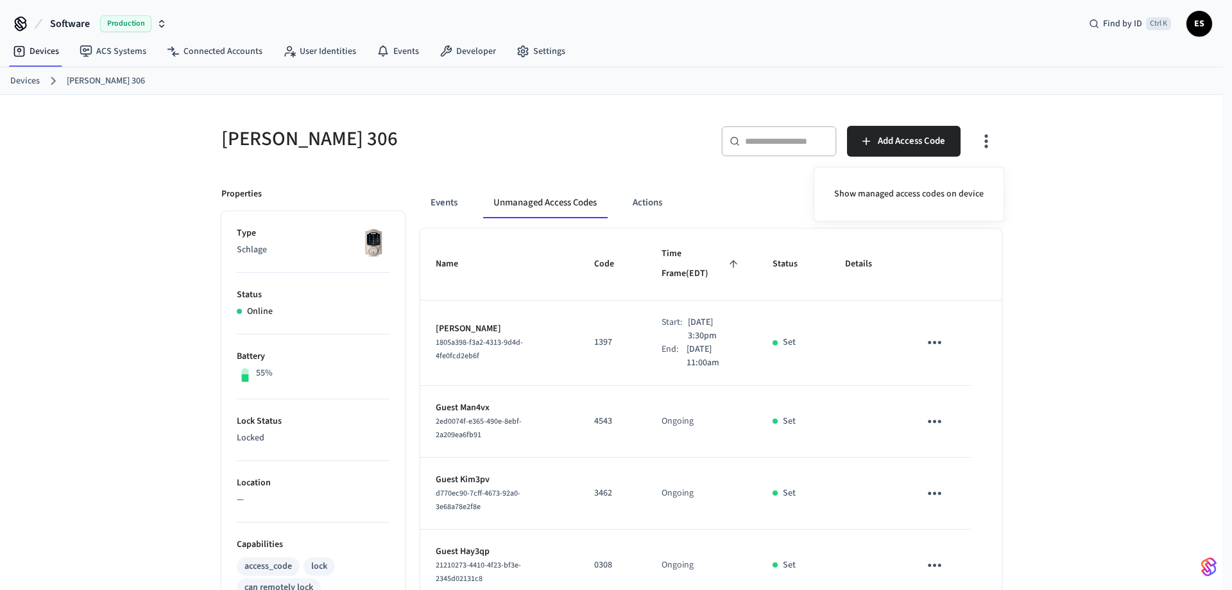
click at [1031, 276] on div at bounding box center [616, 295] width 1232 height 590
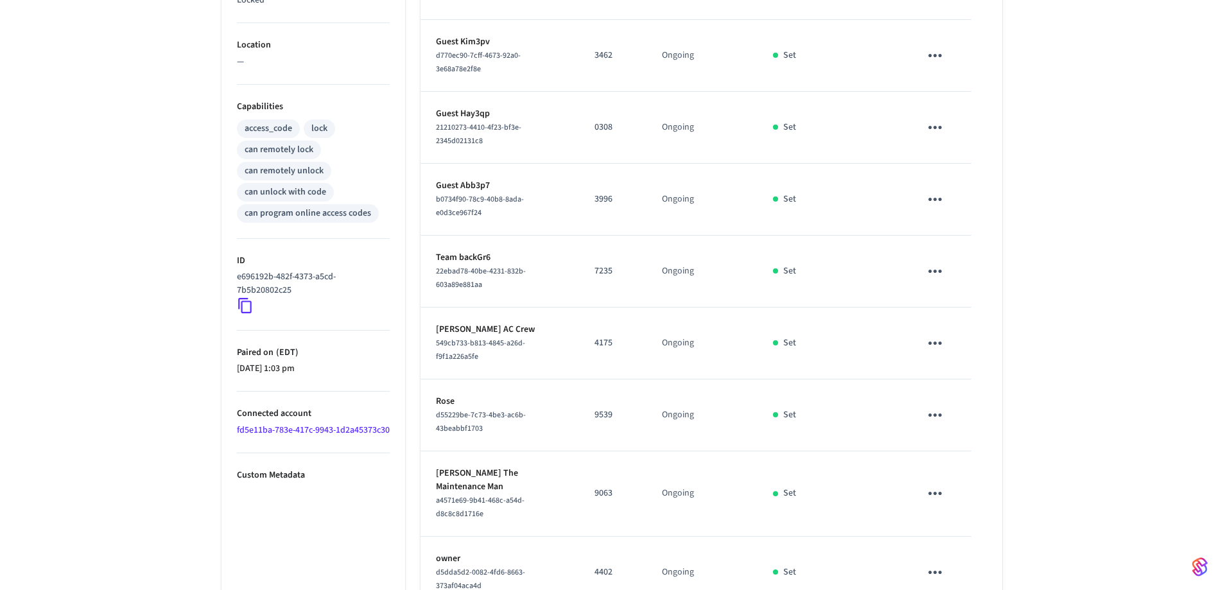
scroll to position [485, 0]
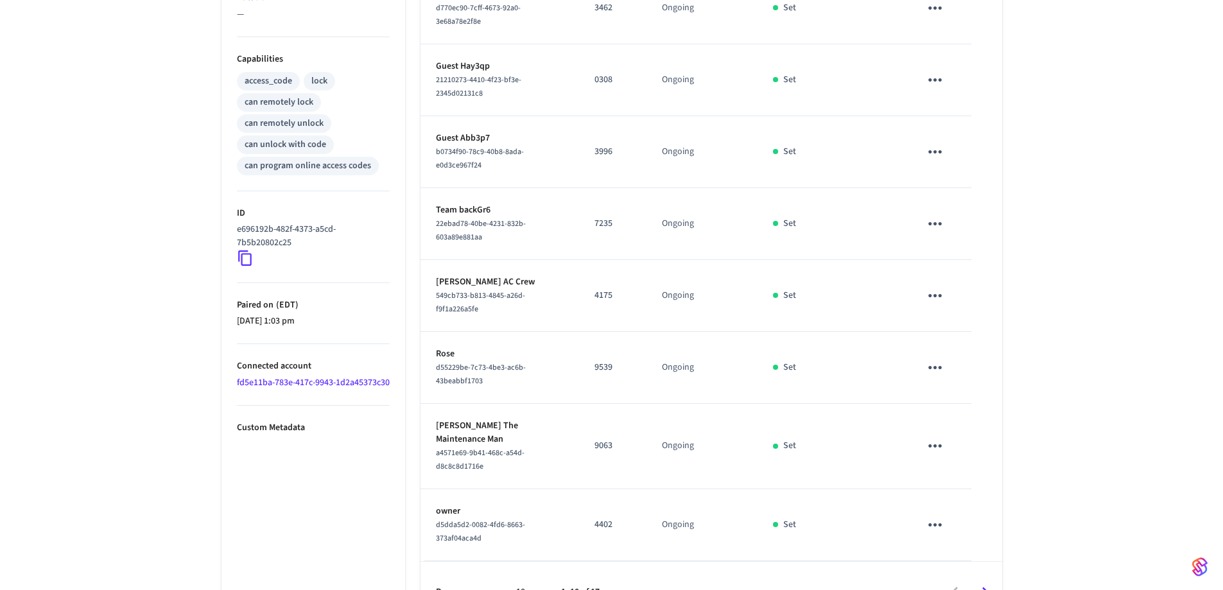
click at [989, 582] on icon "Go to next page" at bounding box center [985, 592] width 20 height 20
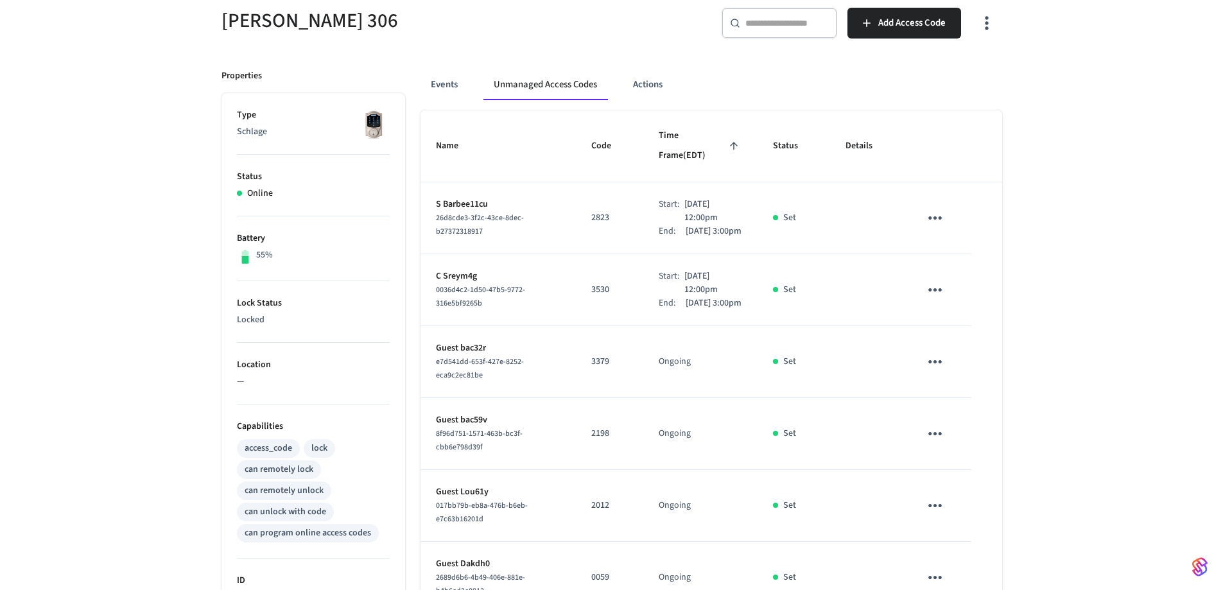
scroll to position [0, 0]
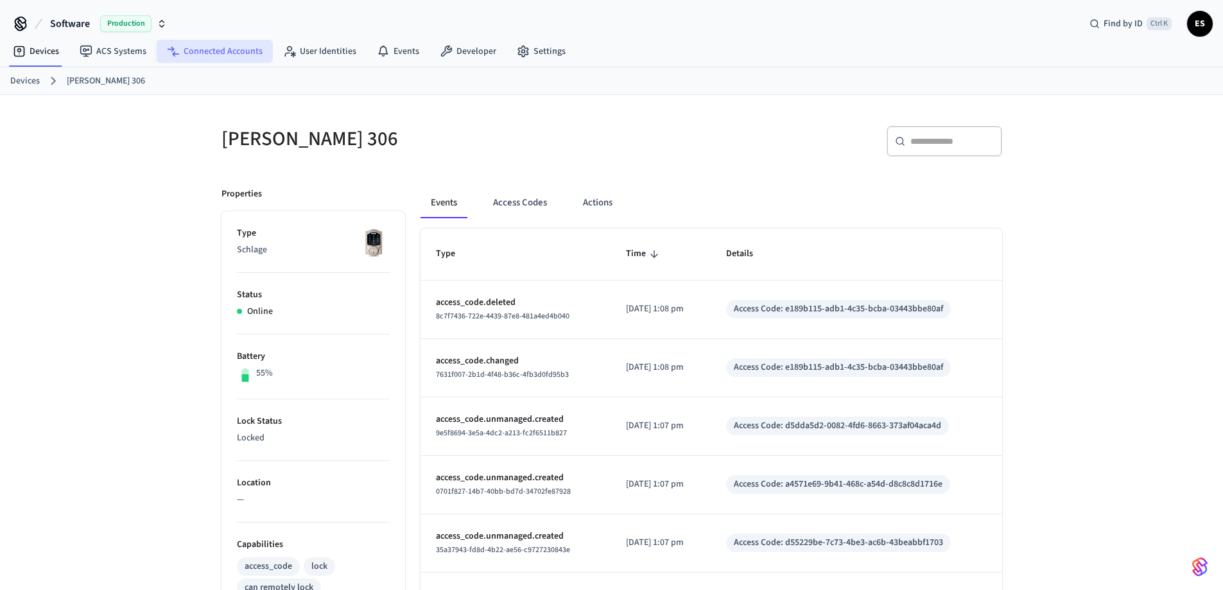
click at [203, 53] on link "Connected Accounts" at bounding box center [215, 51] width 116 height 23
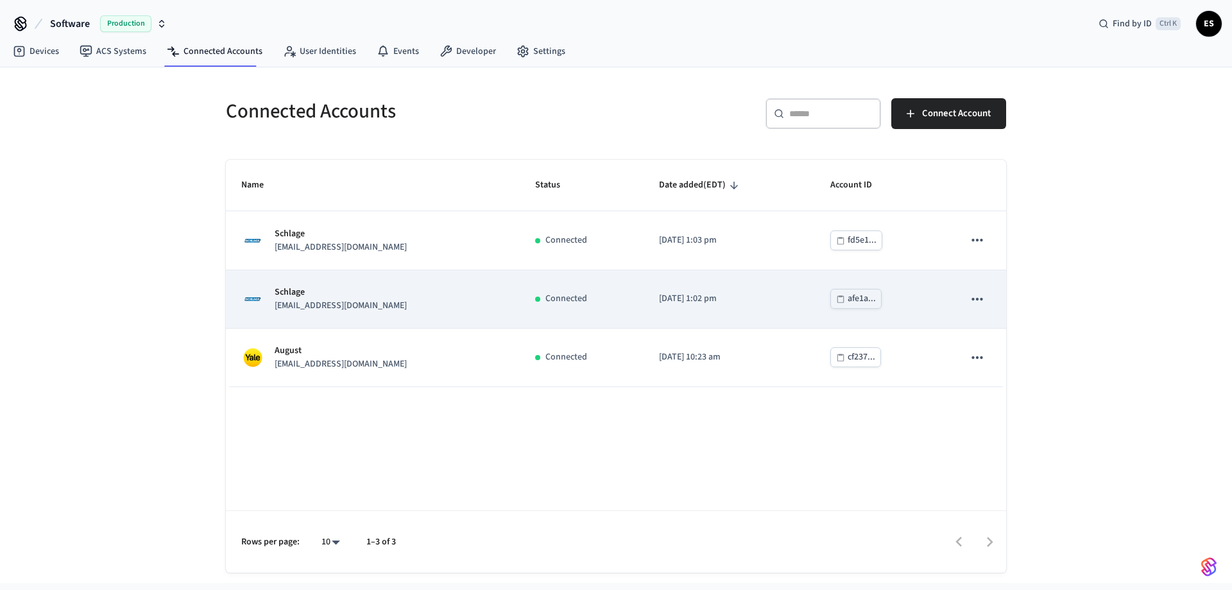
click at [410, 290] on div "Schlage help@venturebnb.io" at bounding box center [372, 299] width 263 height 27
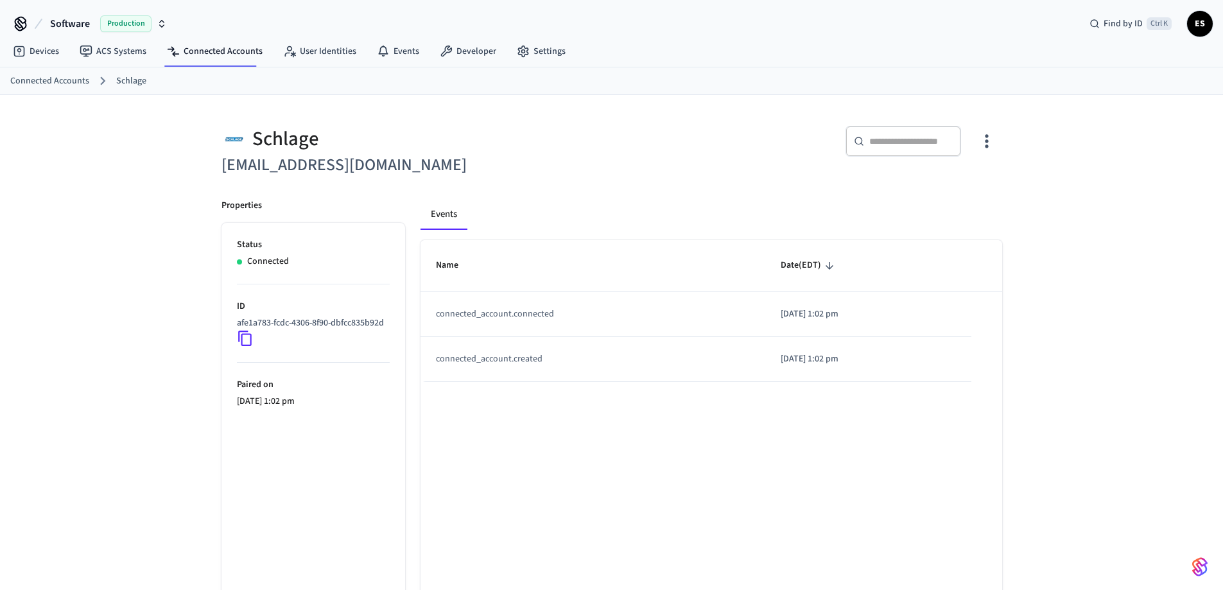
click at [650, 503] on div "Name Date (EDT) connected_account.connected 2025/09/24 at 1:02 pm connected_acc…" at bounding box center [711, 446] width 582 height 413
click at [525, 51] on link "Settings" at bounding box center [540, 51] width 69 height 23
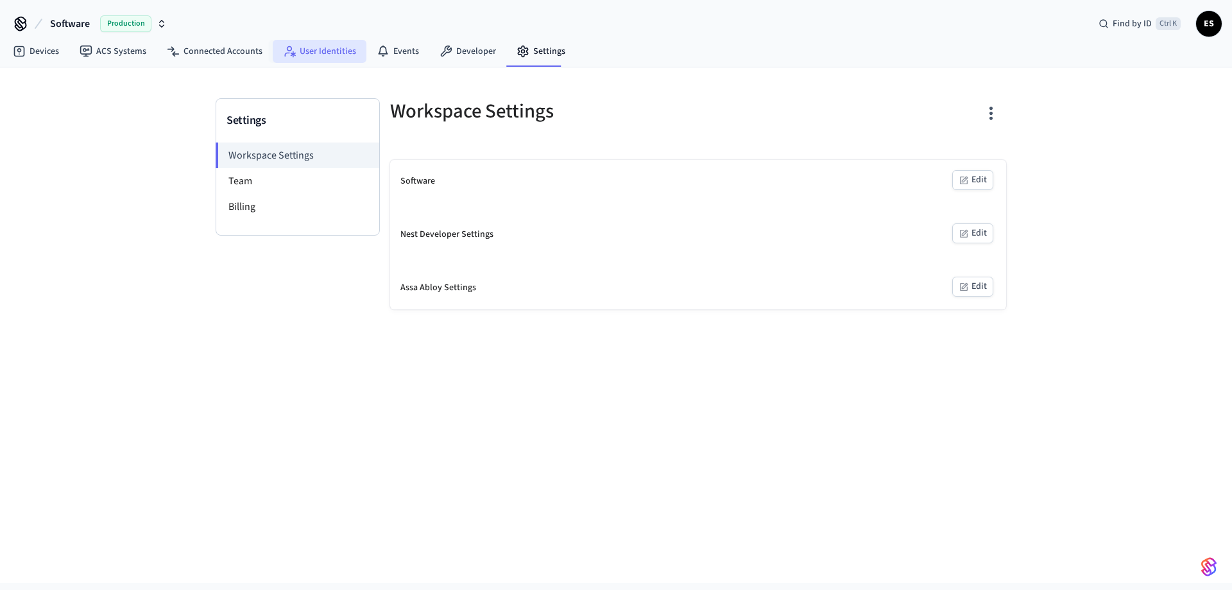
click at [325, 55] on link "User Identities" at bounding box center [320, 51] width 94 height 23
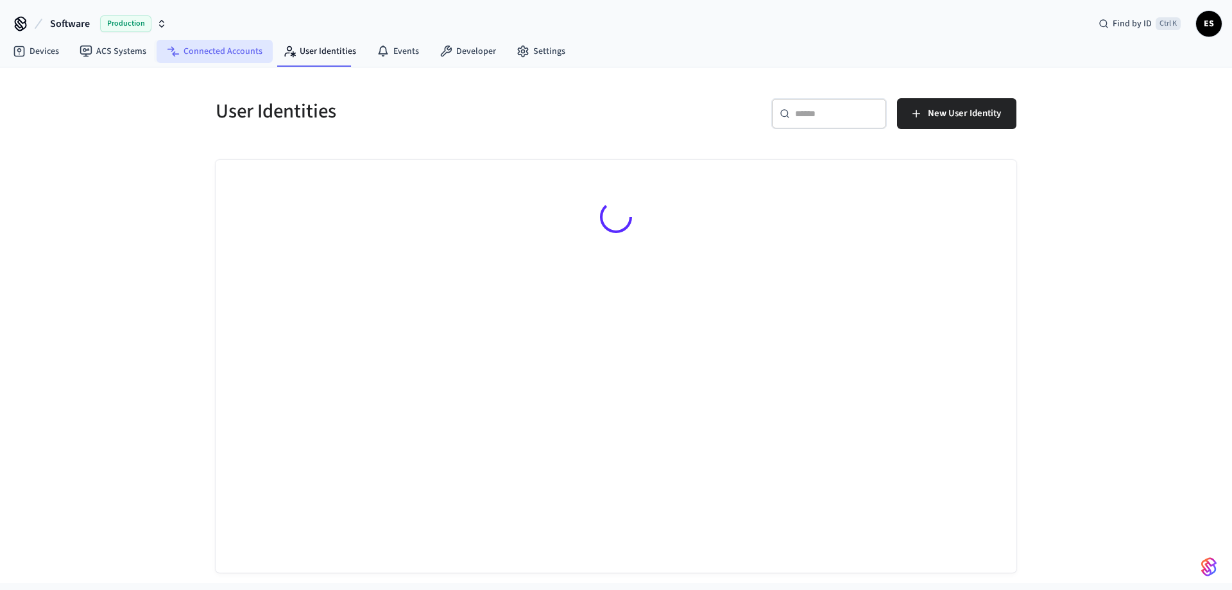
click at [215, 53] on link "Connected Accounts" at bounding box center [215, 51] width 116 height 23
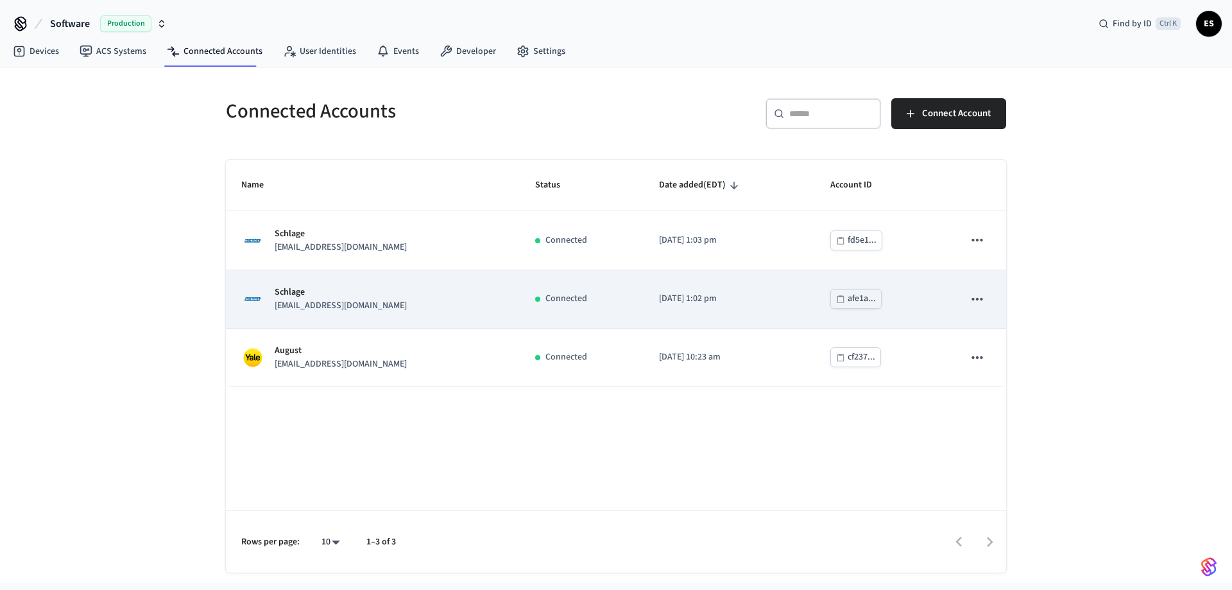
click at [707, 293] on p "[DATE] 1:02 pm" at bounding box center [729, 298] width 141 height 13
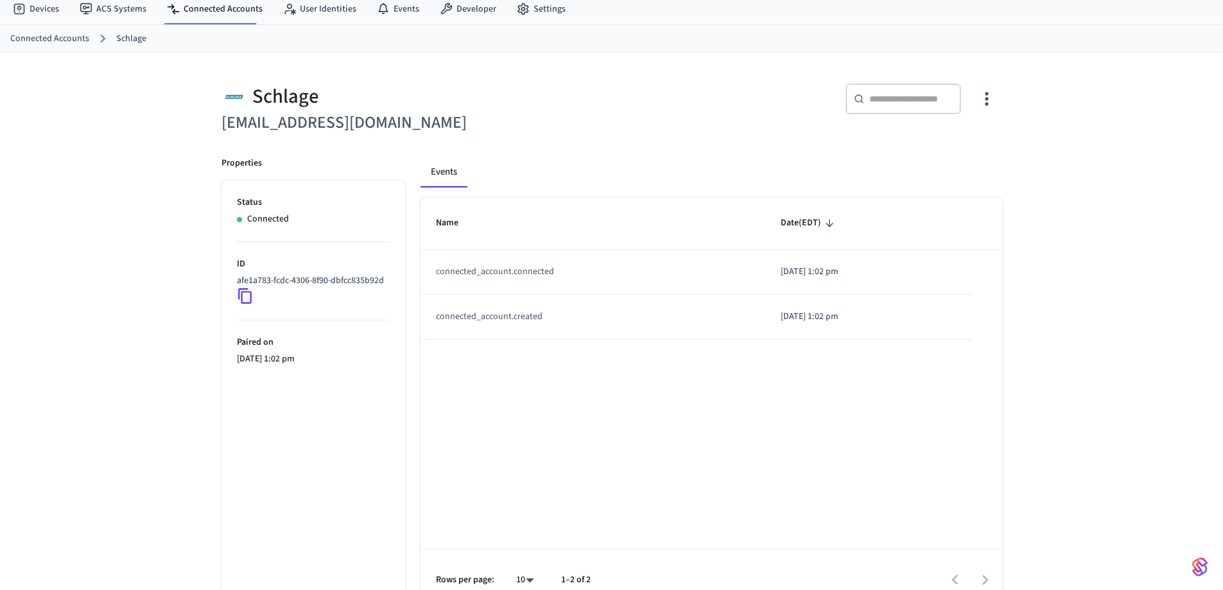
scroll to position [64, 0]
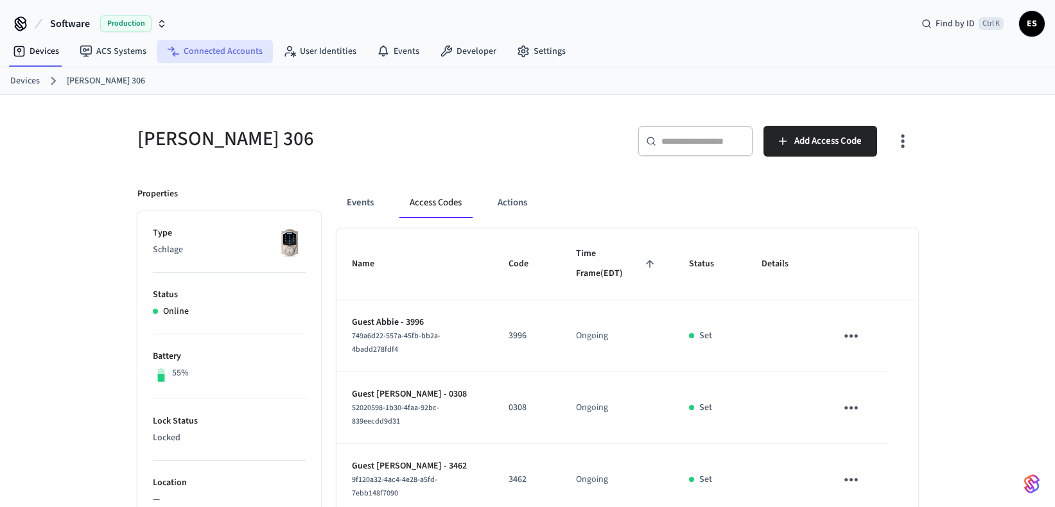
click at [215, 54] on link "Connected Accounts" at bounding box center [215, 51] width 116 height 23
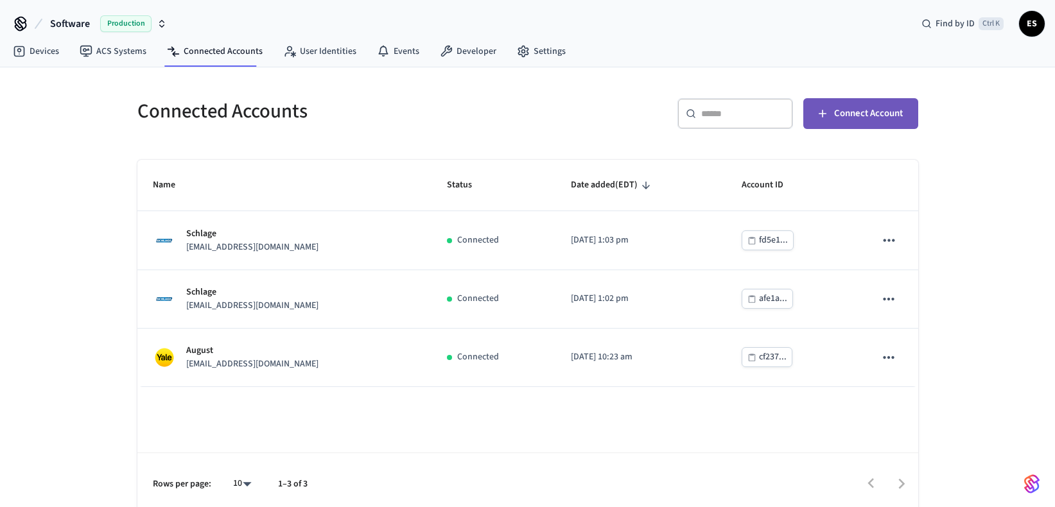
click at [852, 112] on span "Connect Account" at bounding box center [868, 113] width 69 height 17
click at [469, 427] on div "Name Status Date added (EDT) Account ID Schlage [EMAIL_ADDRESS][DOMAIN_NAME] Co…" at bounding box center [527, 337] width 781 height 355
drag, startPoint x: 503, startPoint y: 106, endPoint x: 372, endPoint y: 67, distance: 136.7
click at [503, 106] on h5 "Connected Accounts" at bounding box center [328, 111] width 383 height 26
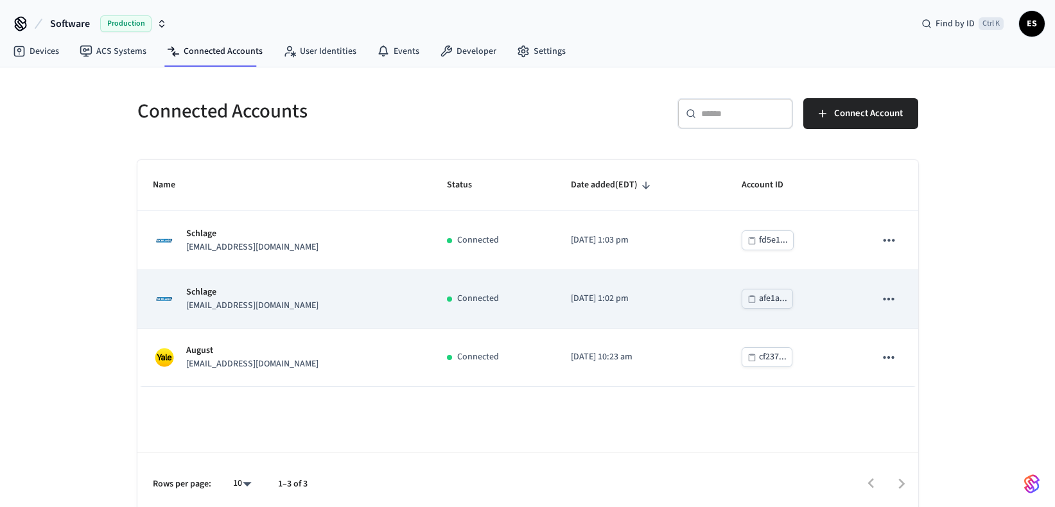
click at [390, 284] on td "Schlage [EMAIL_ADDRESS][DOMAIN_NAME]" at bounding box center [284, 299] width 294 height 58
